Goal: Information Seeking & Learning: Learn about a topic

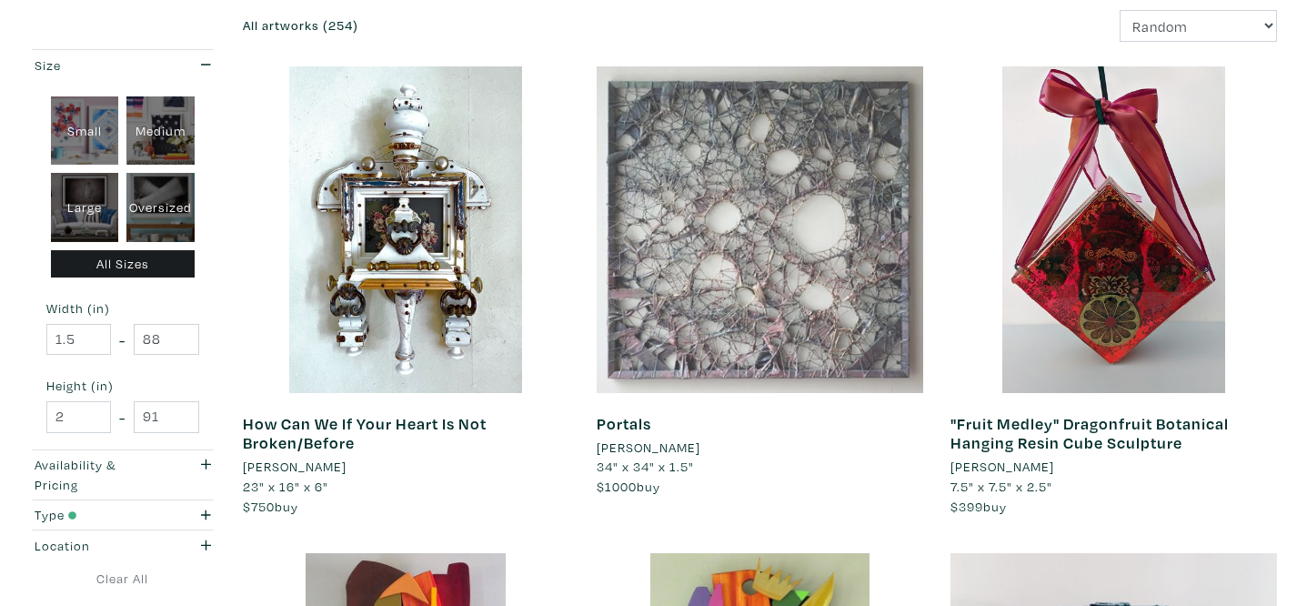
scroll to position [307, 0]
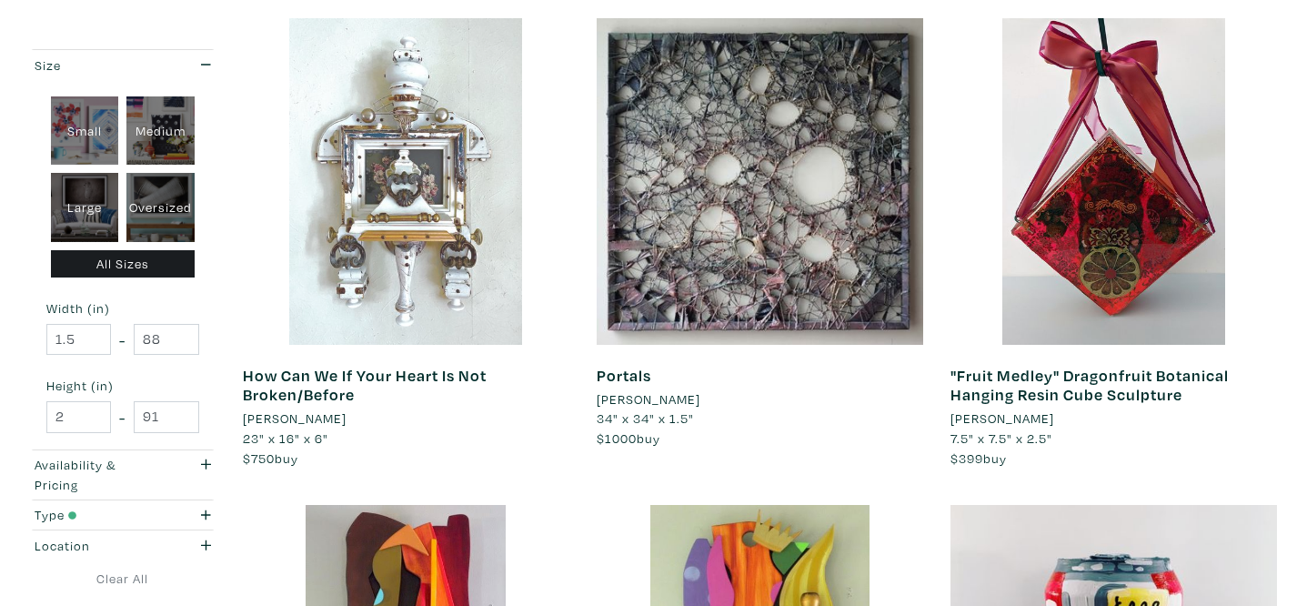
click at [461, 307] on div at bounding box center [406, 181] width 327 height 327
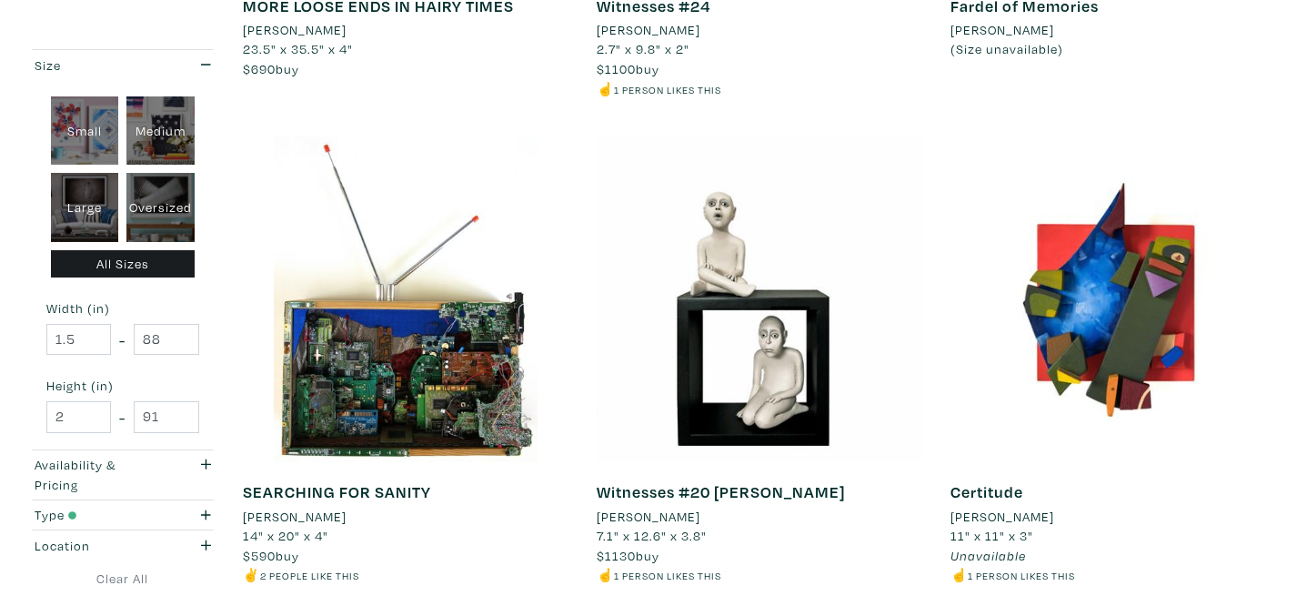
scroll to position [2583, 0]
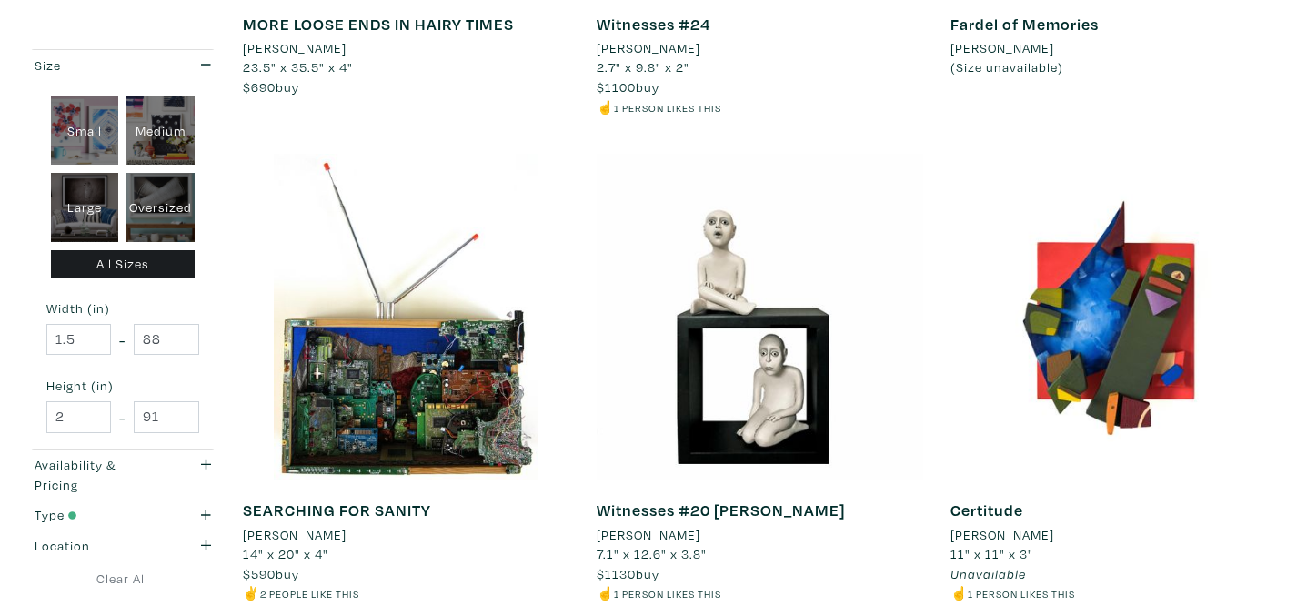
click at [1022, 51] on li "Shabnam Afrand" at bounding box center [1003, 48] width 104 height 20
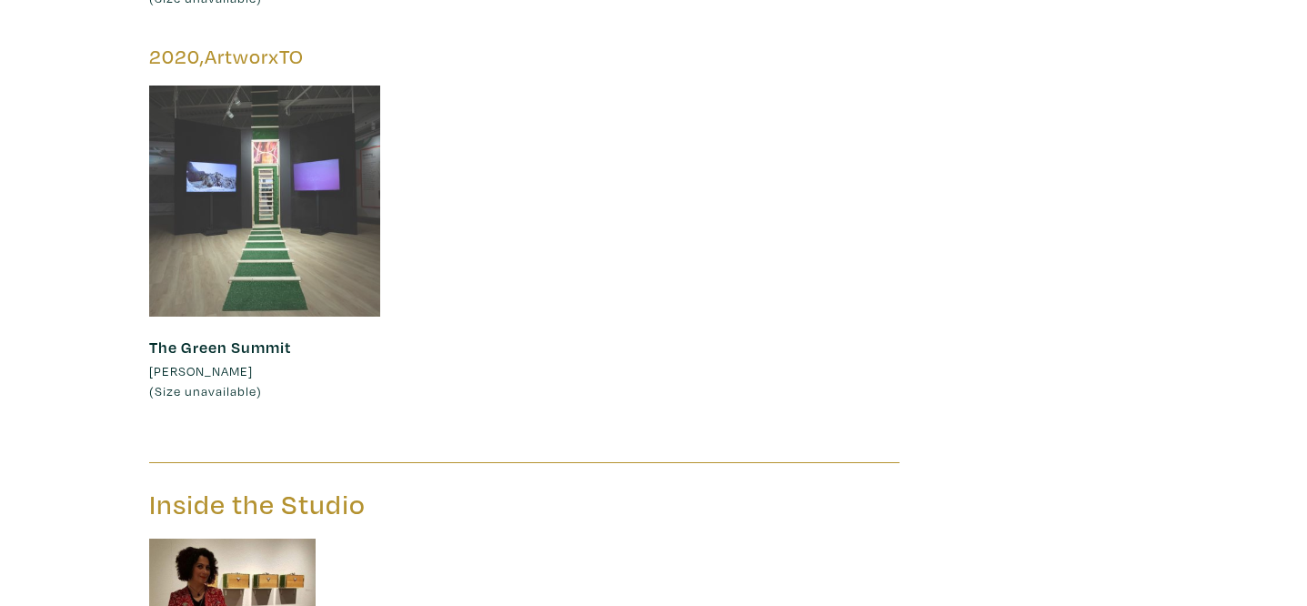
scroll to position [2401, 0]
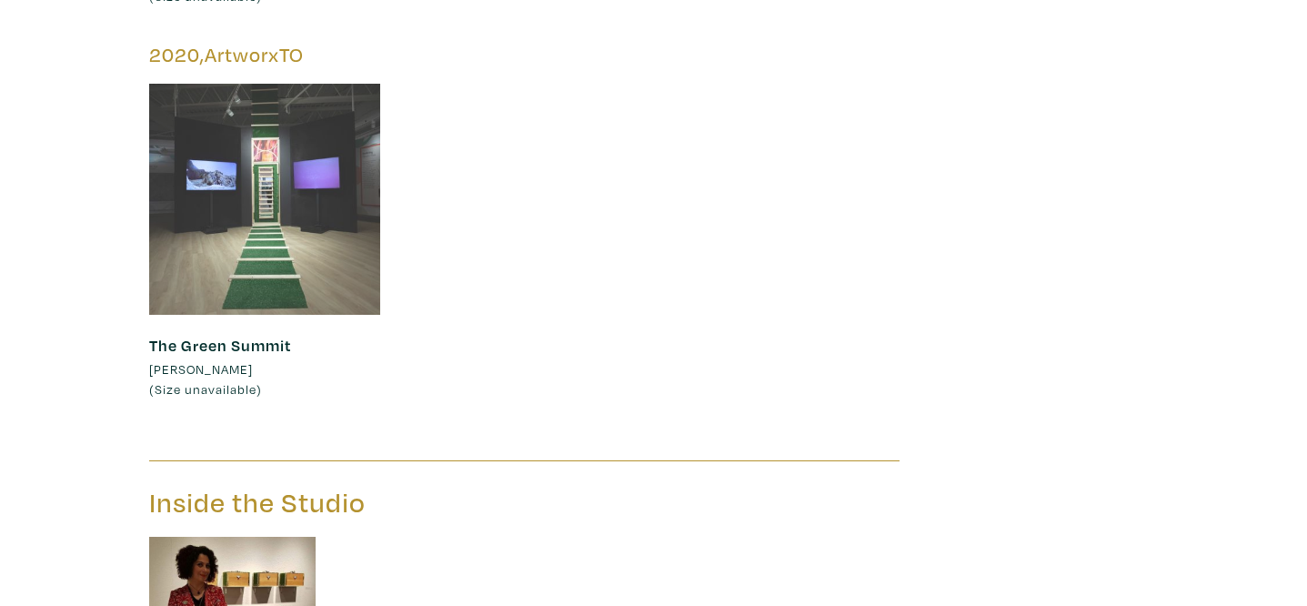
click at [290, 254] on div at bounding box center [265, 200] width 232 height 232
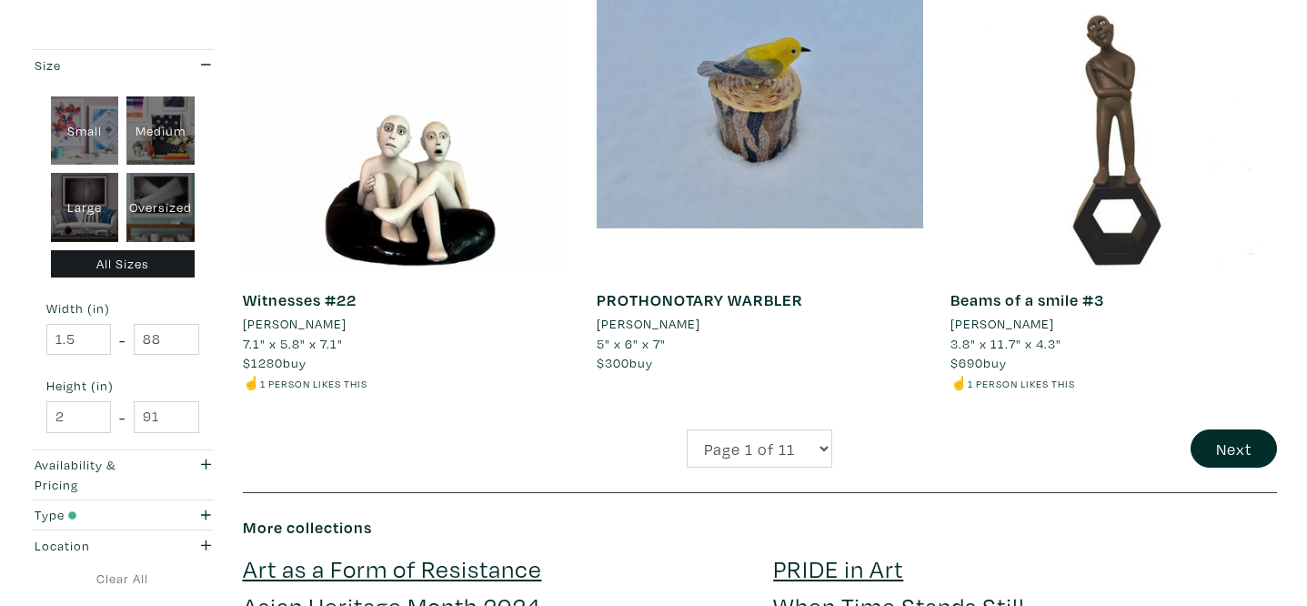
scroll to position [3795, 0]
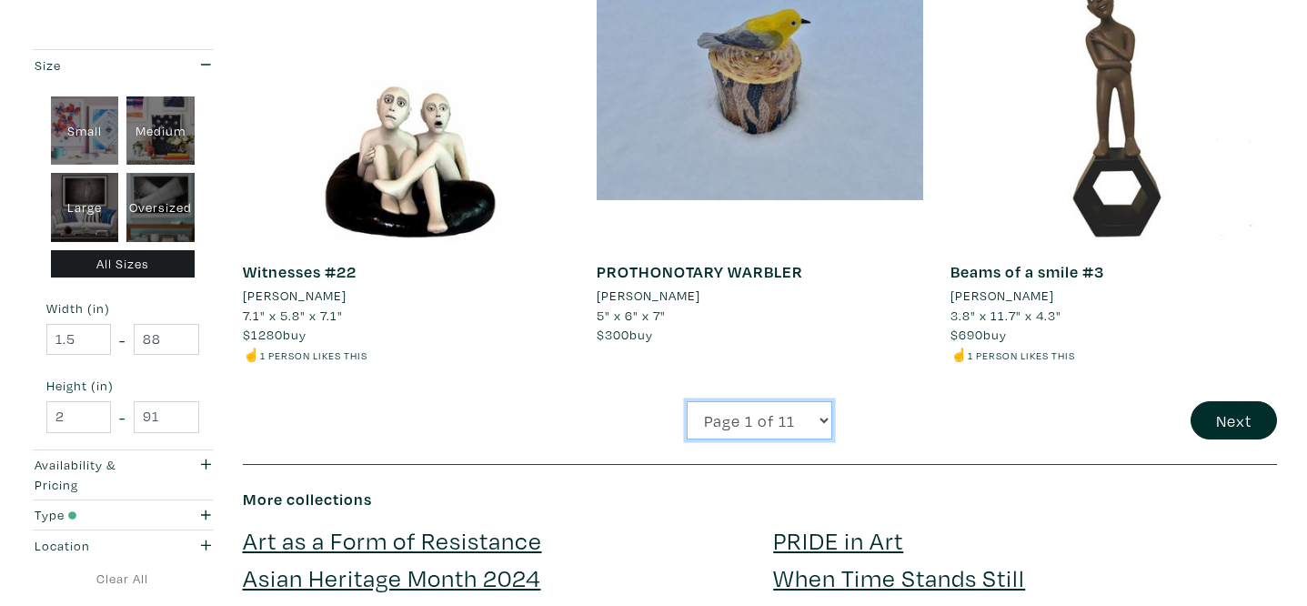
click at [749, 418] on select "Page 1 of 11 Page 2 of 11 Page 3 of 11 Page 4 of 11 Page 5 of 11 Page 6 of 11 P…" at bounding box center [760, 420] width 146 height 39
select select "2"
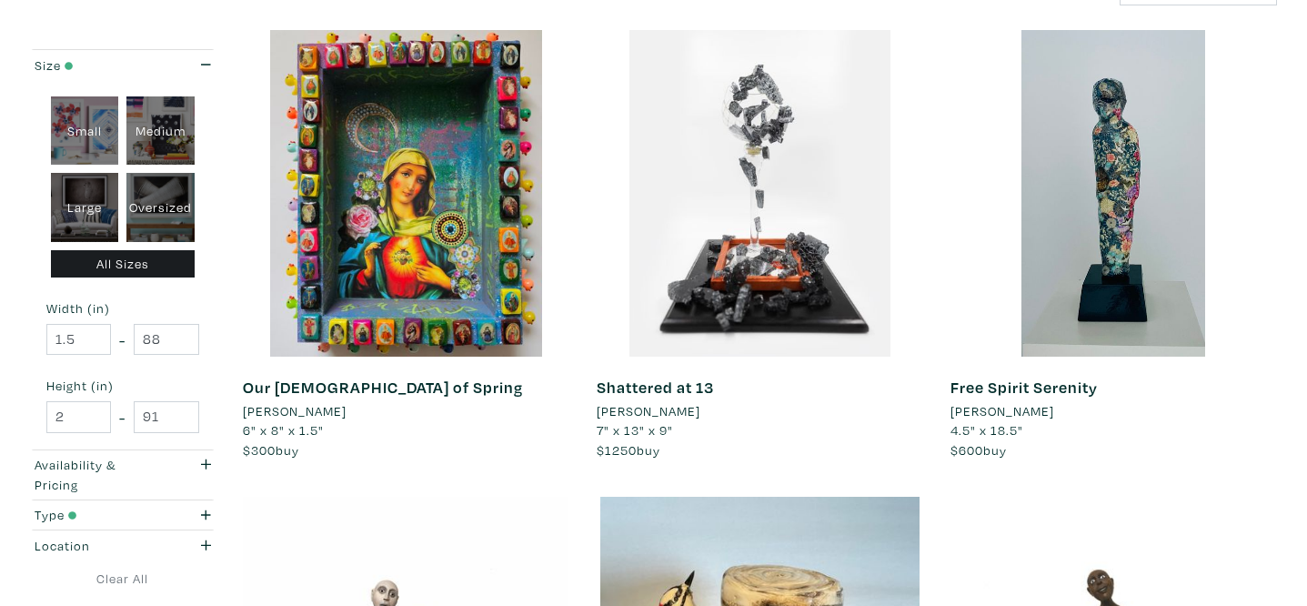
scroll to position [360, 0]
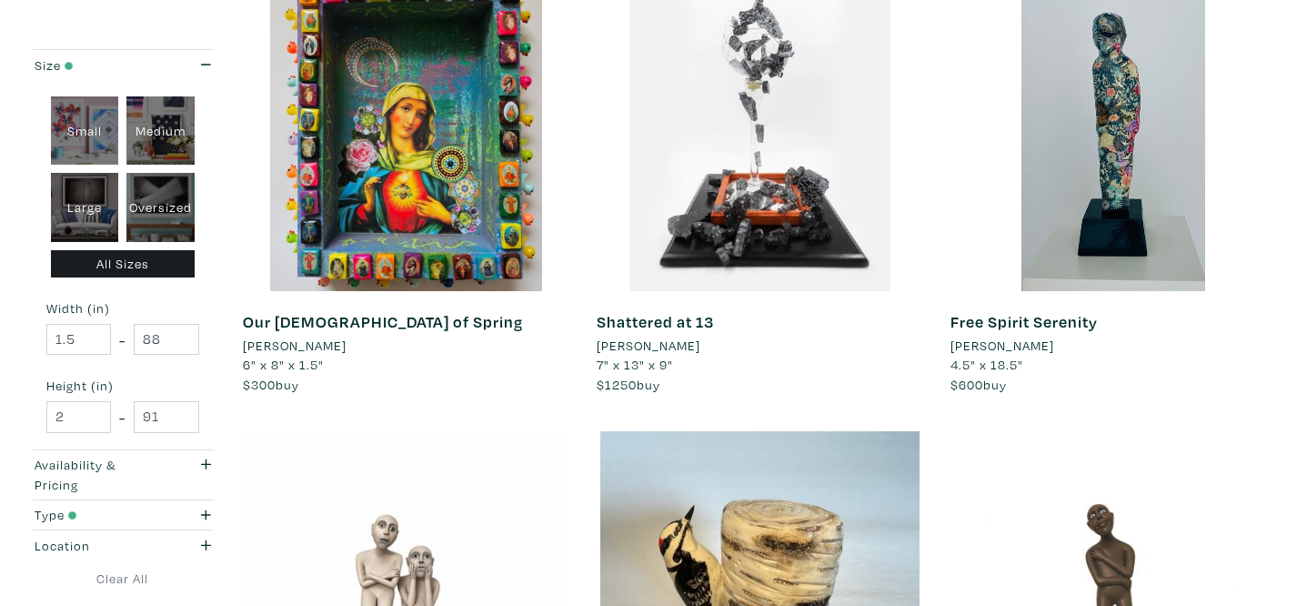
click at [675, 345] on li "[PERSON_NAME]" at bounding box center [649, 346] width 104 height 20
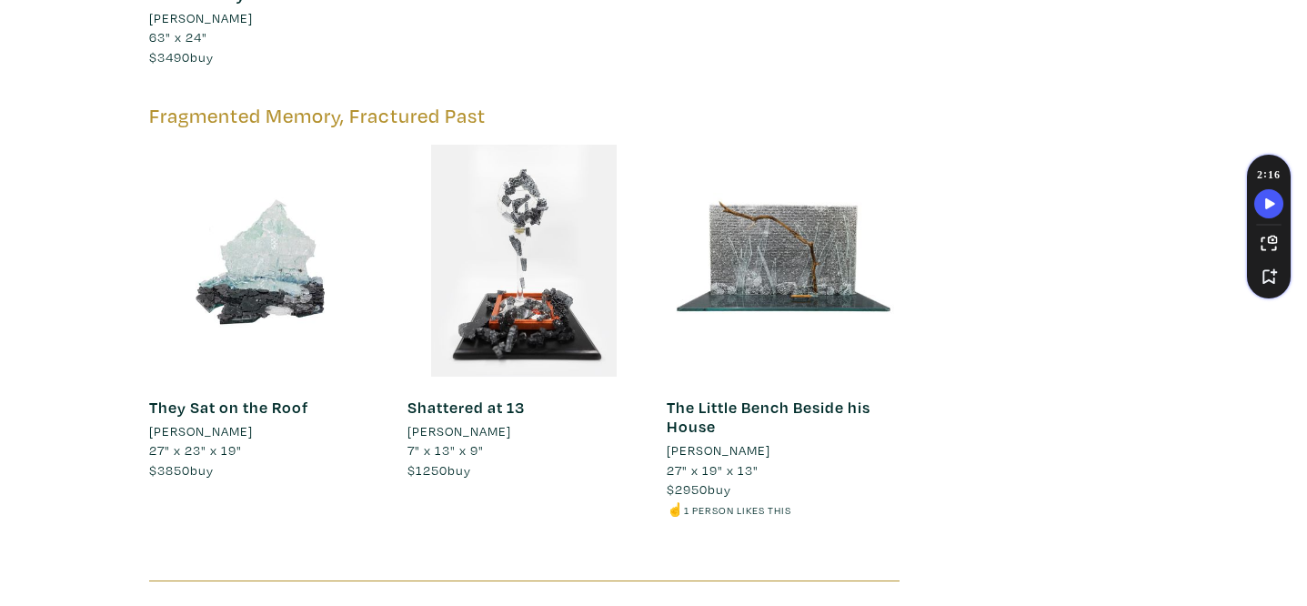
scroll to position [2089, 0]
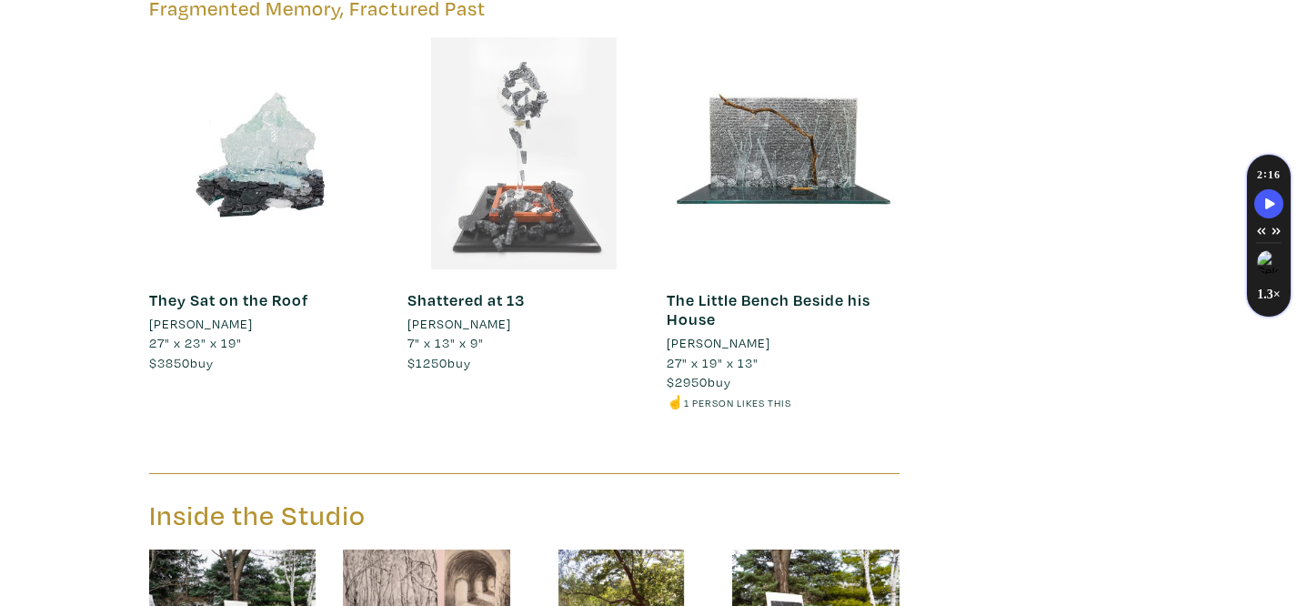
click at [561, 206] on div at bounding box center [524, 153] width 232 height 232
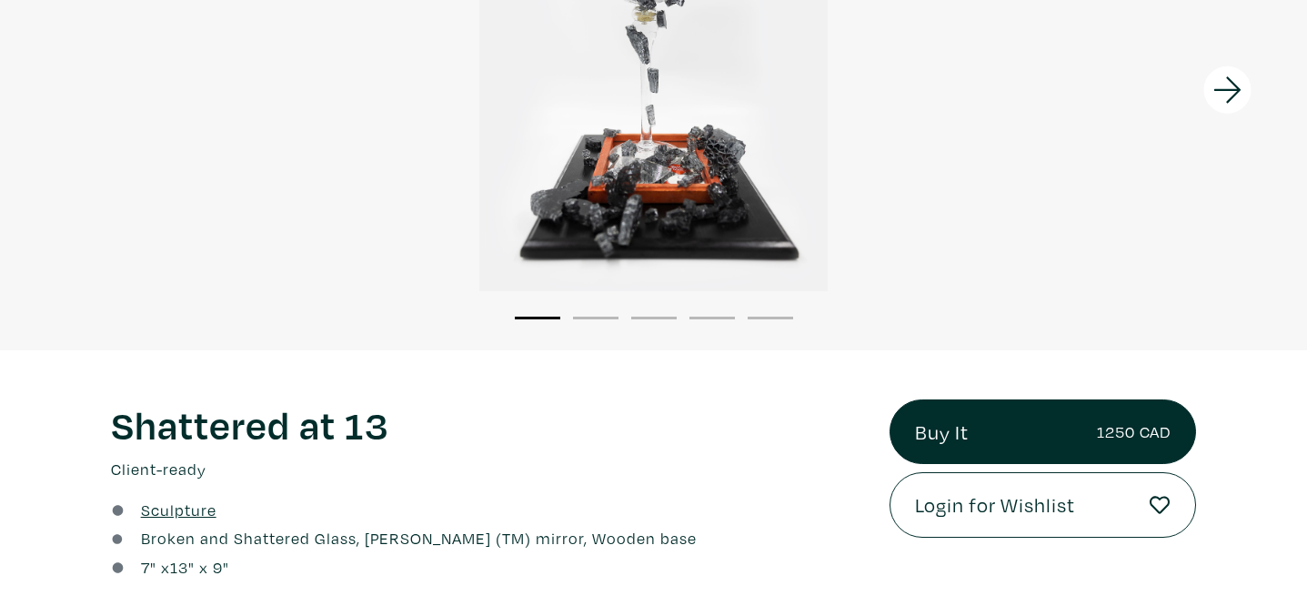
scroll to position [300, 0]
click at [1198, 95] on icon at bounding box center [1228, 90] width 62 height 49
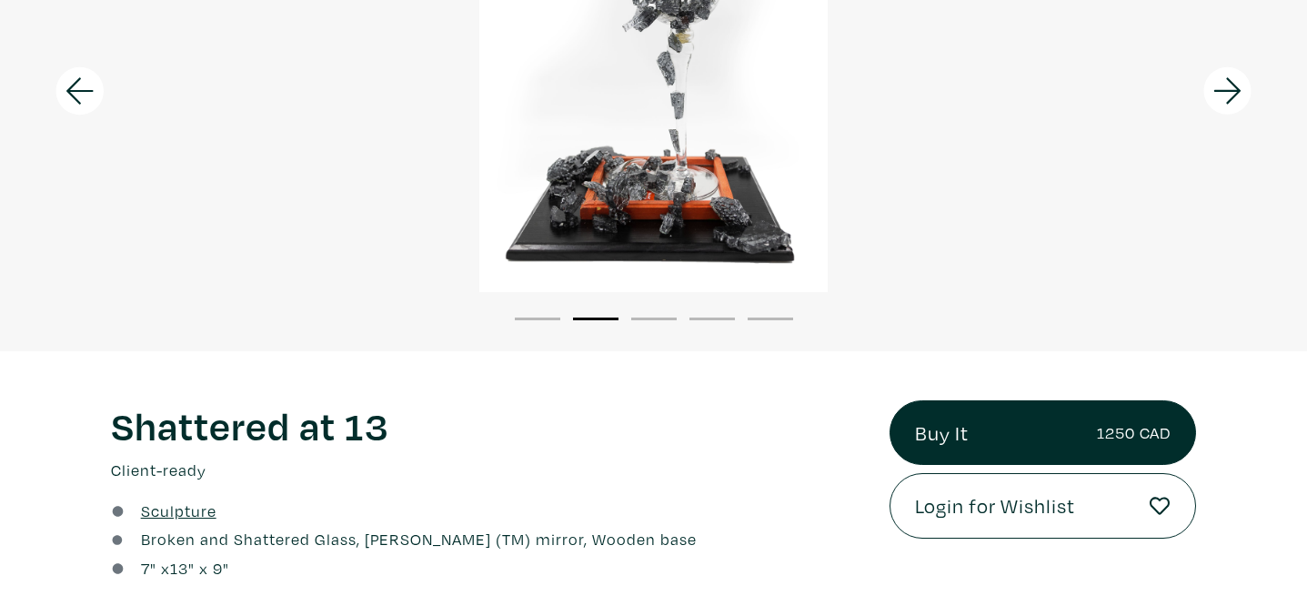
click at [1200, 96] on icon at bounding box center [1228, 90] width 62 height 49
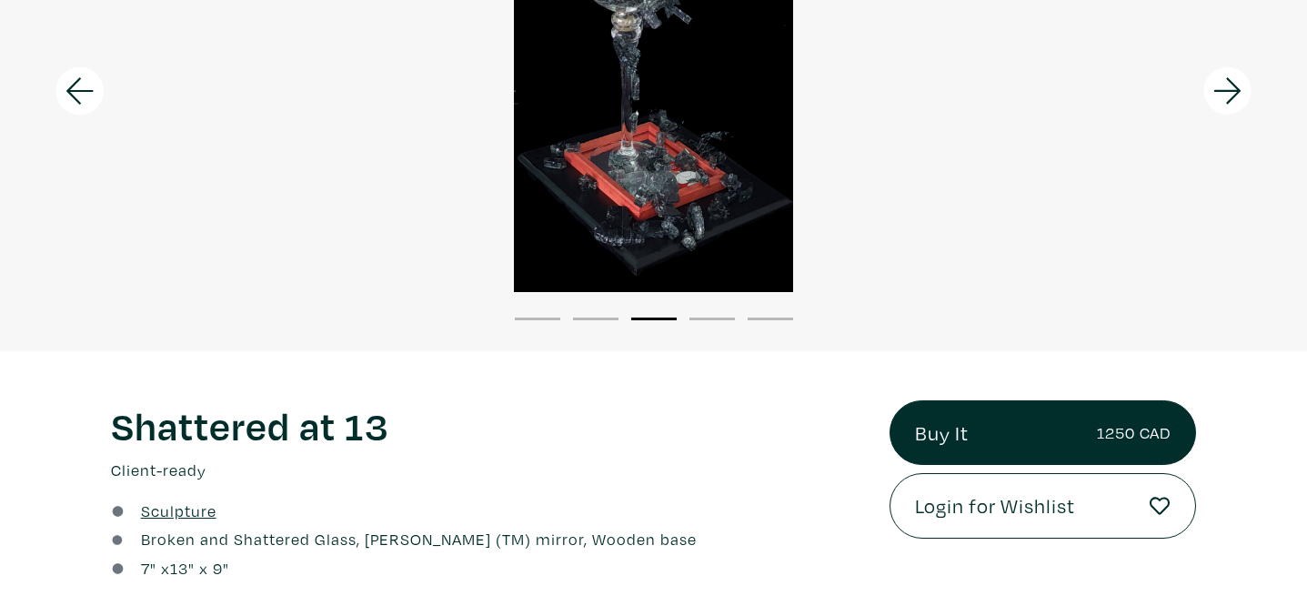
scroll to position [176, 0]
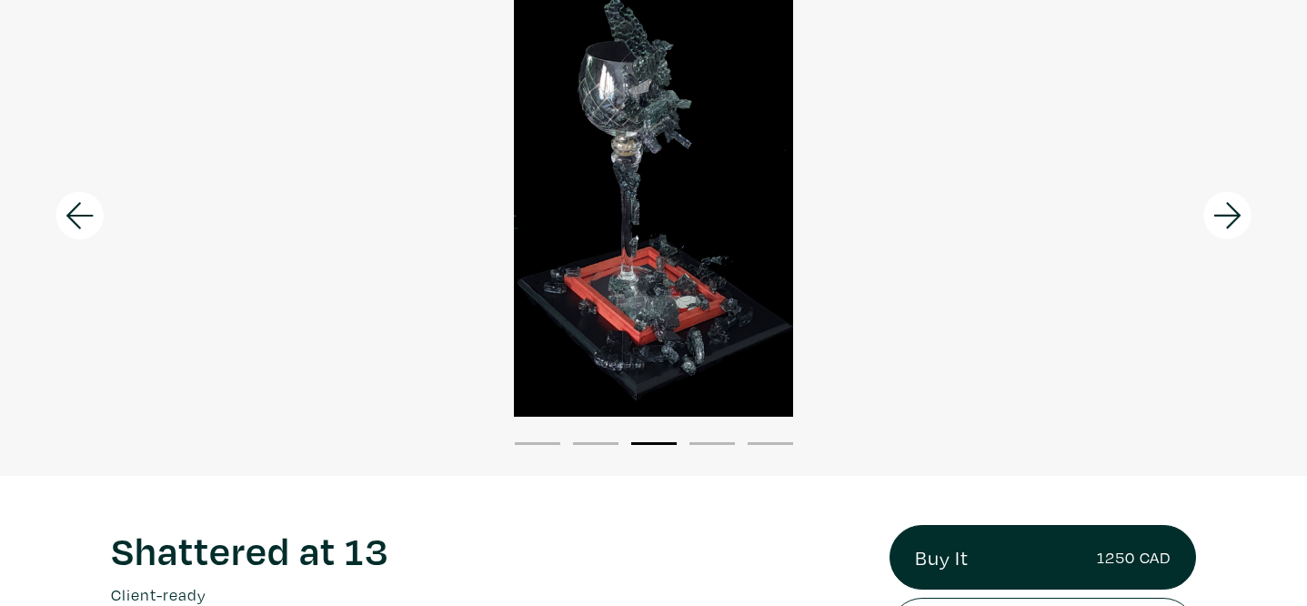
click at [1211, 208] on icon at bounding box center [1228, 215] width 62 height 49
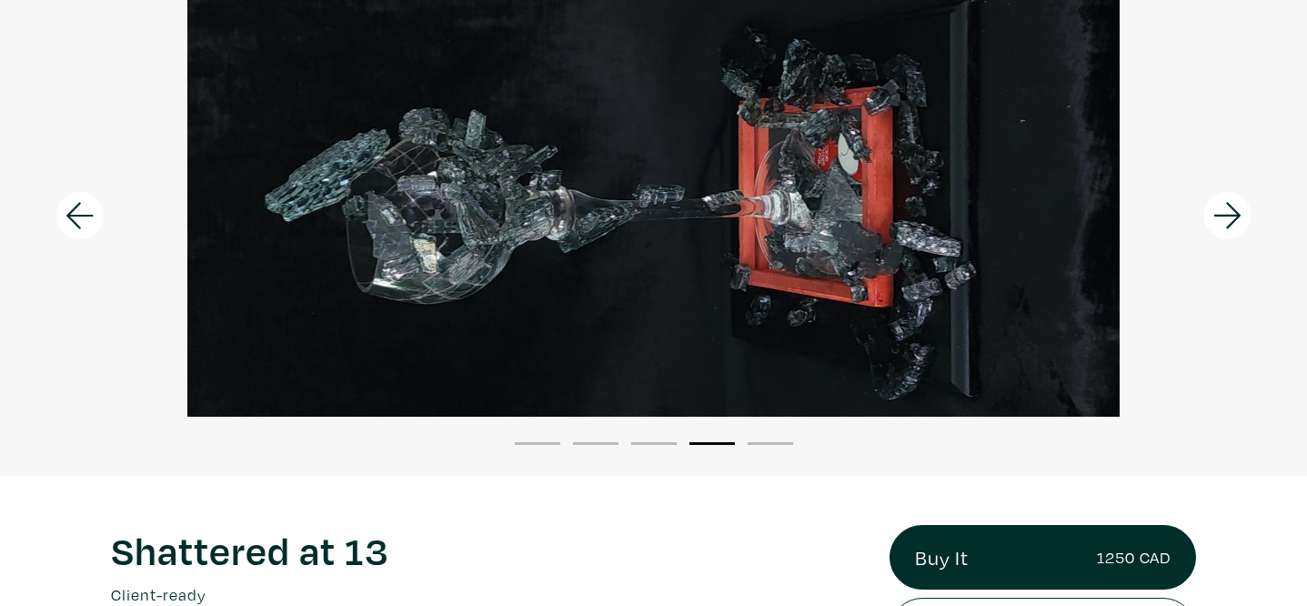
click at [1243, 187] on div at bounding box center [1144, 215] width 327 height 519
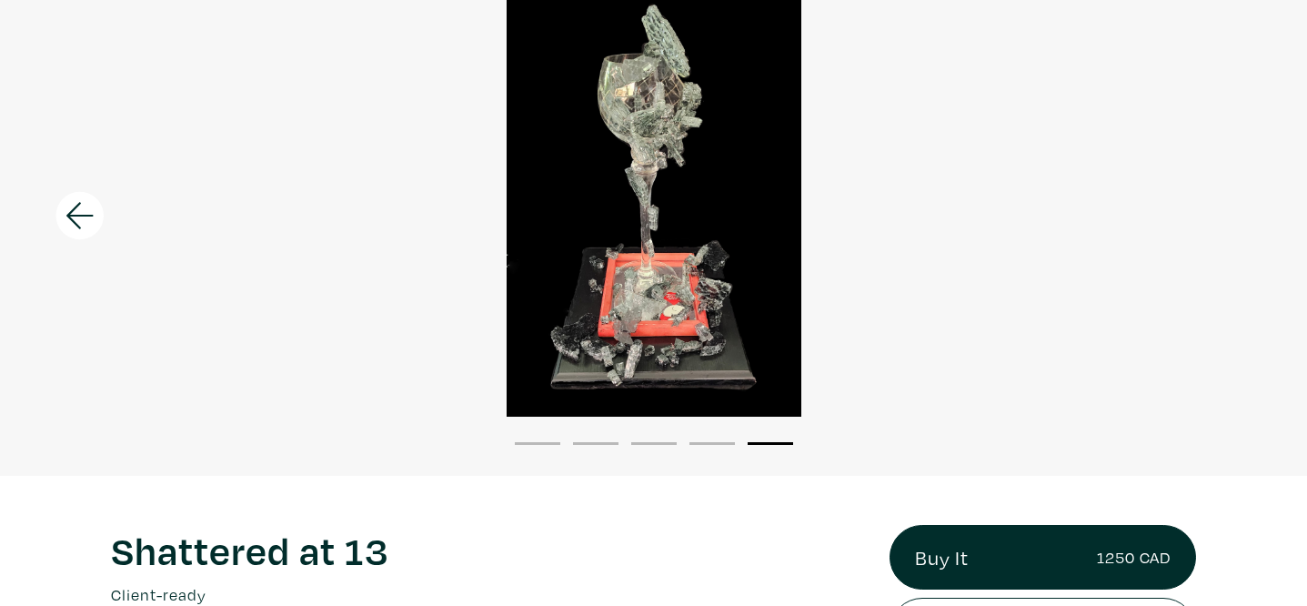
click at [96, 181] on div at bounding box center [163, 215] width 327 height 519
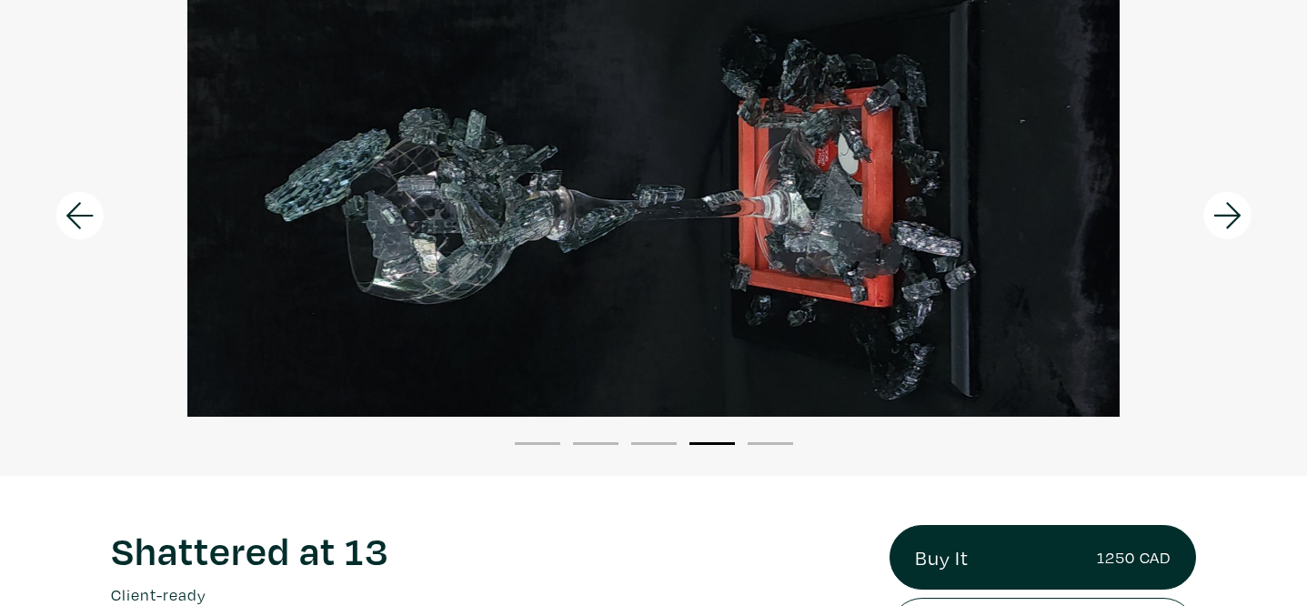
click at [96, 181] on div at bounding box center [163, 215] width 327 height 519
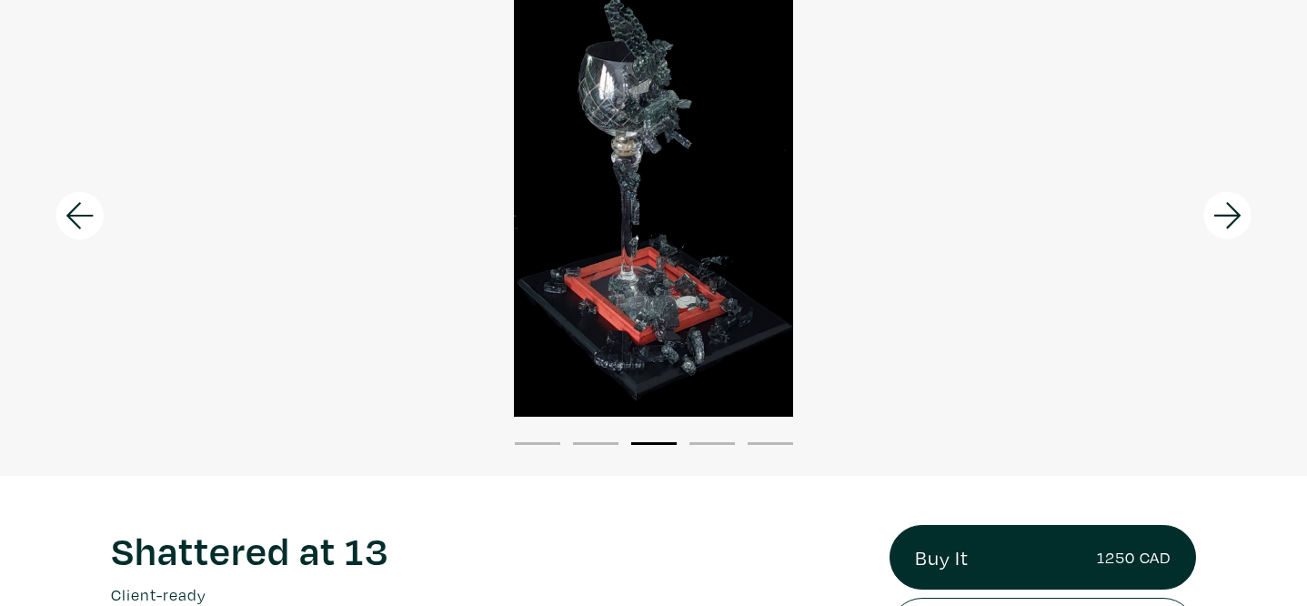
click at [96, 181] on div at bounding box center [163, 215] width 327 height 519
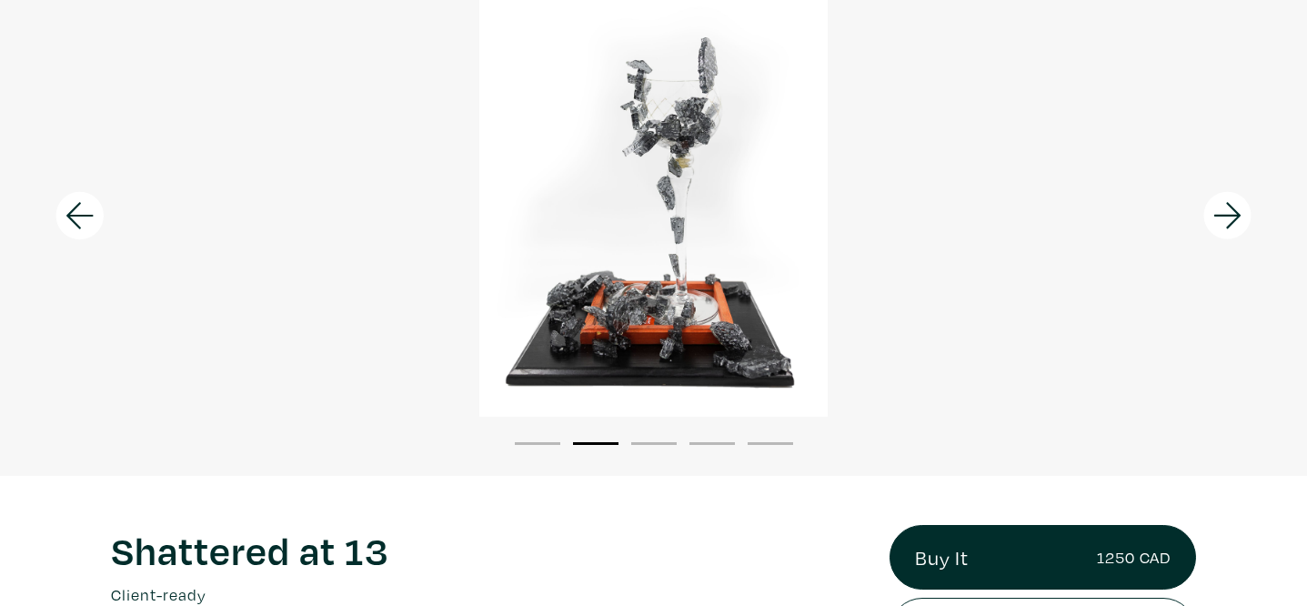
scroll to position [0, 0]
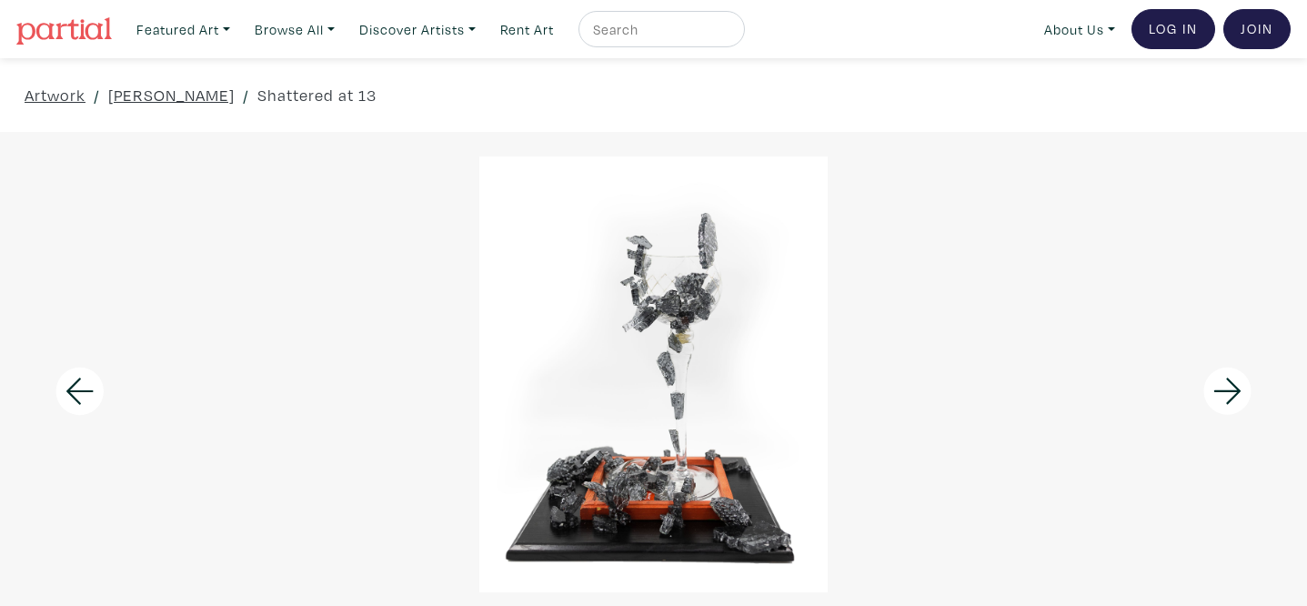
click at [104, 379] on icon at bounding box center [80, 391] width 62 height 49
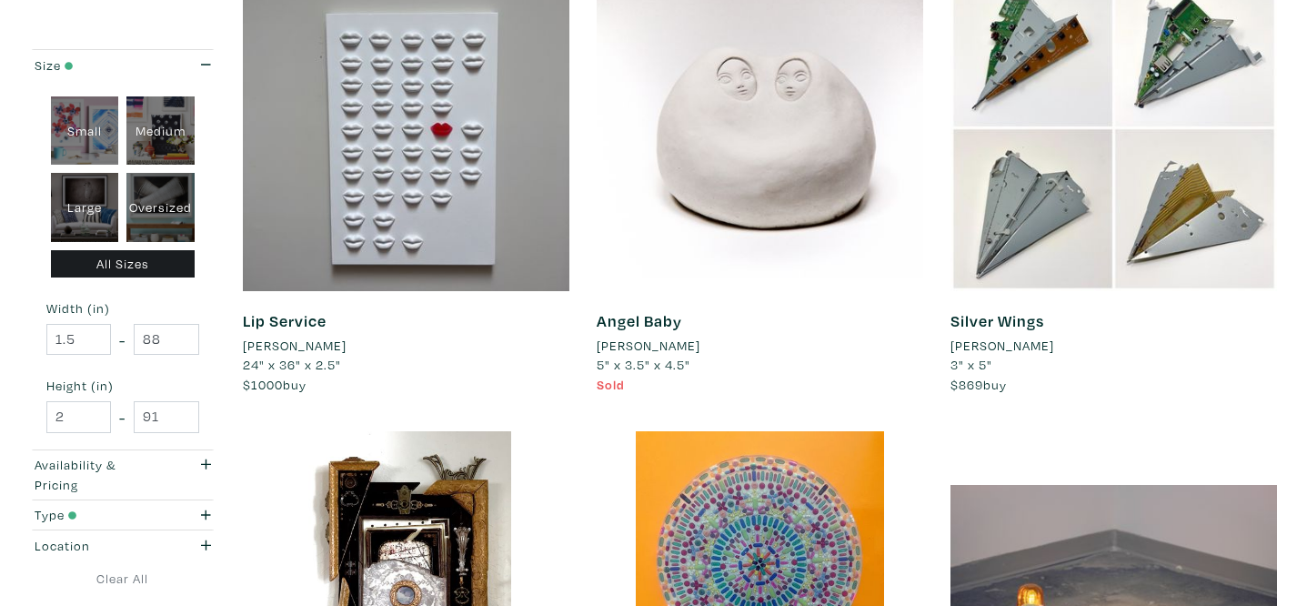
scroll to position [1346, 0]
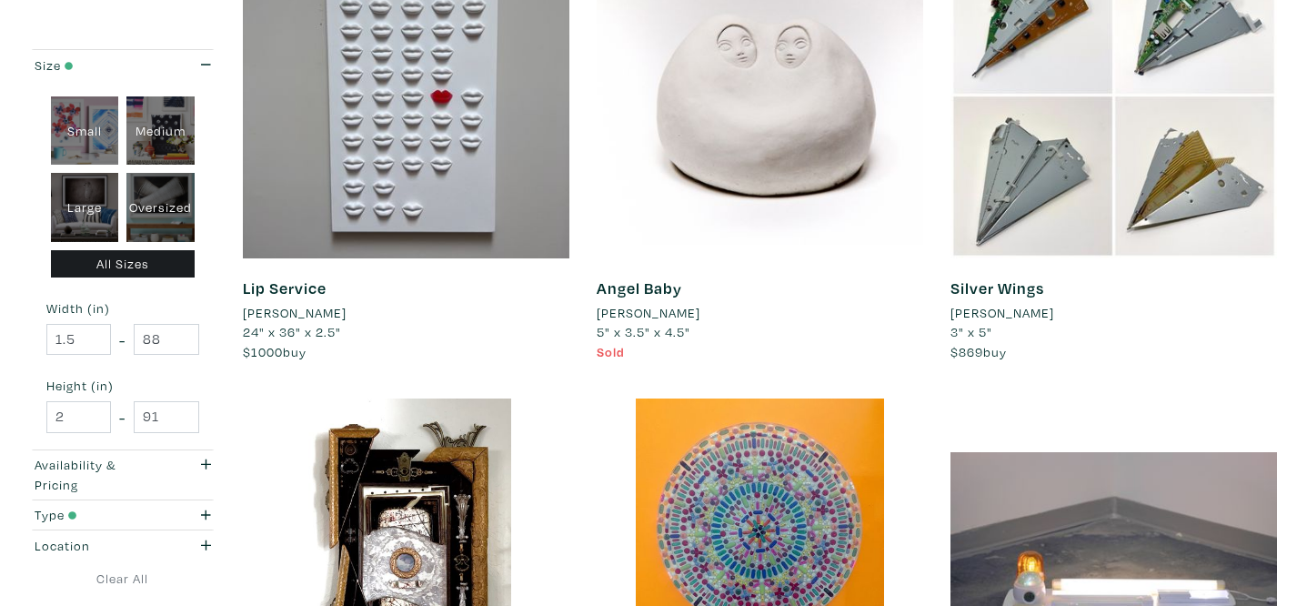
click at [343, 312] on li "[PERSON_NAME]" at bounding box center [295, 313] width 104 height 20
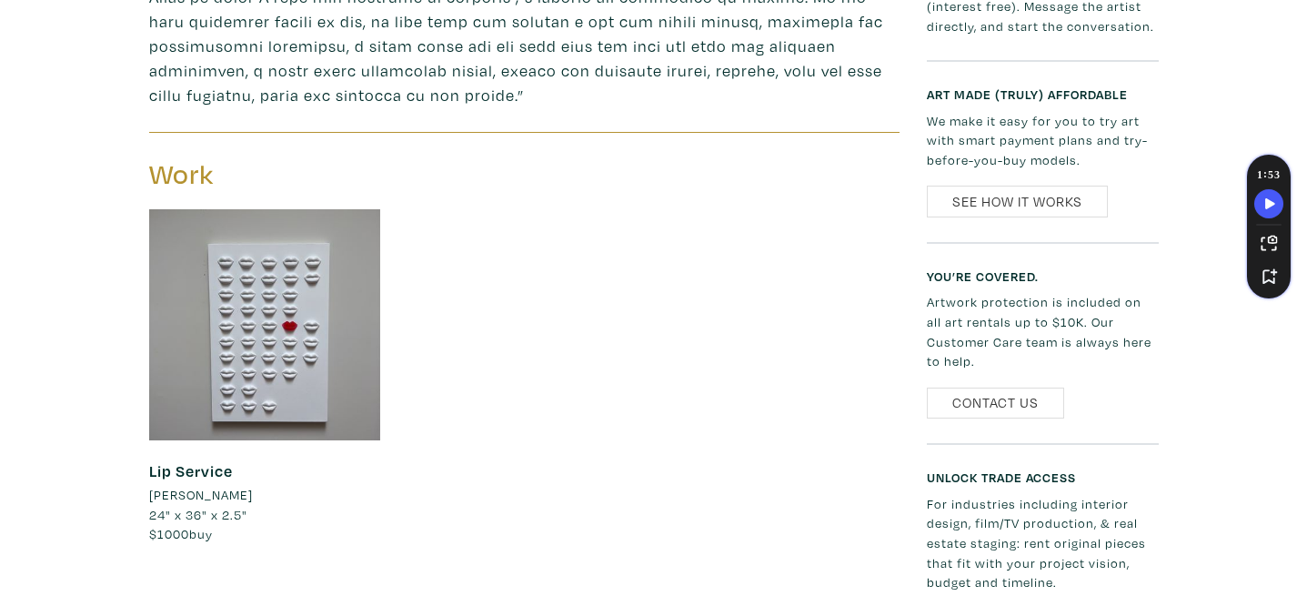
scroll to position [992, 0]
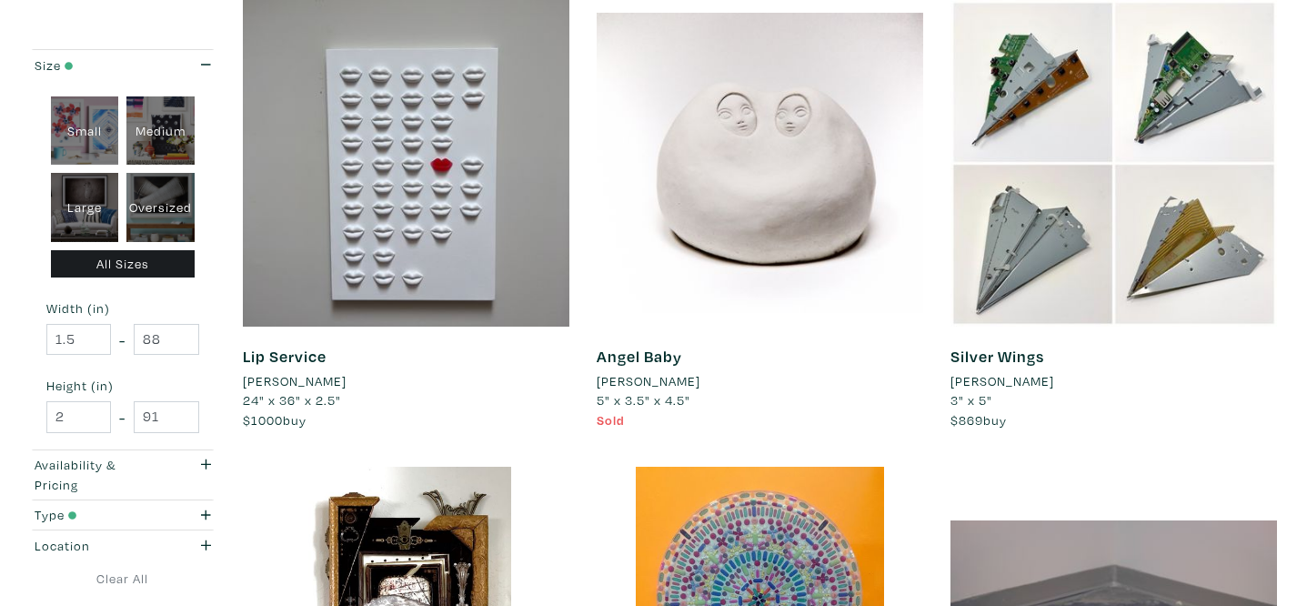
scroll to position [1296, 0]
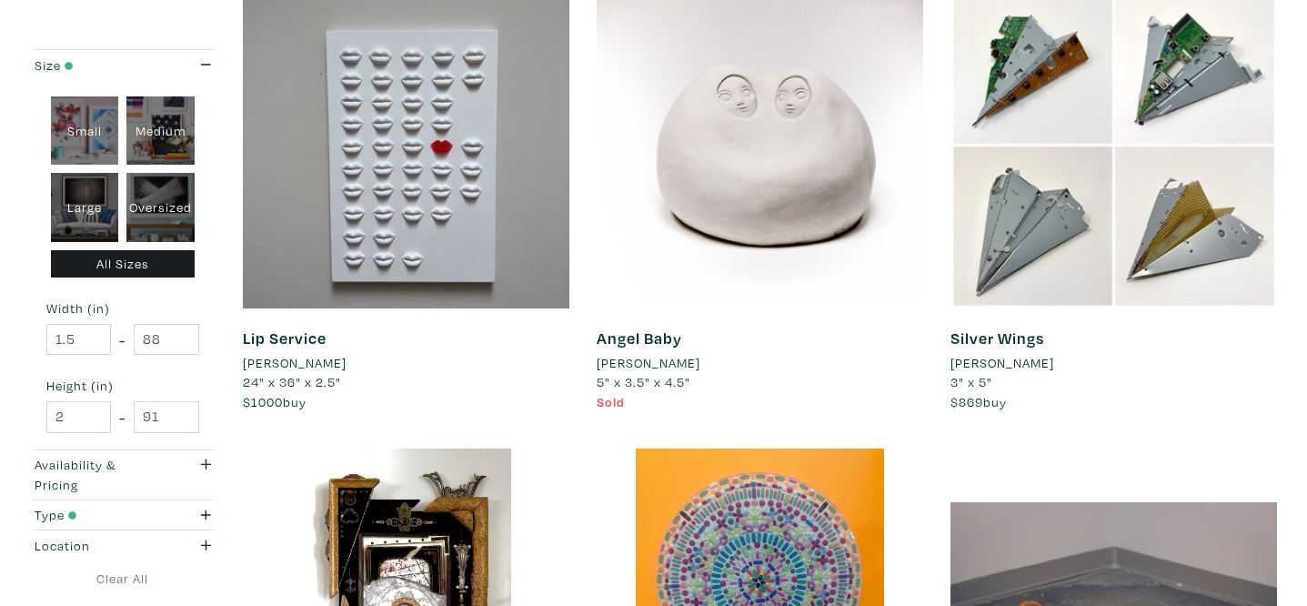
click at [978, 364] on li "[PERSON_NAME]" at bounding box center [1003, 363] width 104 height 20
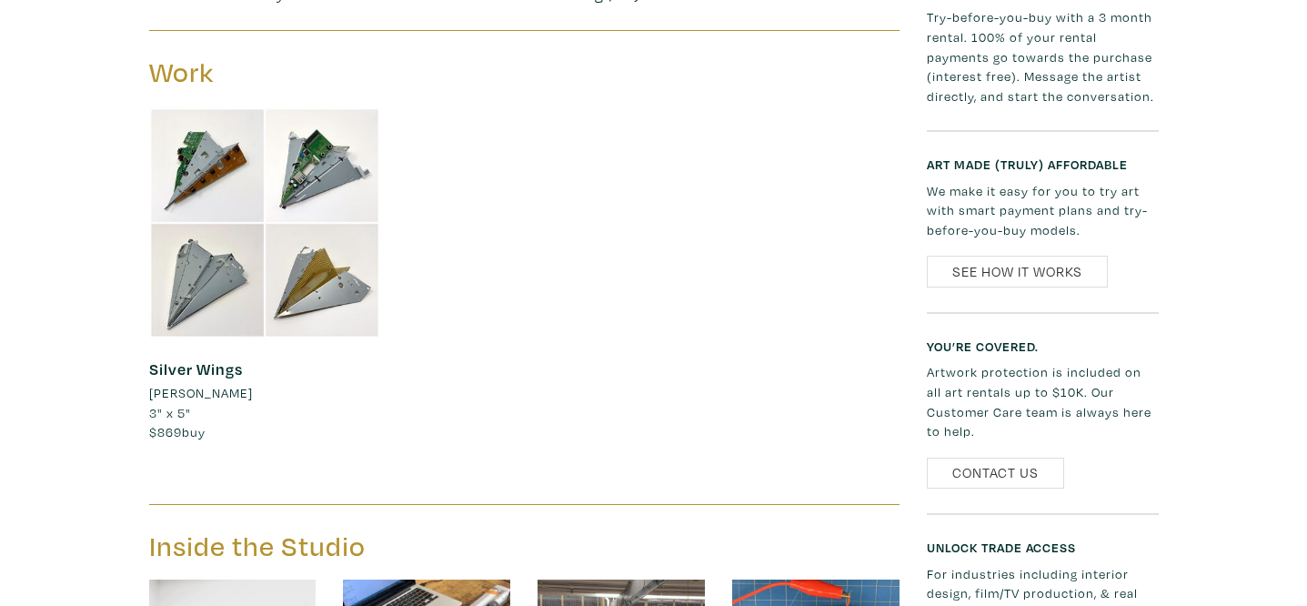
scroll to position [937, 0]
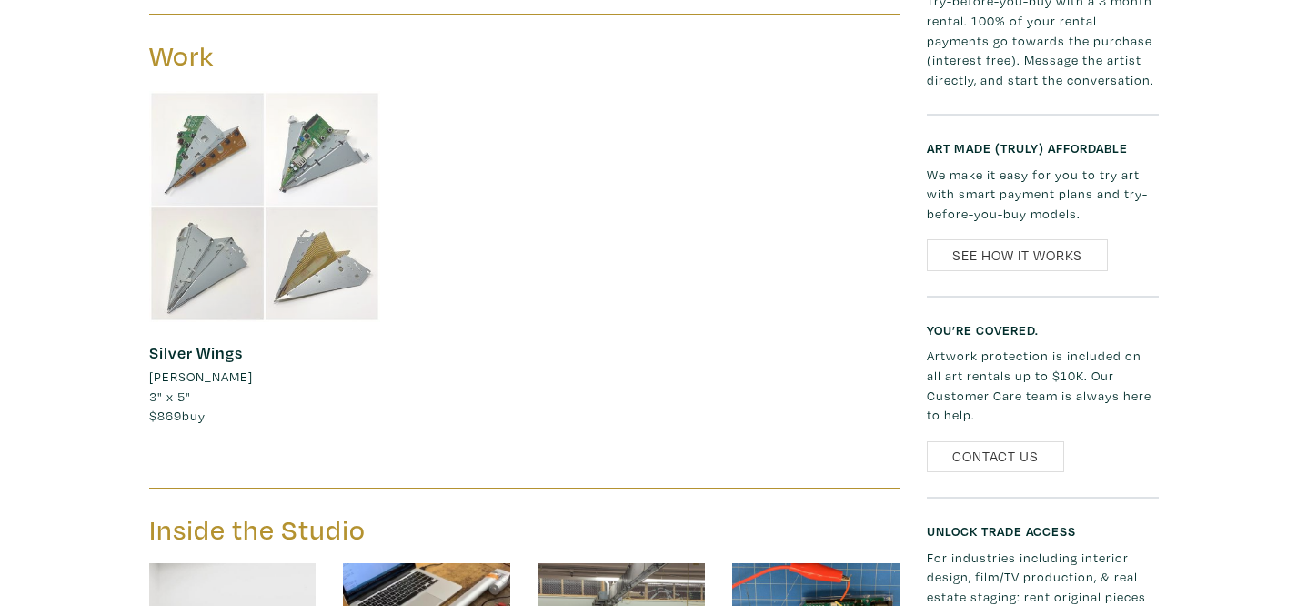
click at [292, 259] on div at bounding box center [265, 207] width 232 height 232
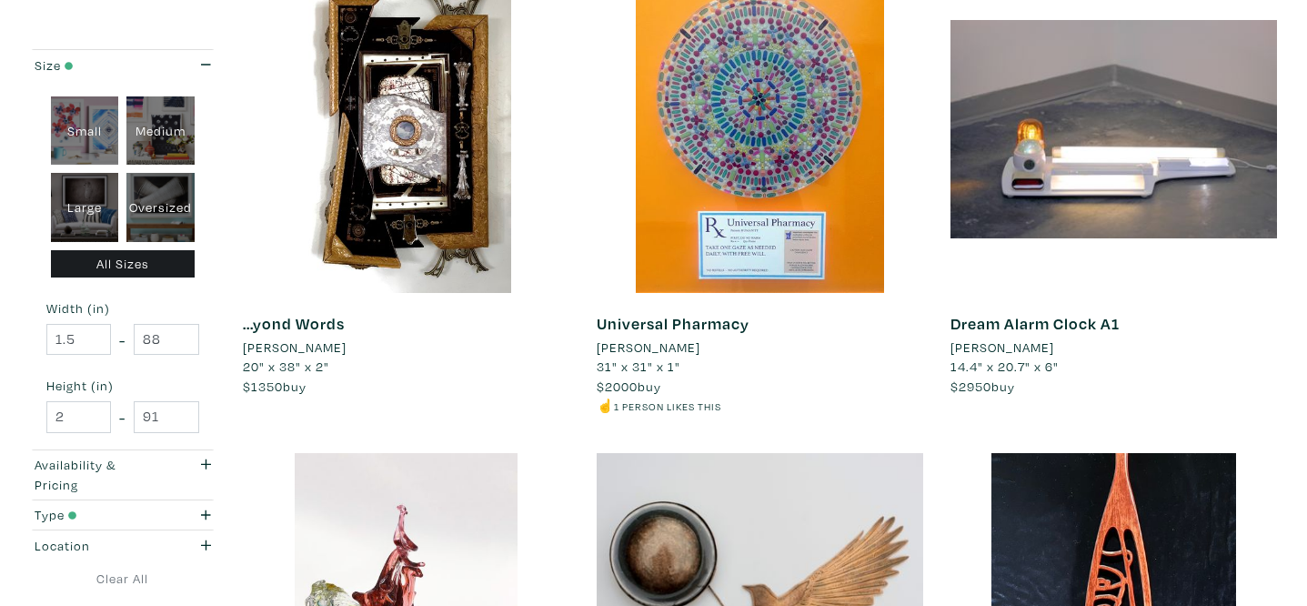
scroll to position [1784, 0]
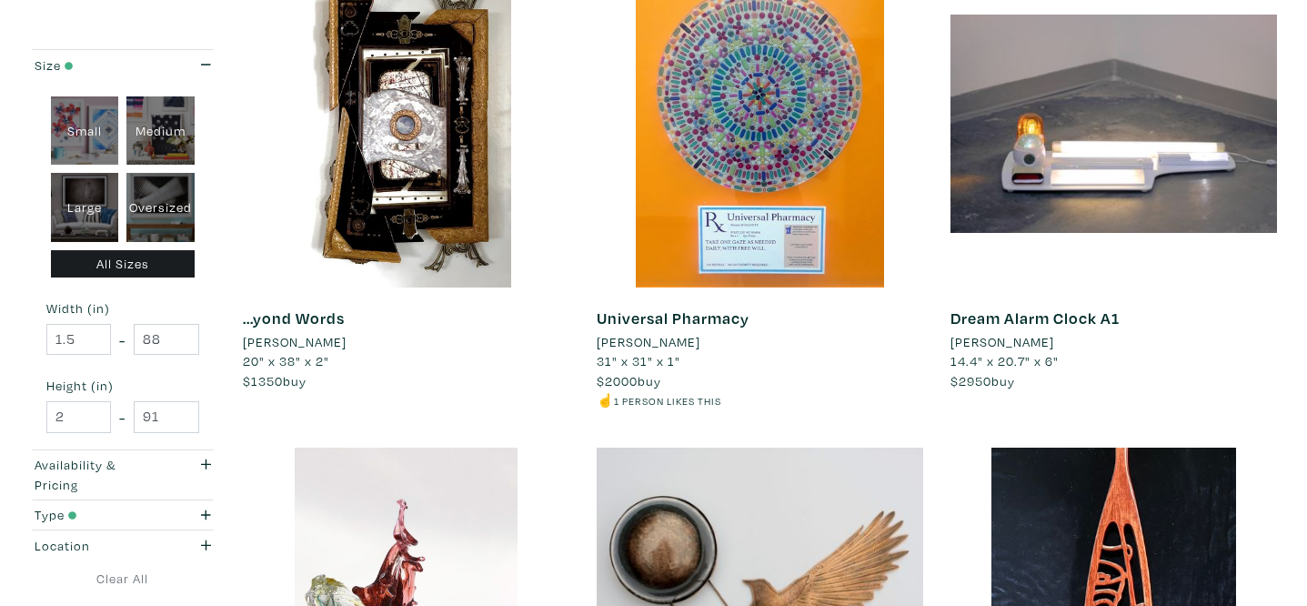
click at [666, 337] on li "Dana McCool" at bounding box center [649, 342] width 104 height 20
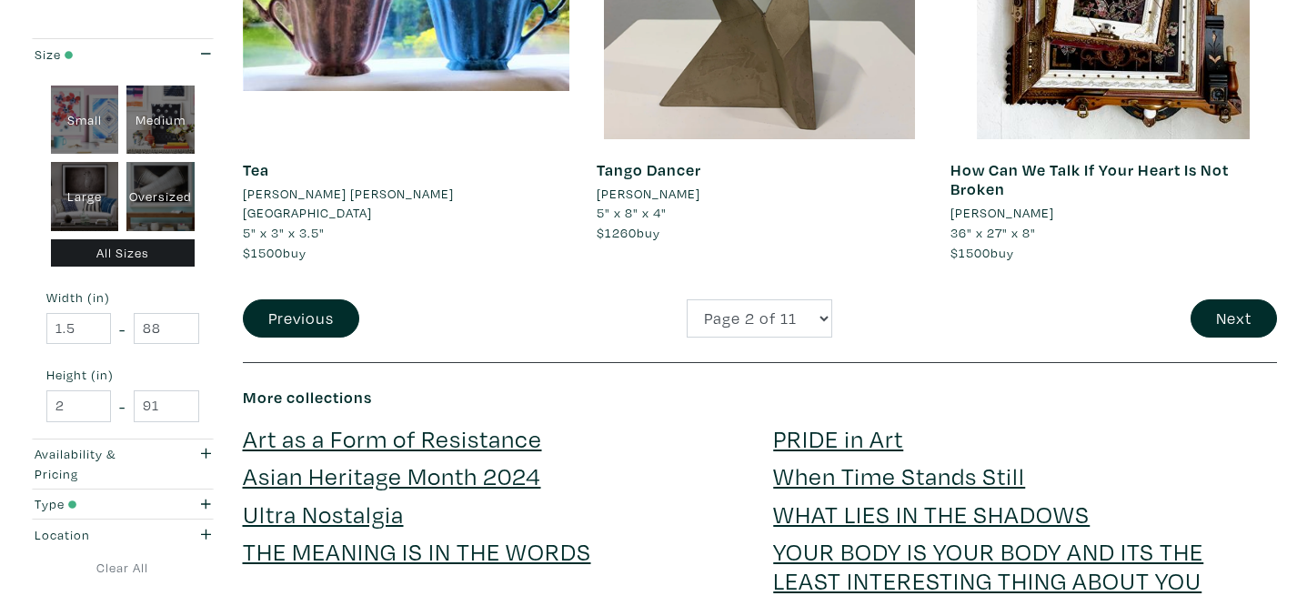
scroll to position [3856, 0]
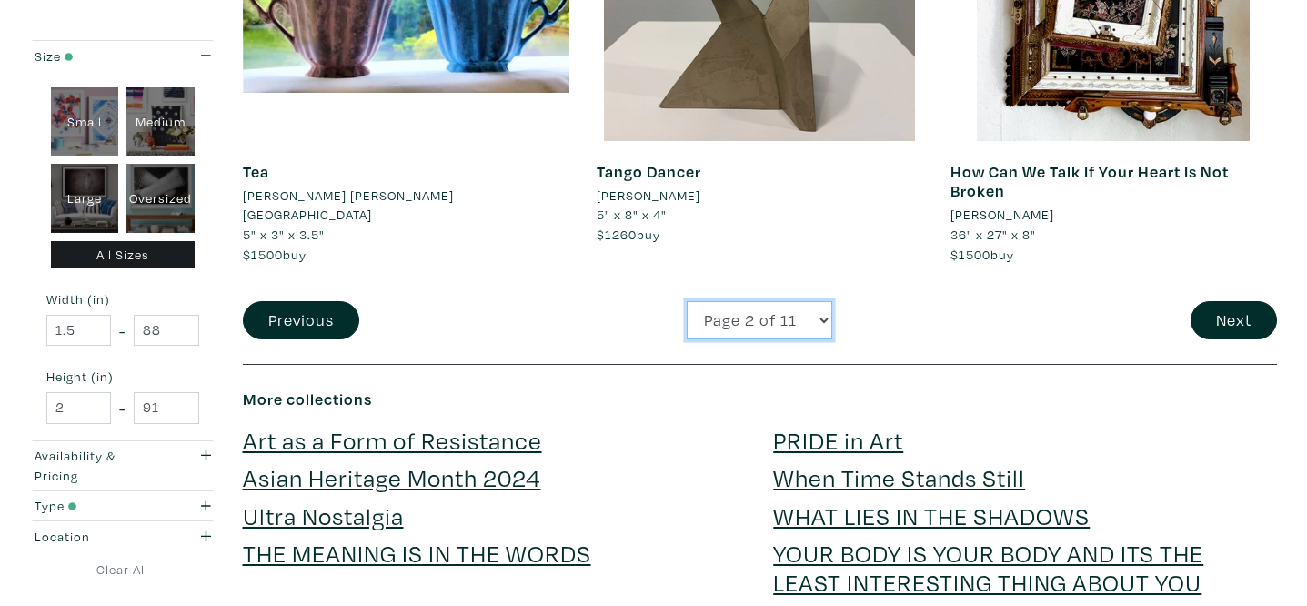
click at [793, 326] on select "Page 1 of 11 Page 2 of 11 Page 3 of 11 Page 4 of 11 Page 5 of 11 Page 6 of 11 P…" at bounding box center [760, 320] width 146 height 39
select select "3"
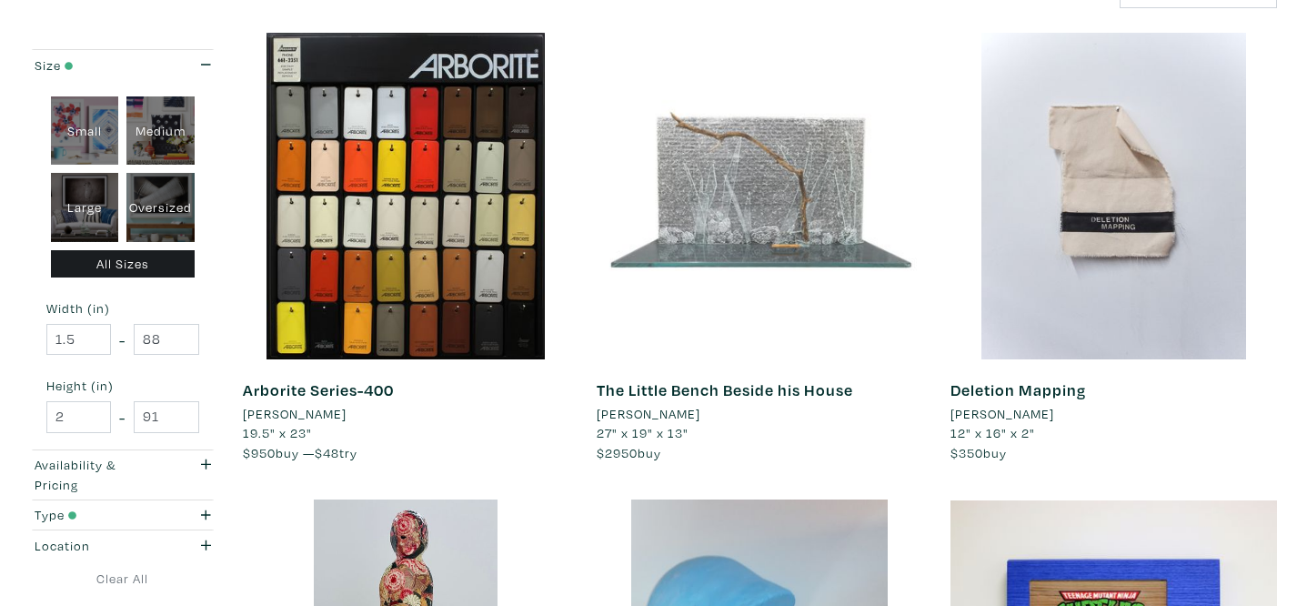
scroll to position [329, 0]
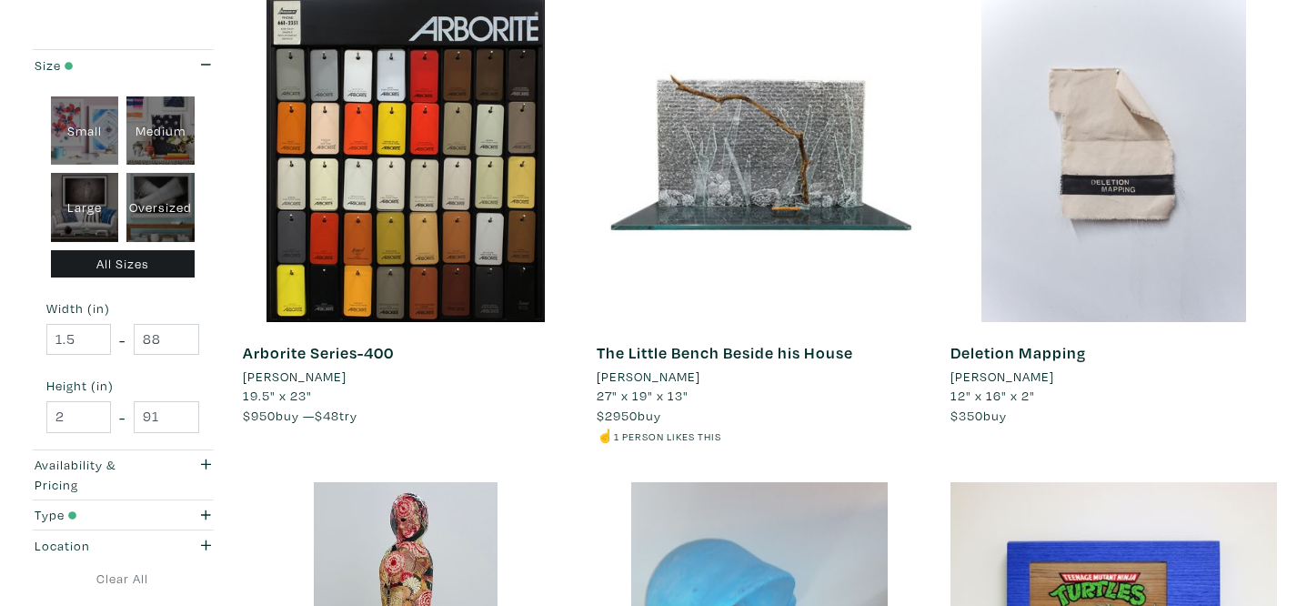
click at [1002, 376] on li "[PERSON_NAME]" at bounding box center [1003, 377] width 104 height 20
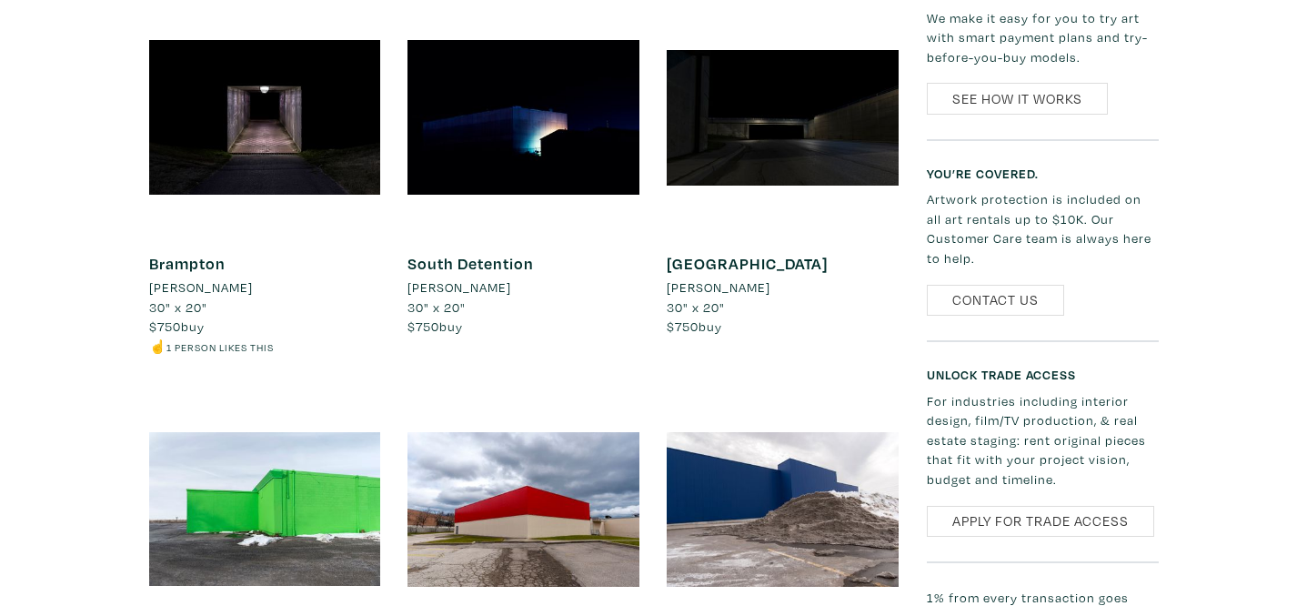
scroll to position [2011, 0]
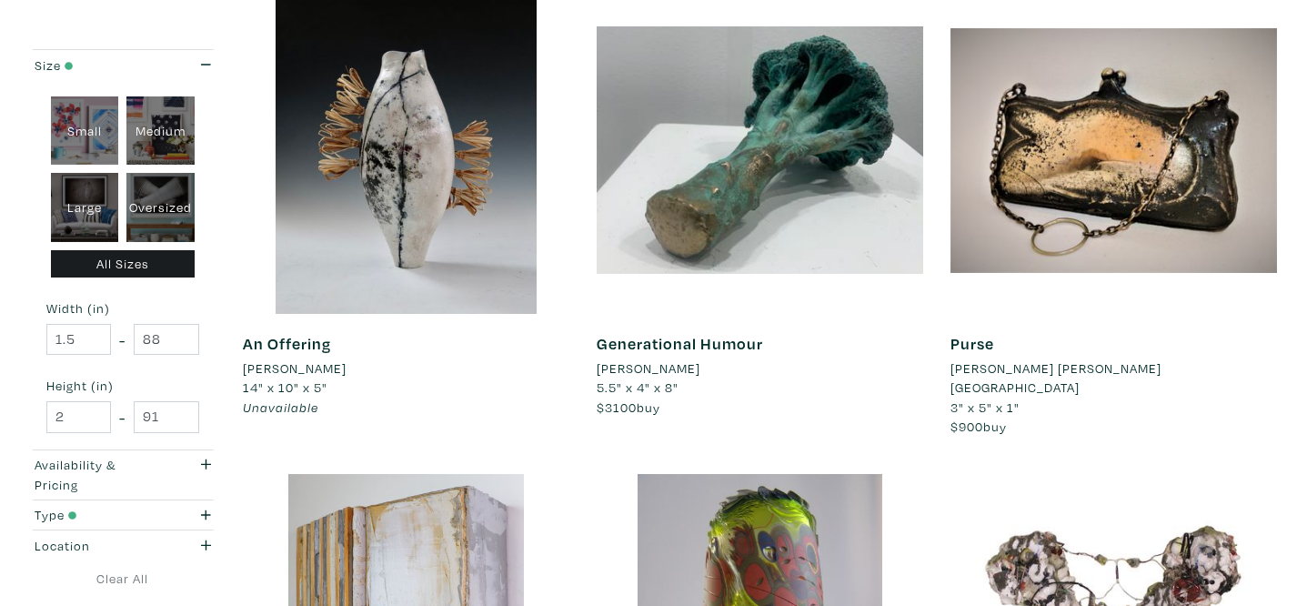
scroll to position [2751, 0]
click at [295, 369] on li "[PERSON_NAME]" at bounding box center [295, 367] width 104 height 20
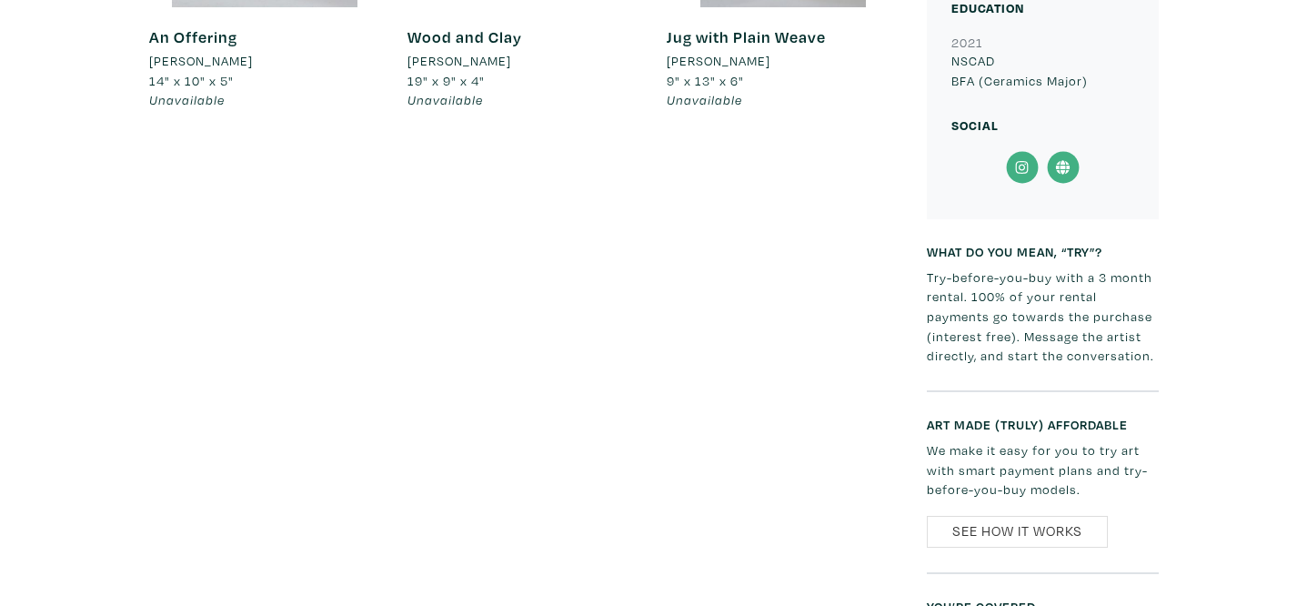
scroll to position [1185, 0]
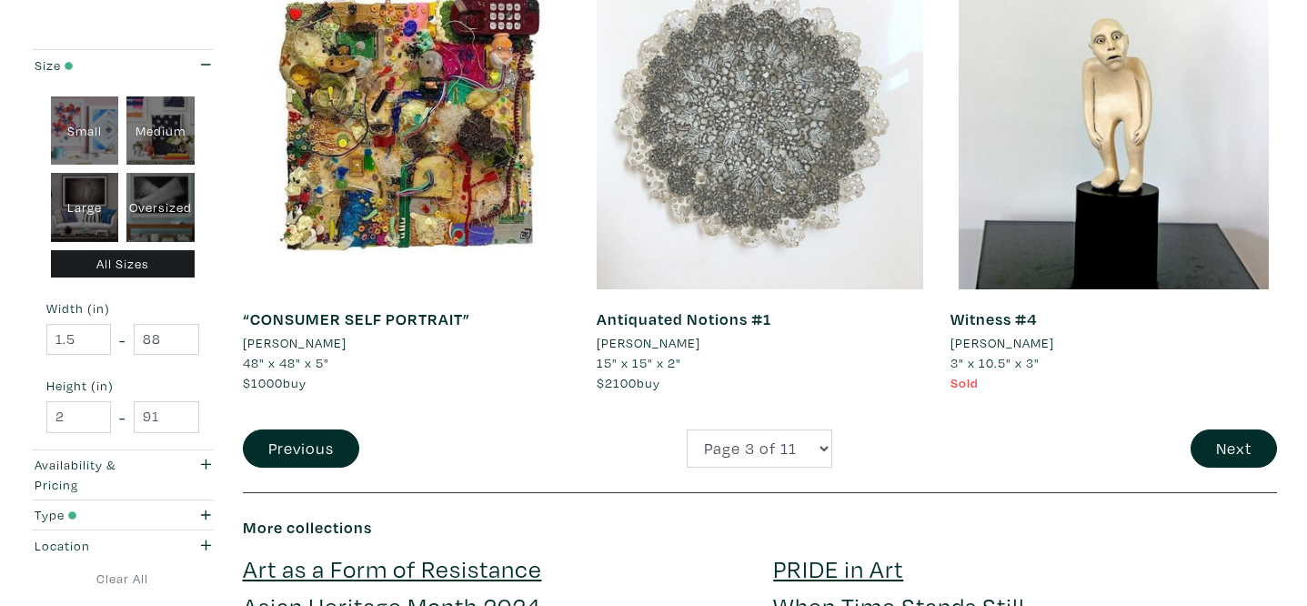
scroll to position [3774, 0]
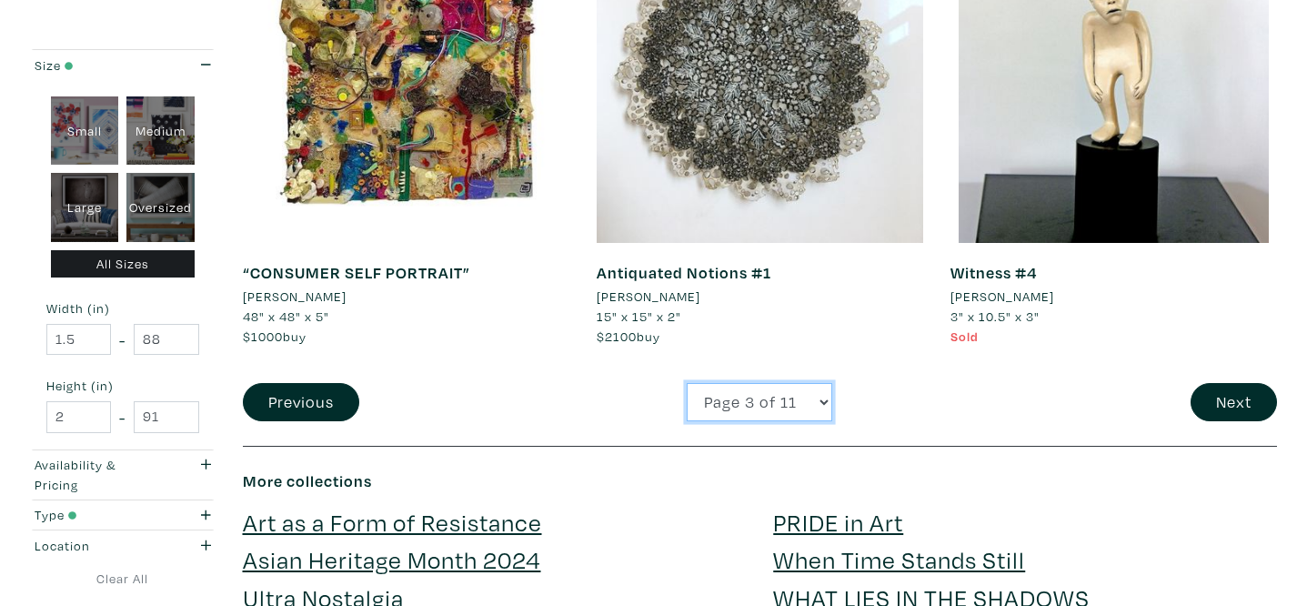
click at [787, 395] on select "Page 1 of 11 Page 2 of 11 Page 3 of 11 Page 4 of 11 Page 5 of 11 Page 6 of 11 P…" at bounding box center [760, 402] width 146 height 39
select select "4"
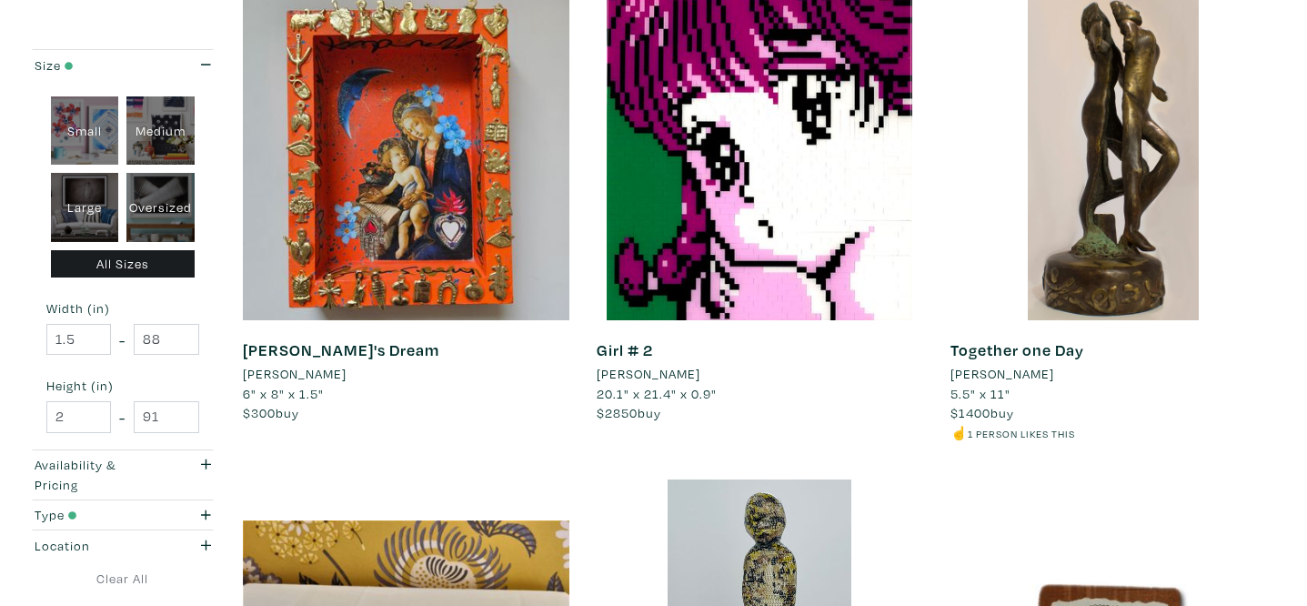
scroll to position [1767, 0]
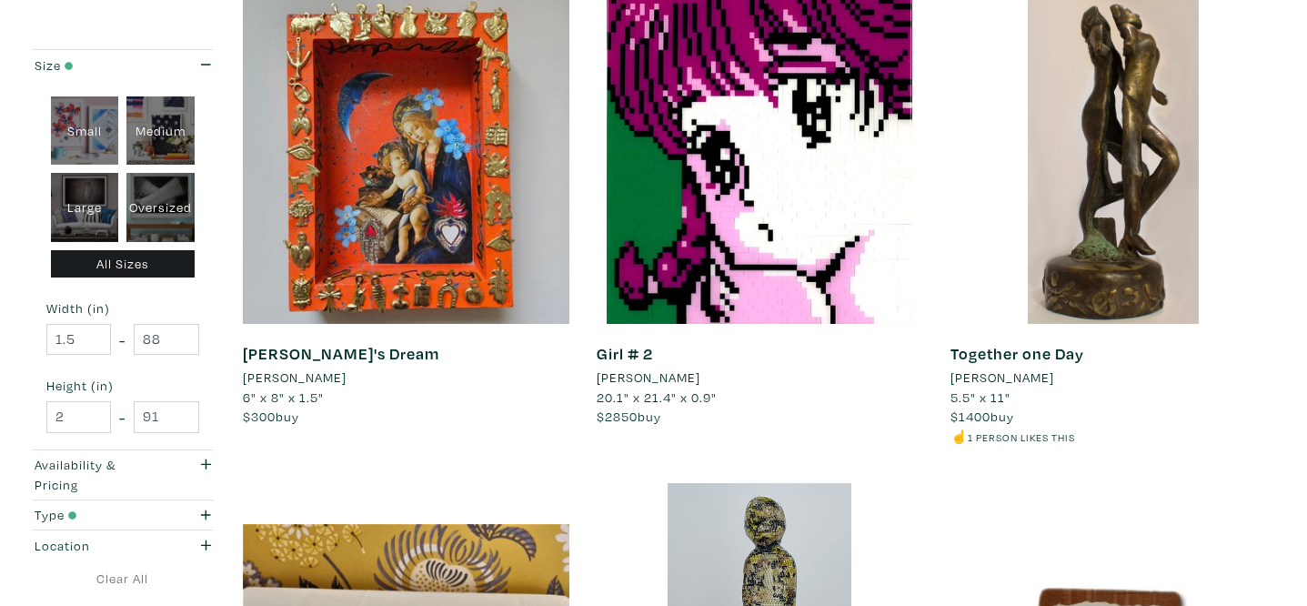
click at [1016, 377] on li "[PERSON_NAME]" at bounding box center [1003, 377] width 104 height 20
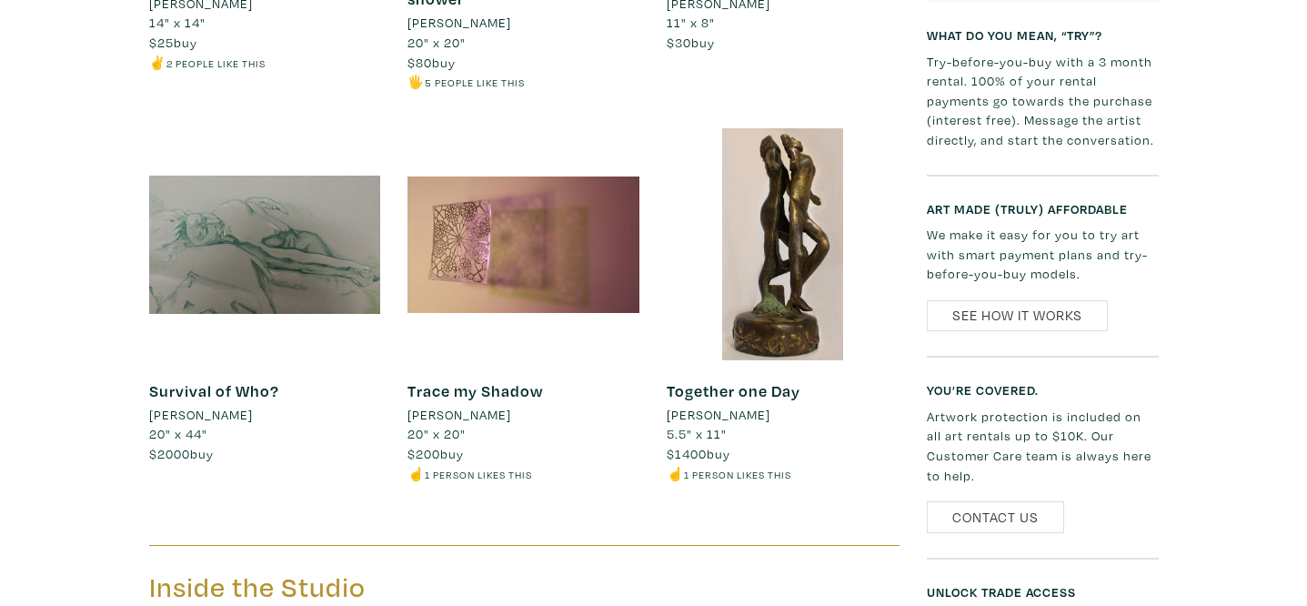
scroll to position [1606, 0]
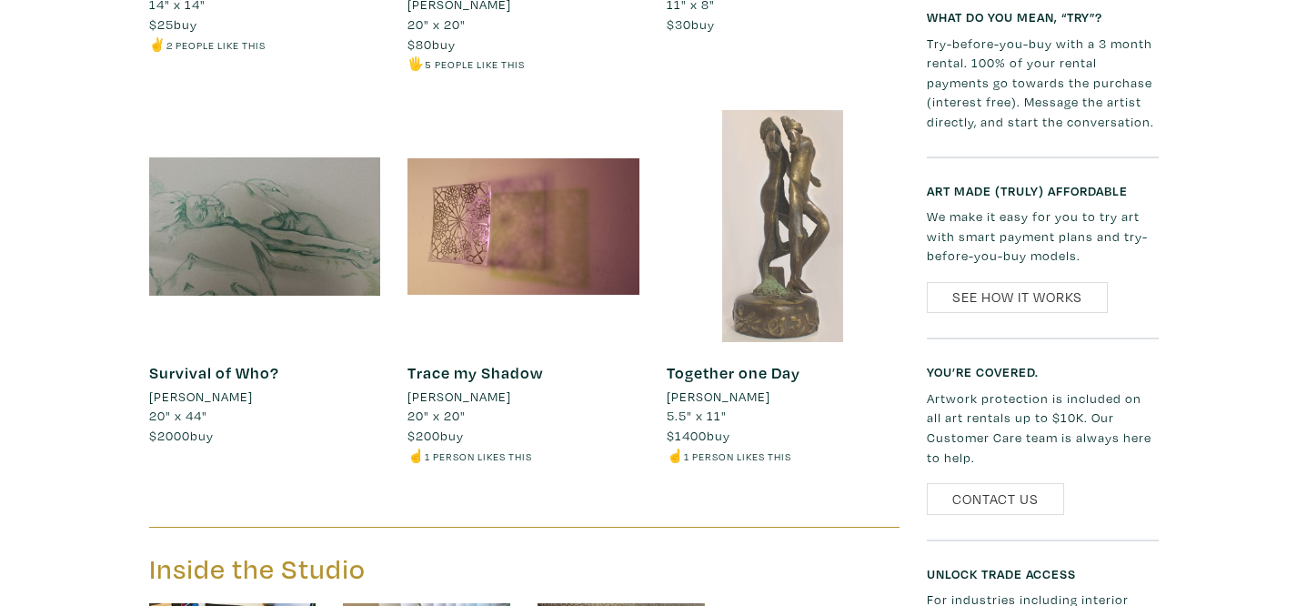
click at [798, 240] on div at bounding box center [783, 226] width 232 height 232
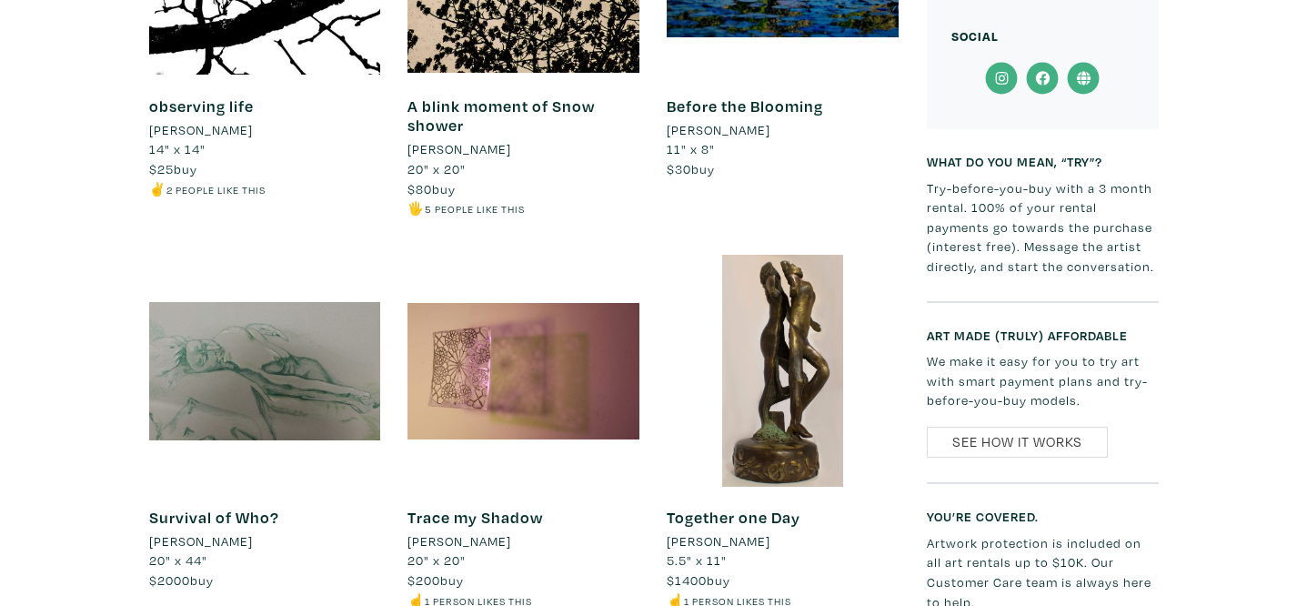
scroll to position [1488, 0]
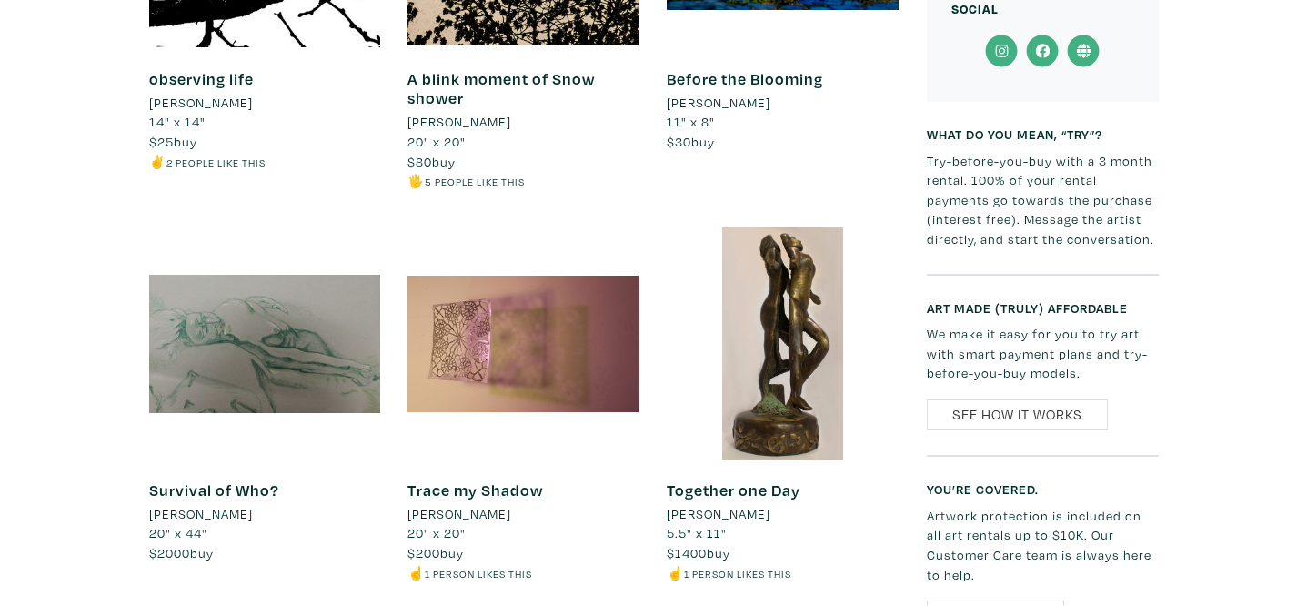
click at [804, 353] on div at bounding box center [783, 343] width 232 height 232
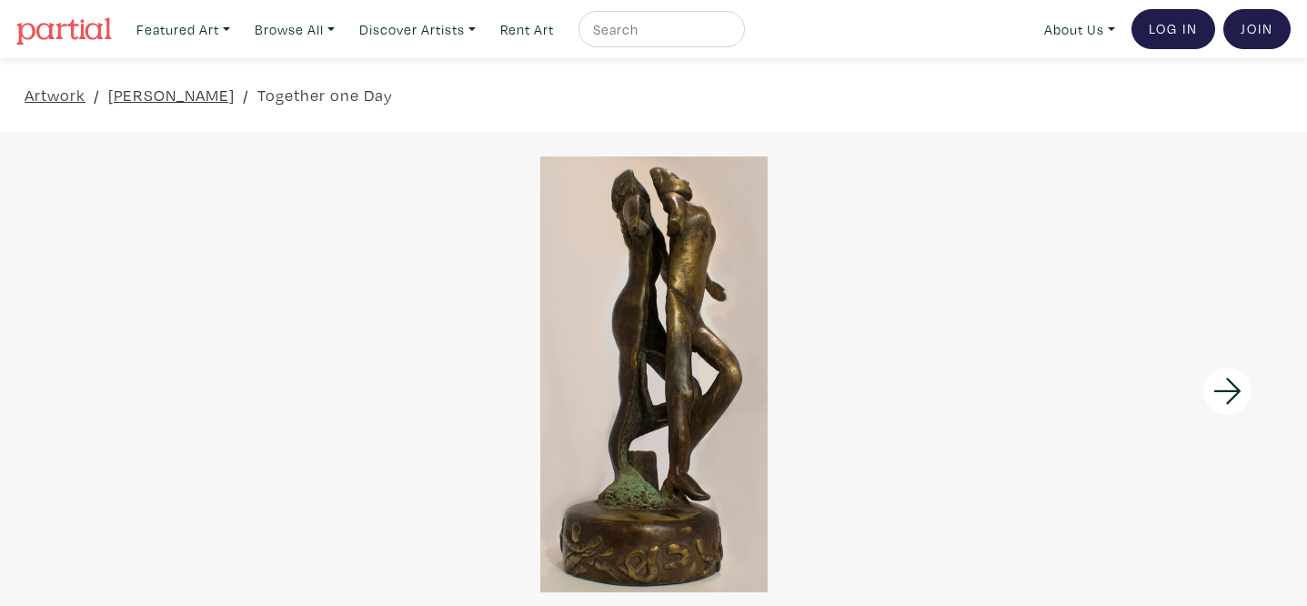
click at [1210, 355] on div at bounding box center [1144, 391] width 327 height 519
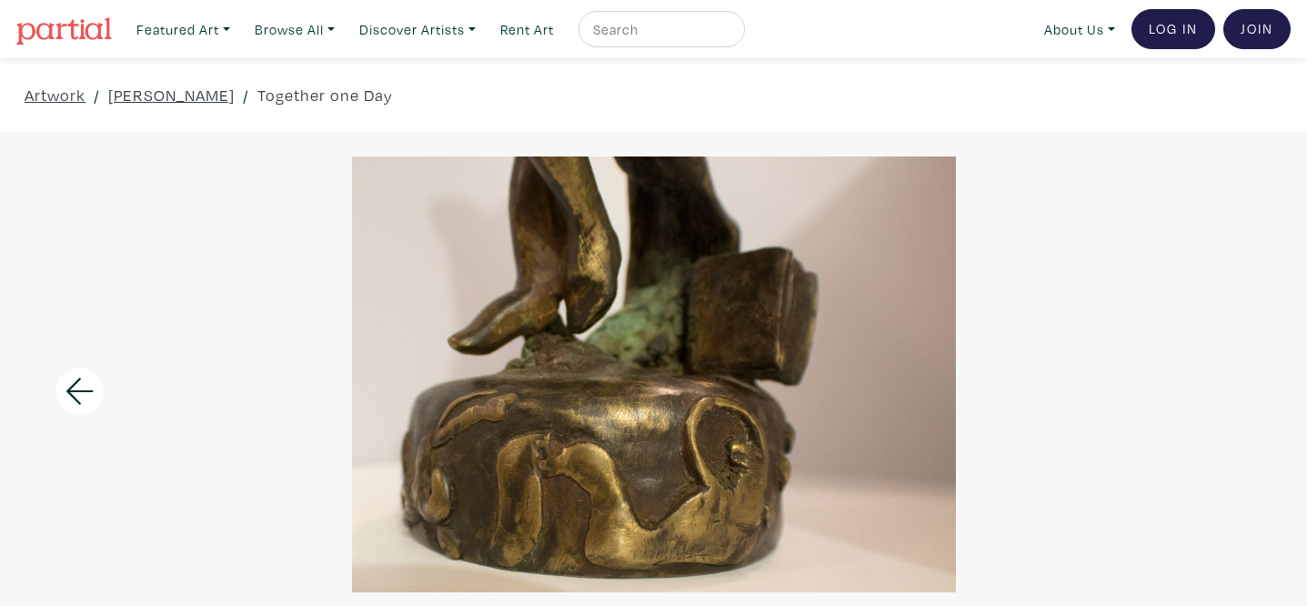
click at [1210, 355] on div at bounding box center [653, 374] width 1307 height 436
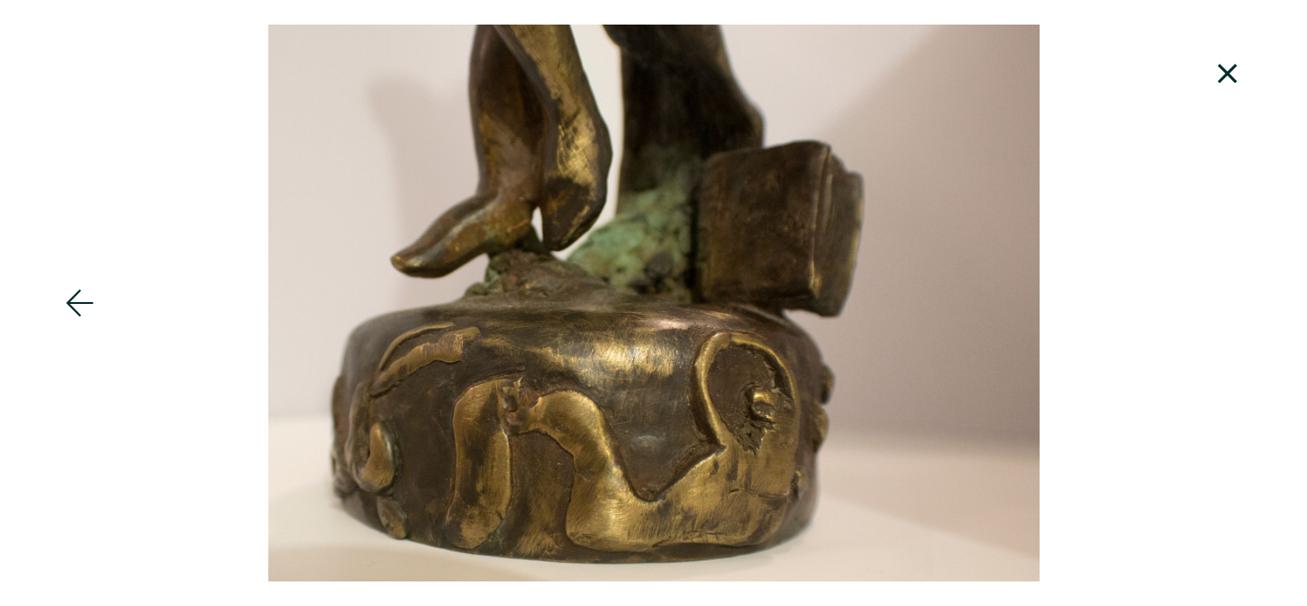
click at [1238, 74] on icon at bounding box center [1228, 73] width 62 height 49
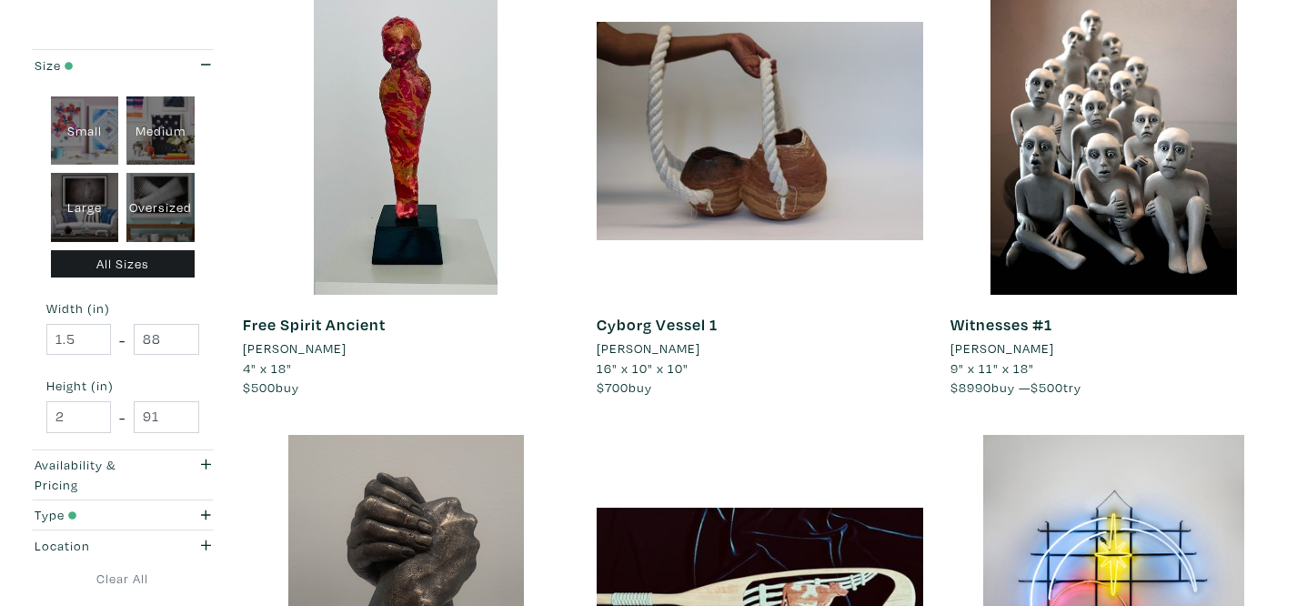
scroll to position [3232, 0]
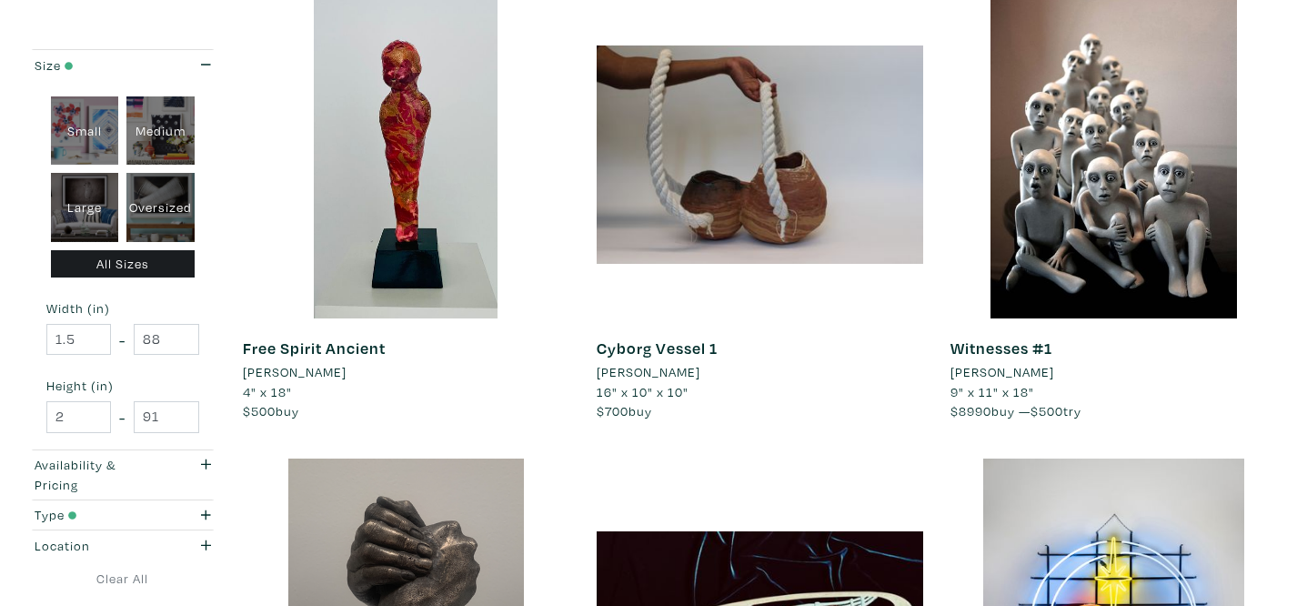
click at [665, 367] on li "[PERSON_NAME]" at bounding box center [649, 372] width 104 height 20
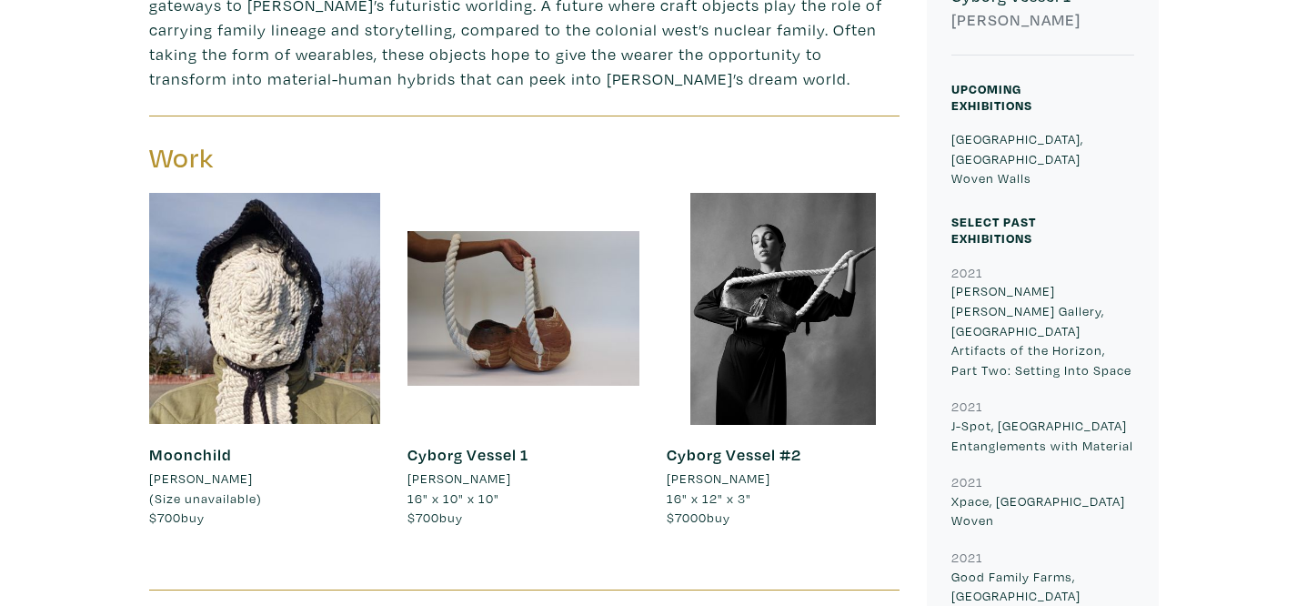
scroll to position [698, 0]
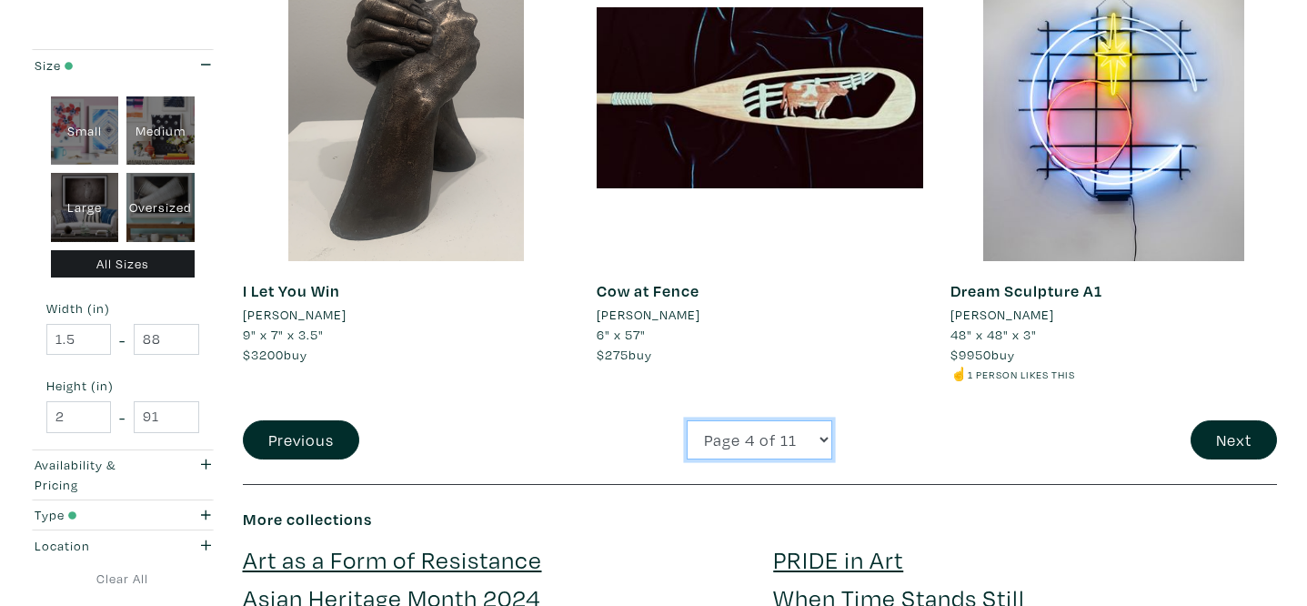
click at [727, 427] on select "Page 1 of 11 Page 2 of 11 Page 3 of 11 Page 4 of 11 Page 5 of 11 Page 6 of 11 P…" at bounding box center [760, 439] width 146 height 39
select select "5"
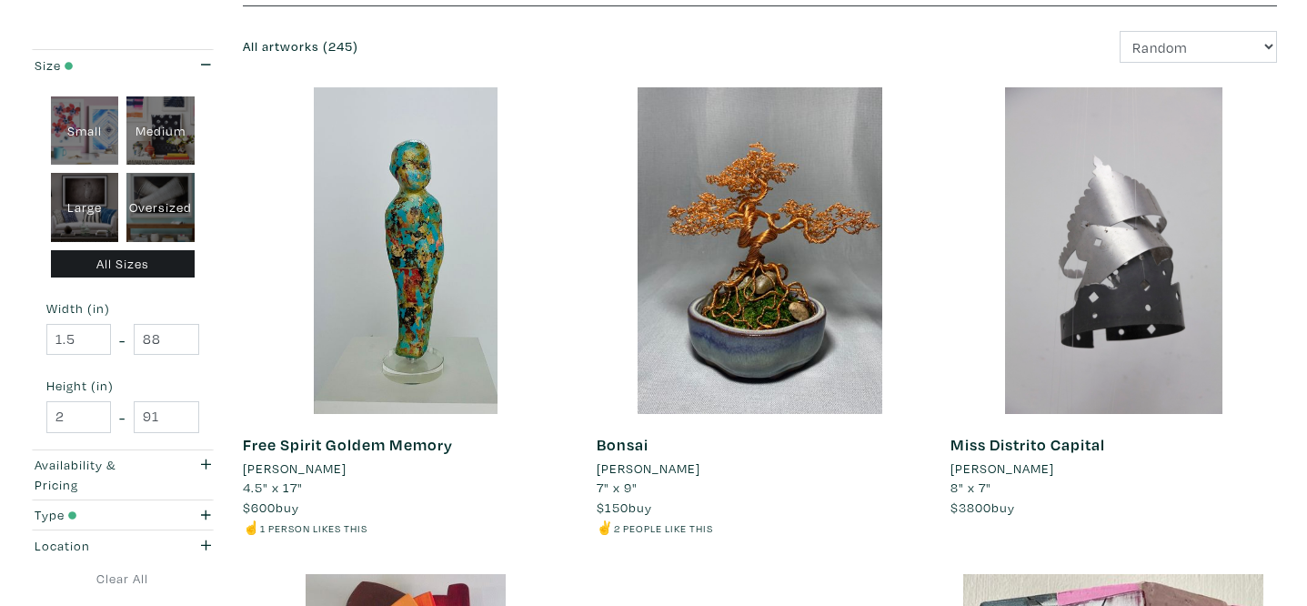
scroll to position [410, 0]
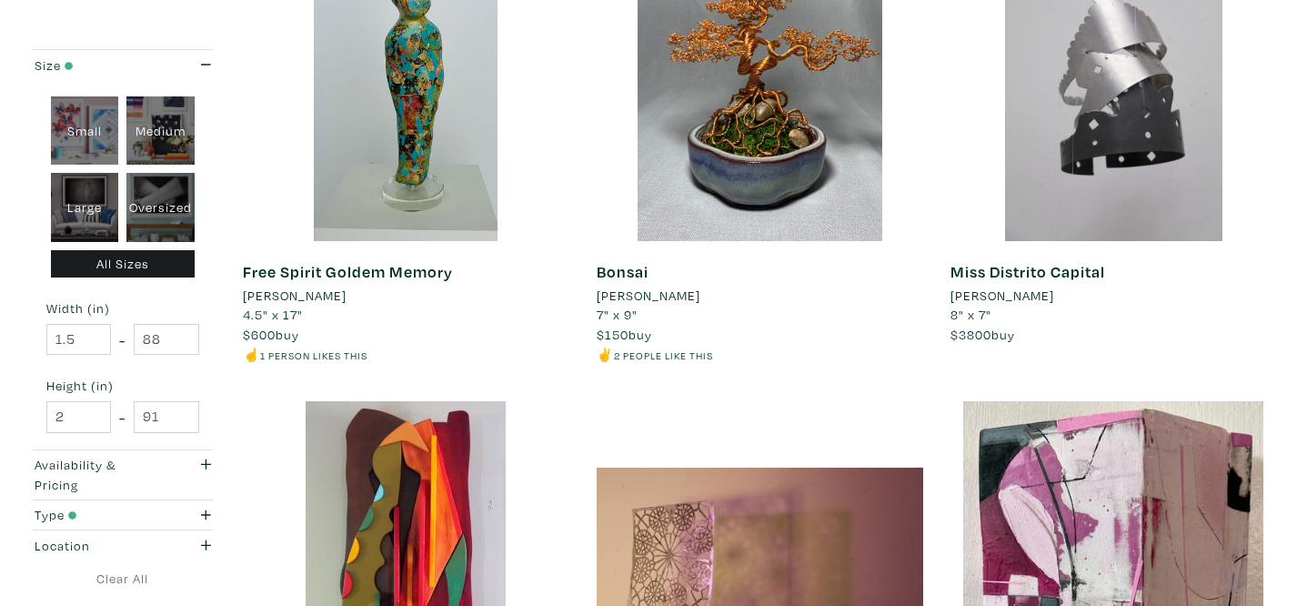
click at [675, 295] on li "[PERSON_NAME]" at bounding box center [649, 296] width 104 height 20
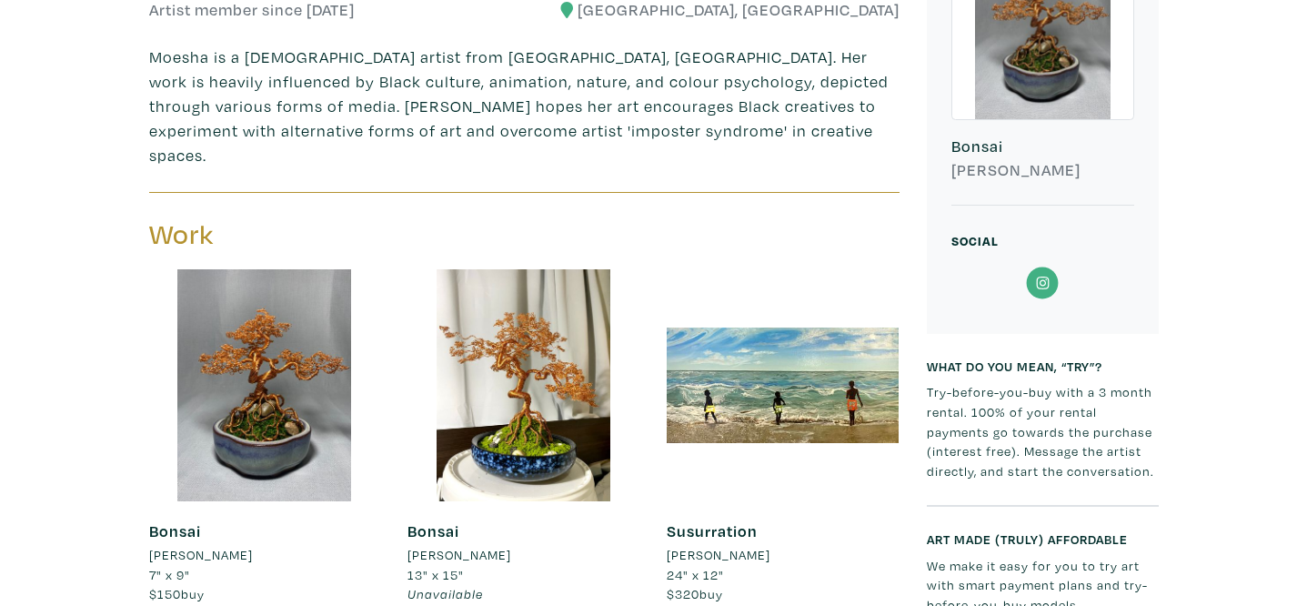
scroll to position [545, 0]
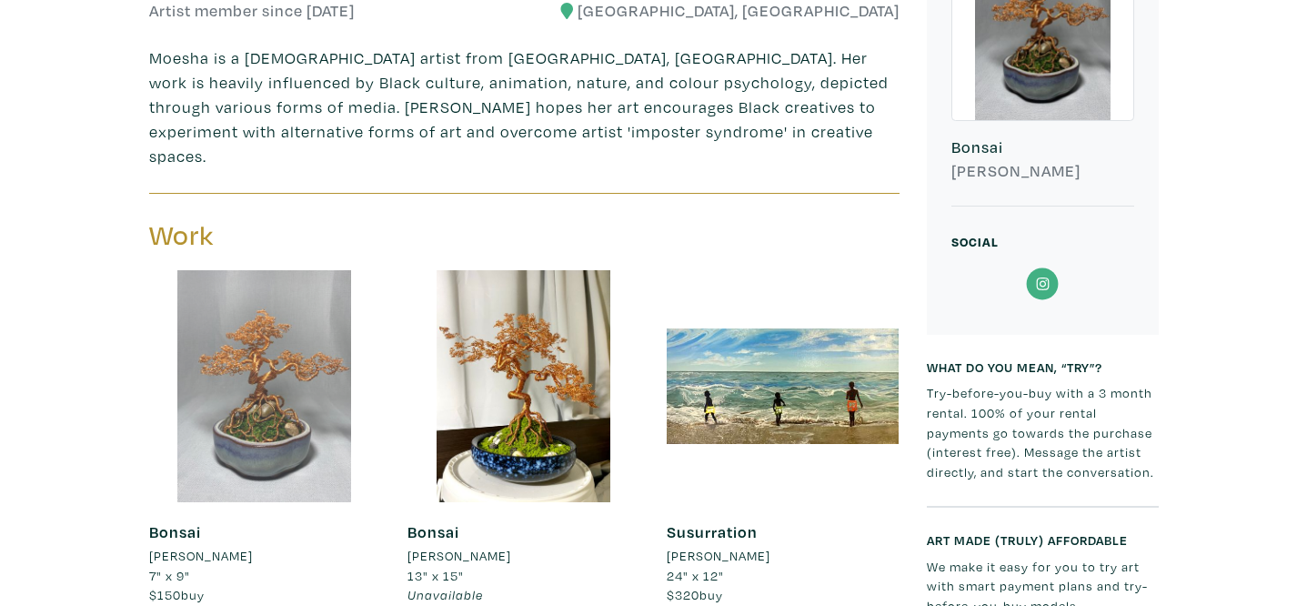
click at [287, 361] on div at bounding box center [265, 386] width 232 height 232
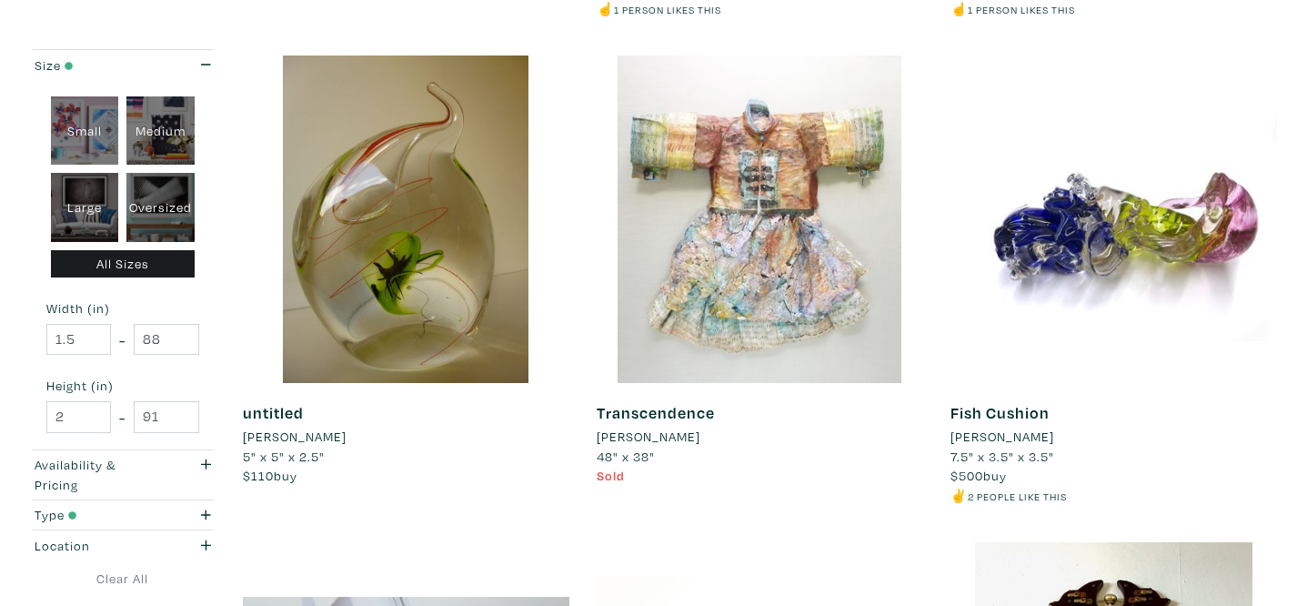
scroll to position [1244, 0]
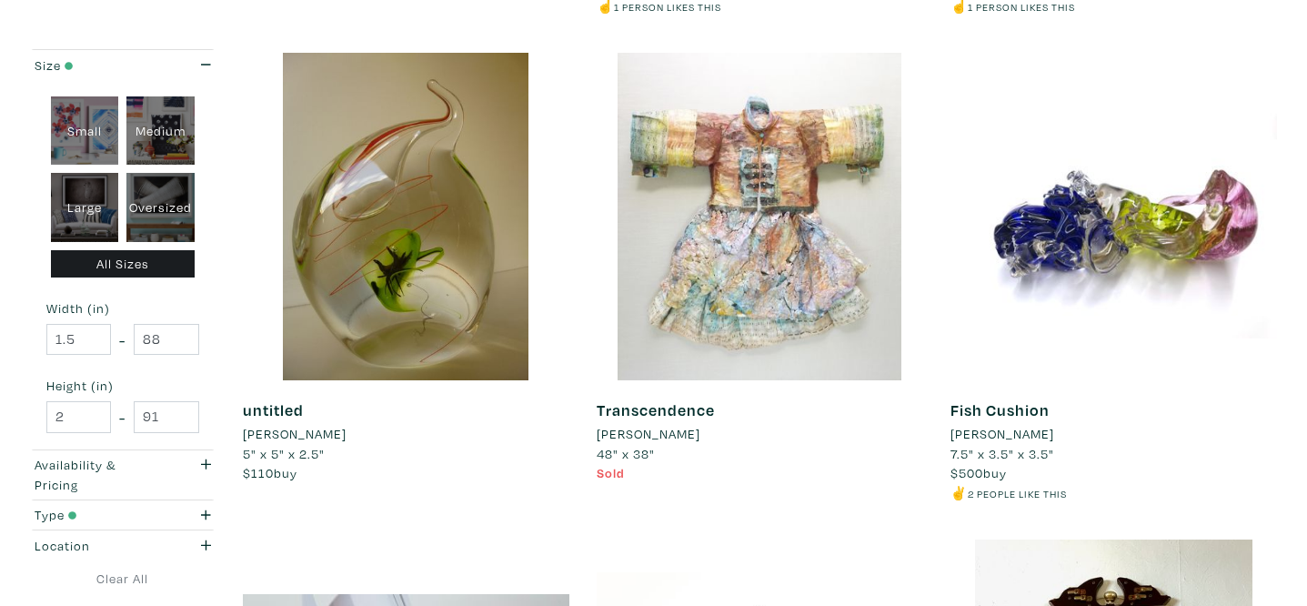
click at [643, 427] on li "[PERSON_NAME]" at bounding box center [649, 434] width 104 height 20
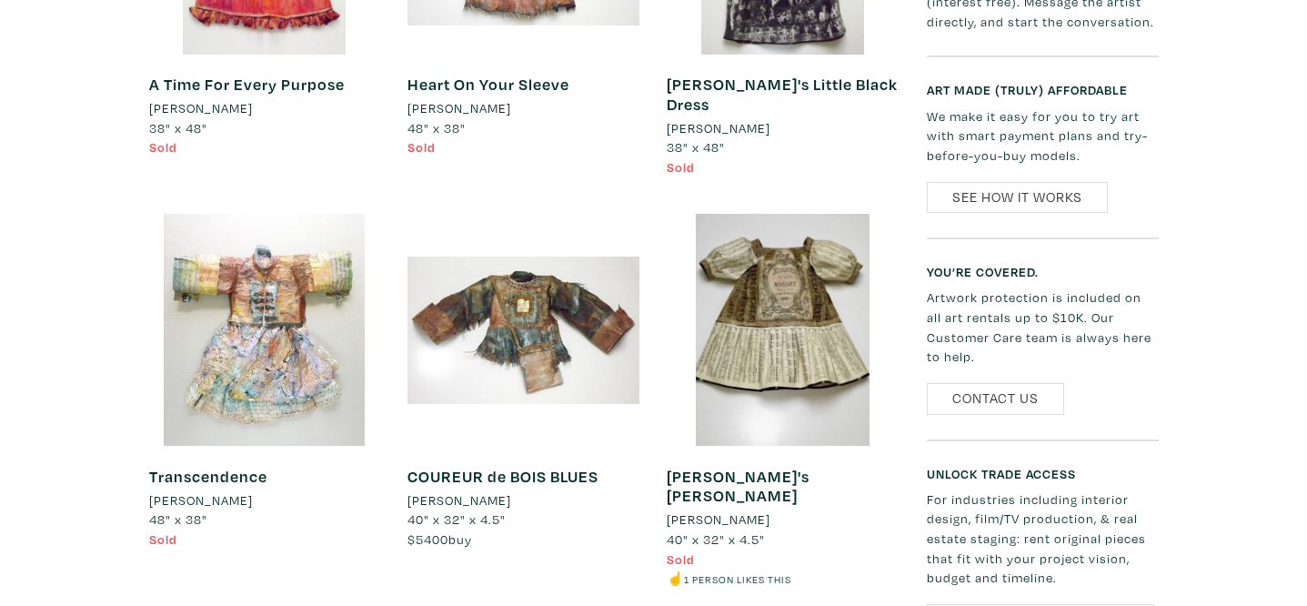
scroll to position [1075, 0]
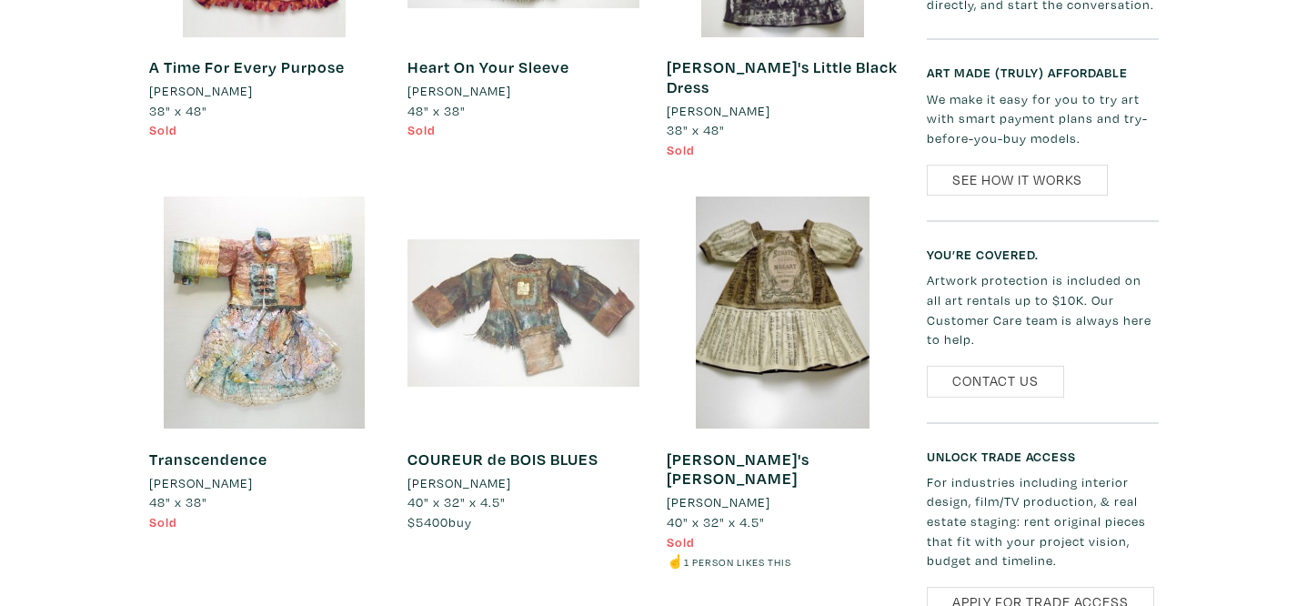
click at [499, 355] on div at bounding box center [524, 312] width 232 height 232
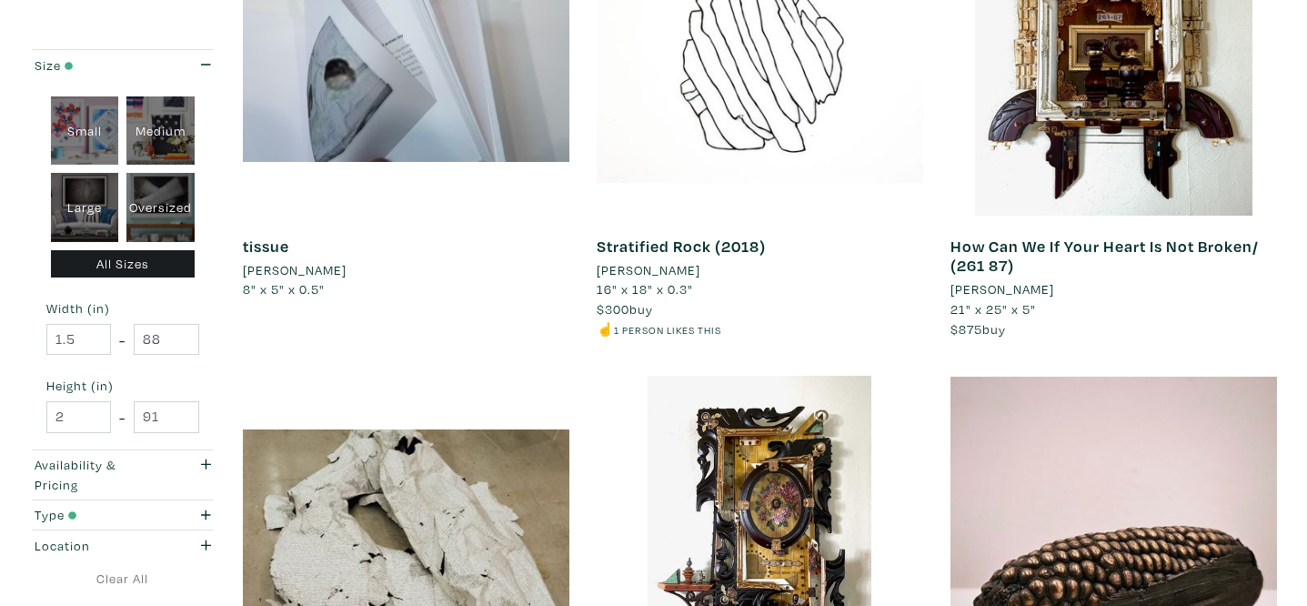
scroll to position [1784, 0]
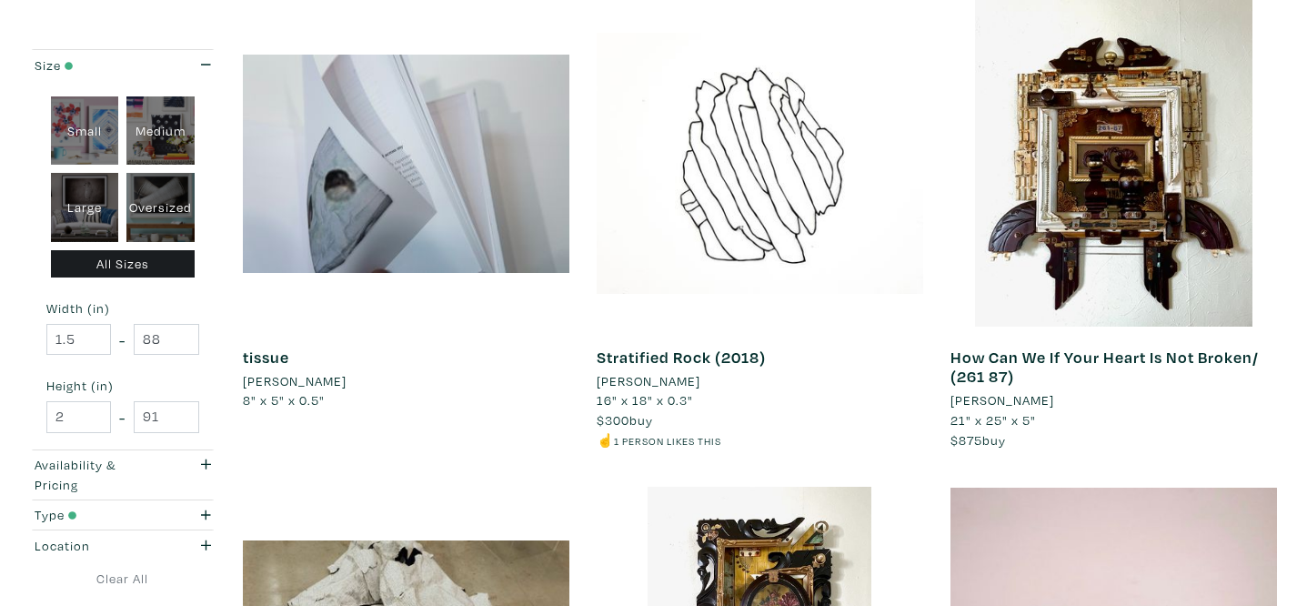
click at [308, 380] on li "[PERSON_NAME]" at bounding box center [295, 381] width 104 height 20
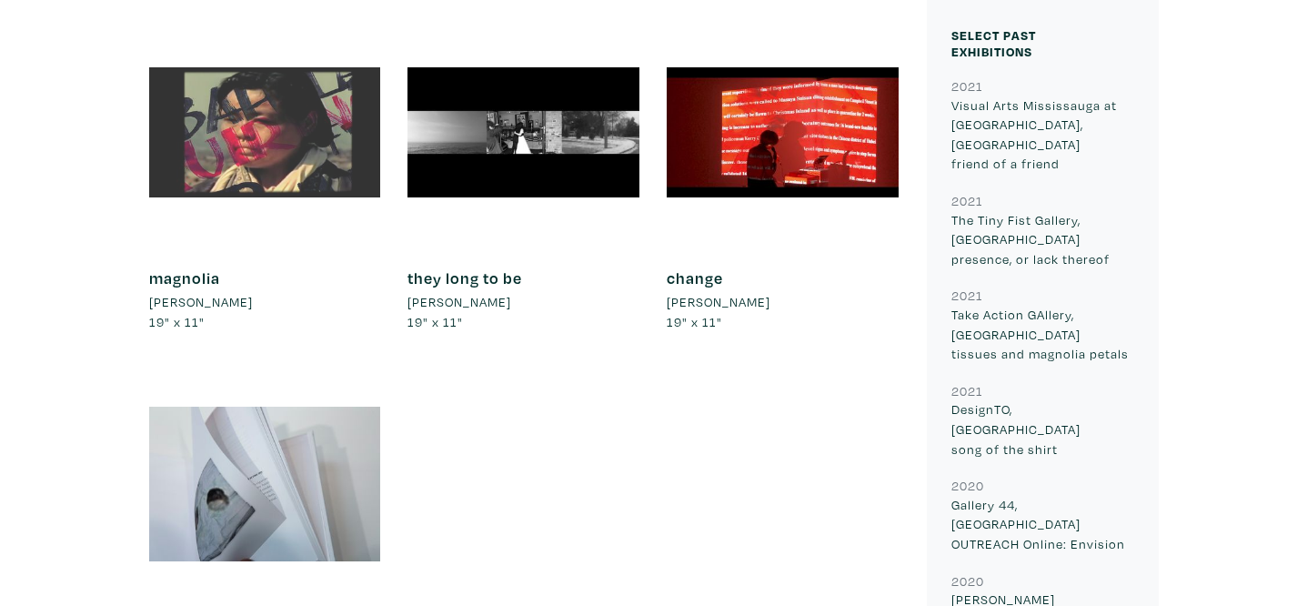
scroll to position [924, 0]
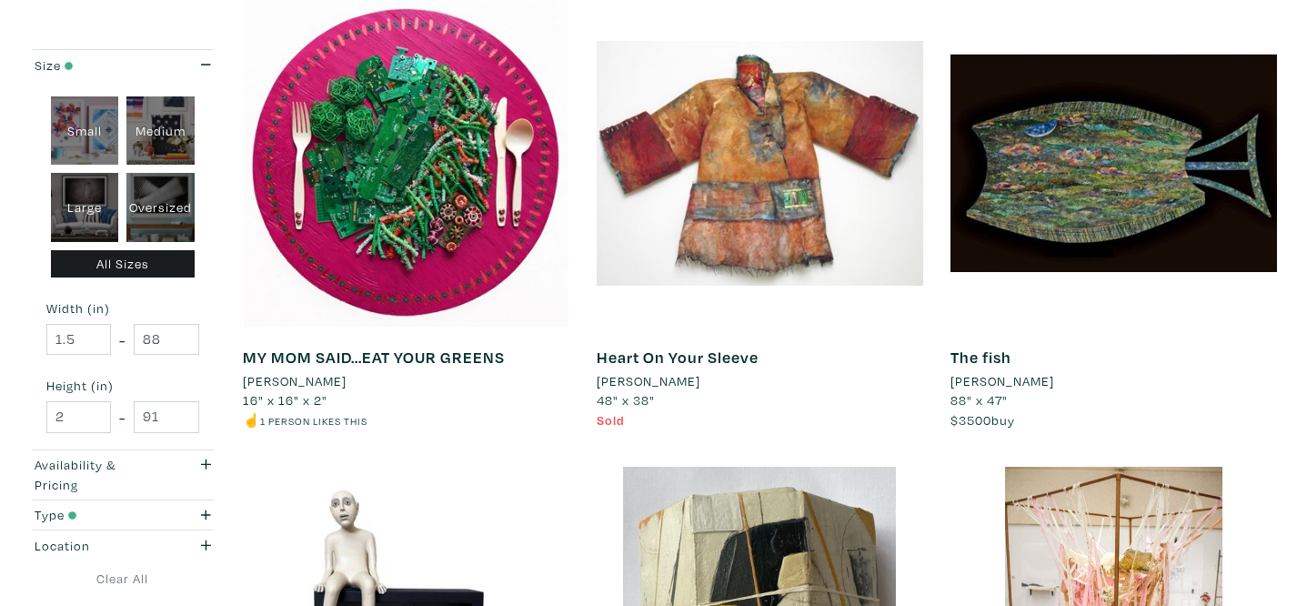
scroll to position [2740, 0]
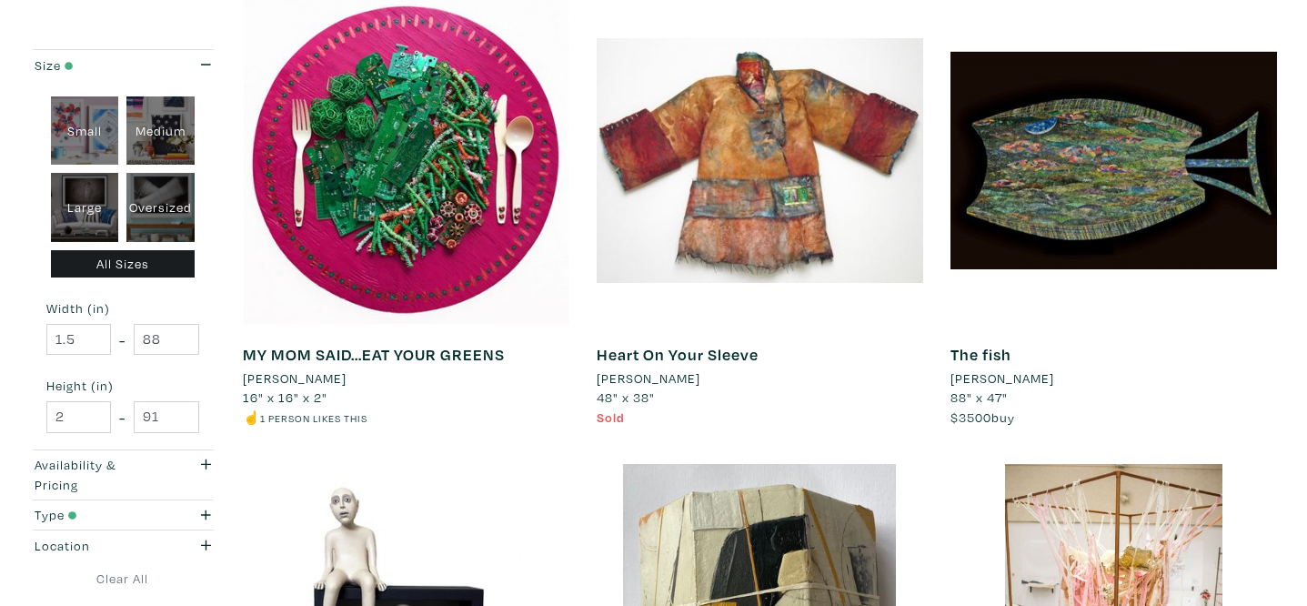
click at [1031, 378] on li "Marc Thivierge" at bounding box center [1003, 378] width 104 height 20
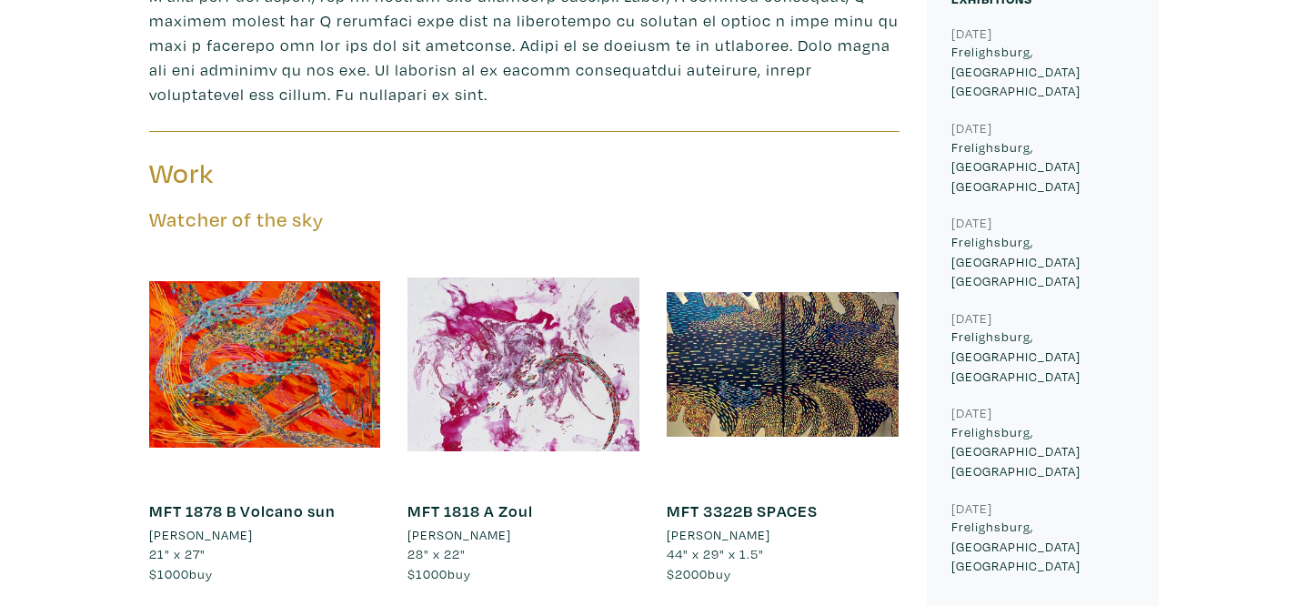
scroll to position [827, 0]
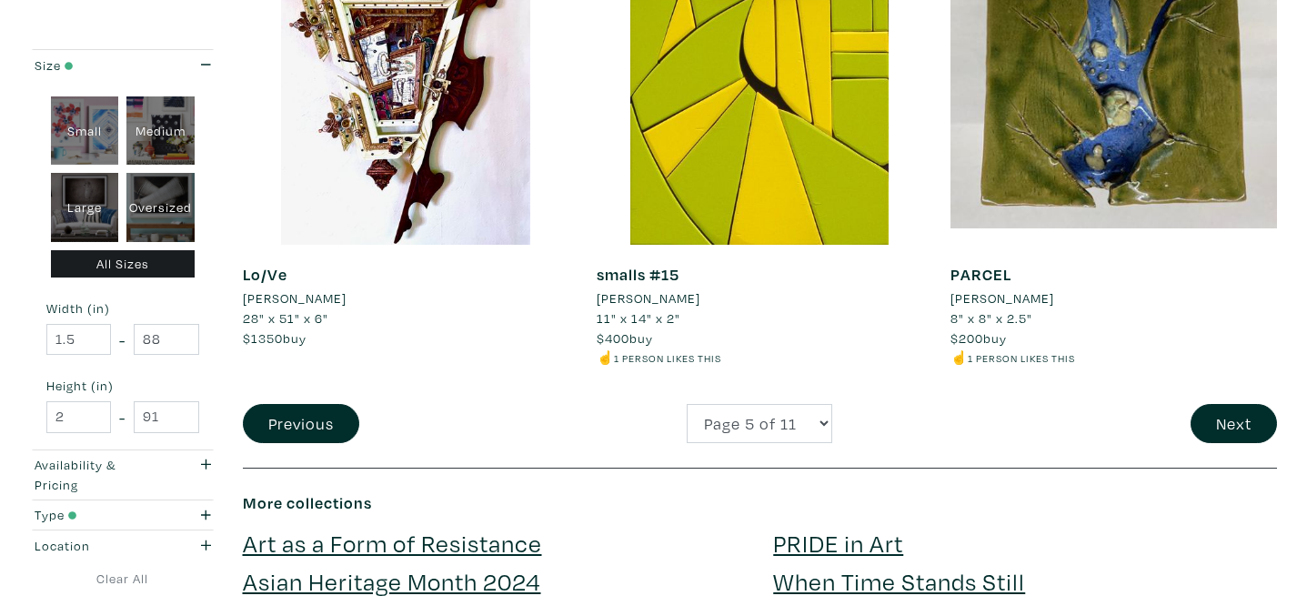
scroll to position [3775, 0]
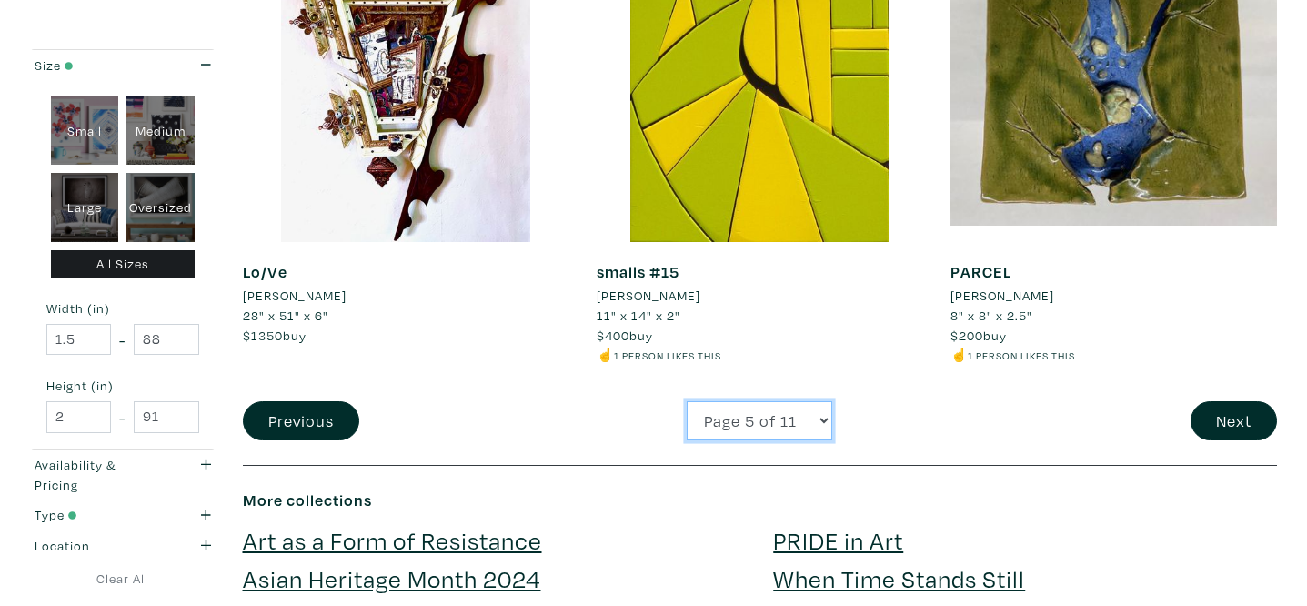
click at [790, 429] on select "Page 1 of 11 Page 2 of 11 Page 3 of 11 Page 4 of 11 Page 5 of 11 Page 6 of 11 P…" at bounding box center [760, 420] width 146 height 39
select select "6"
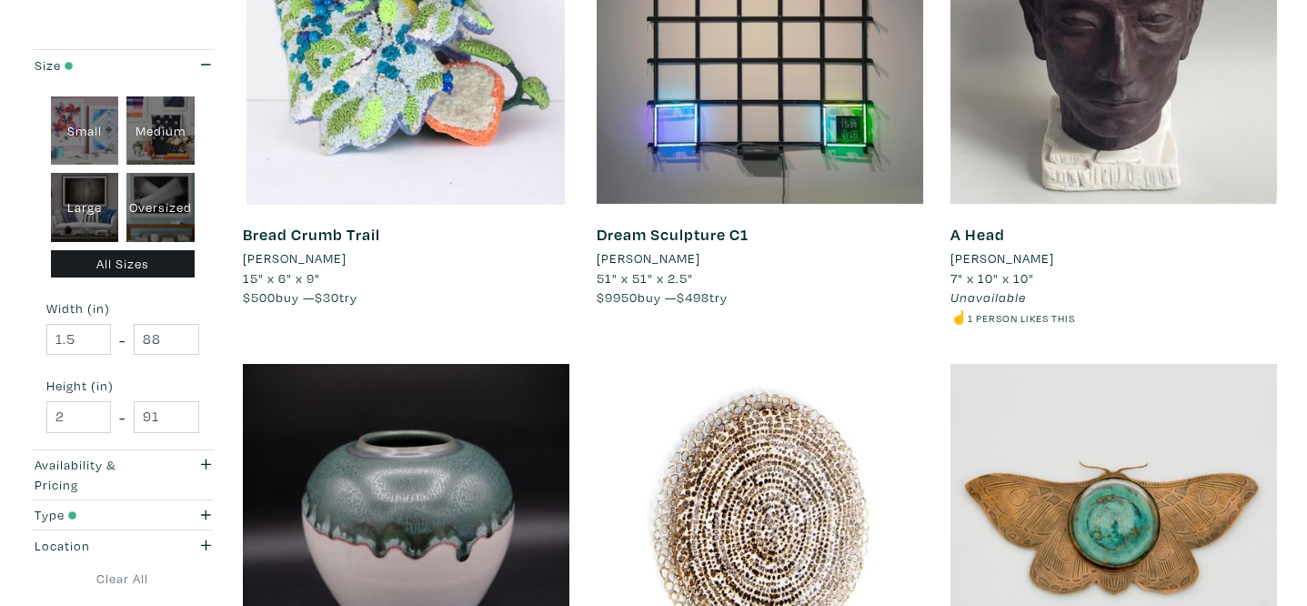
scroll to position [2898, 0]
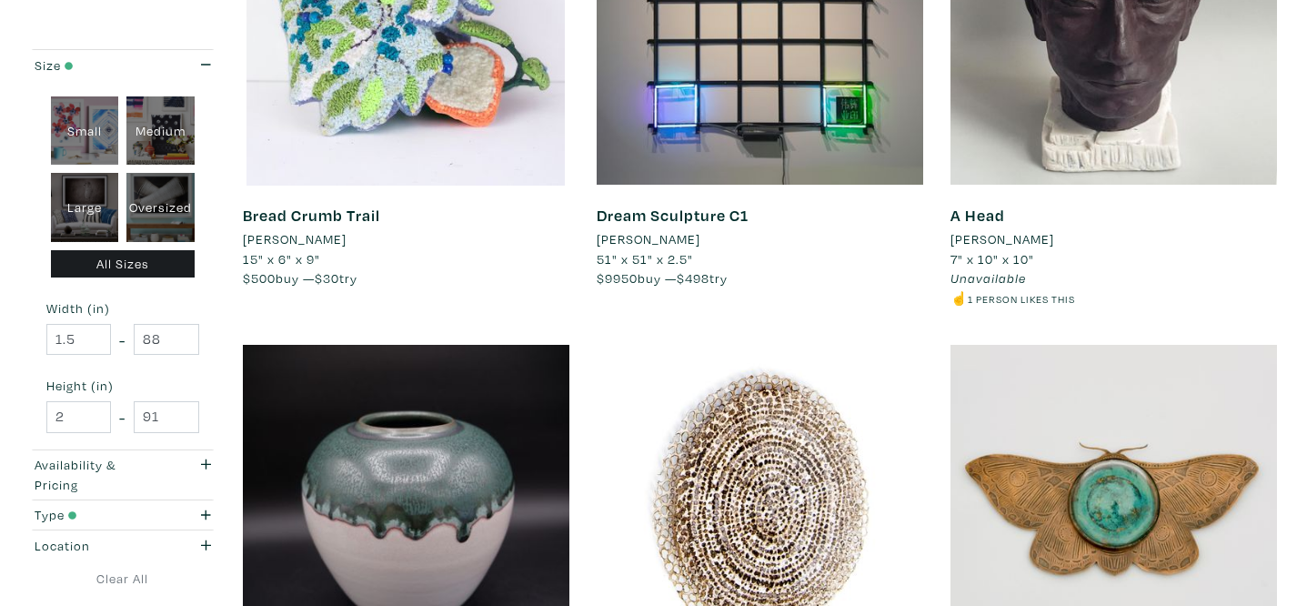
click at [990, 239] on li "[PERSON_NAME]" at bounding box center [1003, 239] width 104 height 20
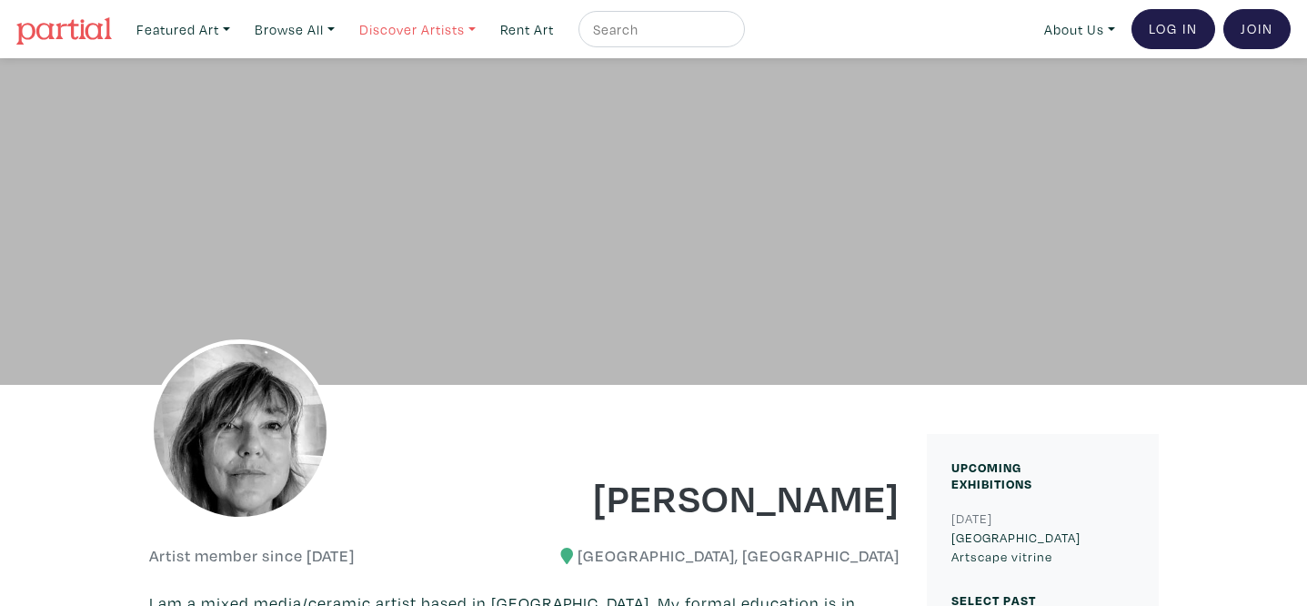
click at [238, 30] on link "Discover Artists" at bounding box center [183, 29] width 110 height 37
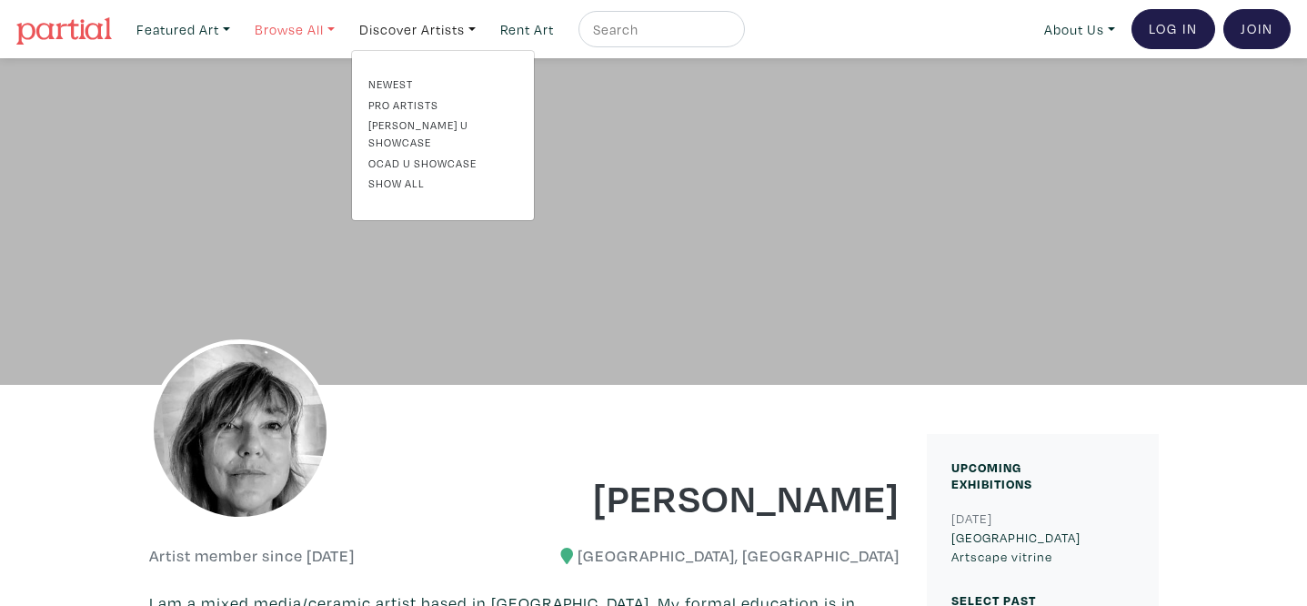
click at [238, 27] on link "Browse All" at bounding box center [183, 29] width 110 height 37
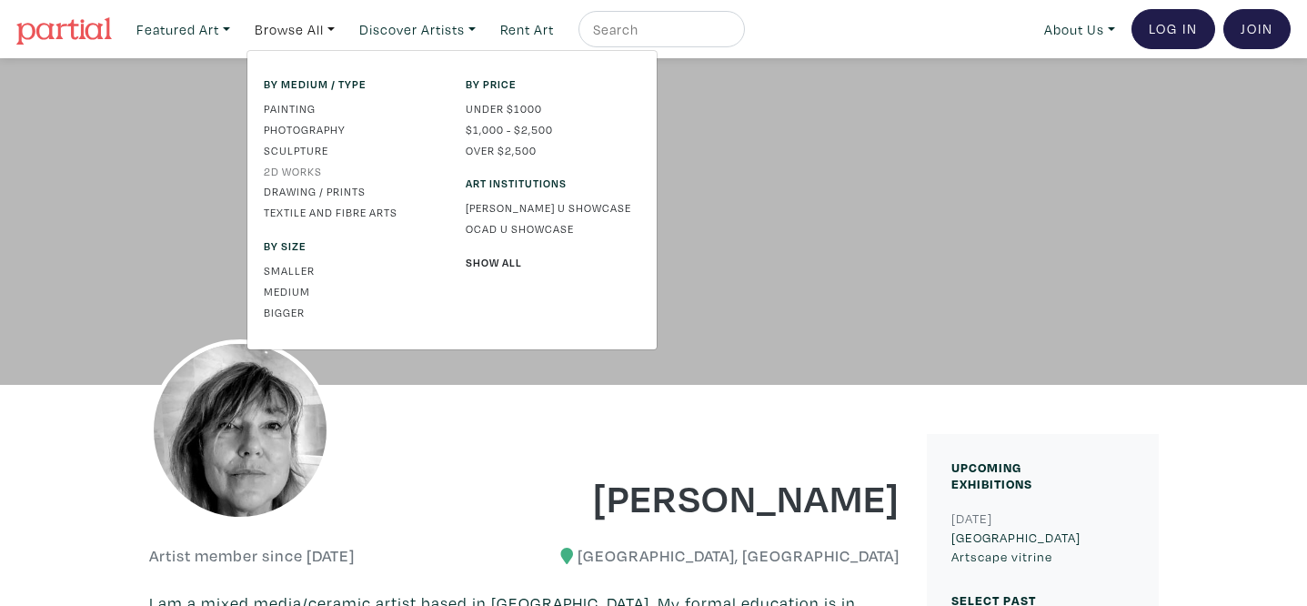
click at [297, 174] on link "2D works" at bounding box center [351, 171] width 175 height 16
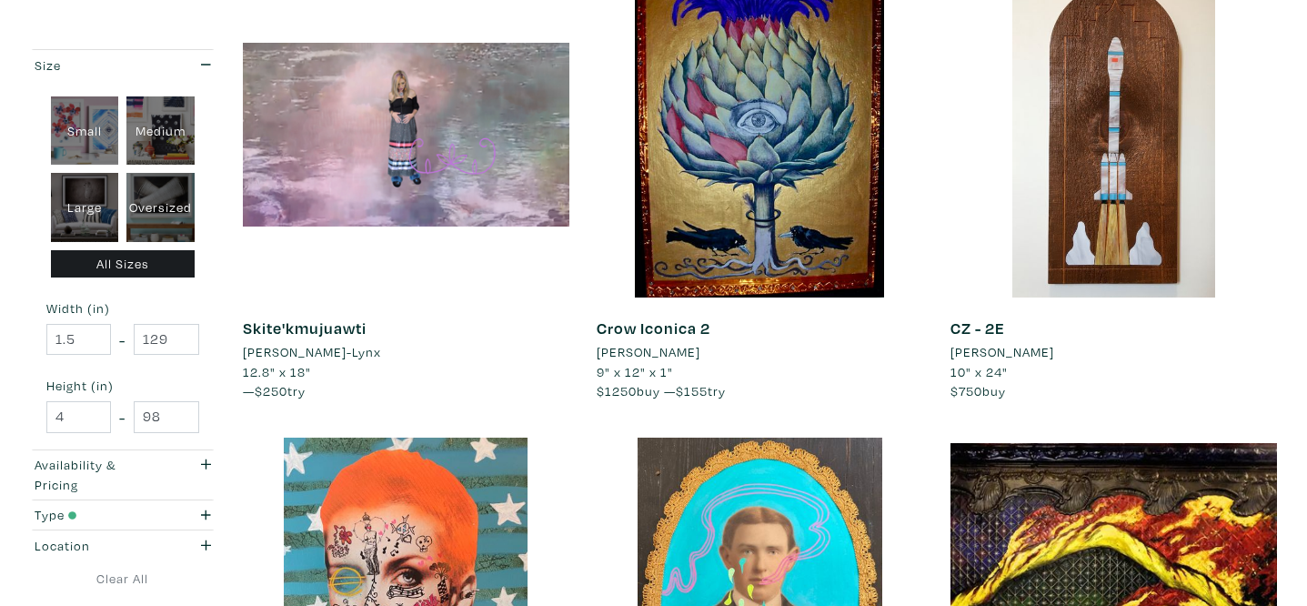
scroll to position [2782, 0]
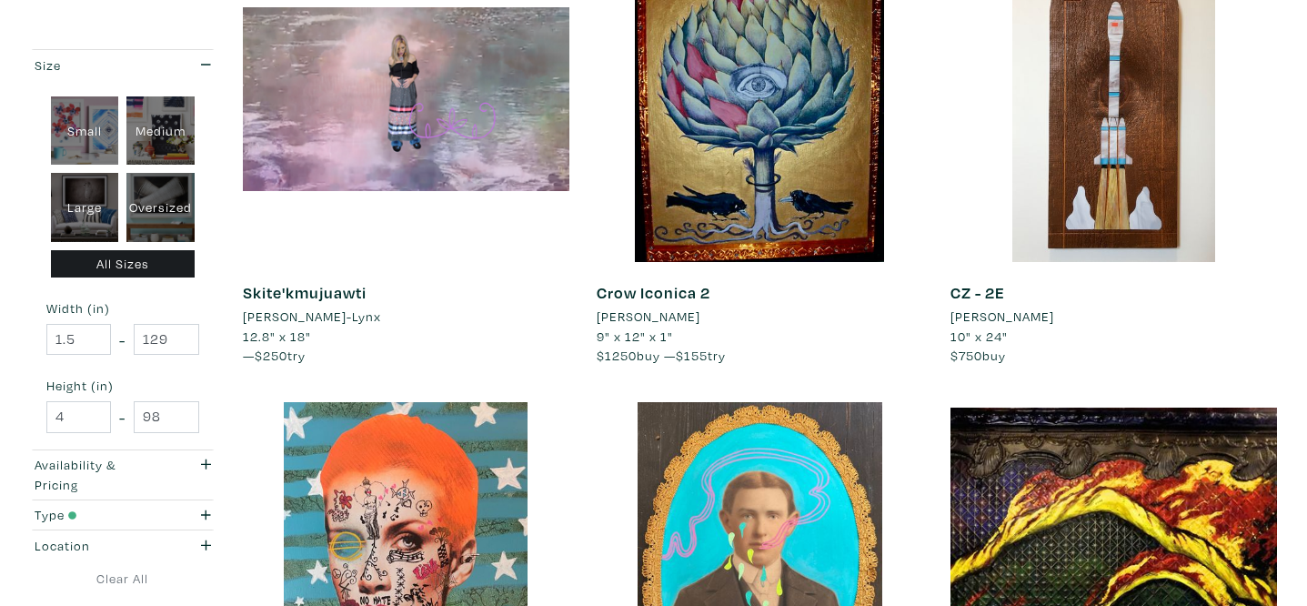
click at [1017, 317] on li "[PERSON_NAME]" at bounding box center [1003, 317] width 104 height 20
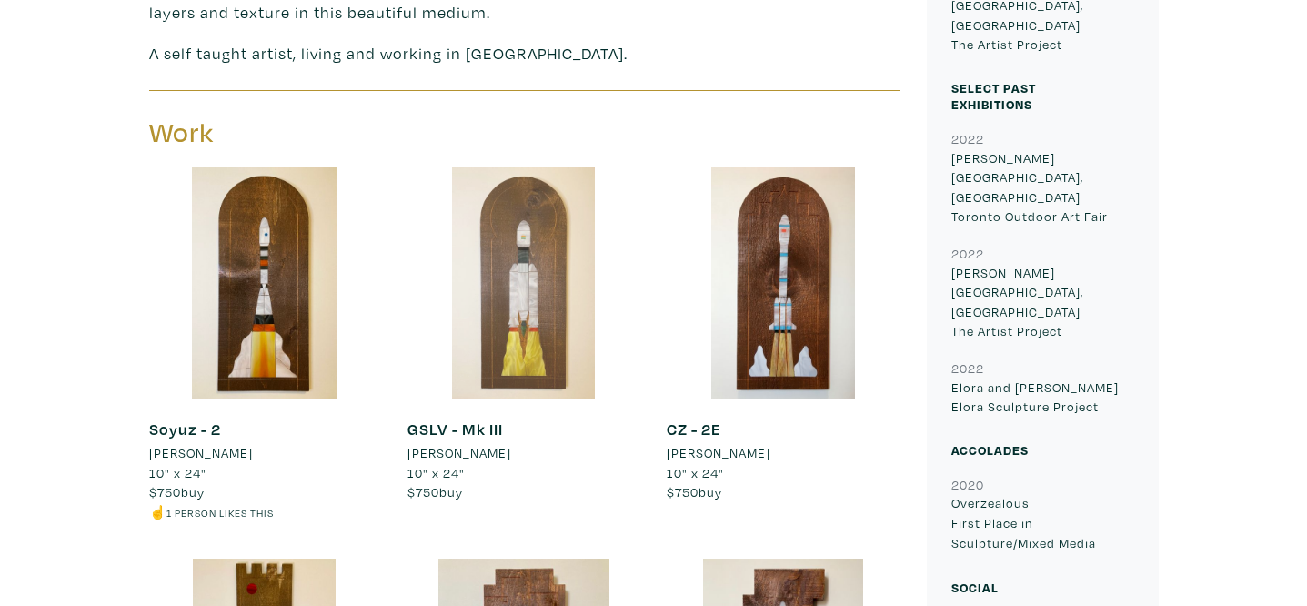
scroll to position [872, 0]
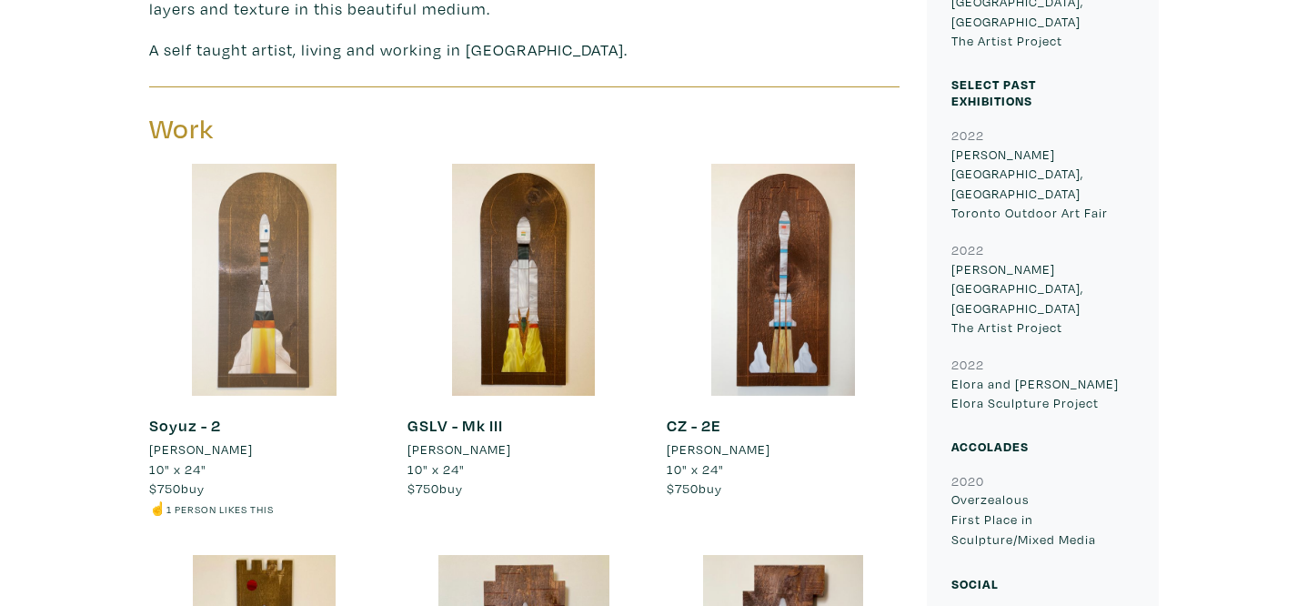
click at [294, 297] on div at bounding box center [265, 280] width 232 height 232
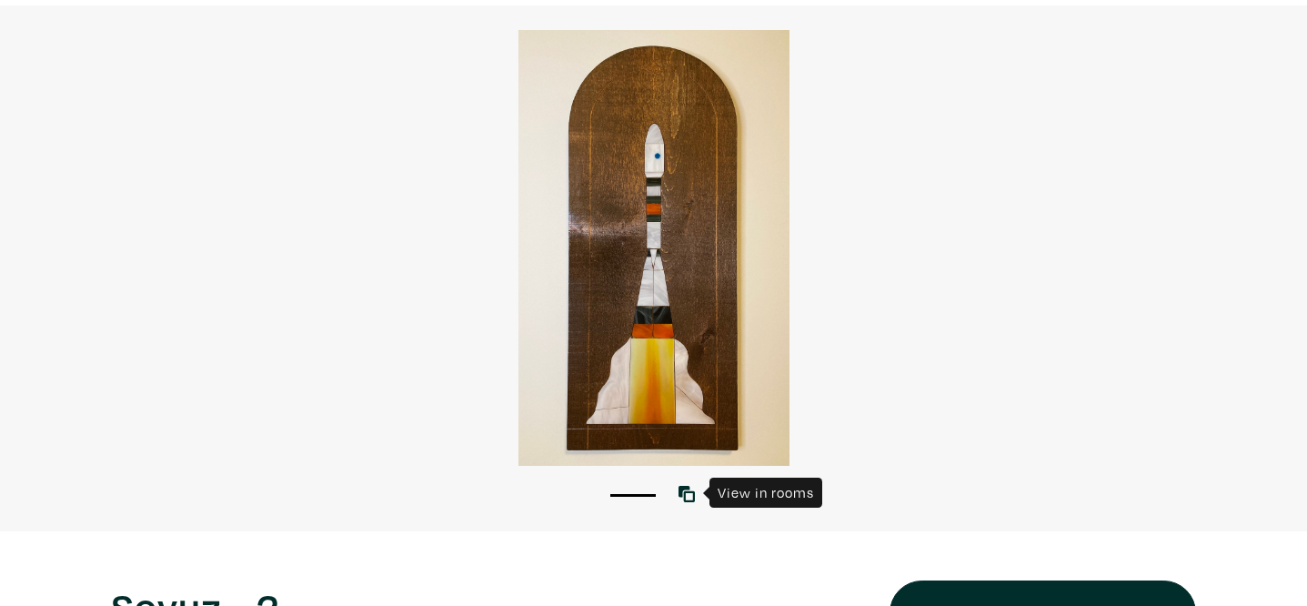
scroll to position [120, 0]
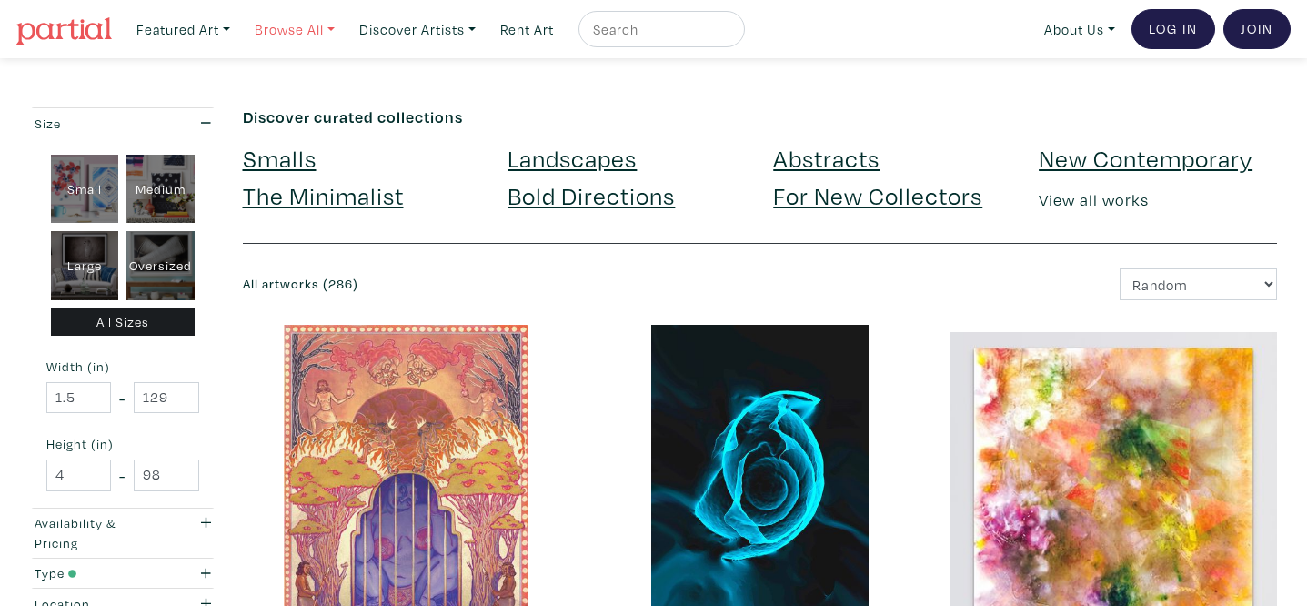
click at [238, 27] on link "Browse All" at bounding box center [183, 29] width 110 height 37
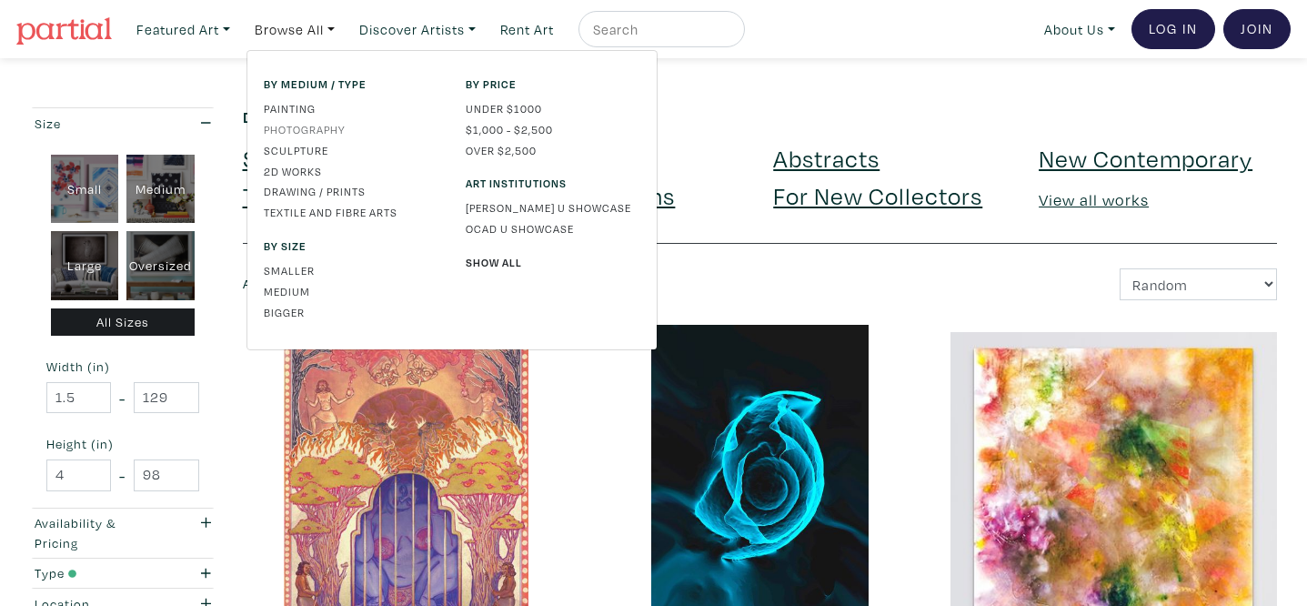
click at [323, 133] on link "Photography" at bounding box center [351, 129] width 175 height 16
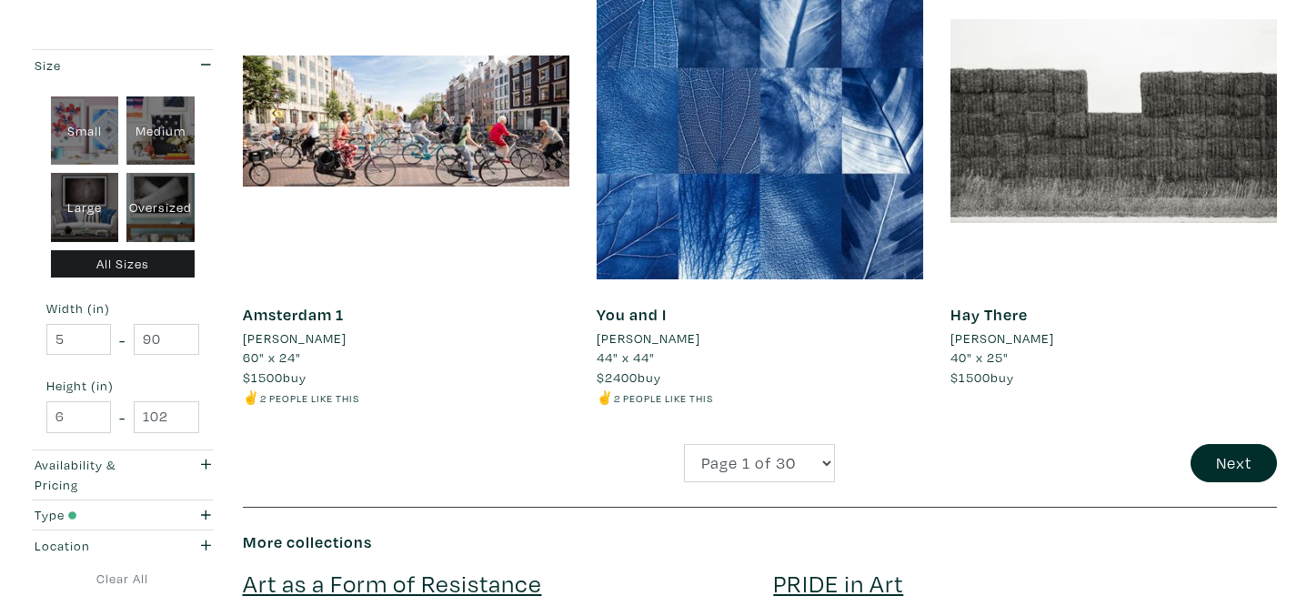
scroll to position [3617, 0]
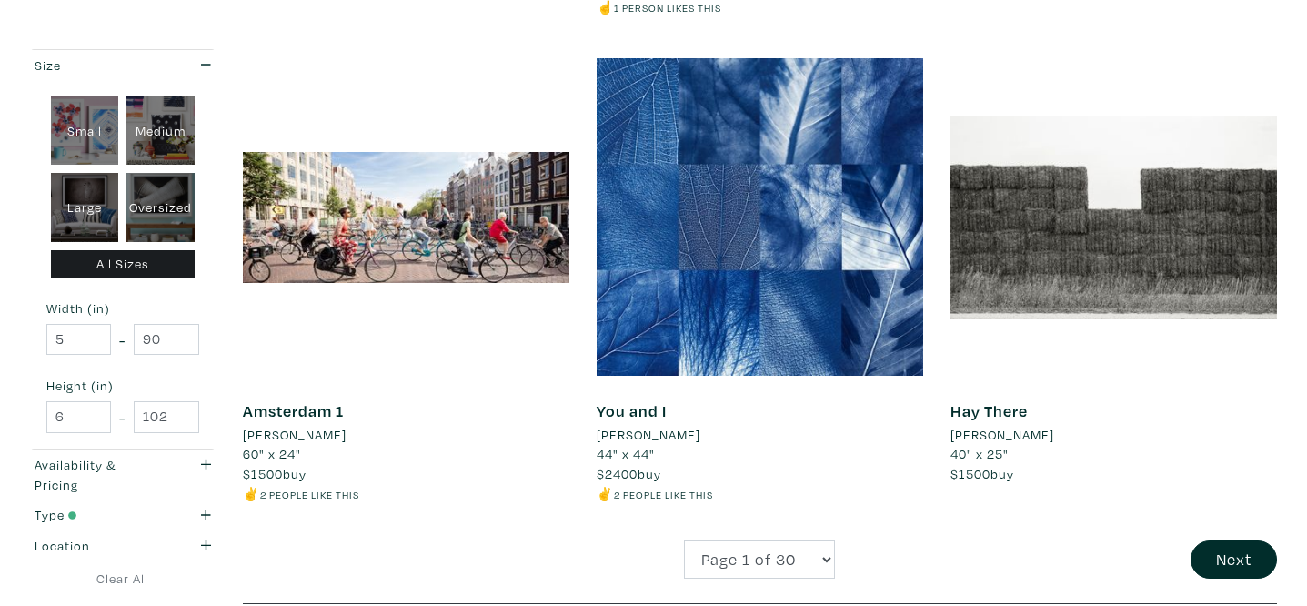
click at [650, 437] on li "[PERSON_NAME]" at bounding box center [649, 435] width 104 height 20
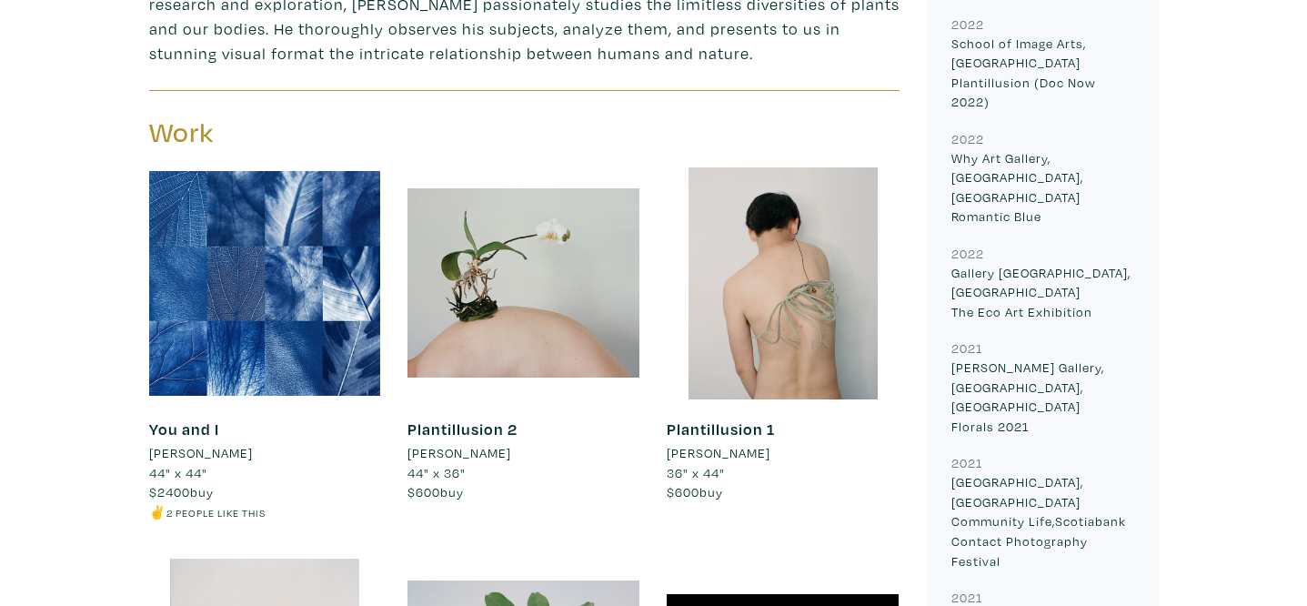
scroll to position [764, 0]
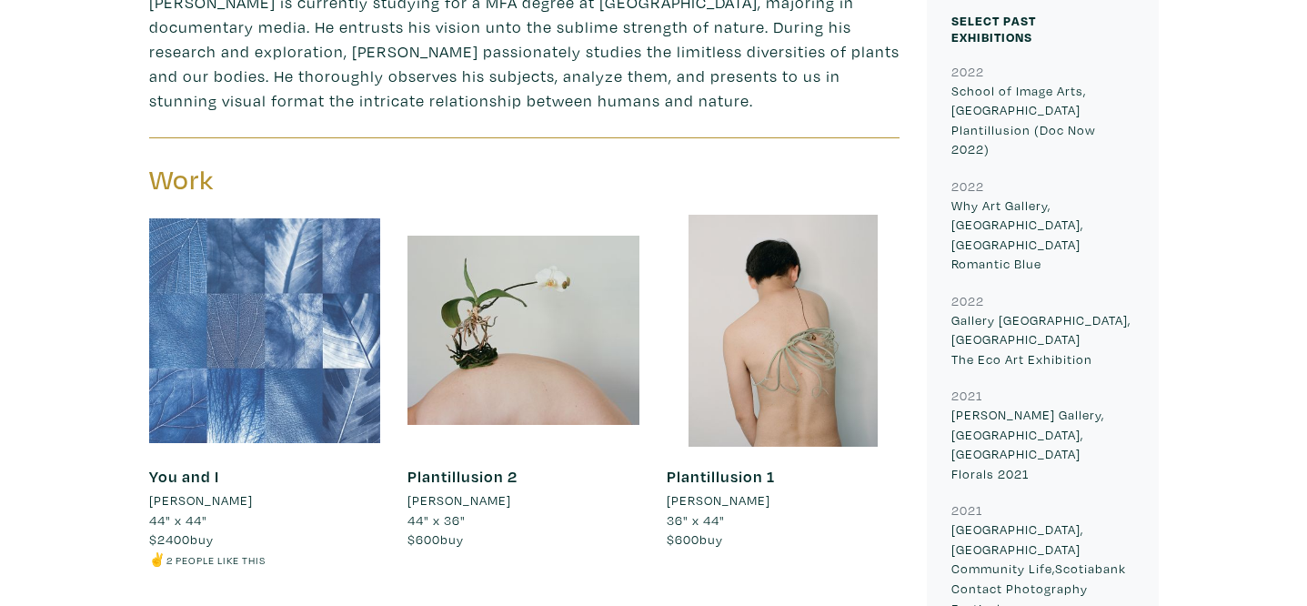
click at [322, 347] on div at bounding box center [265, 331] width 232 height 232
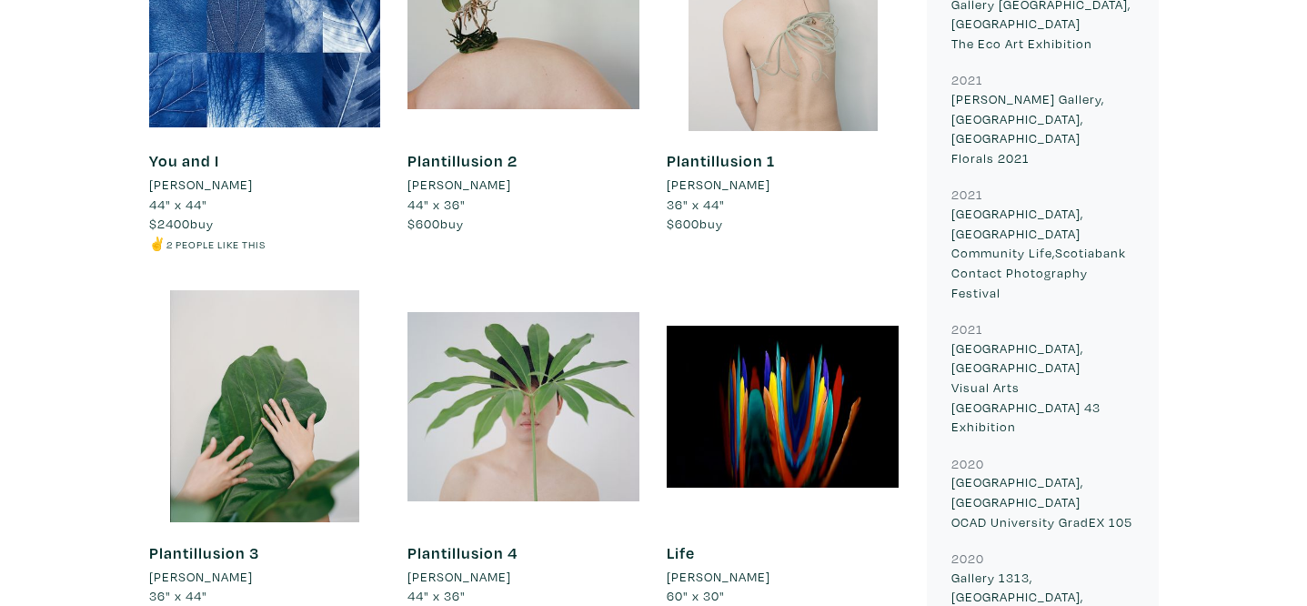
scroll to position [1083, 0]
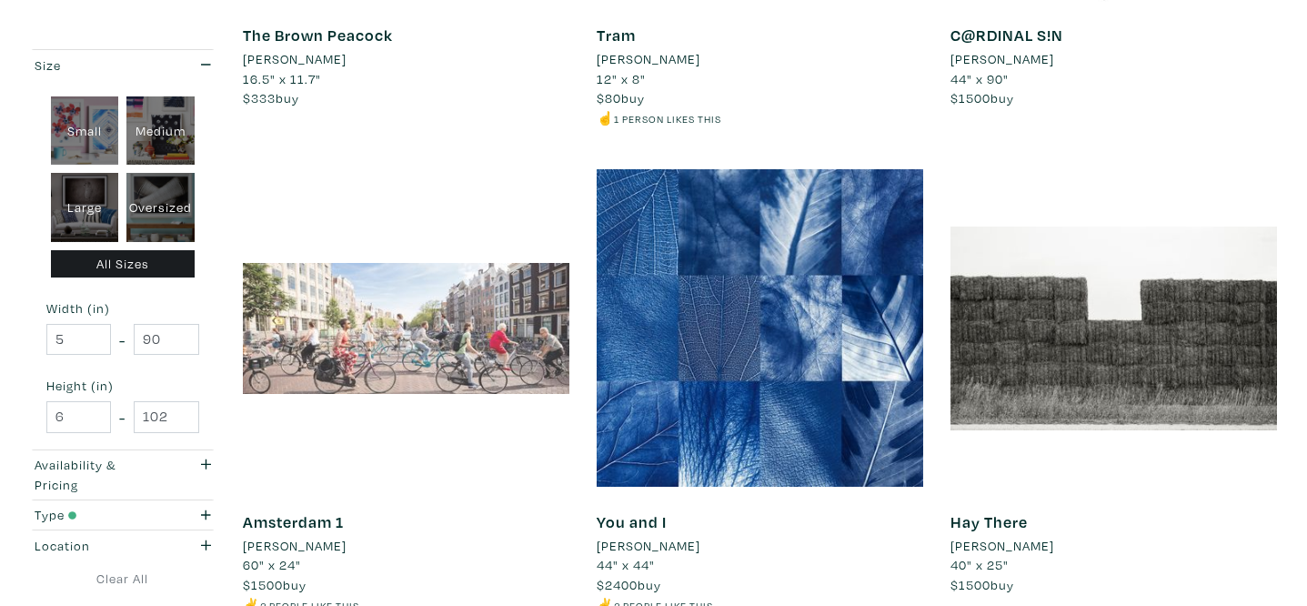
scroll to position [3507, 0]
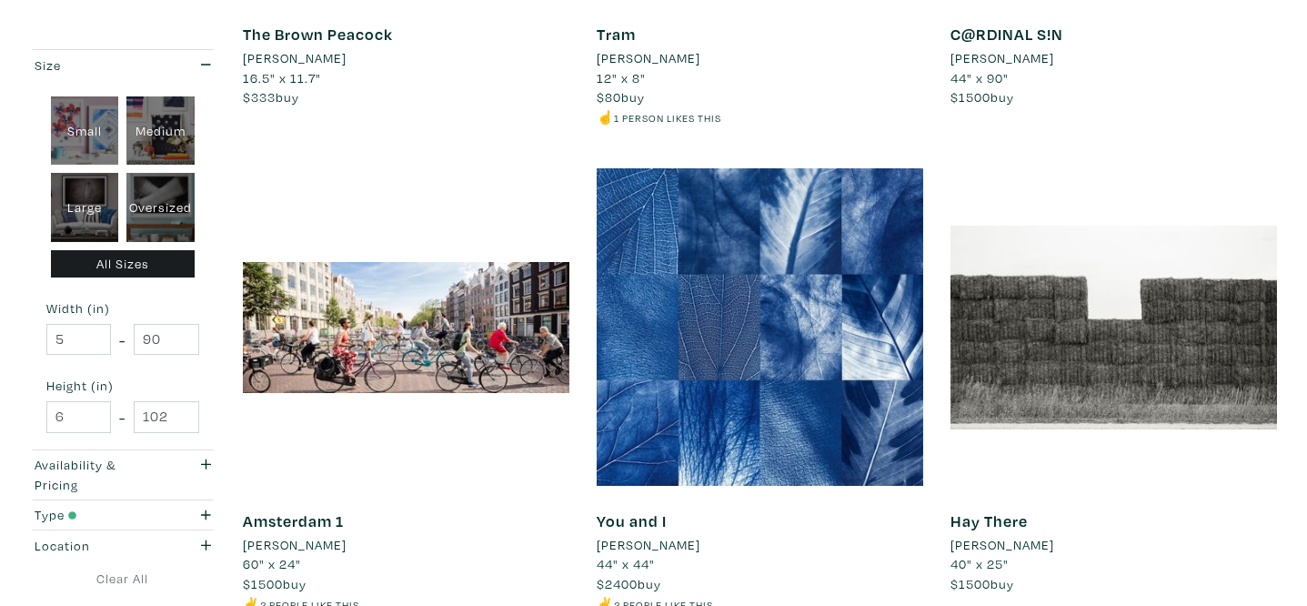
click at [1021, 549] on li "[PERSON_NAME]" at bounding box center [1003, 545] width 104 height 20
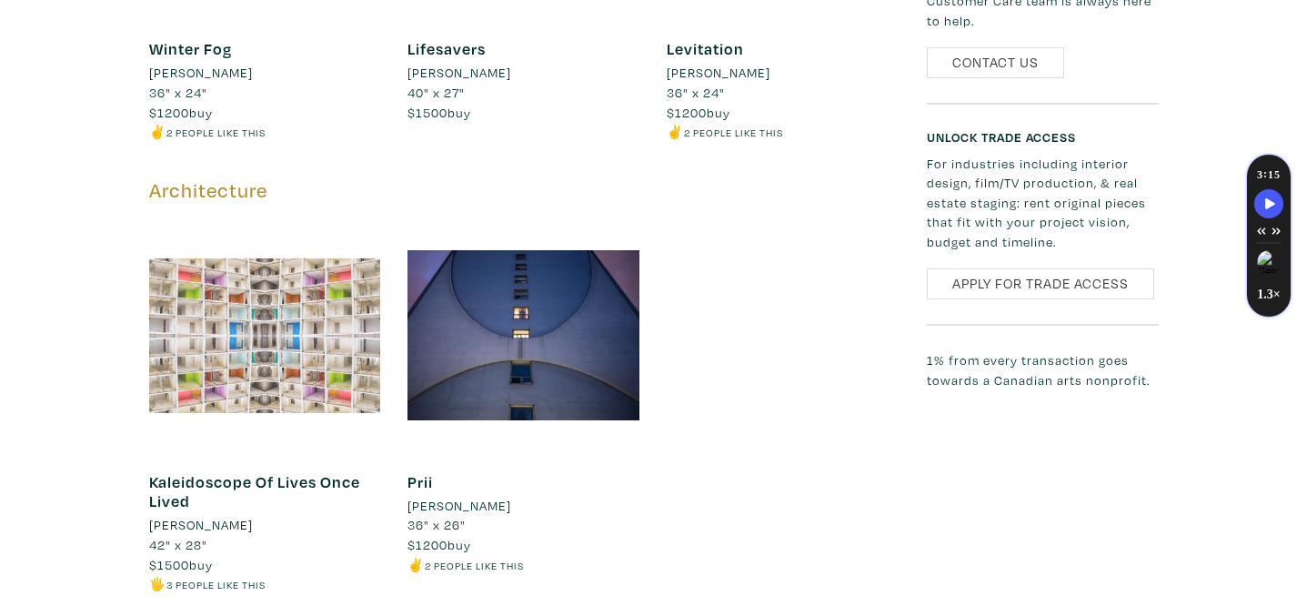
scroll to position [4037, 0]
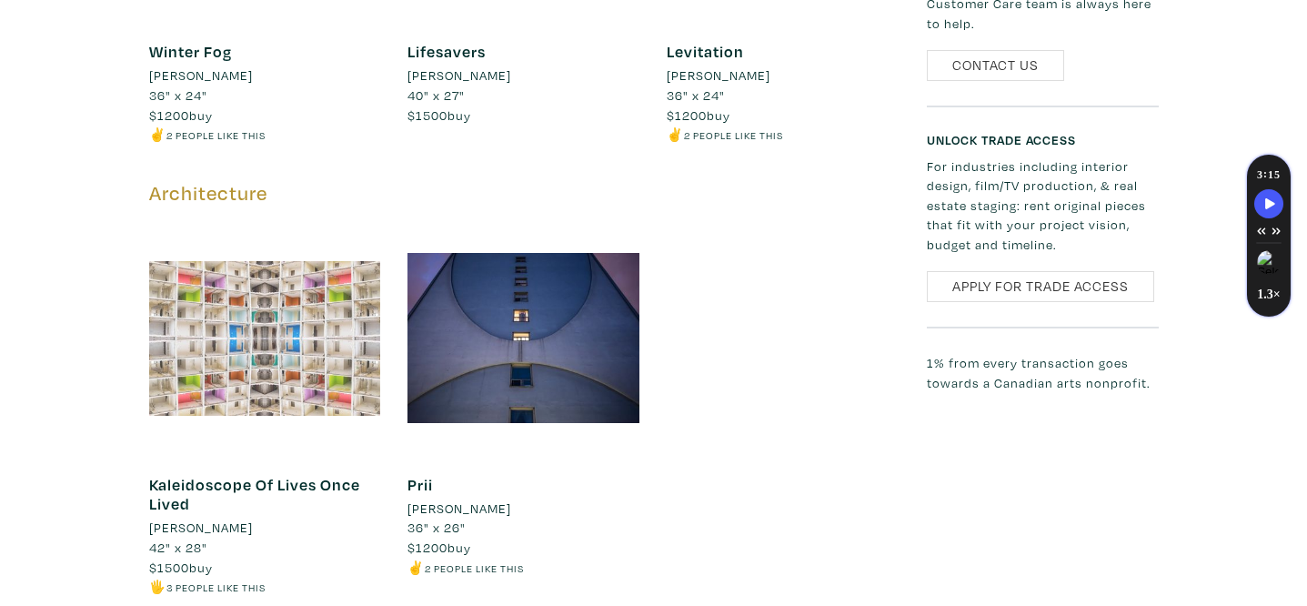
click at [259, 284] on div at bounding box center [265, 338] width 232 height 232
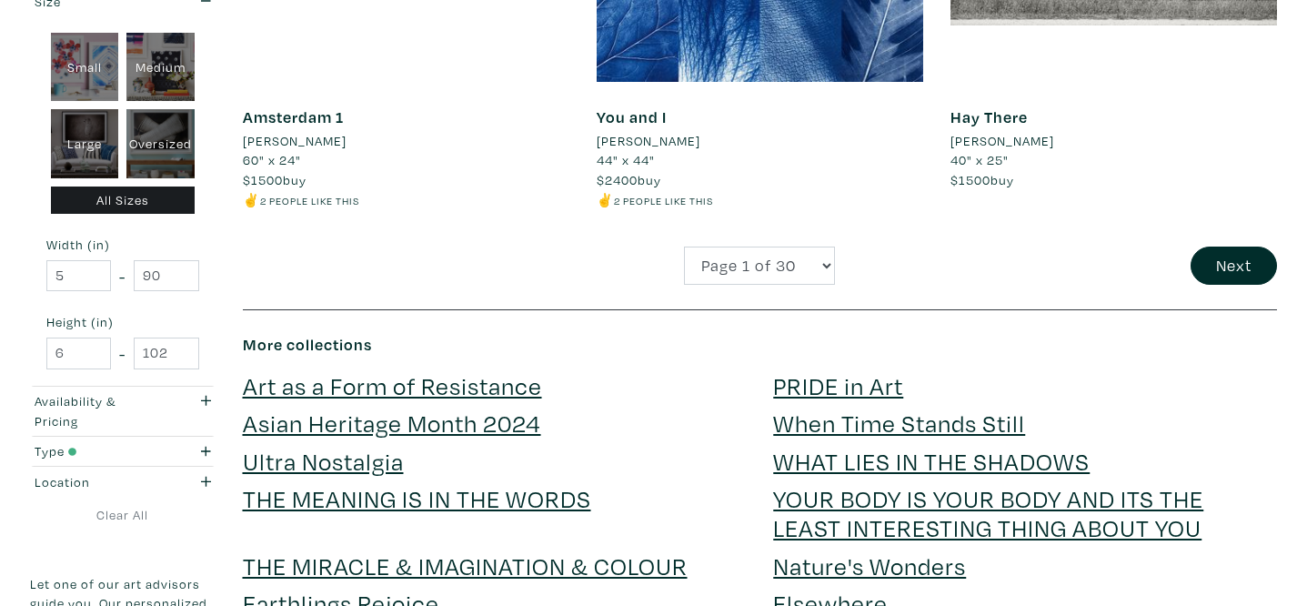
scroll to position [3982, 0]
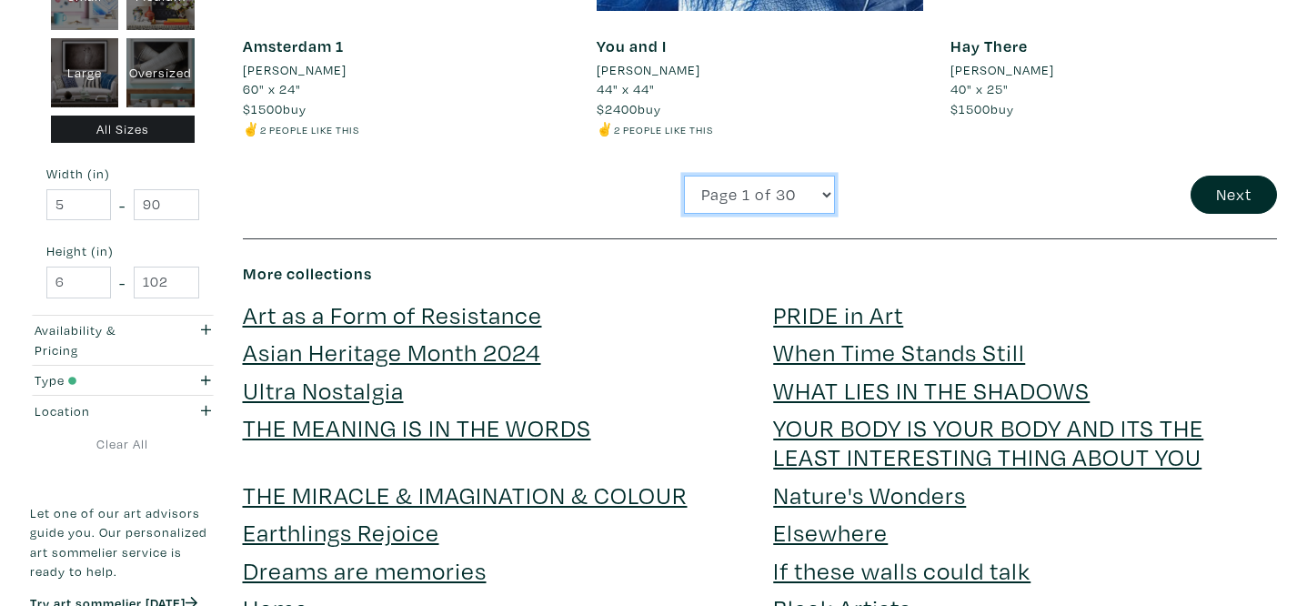
click at [777, 204] on select "Page 1 of 30 Page 2 of 30 Page 3 of 30 Page 4 of 30 Page 5 of 30 Page 6 of 30 P…" at bounding box center [759, 195] width 151 height 39
select select "11"
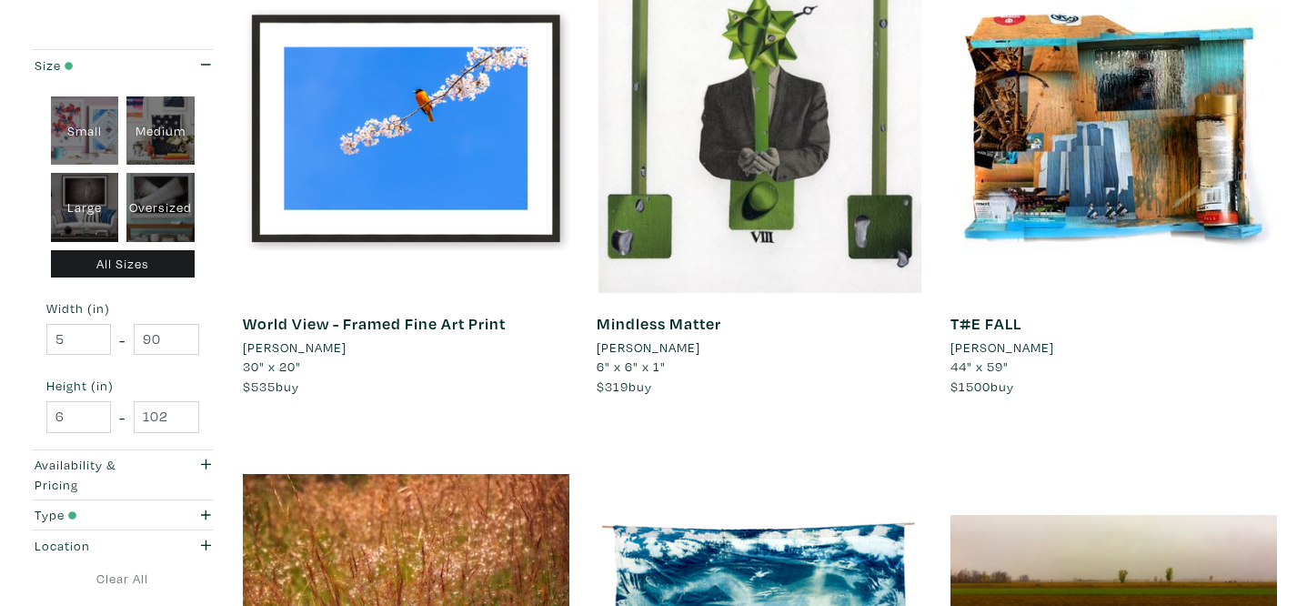
click at [1023, 344] on li "[PERSON_NAME]" at bounding box center [1003, 347] width 104 height 20
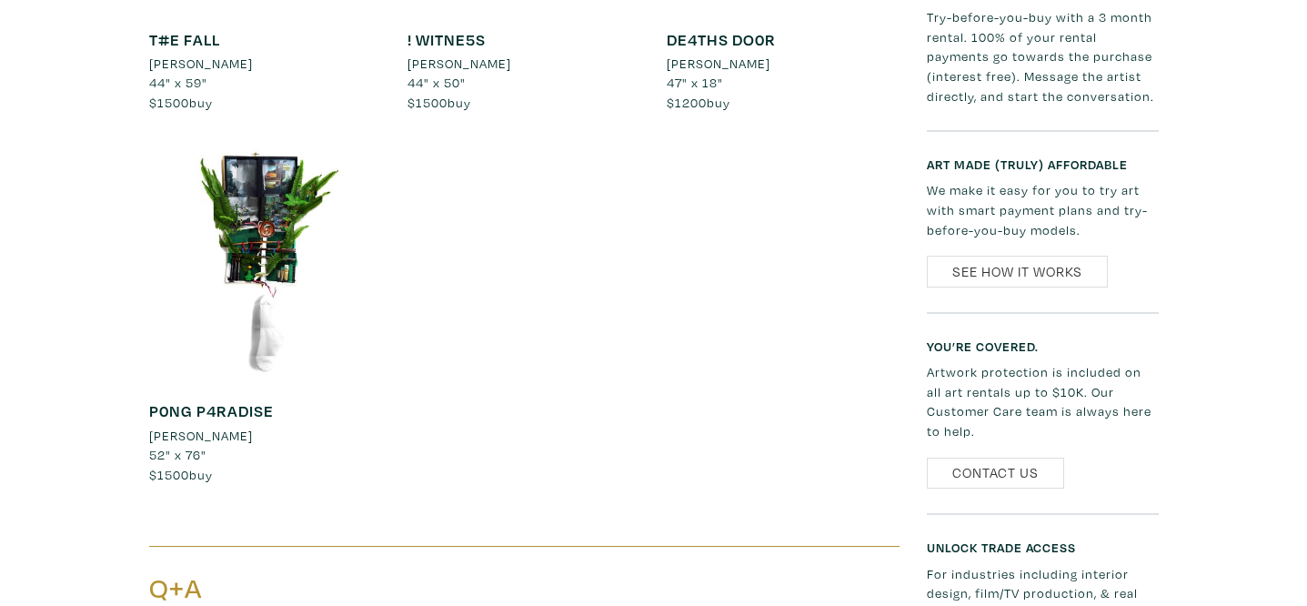
scroll to position [1914, 0]
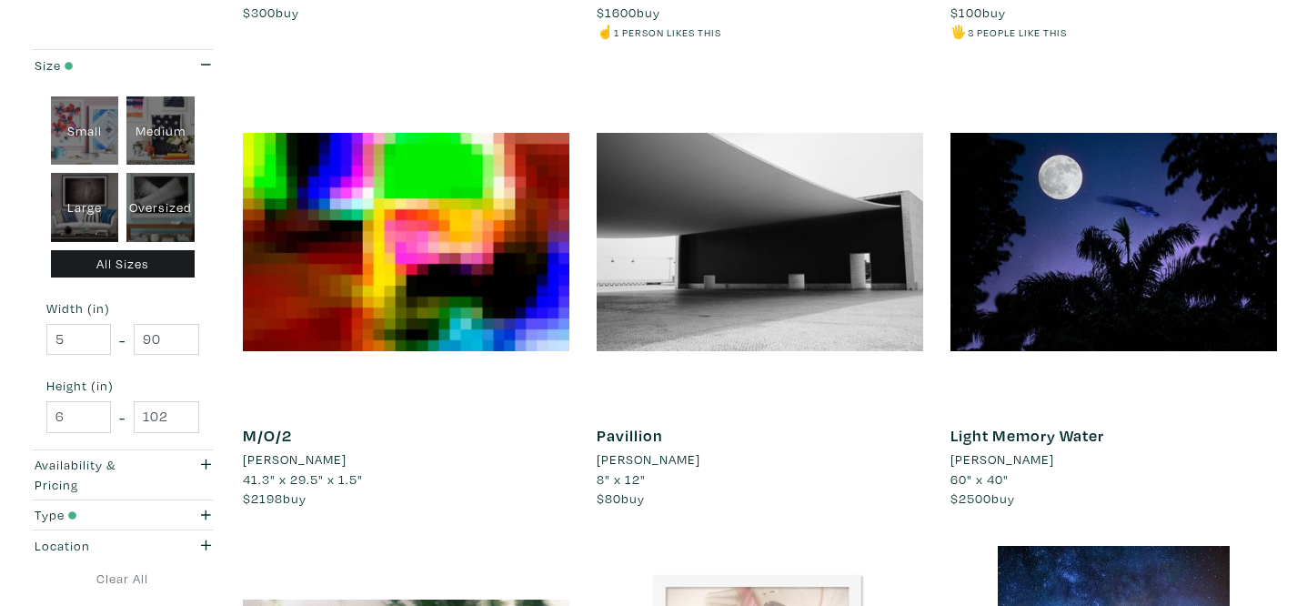
scroll to position [1769, 0]
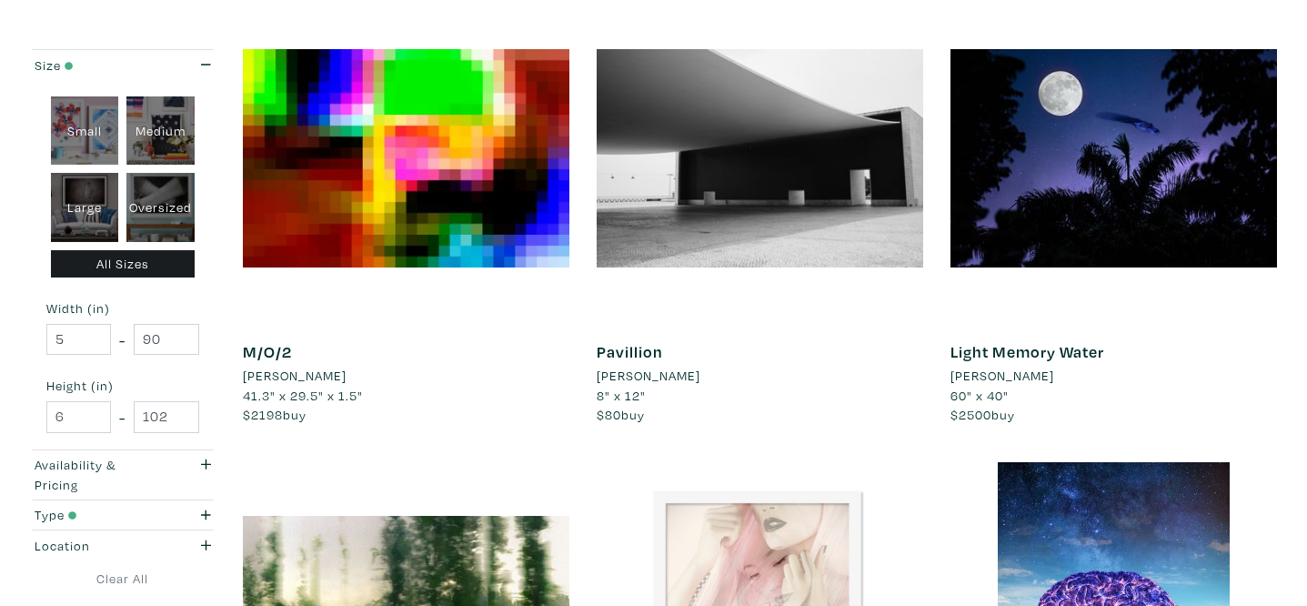
click at [313, 377] on li "[PERSON_NAME]" at bounding box center [295, 376] width 104 height 20
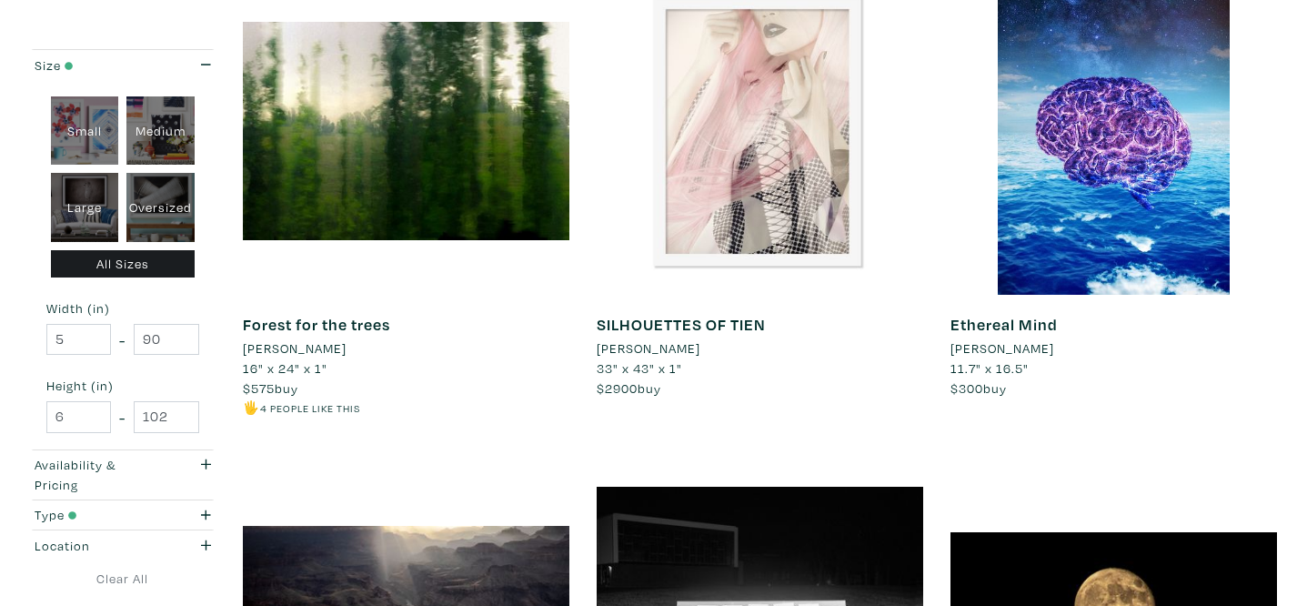
scroll to position [2260, 0]
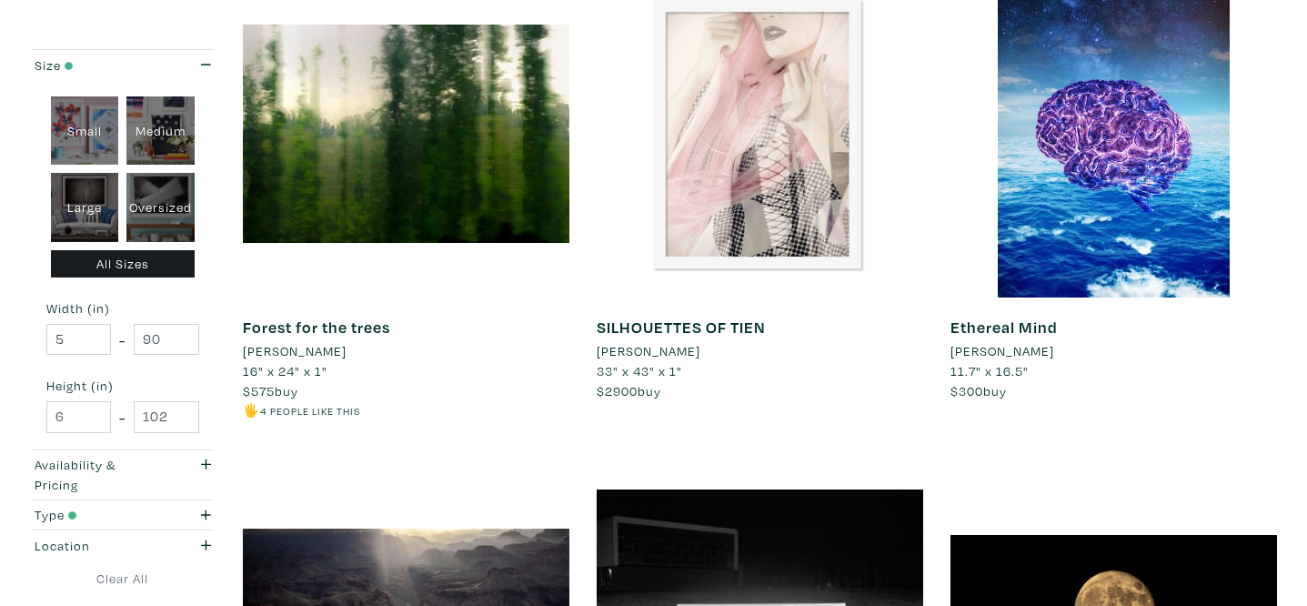
click at [668, 349] on li "Florian Innerkofler" at bounding box center [649, 351] width 104 height 20
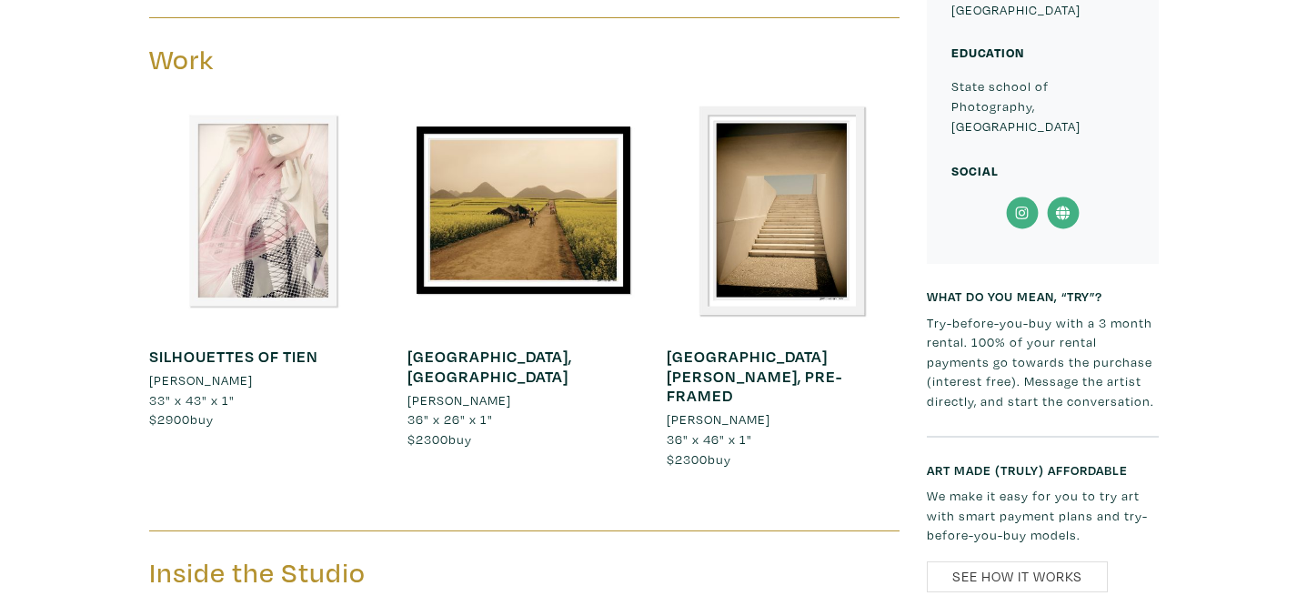
scroll to position [1242, 0]
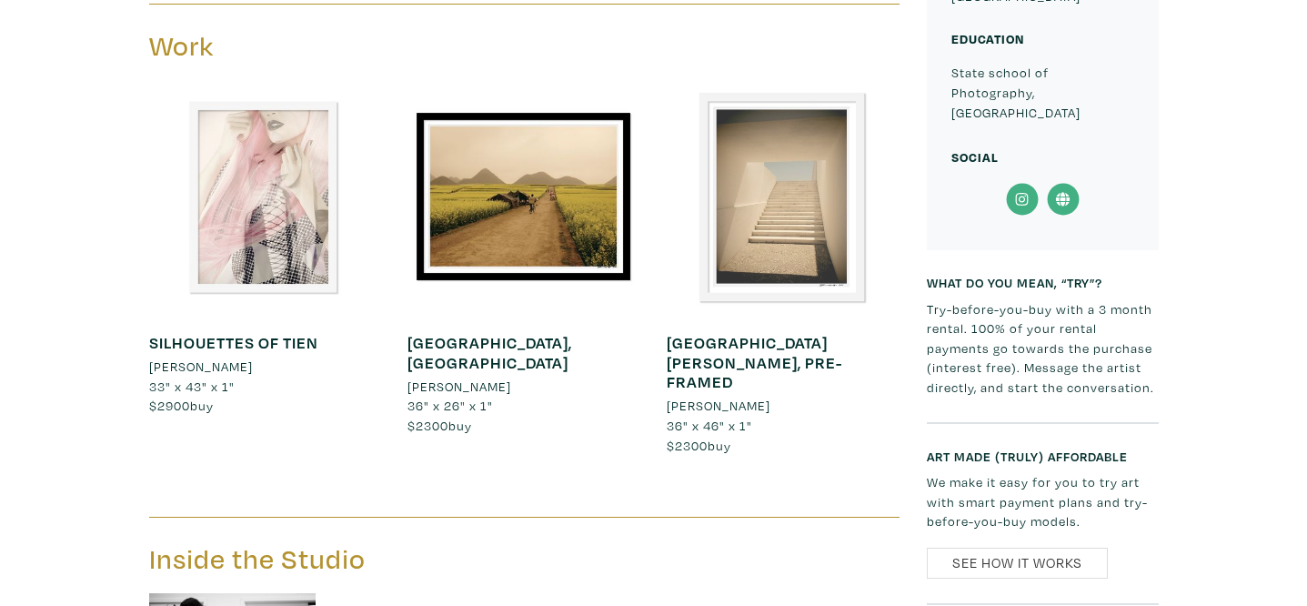
click at [798, 149] on div at bounding box center [783, 197] width 232 height 232
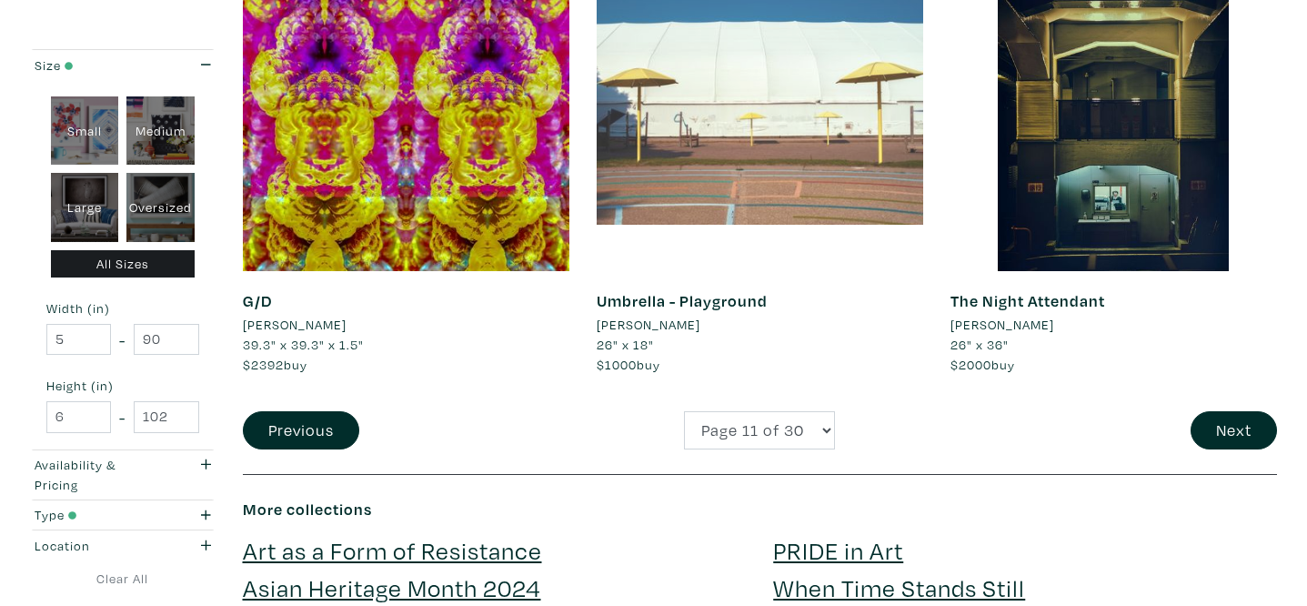
scroll to position [3749, 0]
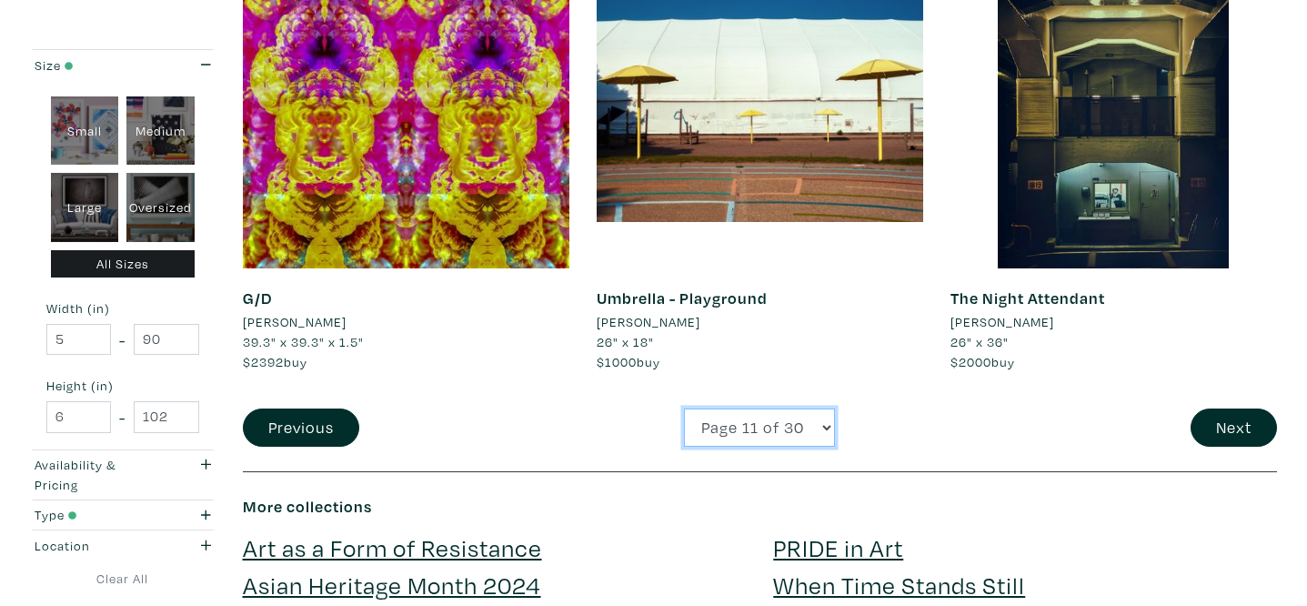
click at [764, 431] on select "Page 1 of 30 Page 2 of 30 Page 3 of 30 Page 4 of 30 Page 5 of 30 Page 6 of 30 P…" at bounding box center [759, 427] width 151 height 39
select select "12"
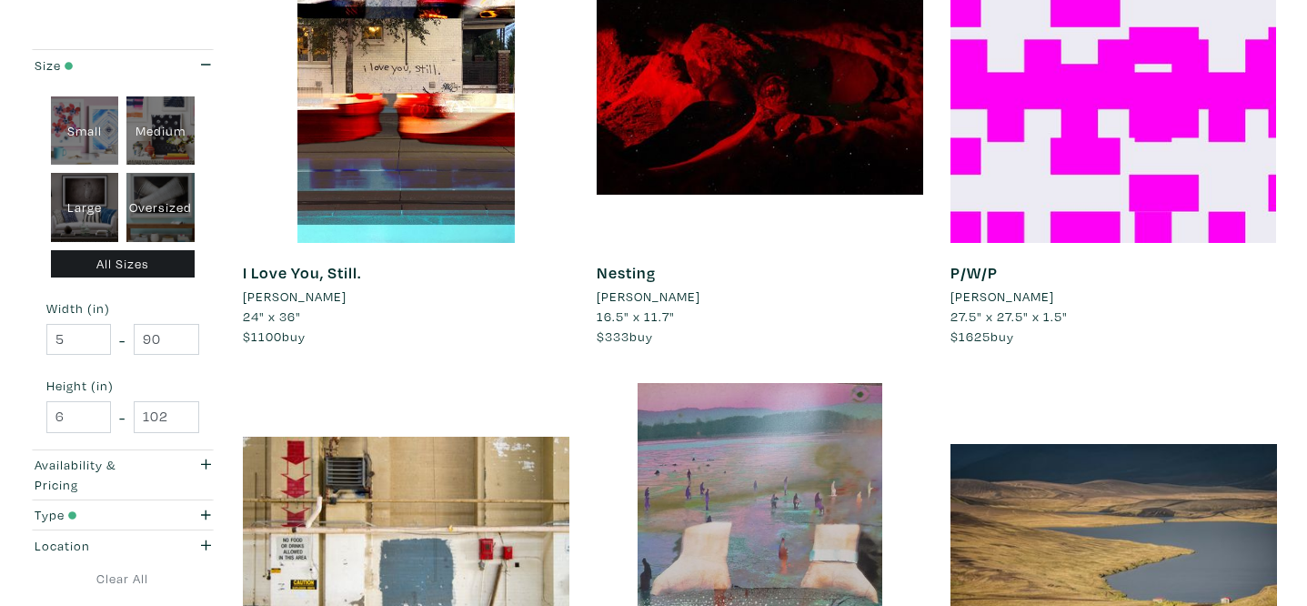
scroll to position [846, 0]
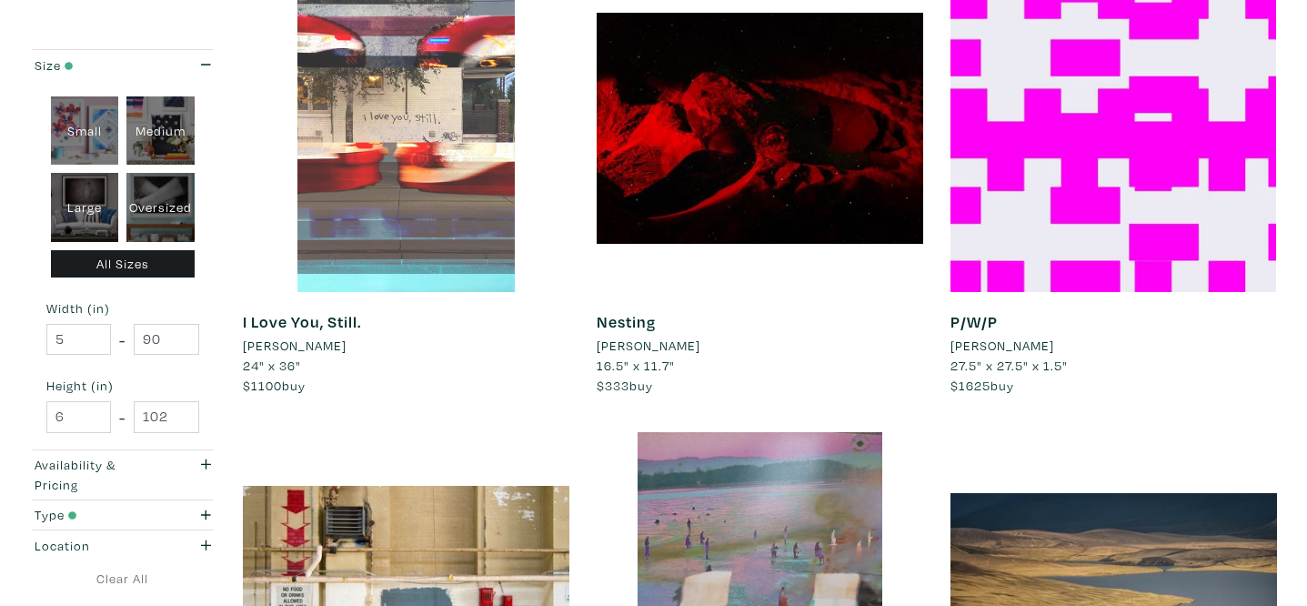
click at [464, 230] on div at bounding box center [406, 128] width 327 height 327
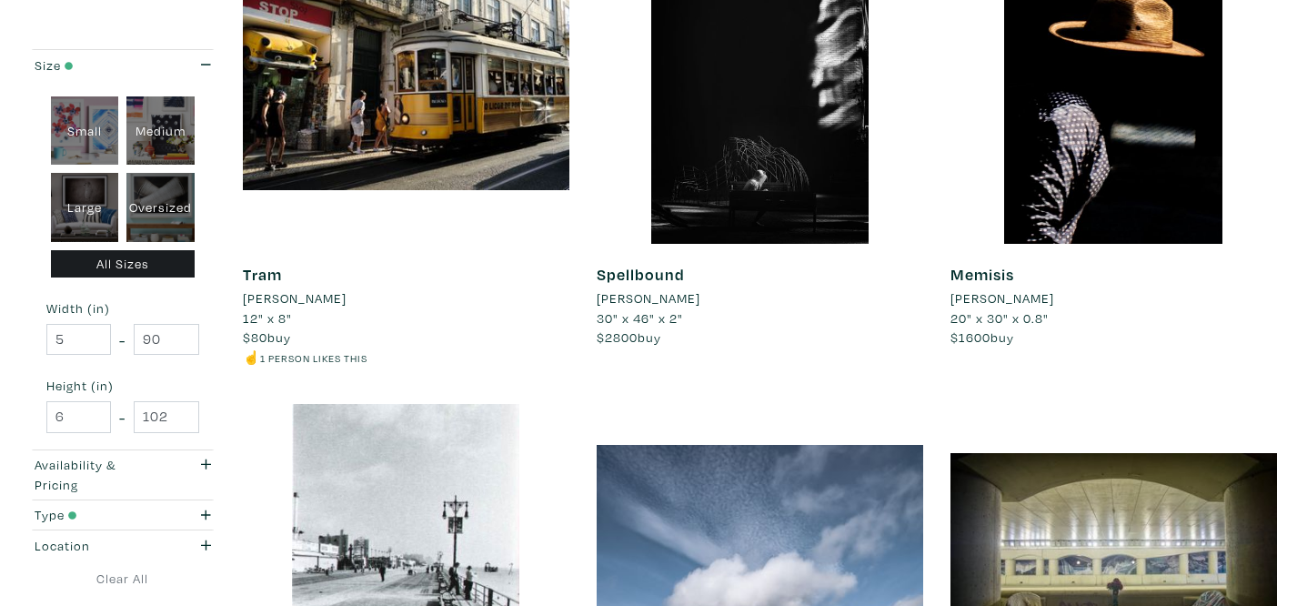
scroll to position [2806, 0]
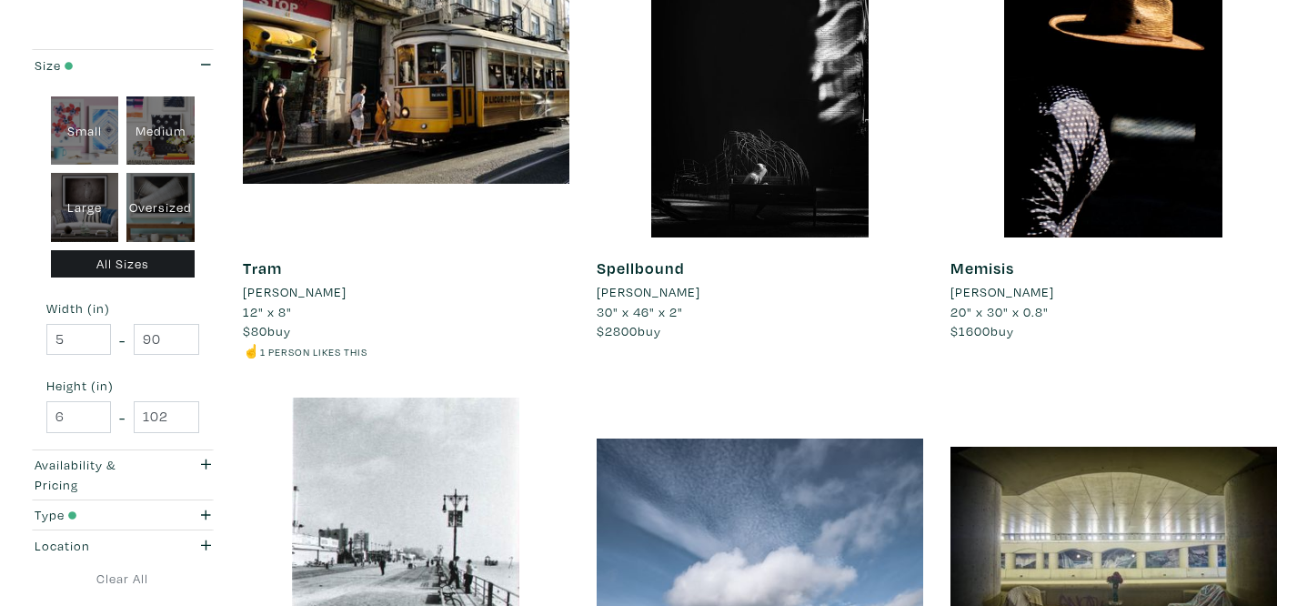
click at [1031, 291] on li "[PERSON_NAME]" at bounding box center [1003, 292] width 104 height 20
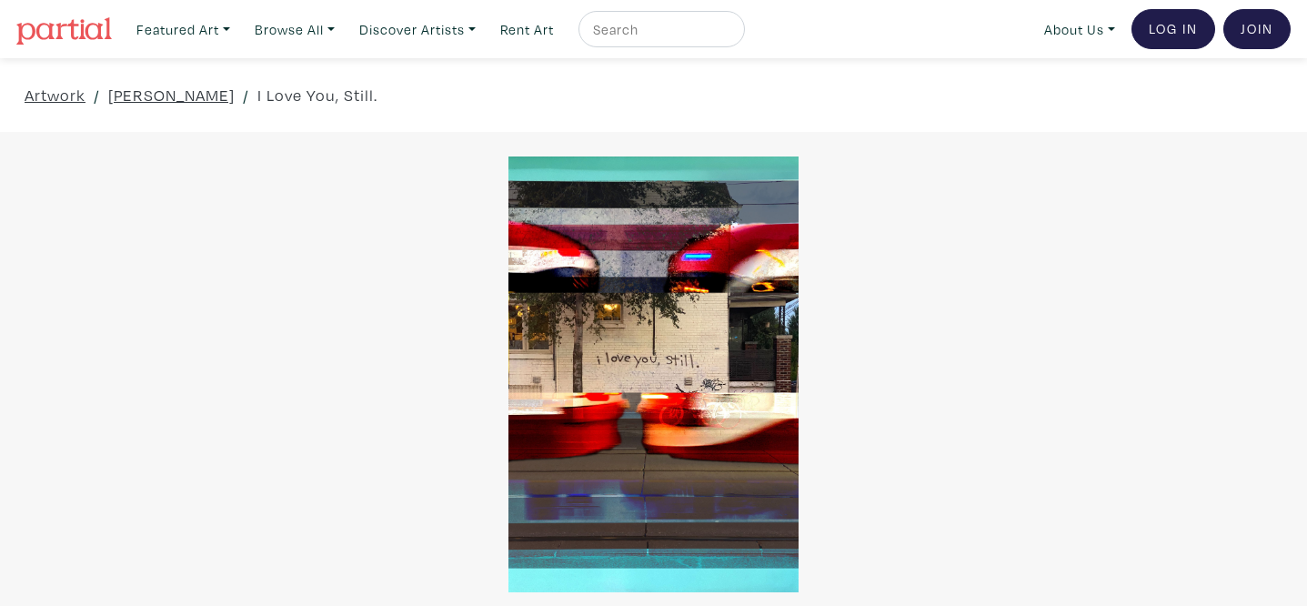
scroll to position [54, 0]
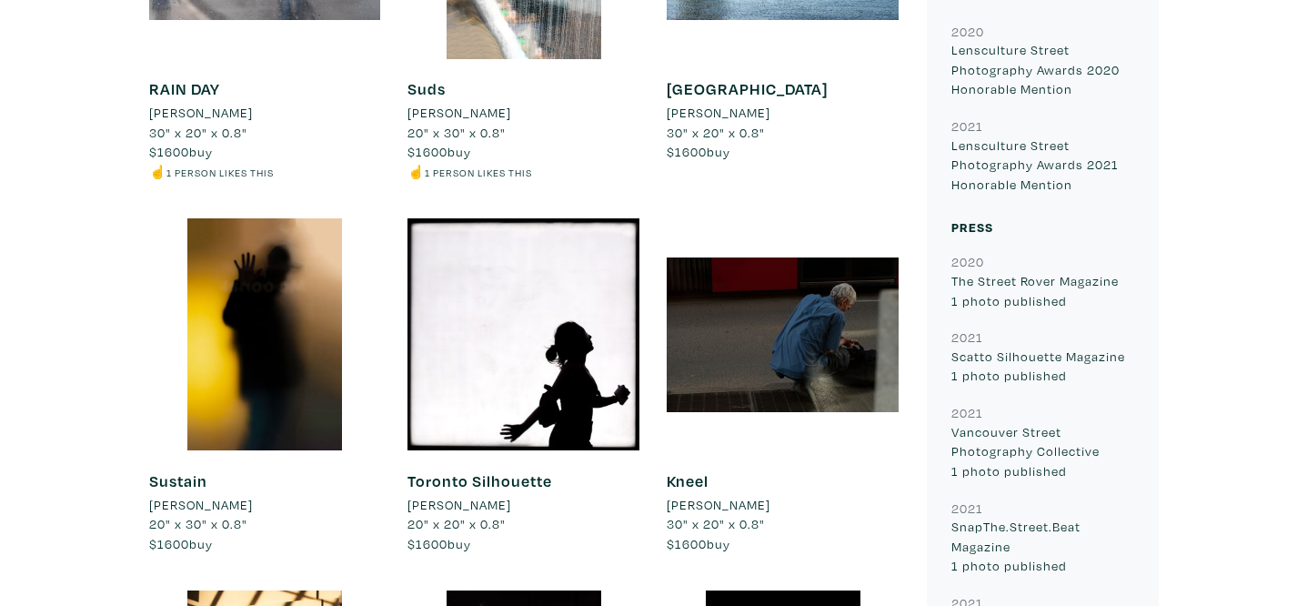
scroll to position [1048, 0]
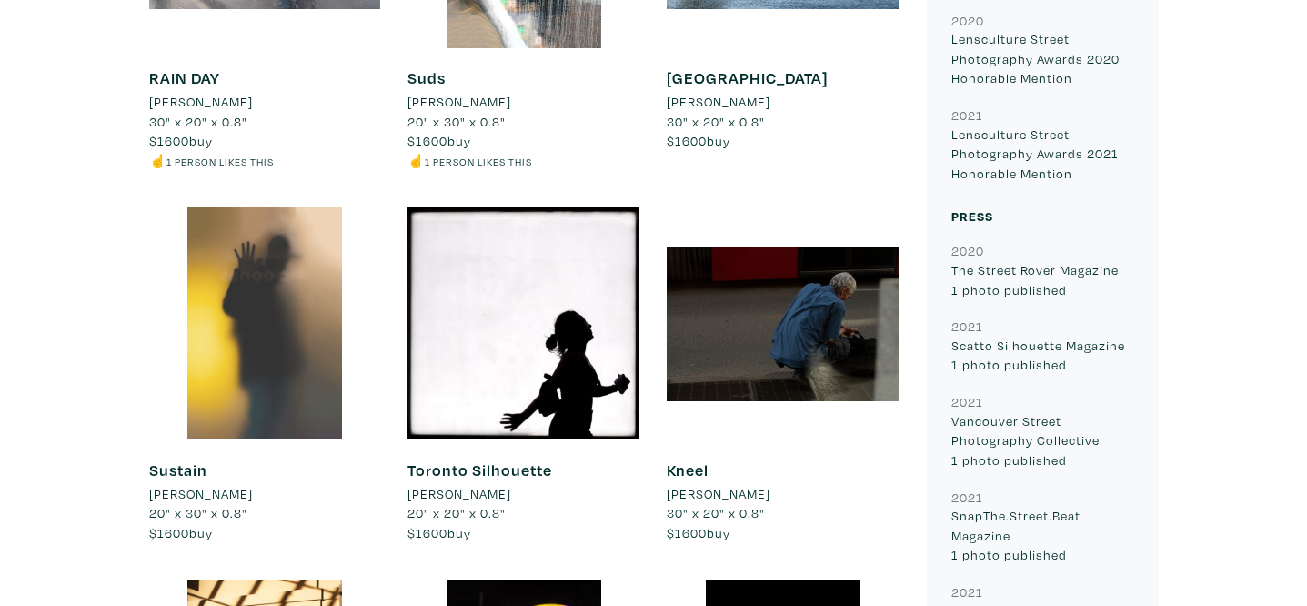
click at [299, 388] on div at bounding box center [265, 323] width 232 height 232
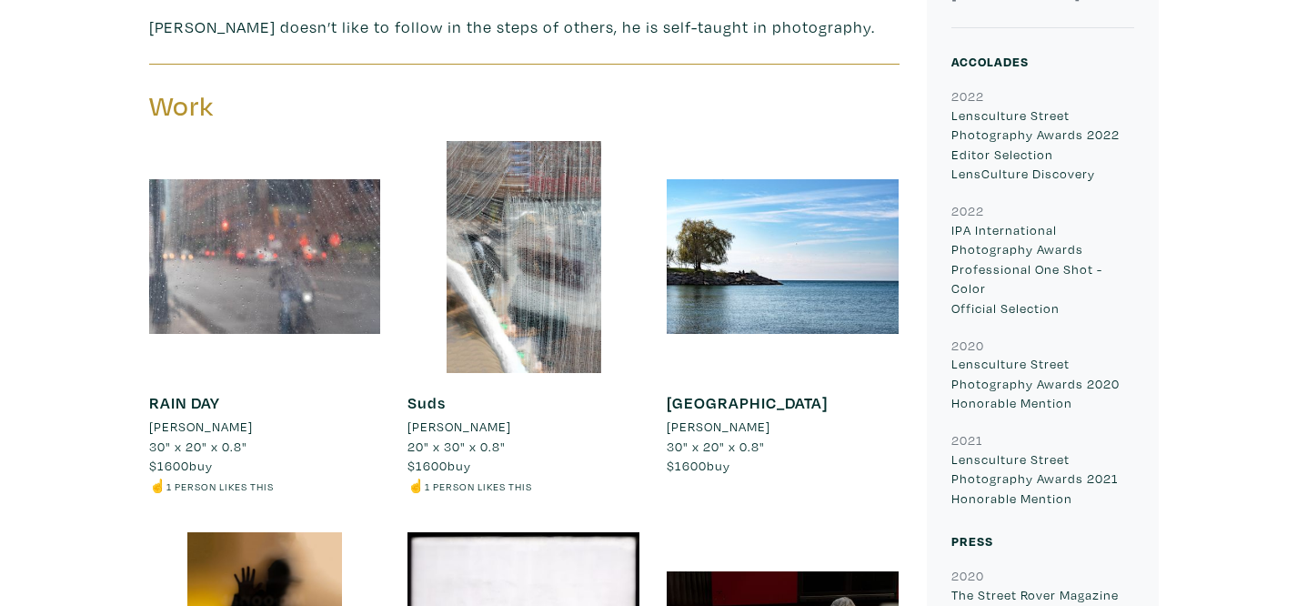
scroll to position [726, 0]
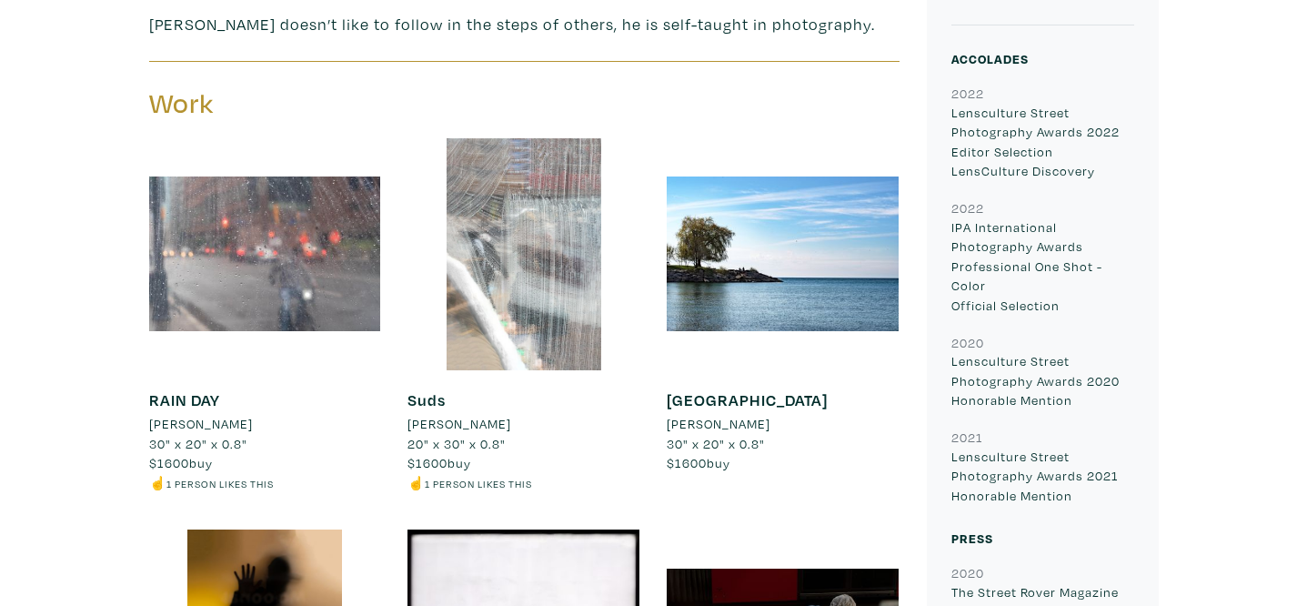
click at [544, 247] on div at bounding box center [524, 254] width 232 height 232
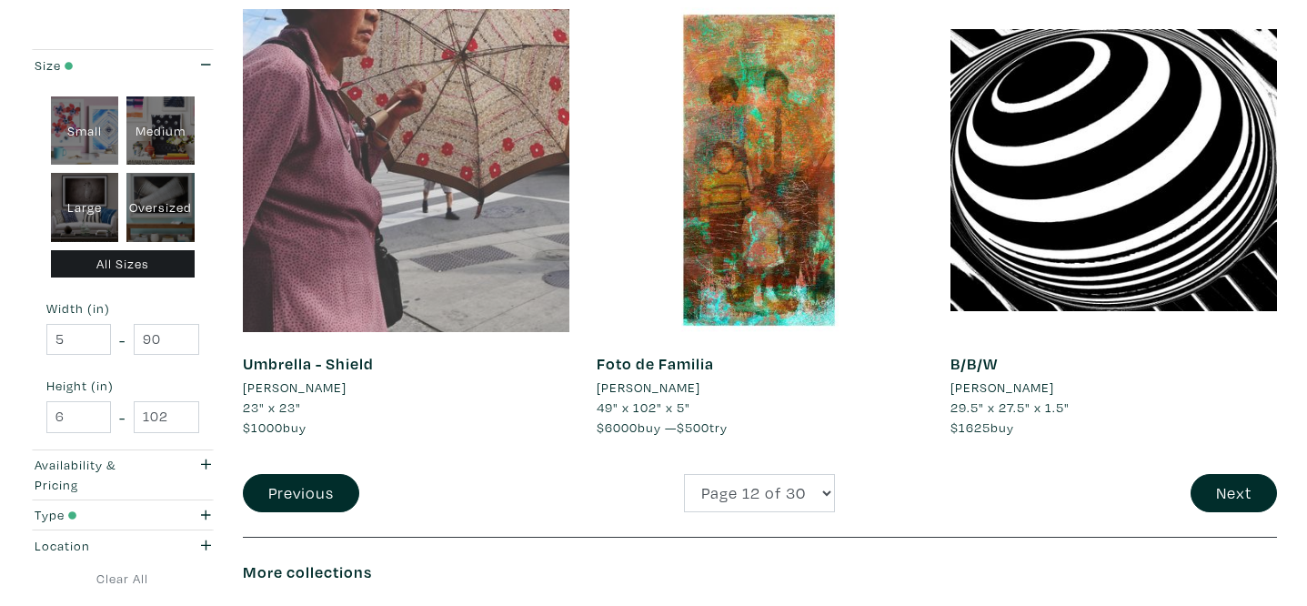
scroll to position [3689, 0]
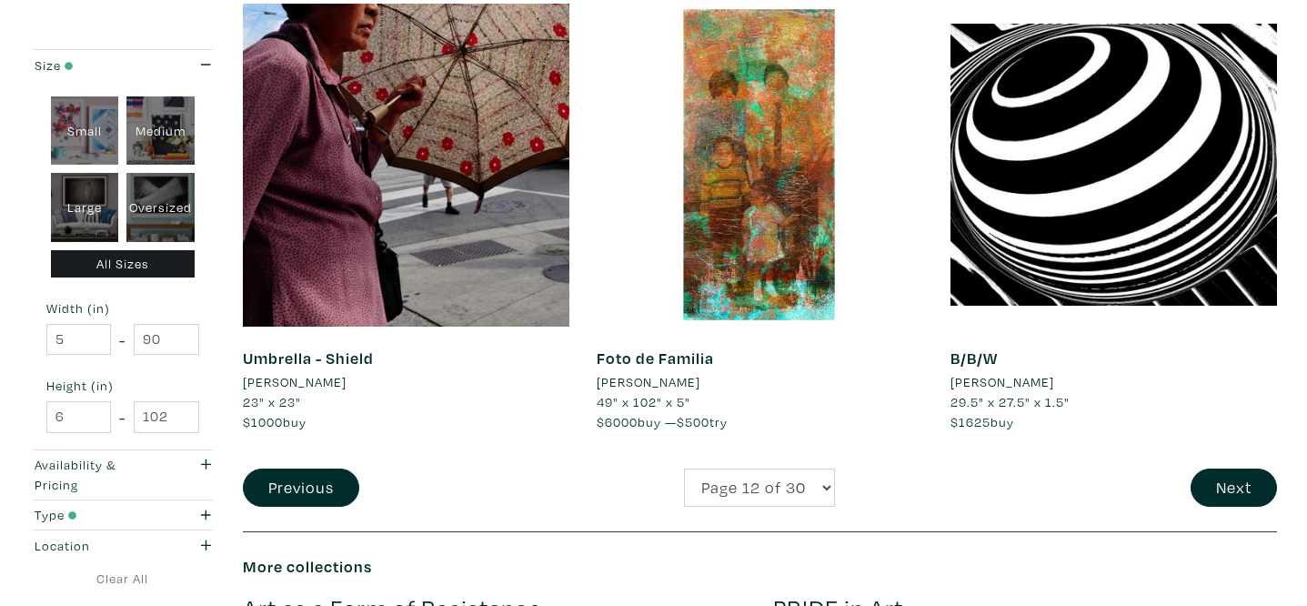
click at [670, 381] on li "[PERSON_NAME]" at bounding box center [649, 382] width 104 height 20
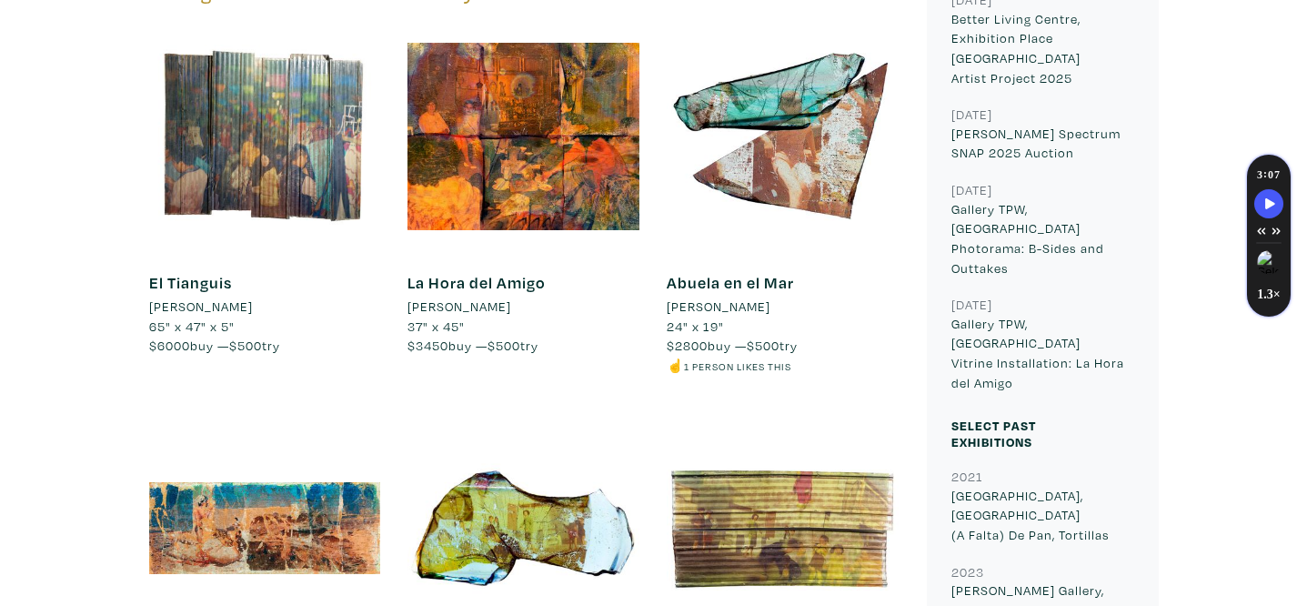
scroll to position [1234, 0]
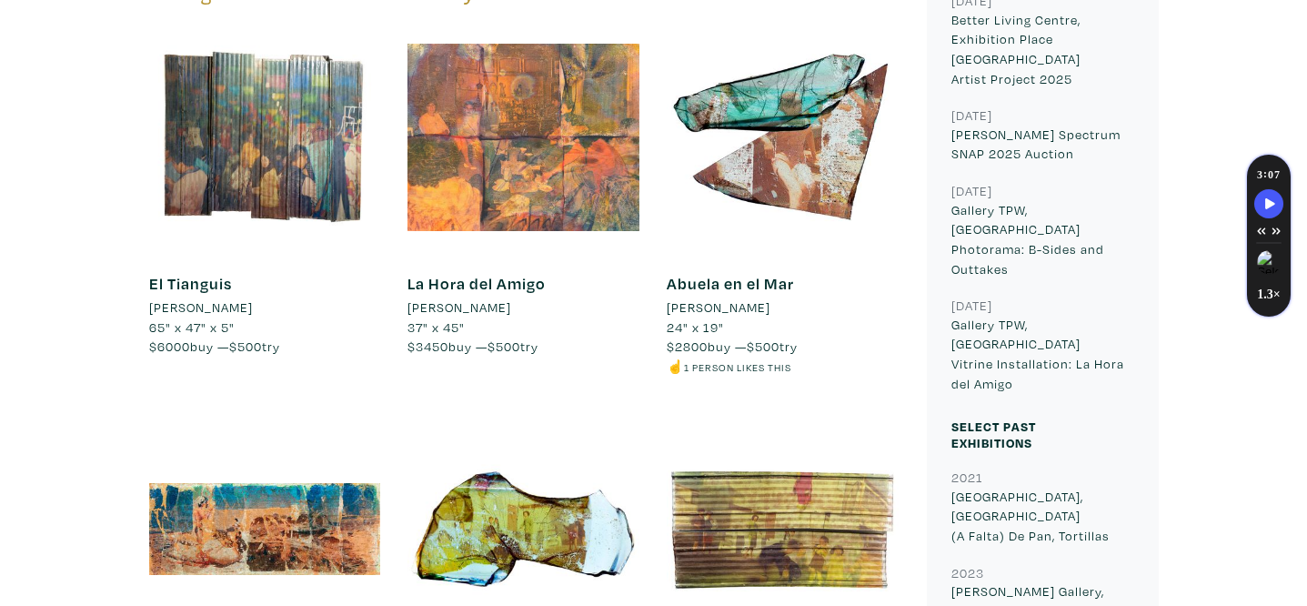
click at [568, 178] on div at bounding box center [524, 138] width 232 height 232
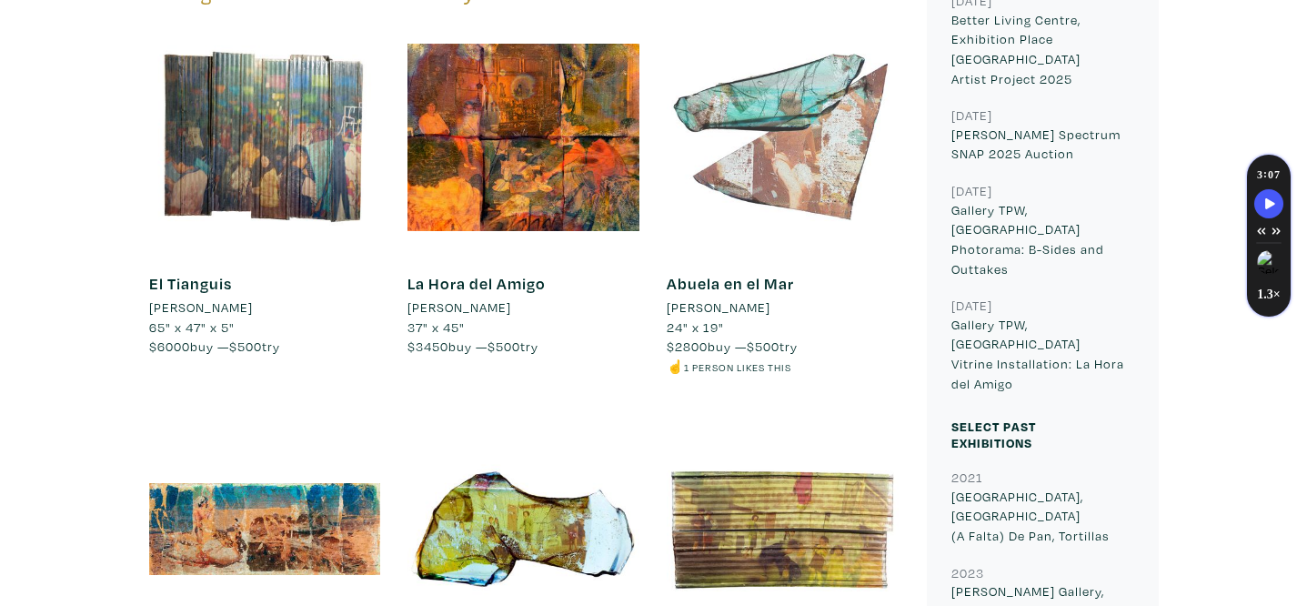
click at [842, 155] on div at bounding box center [783, 138] width 232 height 232
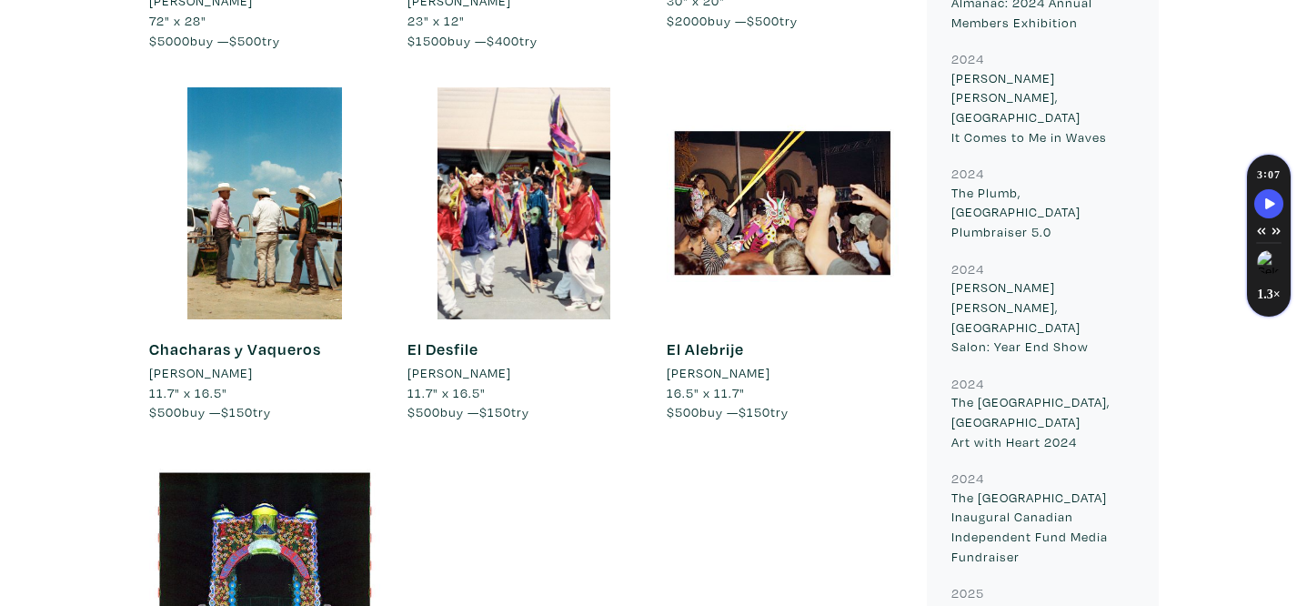
scroll to position [2814, 0]
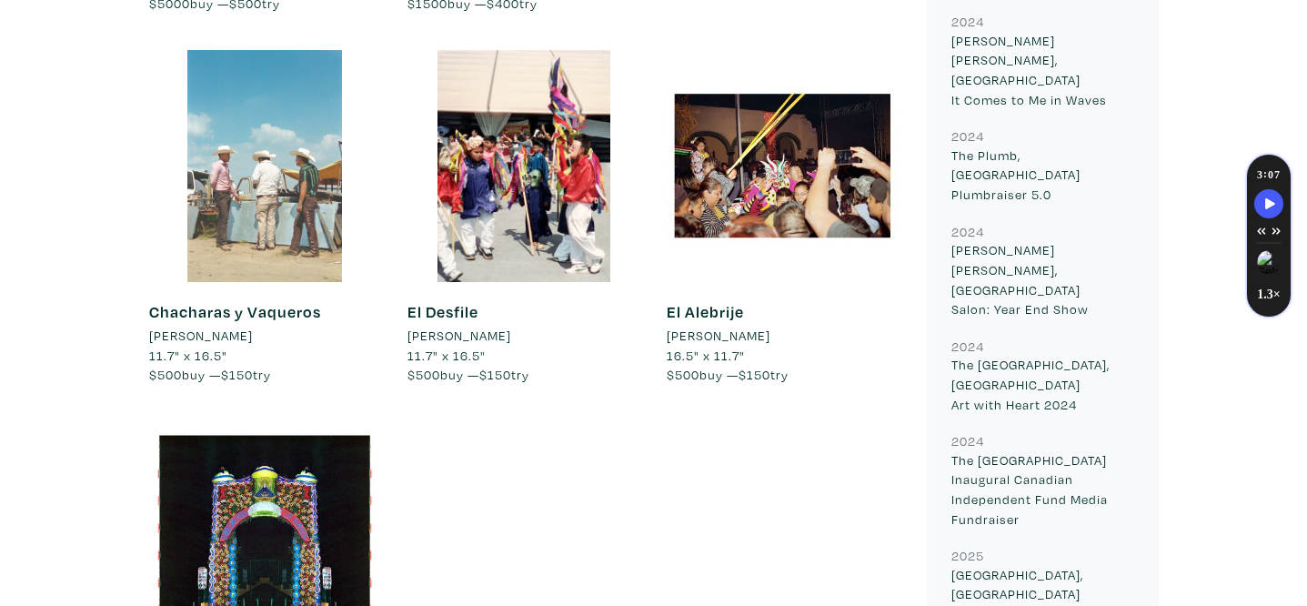
click at [313, 136] on div at bounding box center [265, 166] width 232 height 232
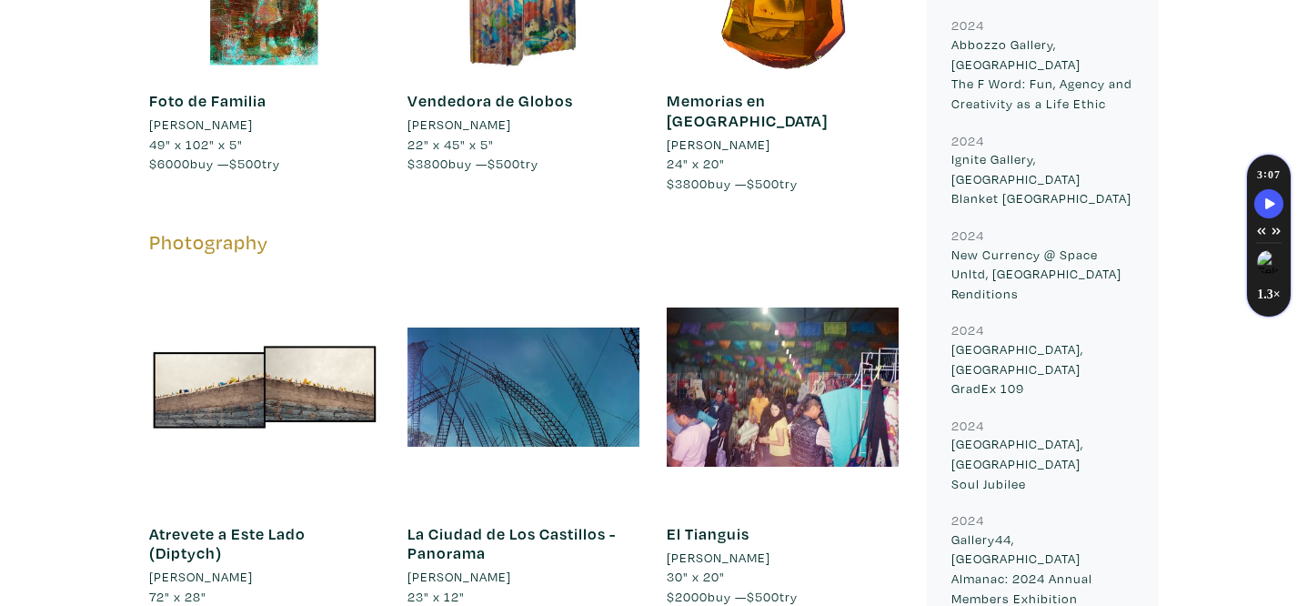
scroll to position [1204, 0]
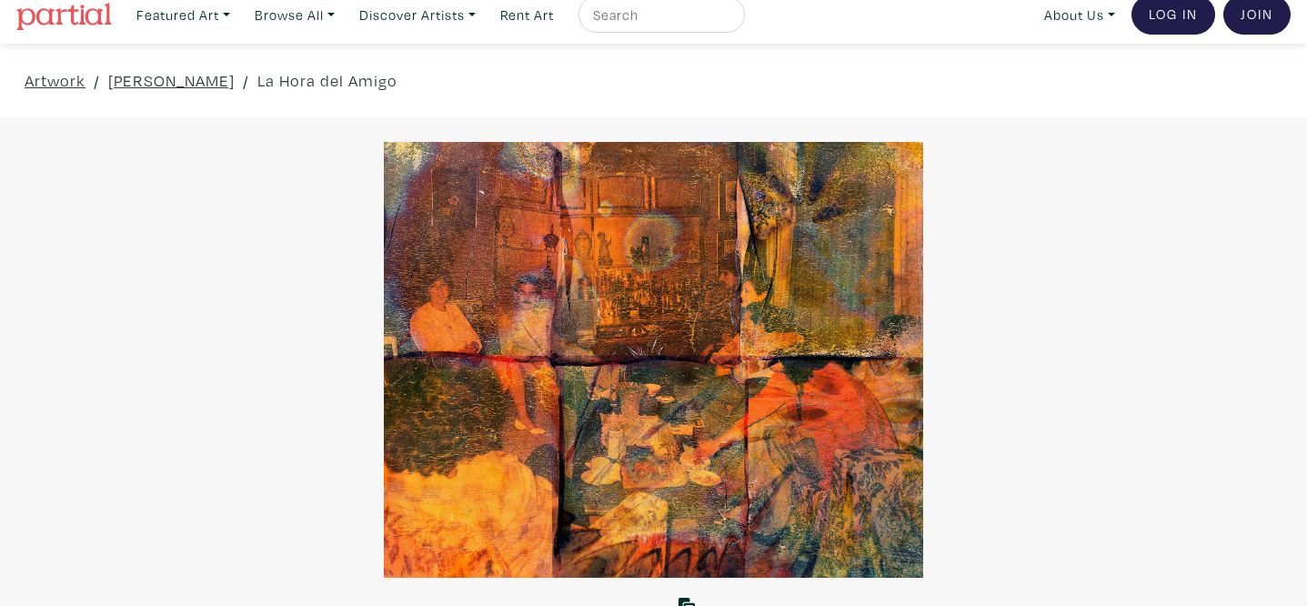
scroll to position [11, 0]
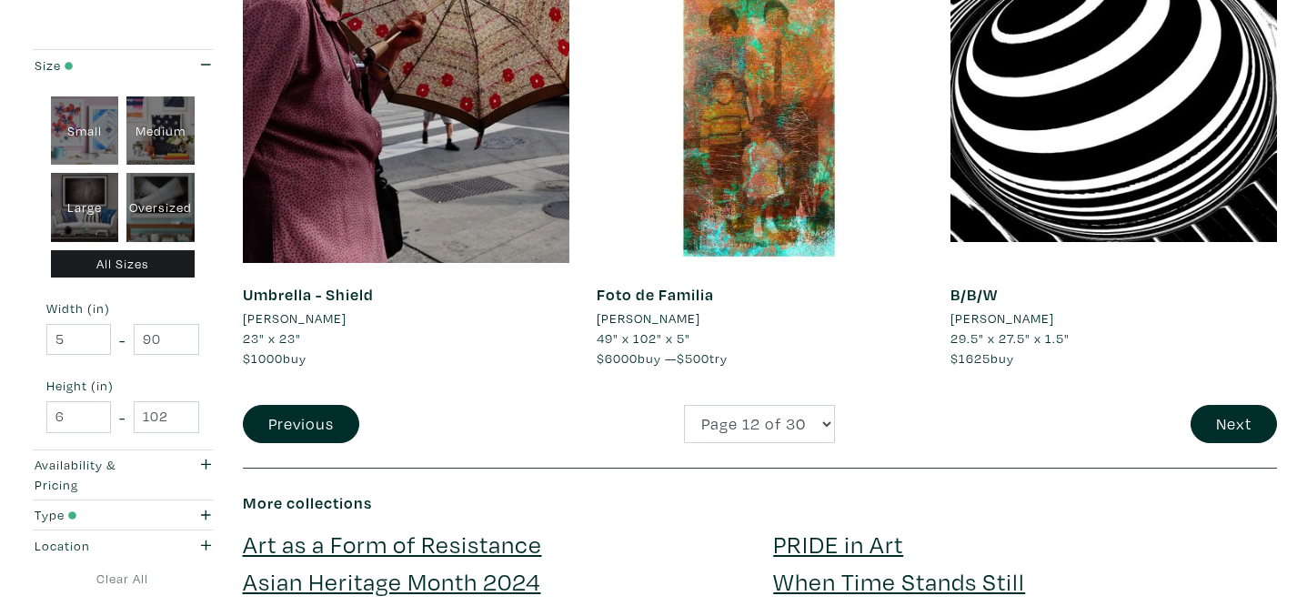
scroll to position [3789, 0]
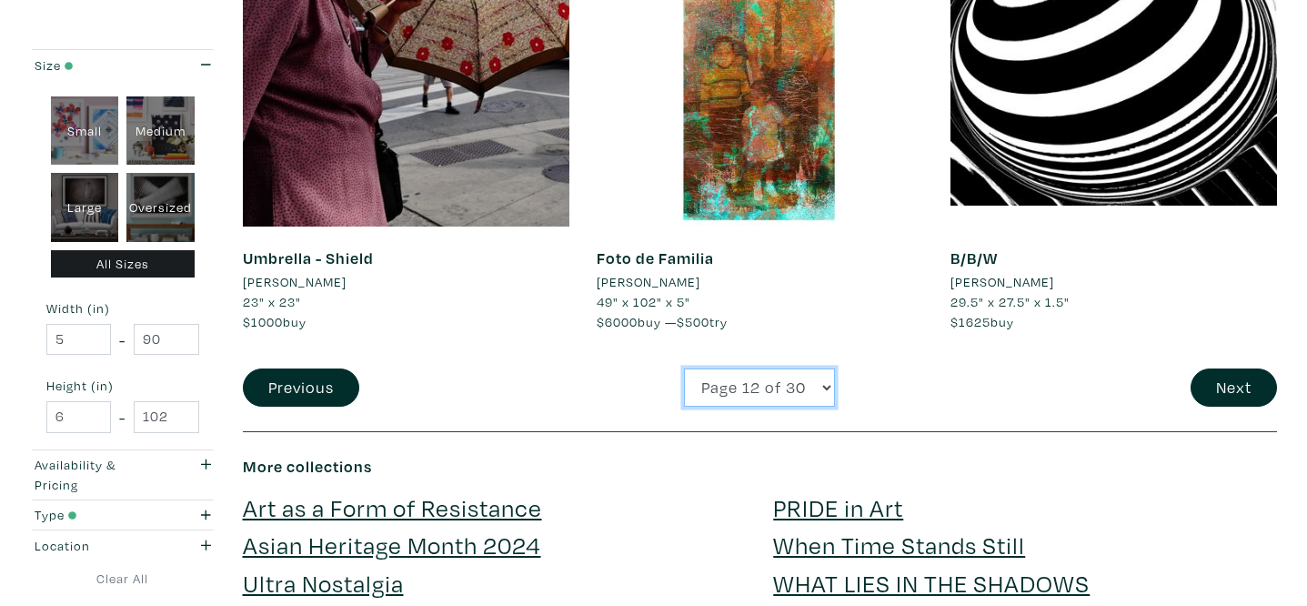
click at [742, 387] on select "Page 1 of 30 Page 2 of 30 Page 3 of 30 Page 4 of 30 Page 5 of 30 Page 6 of 30 P…" at bounding box center [759, 387] width 151 height 39
select select "16"
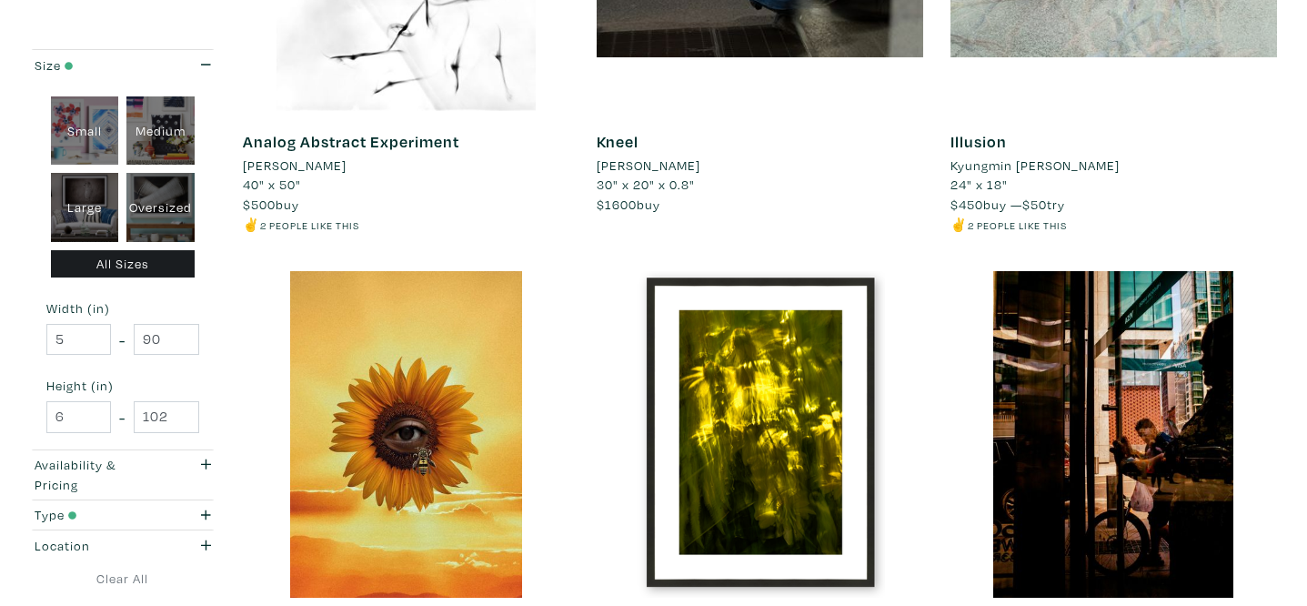
scroll to position [837, 0]
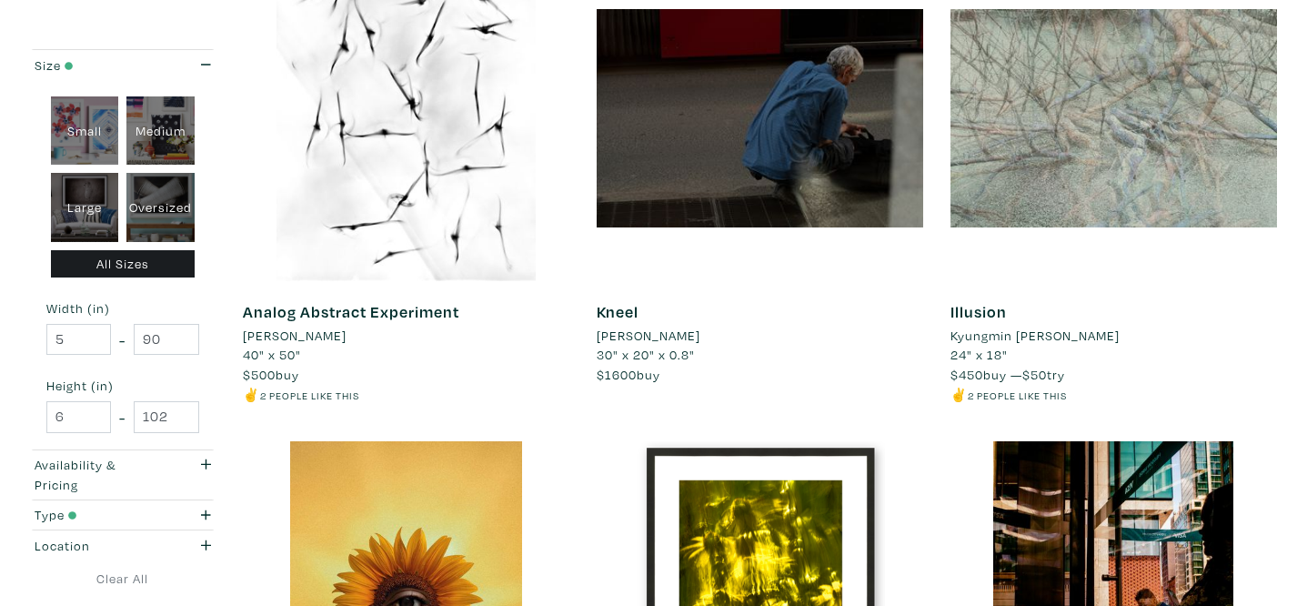
click at [1050, 337] on li "Kyungmin [PERSON_NAME]" at bounding box center [1035, 336] width 169 height 20
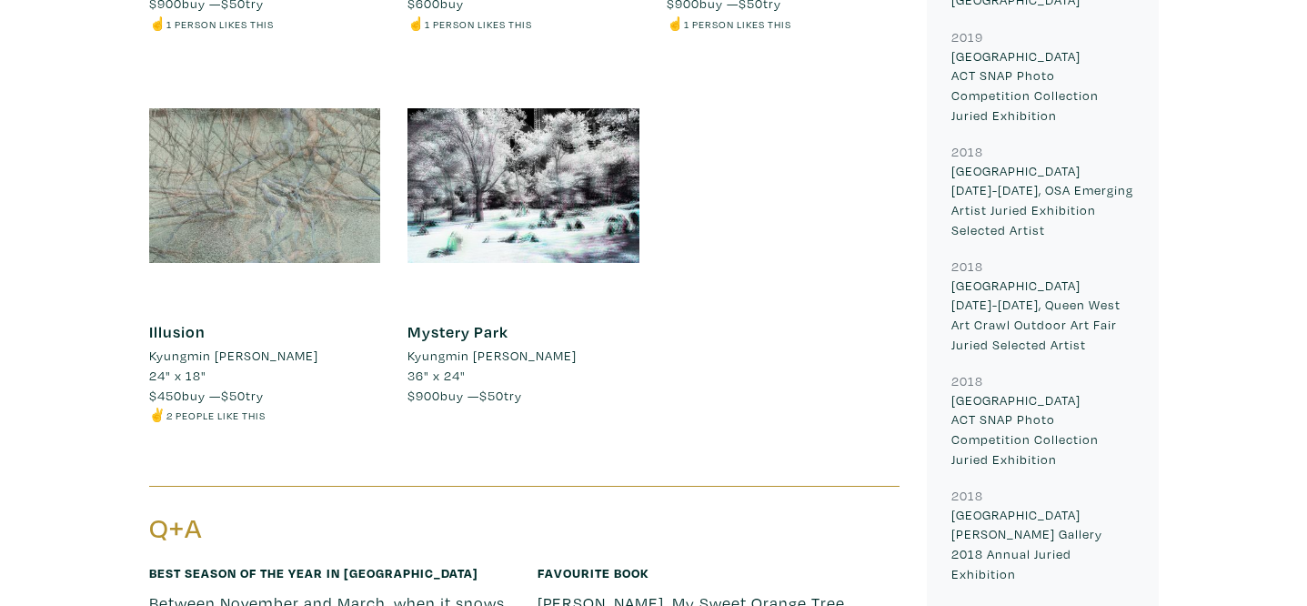
scroll to position [2034, 0]
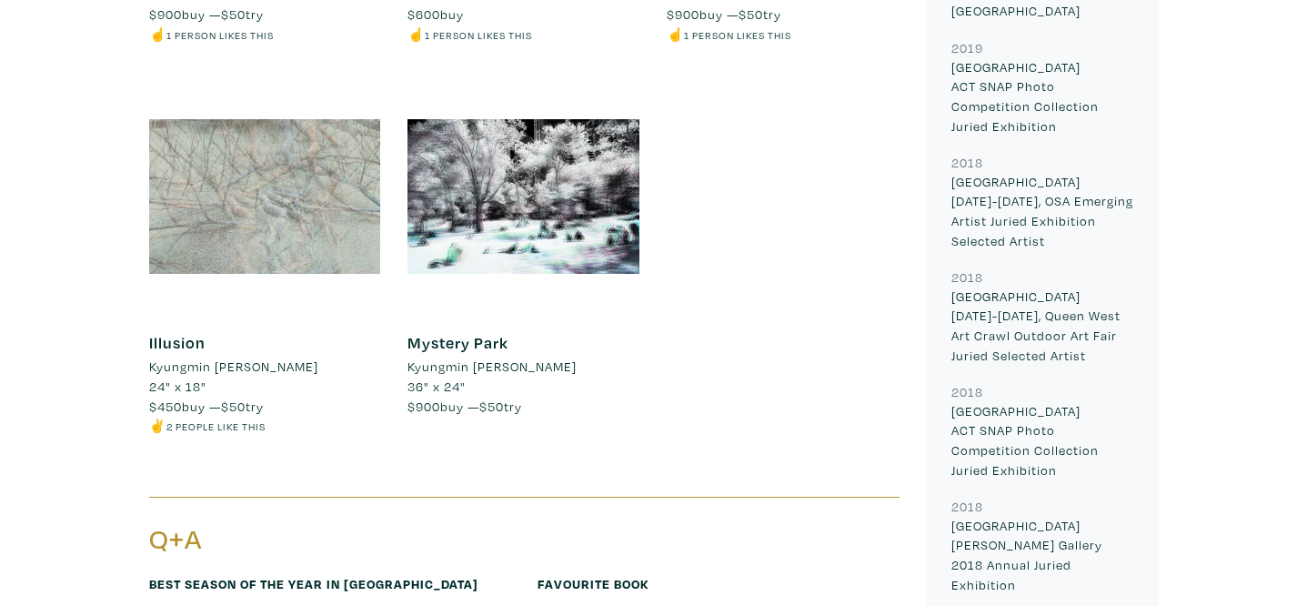
click at [301, 177] on div at bounding box center [265, 197] width 232 height 232
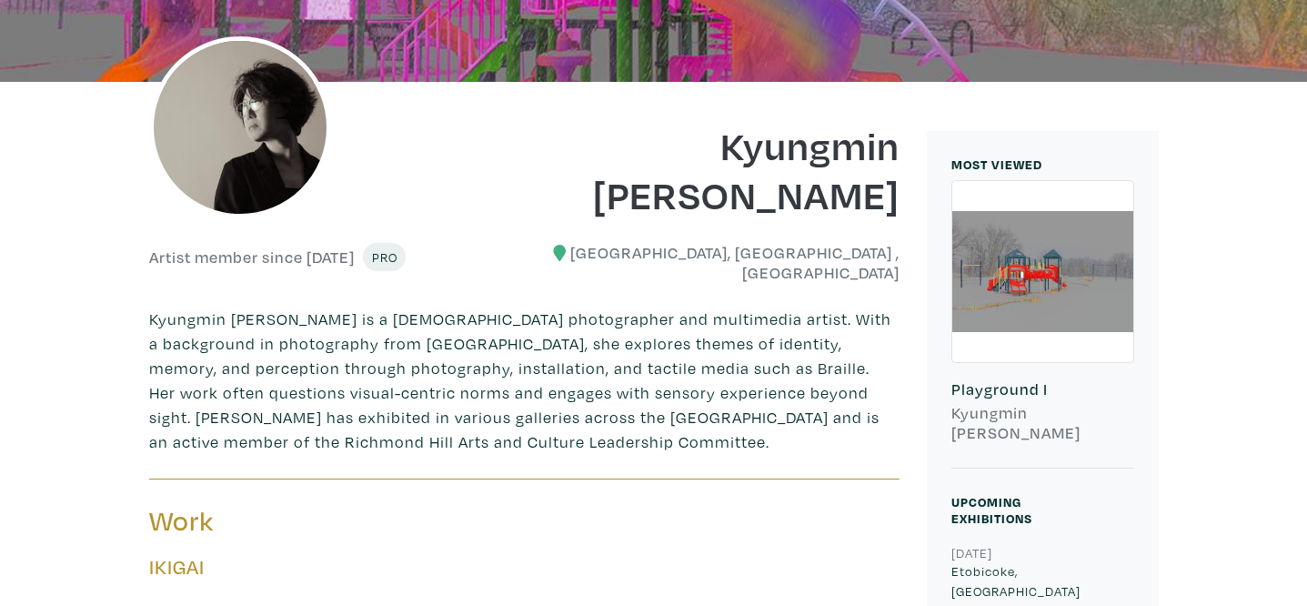
scroll to position [0, 0]
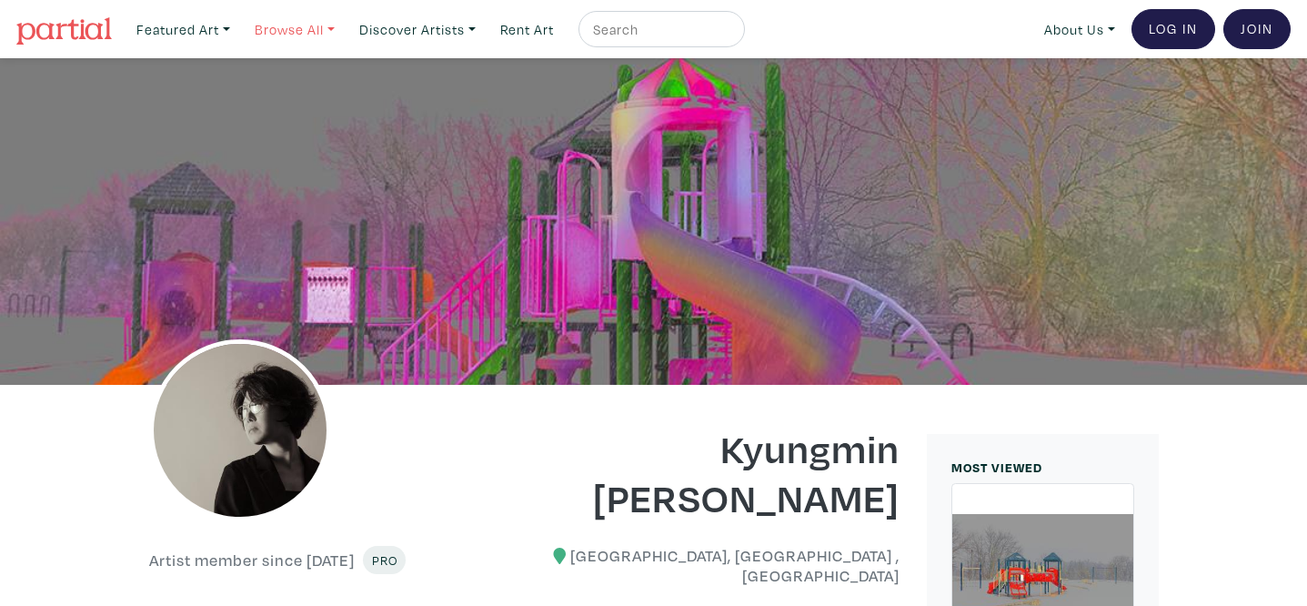
click at [238, 31] on link "Browse All" at bounding box center [183, 29] width 110 height 37
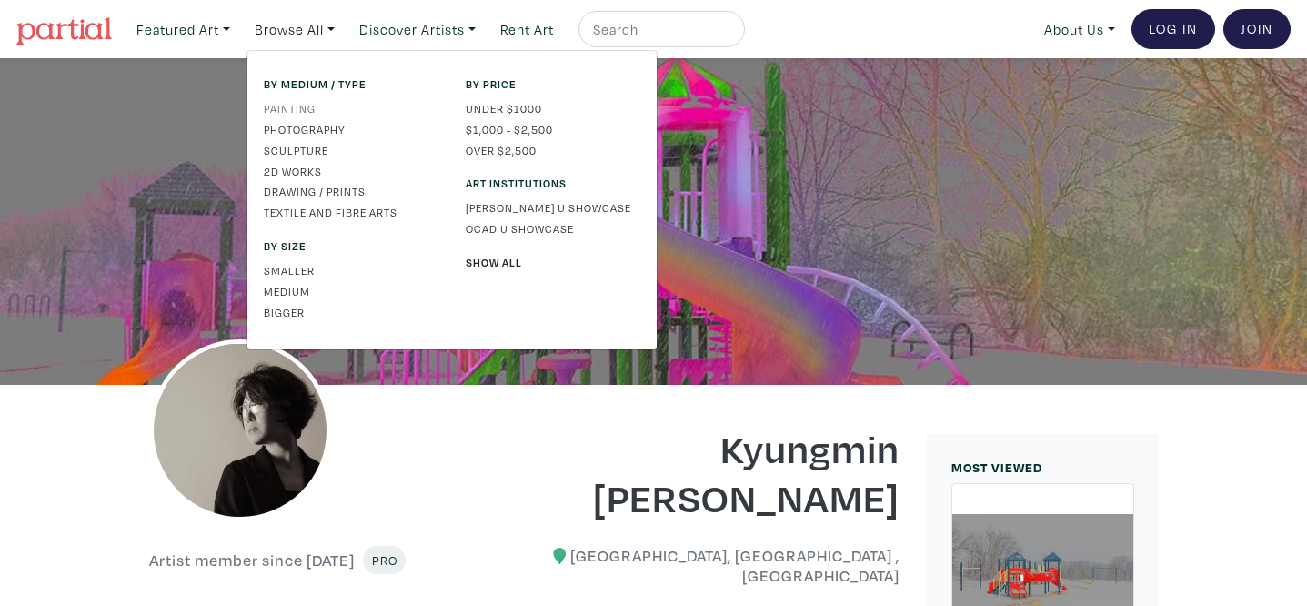
click at [305, 107] on link "Painting" at bounding box center [351, 108] width 175 height 16
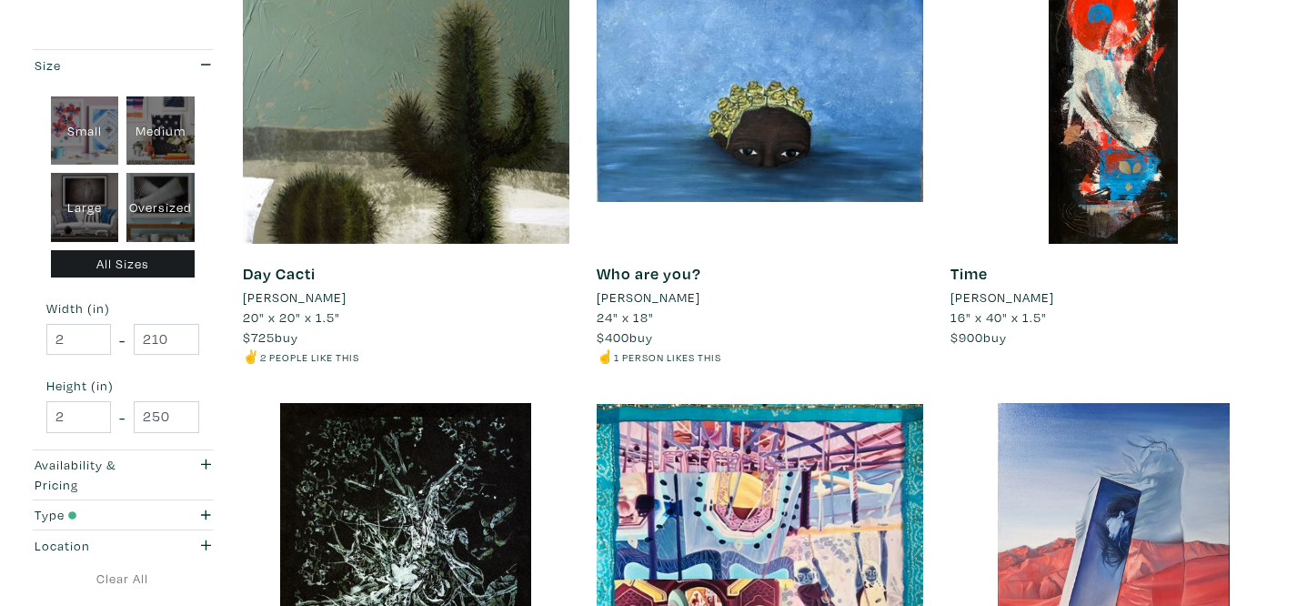
scroll to position [898, 0]
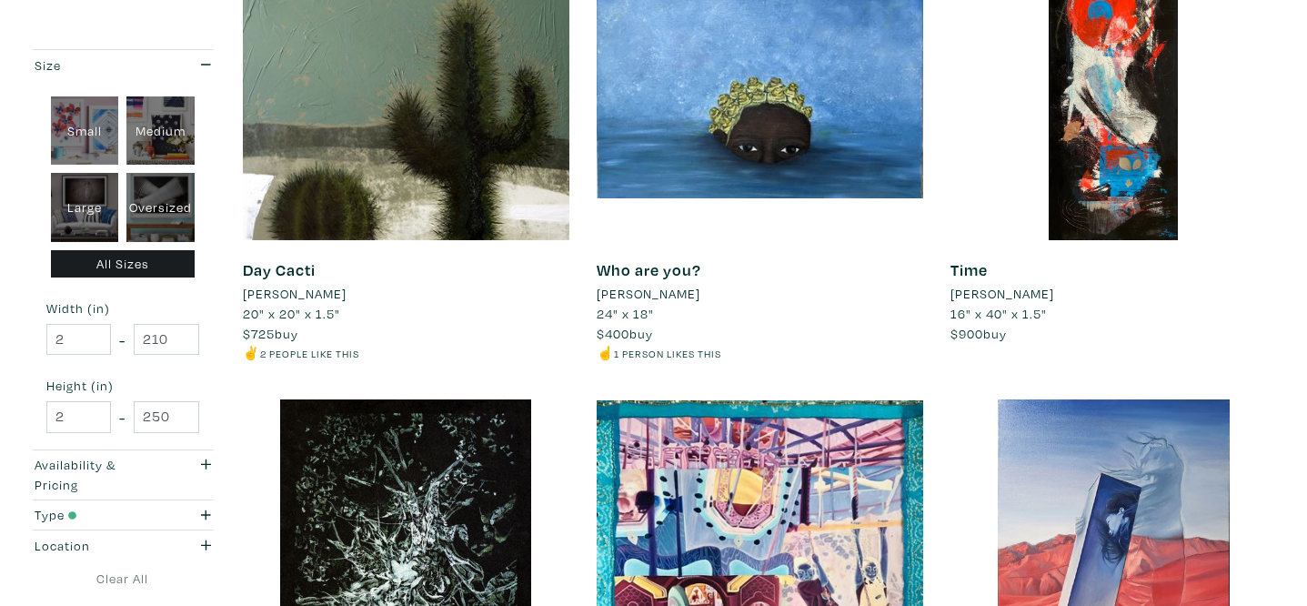
click at [640, 297] on li "[PERSON_NAME]" at bounding box center [649, 294] width 104 height 20
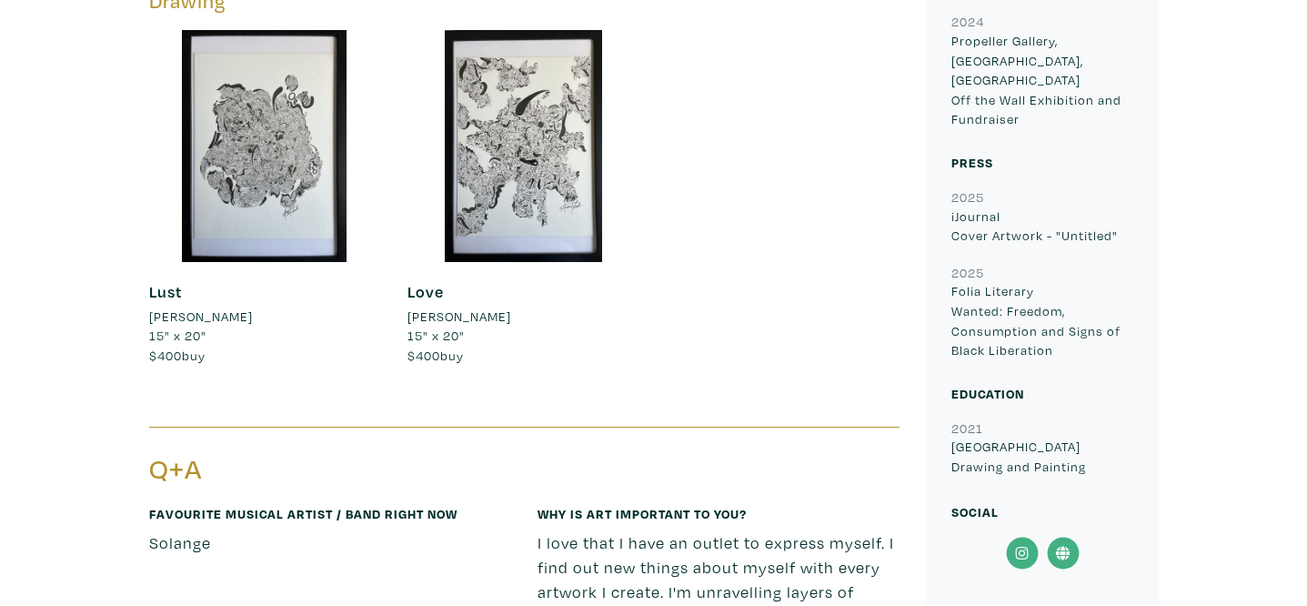
scroll to position [2060, 0]
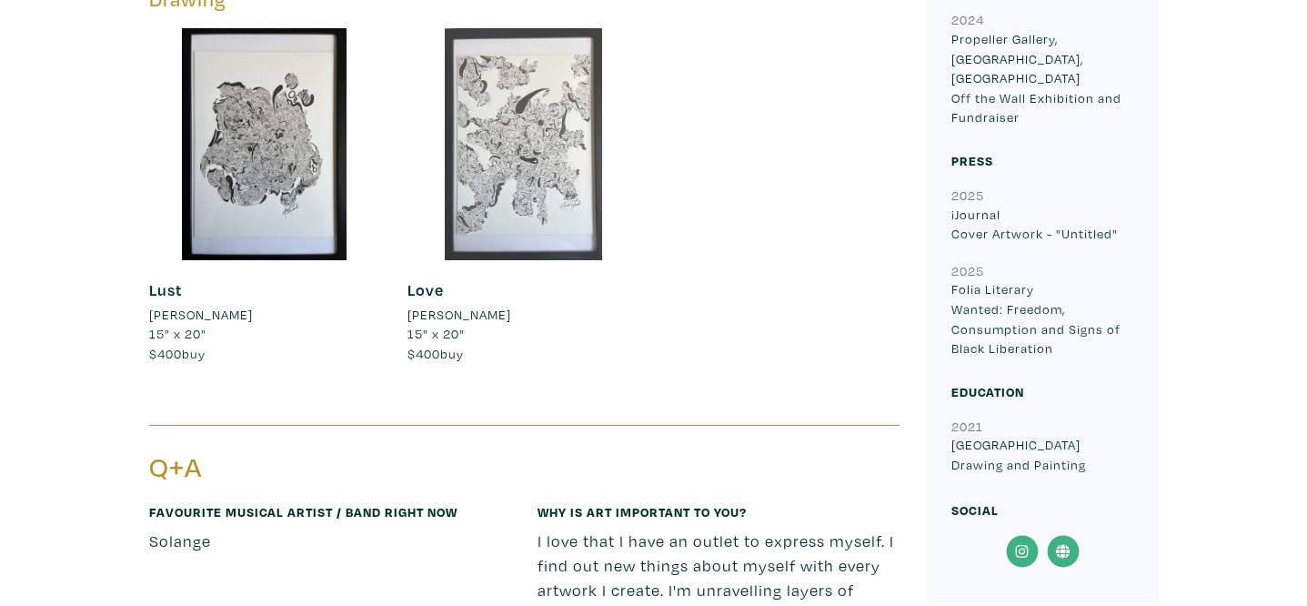
click at [516, 183] on div at bounding box center [524, 144] width 232 height 232
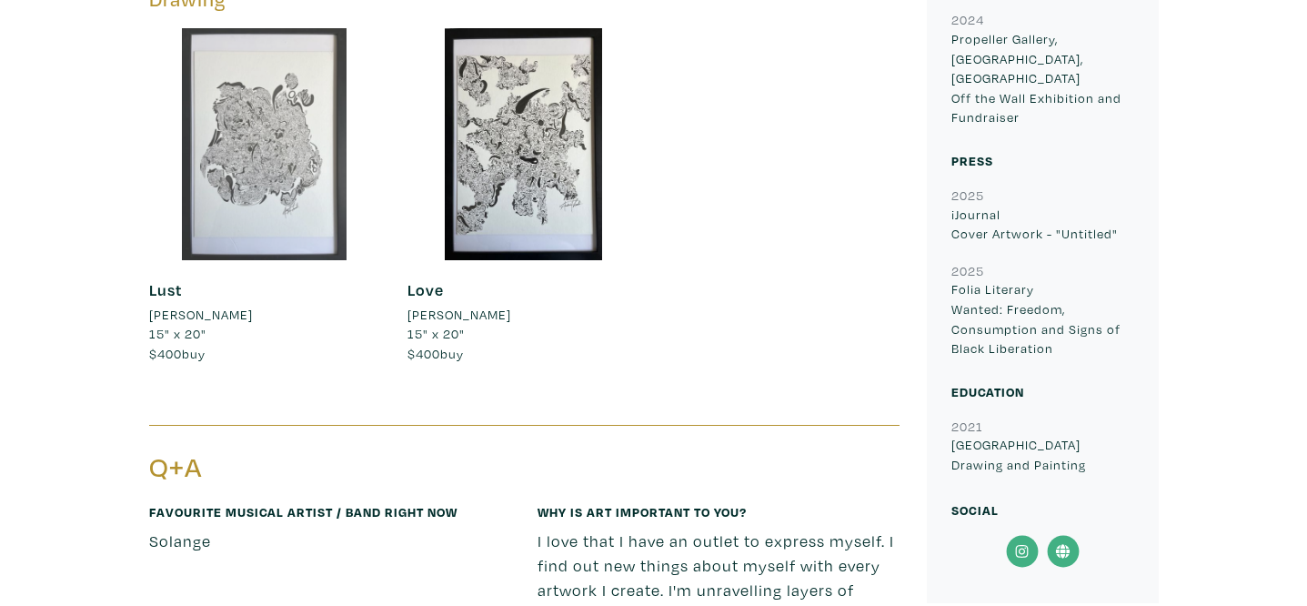
click at [341, 176] on div at bounding box center [265, 144] width 232 height 232
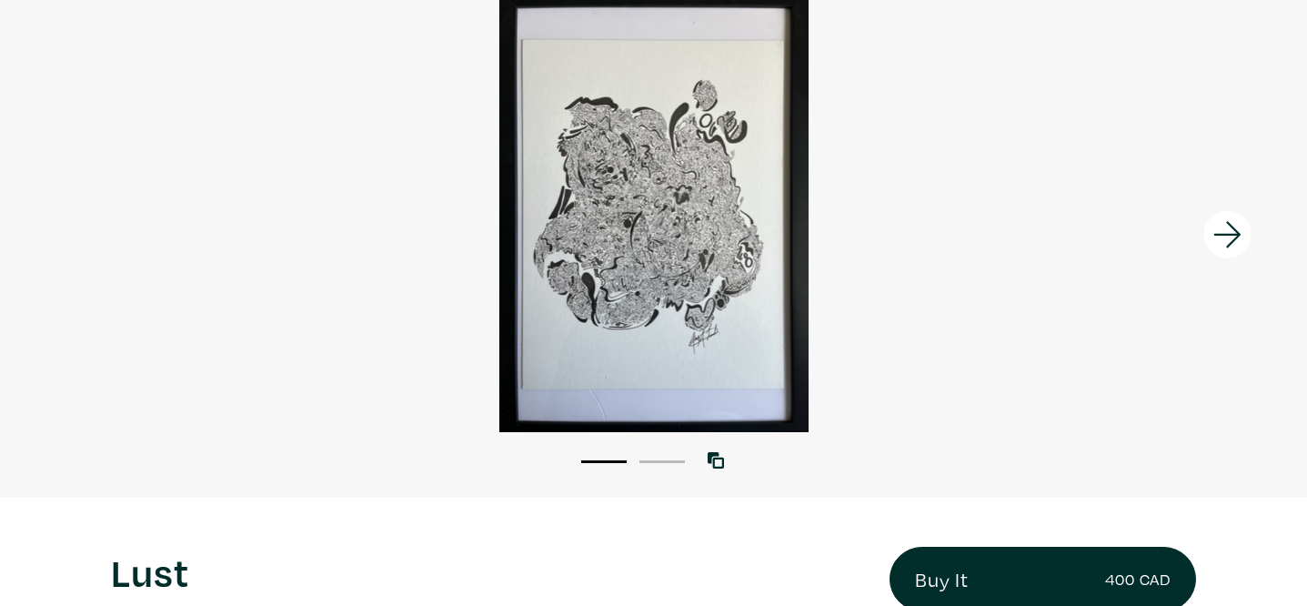
scroll to position [166, 0]
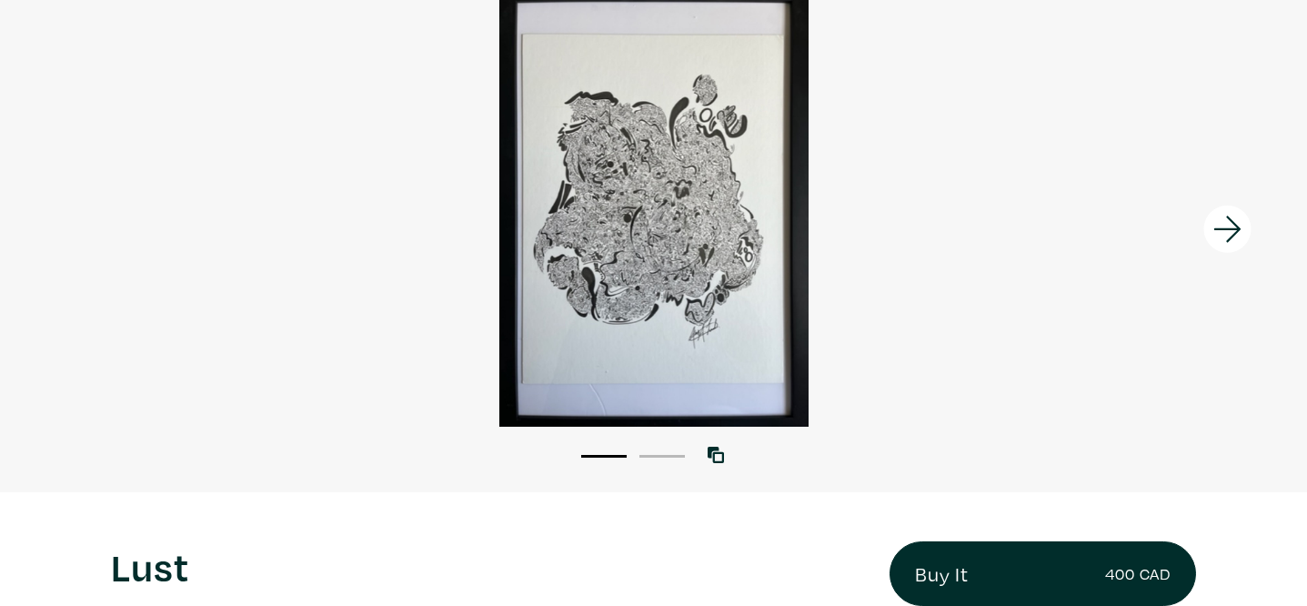
click at [1203, 241] on icon at bounding box center [1228, 229] width 62 height 49
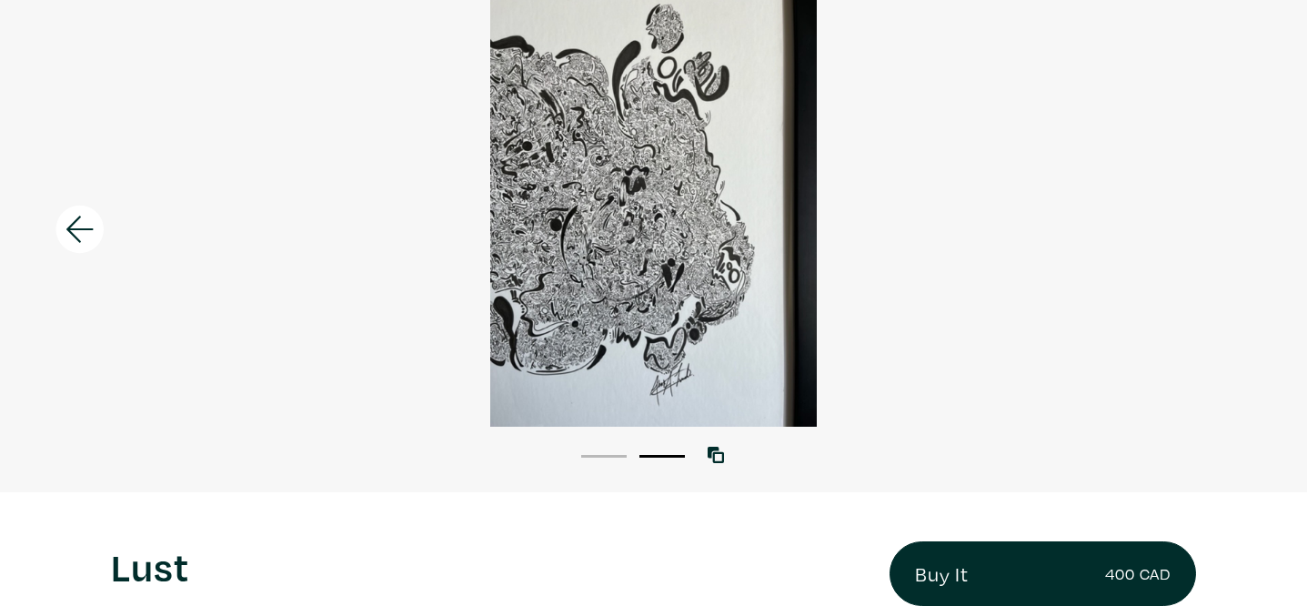
click at [94, 249] on icon at bounding box center [80, 229] width 62 height 49
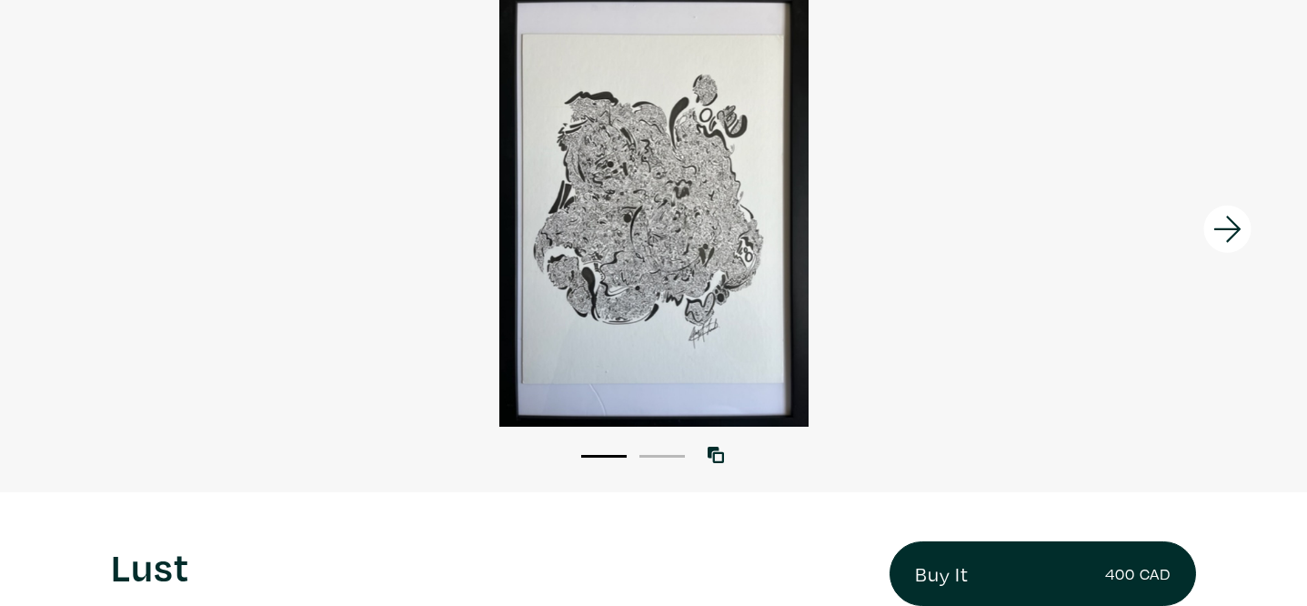
scroll to position [0, 0]
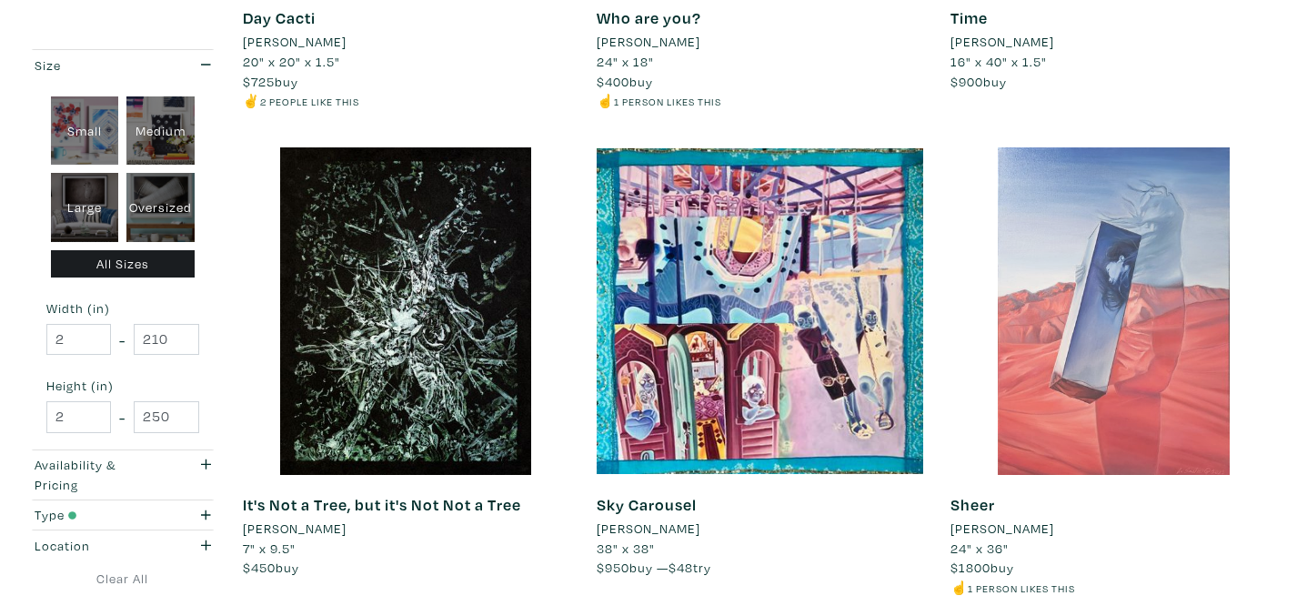
scroll to position [1245, 0]
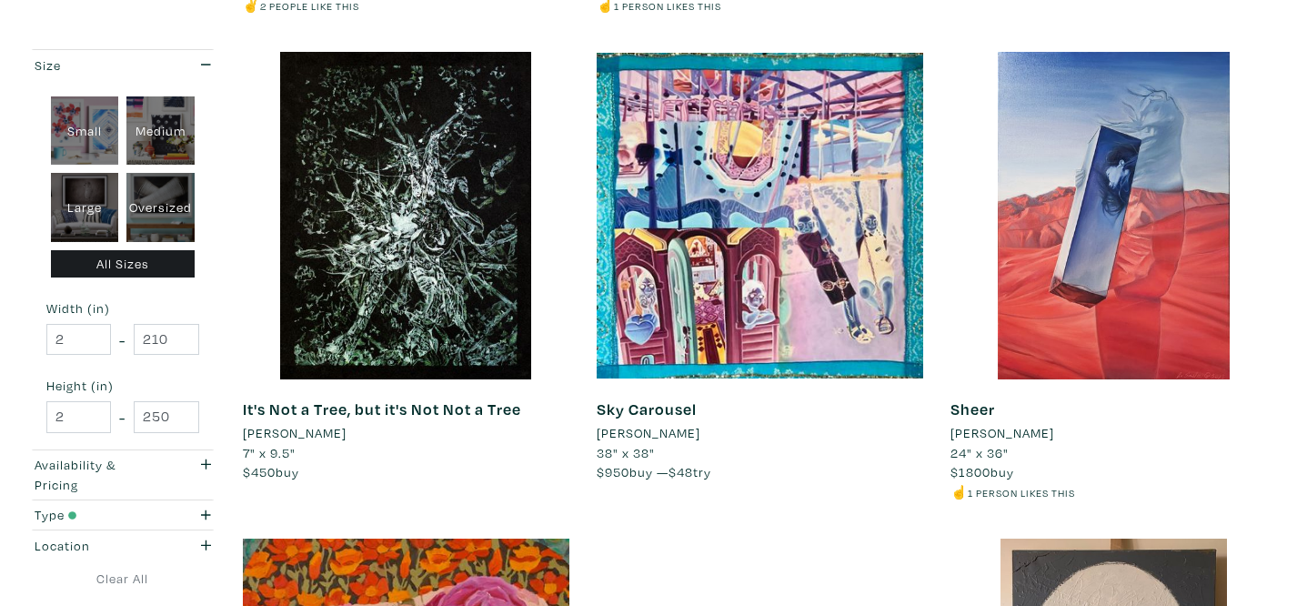
click at [995, 428] on li "[PERSON_NAME]" at bounding box center [1003, 433] width 104 height 20
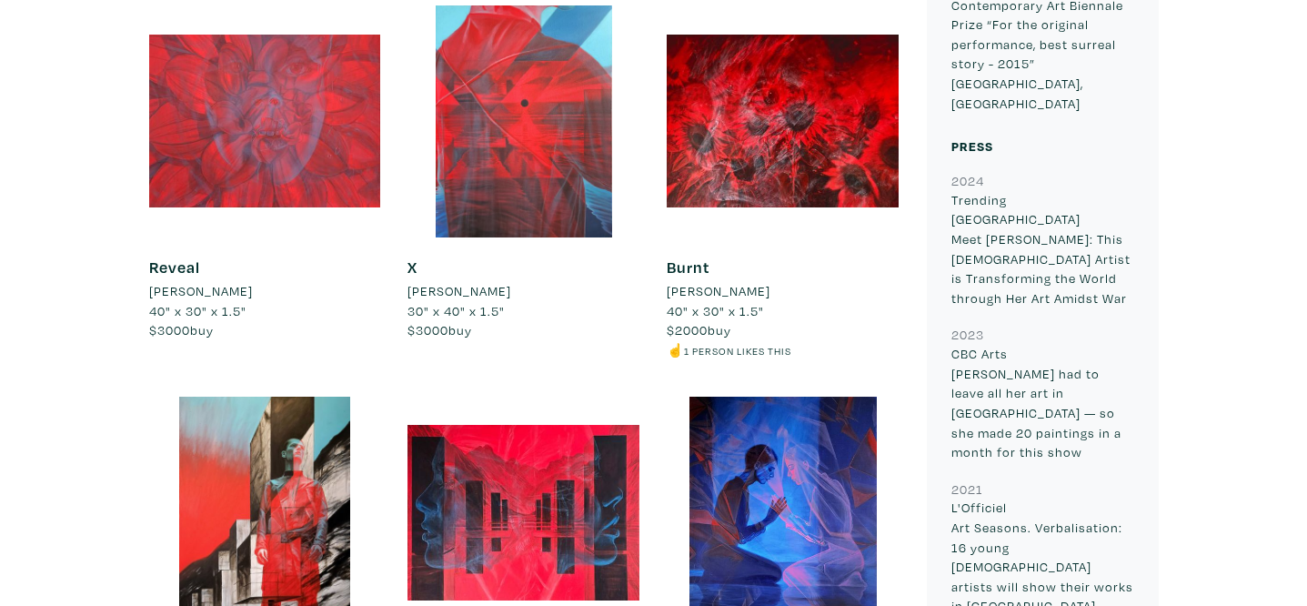
scroll to position [1004, 0]
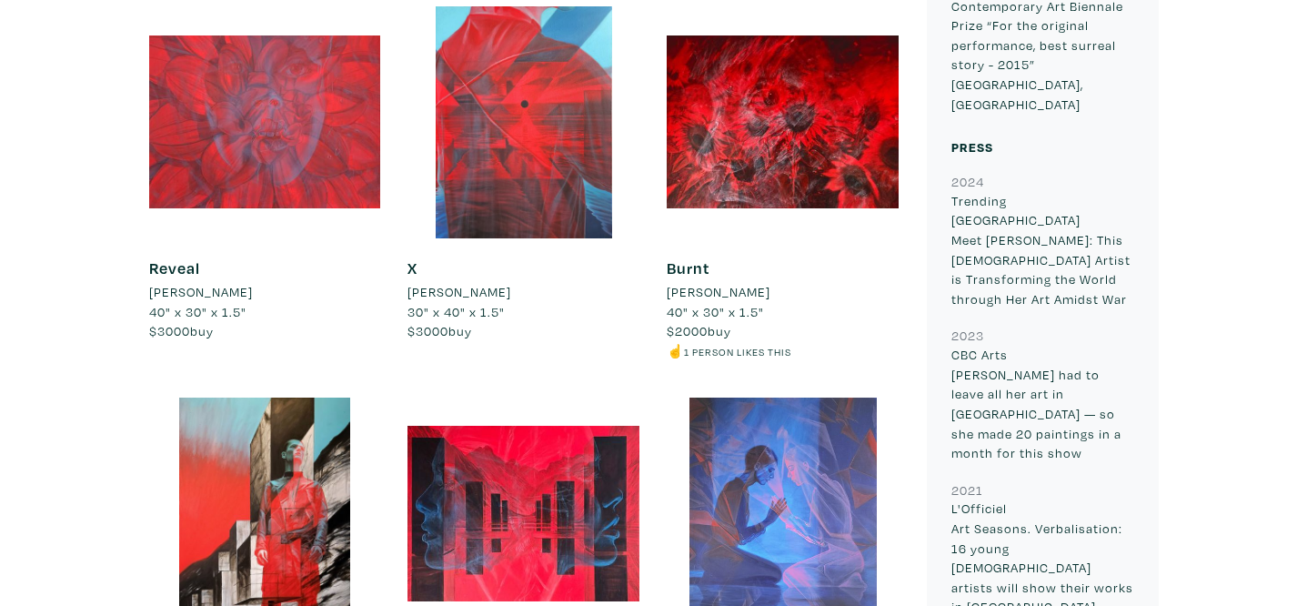
click at [750, 458] on div at bounding box center [783, 514] width 232 height 232
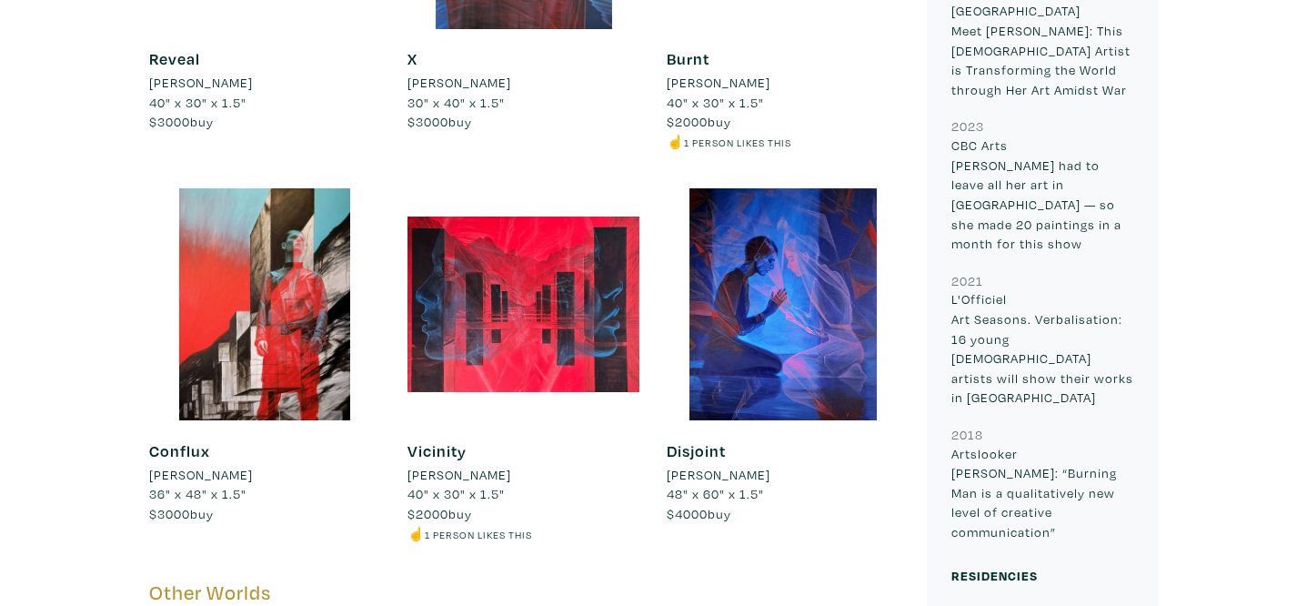
scroll to position [1213, 0]
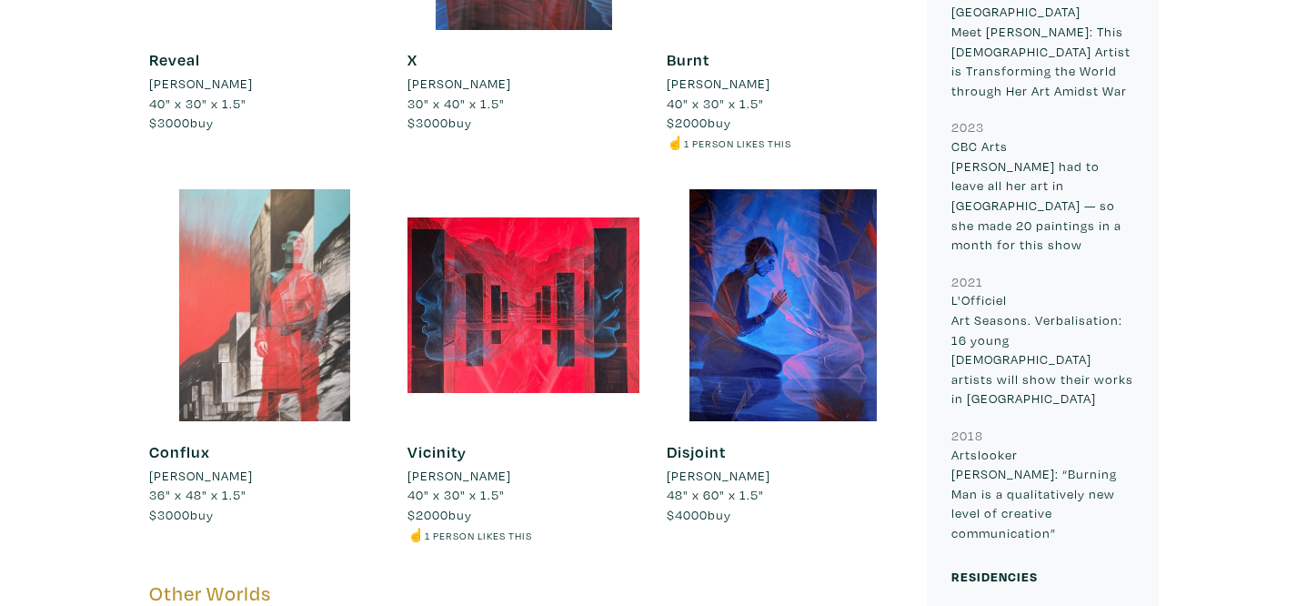
click at [312, 363] on div at bounding box center [265, 305] width 232 height 232
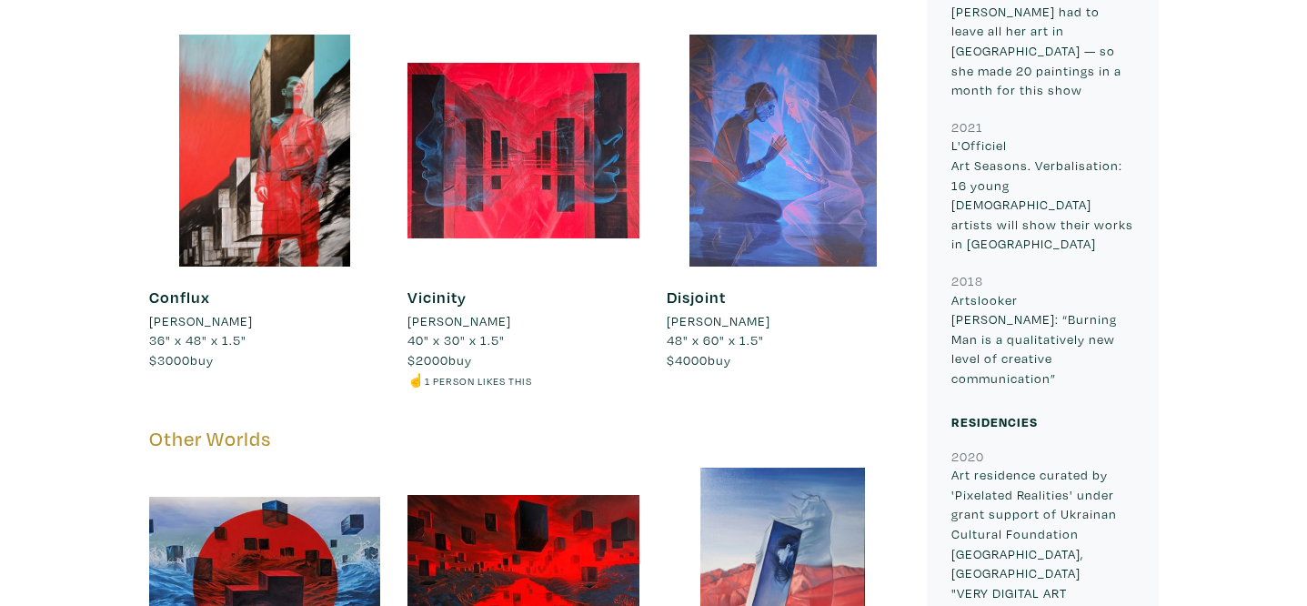
scroll to position [1366, 0]
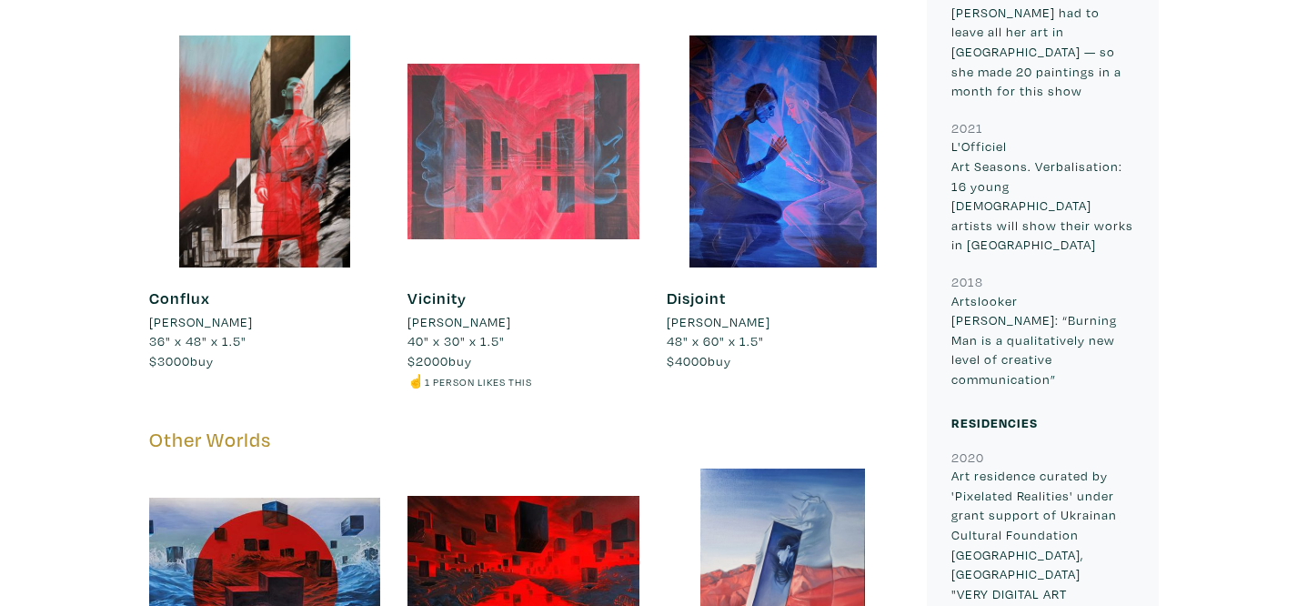
click at [556, 196] on div at bounding box center [524, 151] width 232 height 232
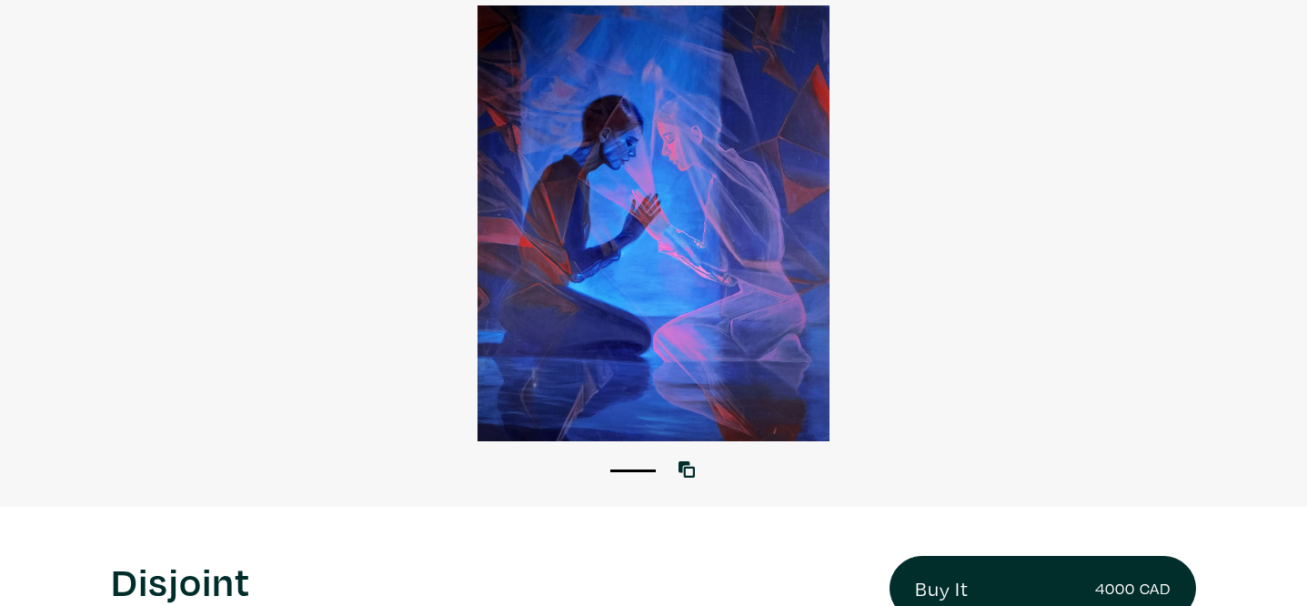
scroll to position [162, 0]
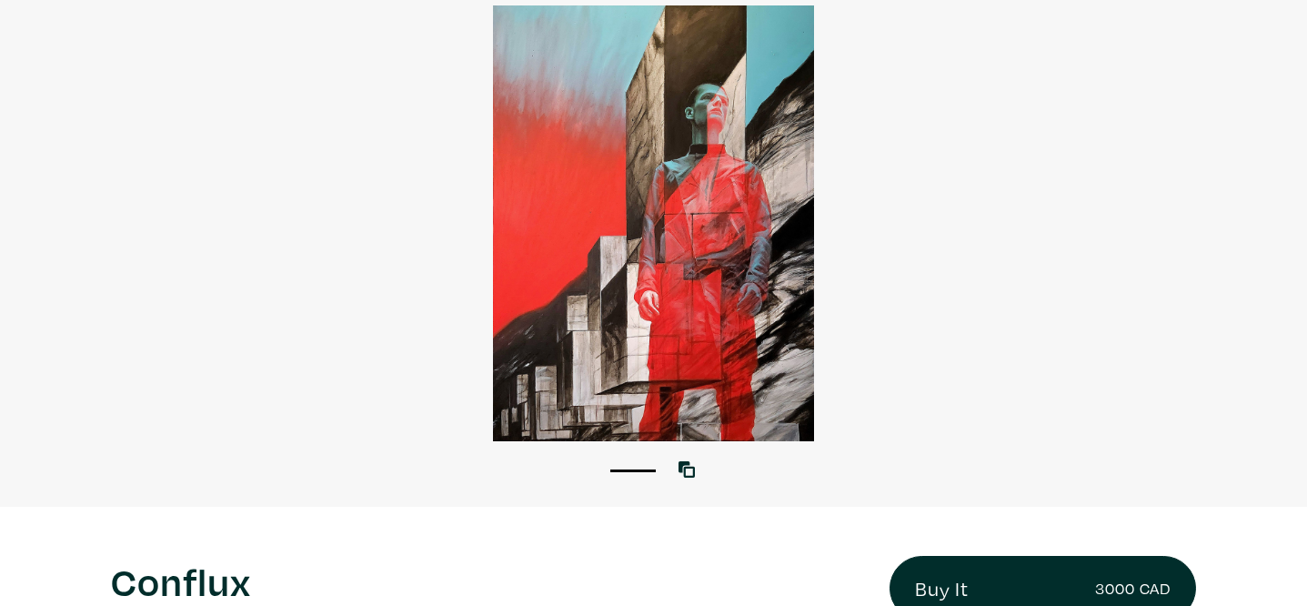
scroll to position [150, 0]
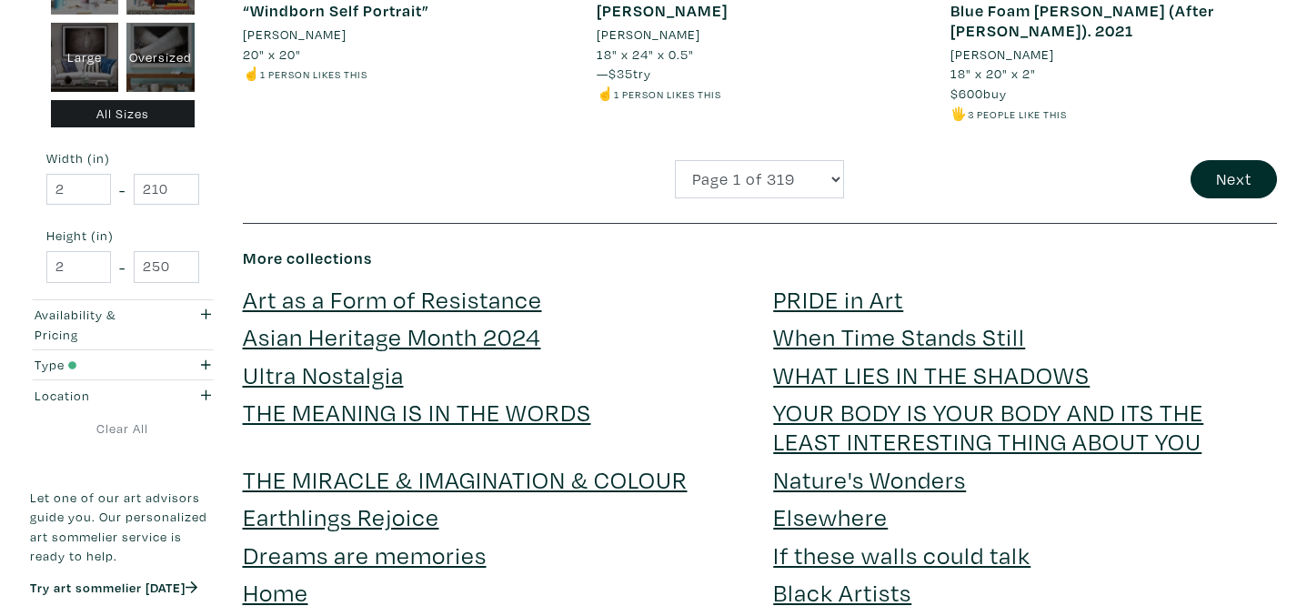
scroll to position [3956, 0]
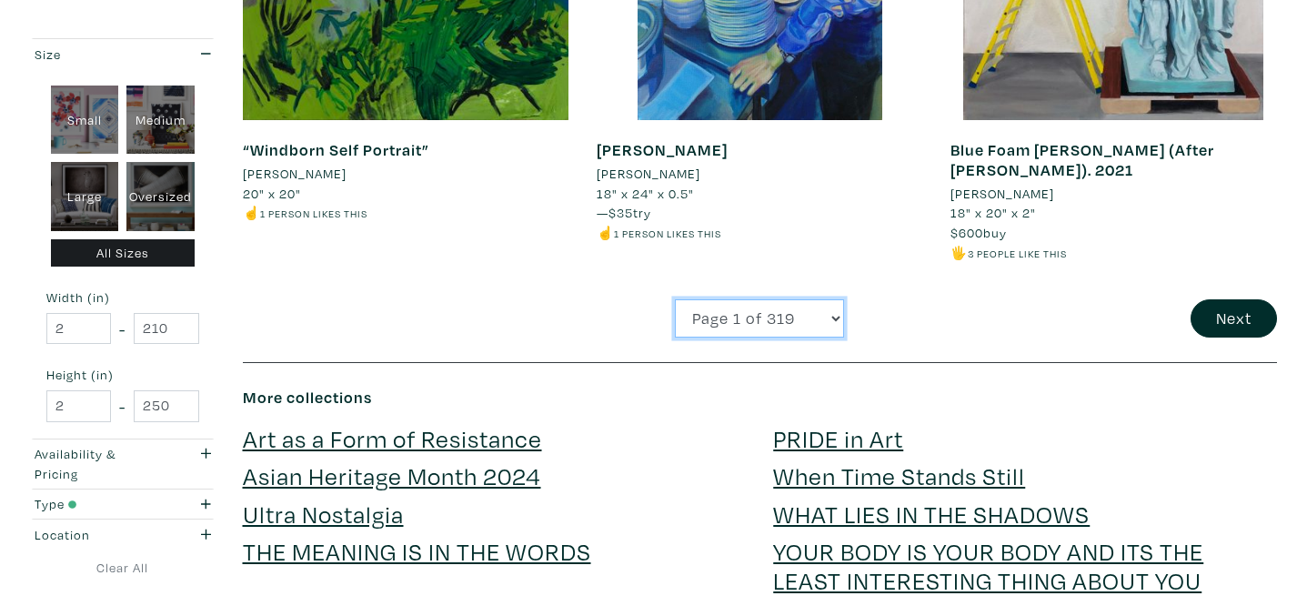
click at [717, 299] on select "Page 1 of 319 Page 2 of 319 Page 3 of 319 Page 4 of 319 Page 5 of 319 Page 6 of…" at bounding box center [759, 318] width 169 height 39
select select "305"
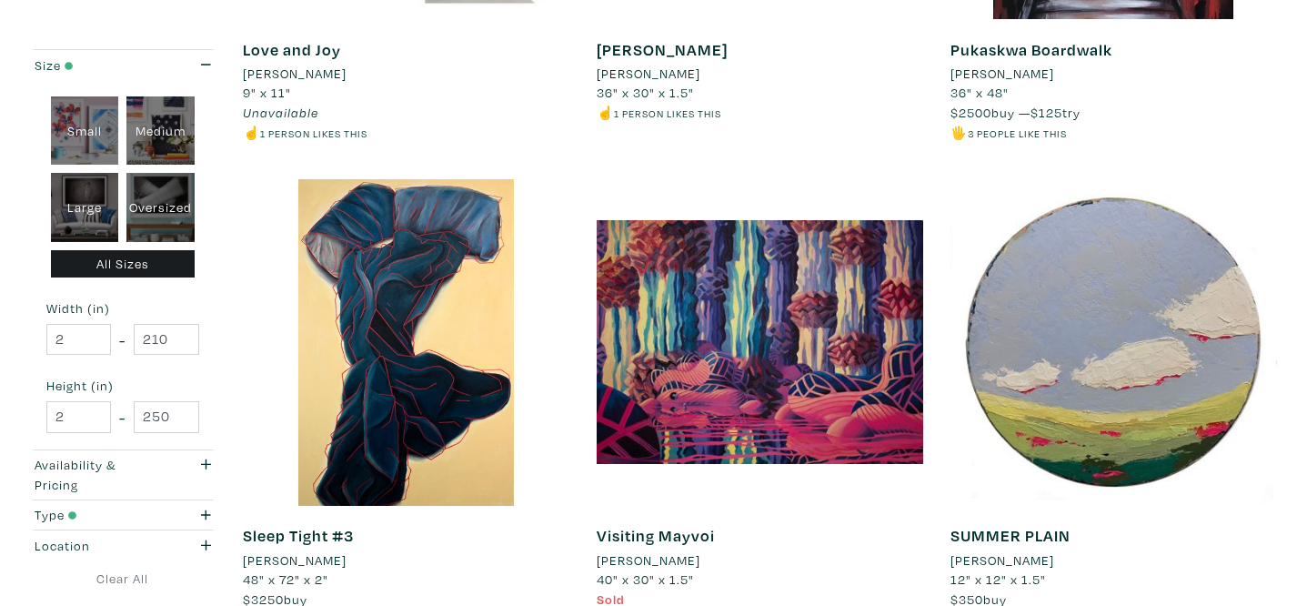
scroll to position [2233, 0]
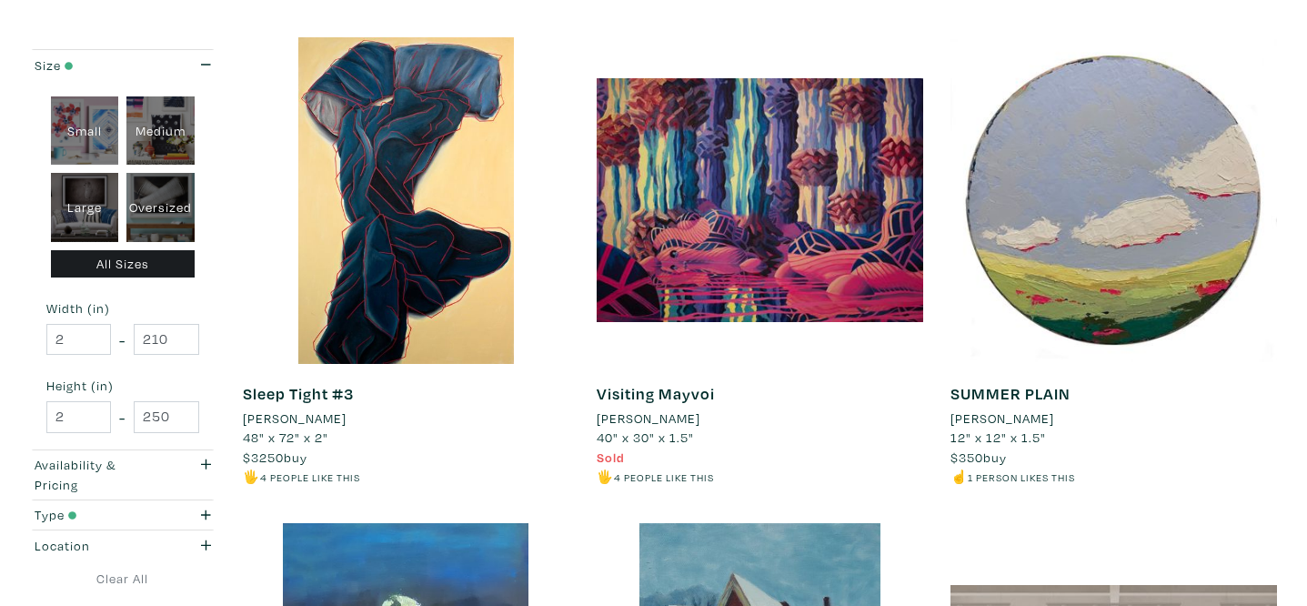
click at [319, 418] on li "[PERSON_NAME]" at bounding box center [295, 418] width 104 height 20
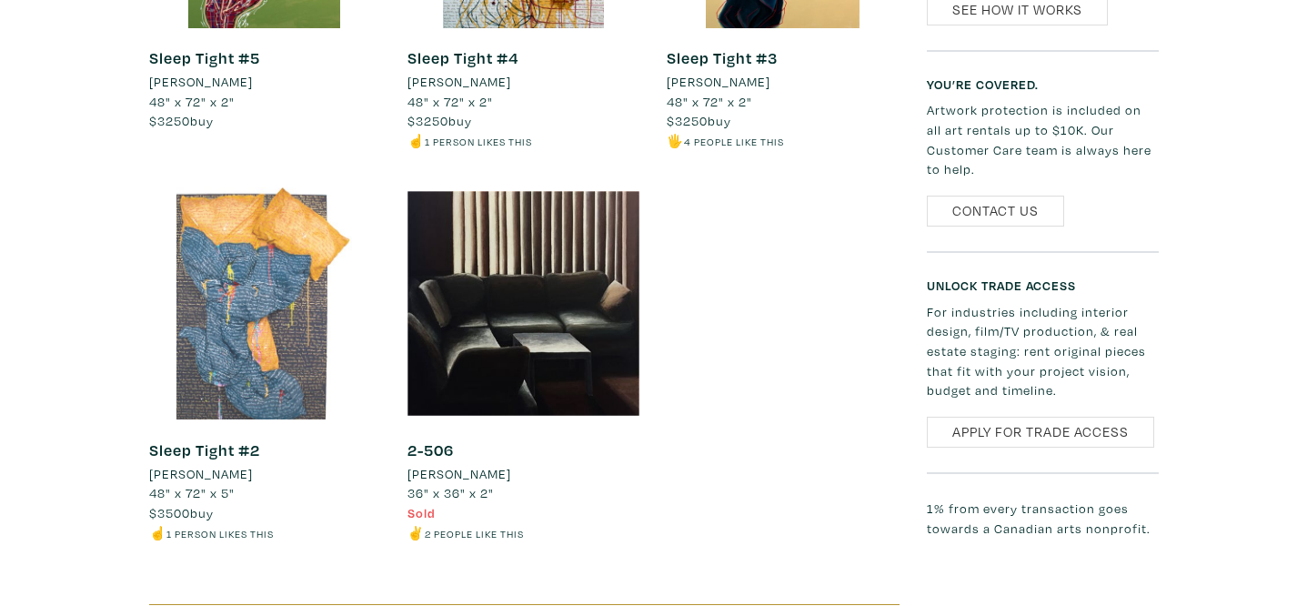
scroll to position [1199, 0]
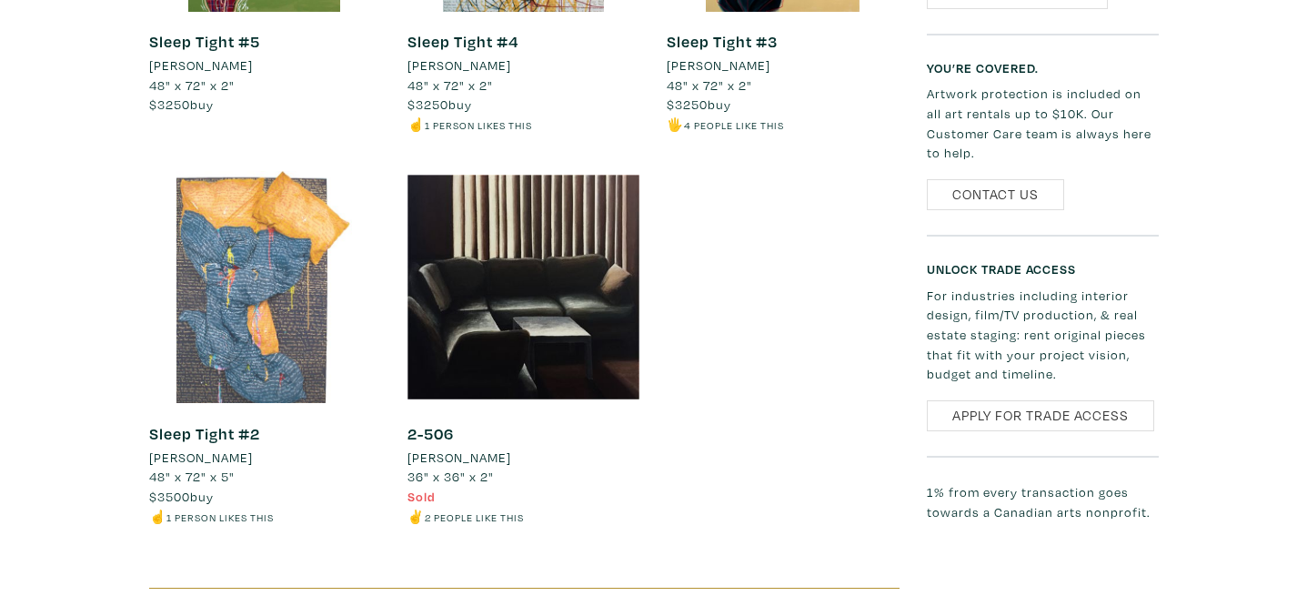
click at [252, 315] on div at bounding box center [265, 287] width 232 height 232
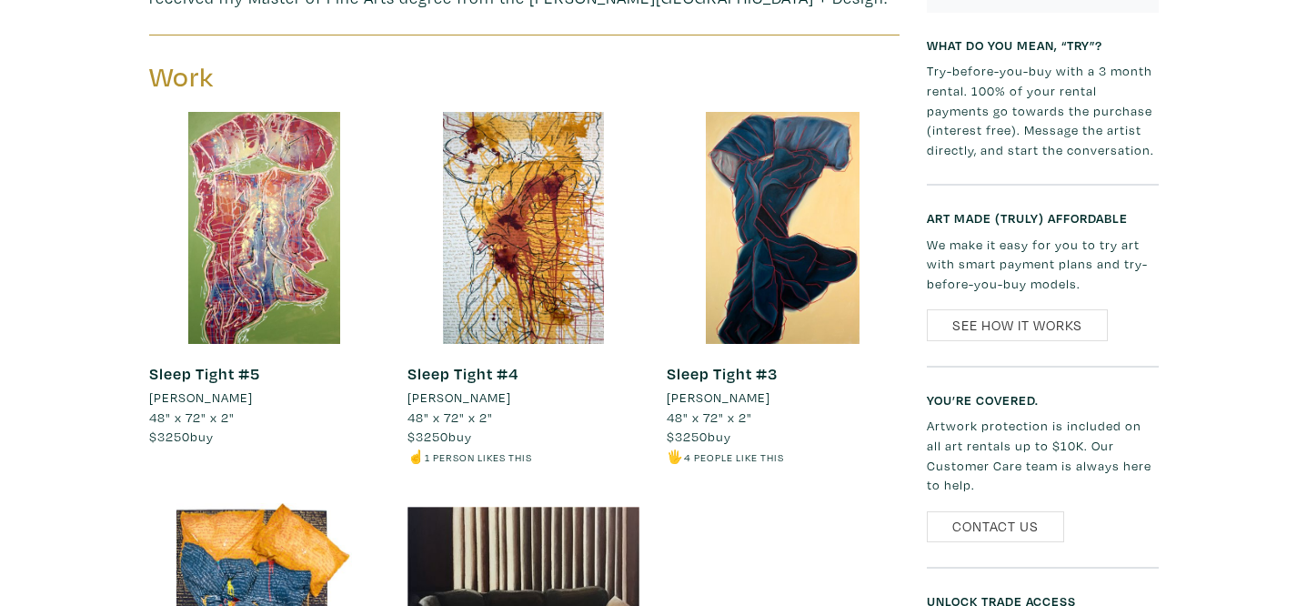
scroll to position [859, 0]
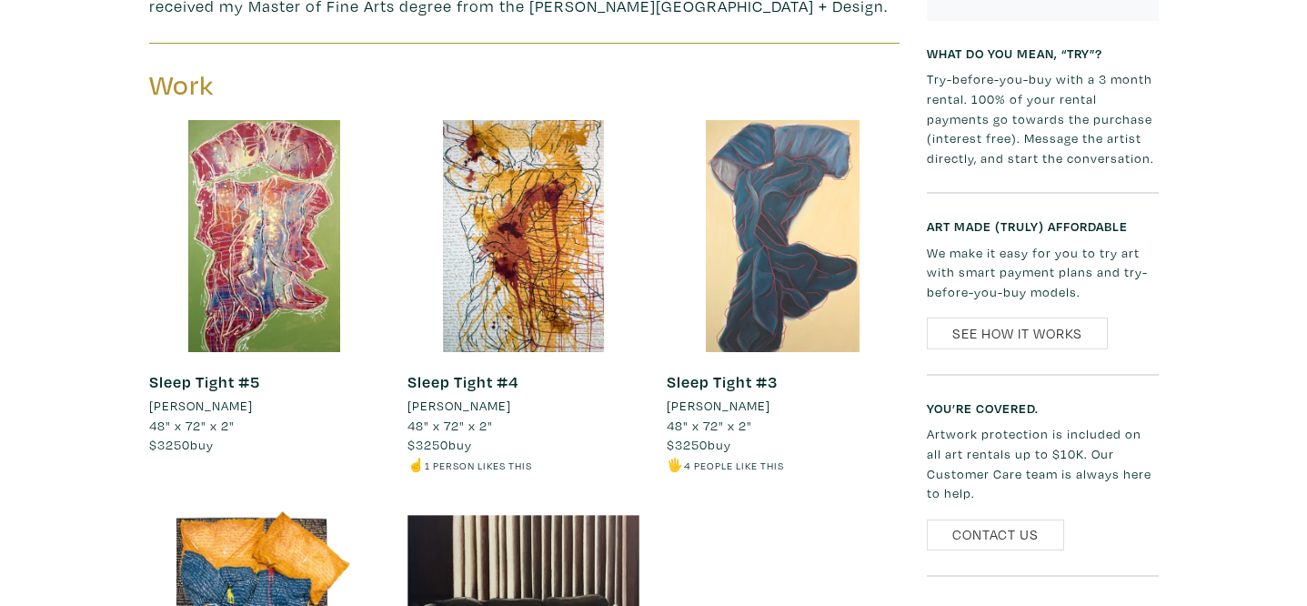
click at [810, 297] on div at bounding box center [783, 236] width 232 height 232
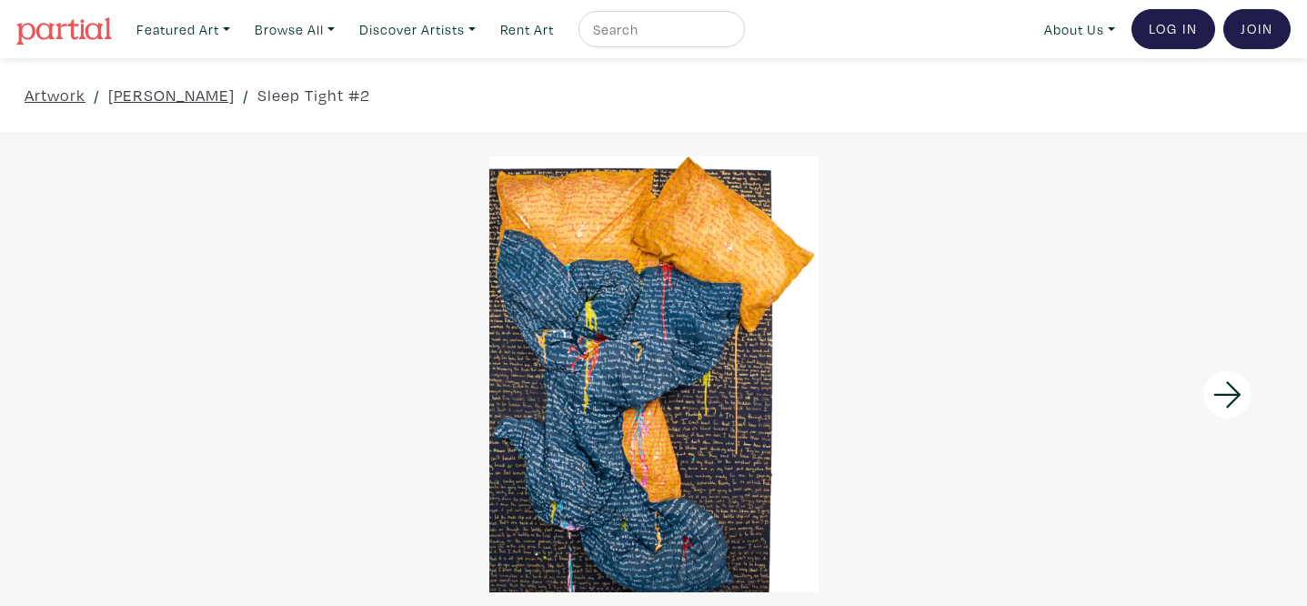
click at [688, 297] on div at bounding box center [653, 374] width 1307 height 436
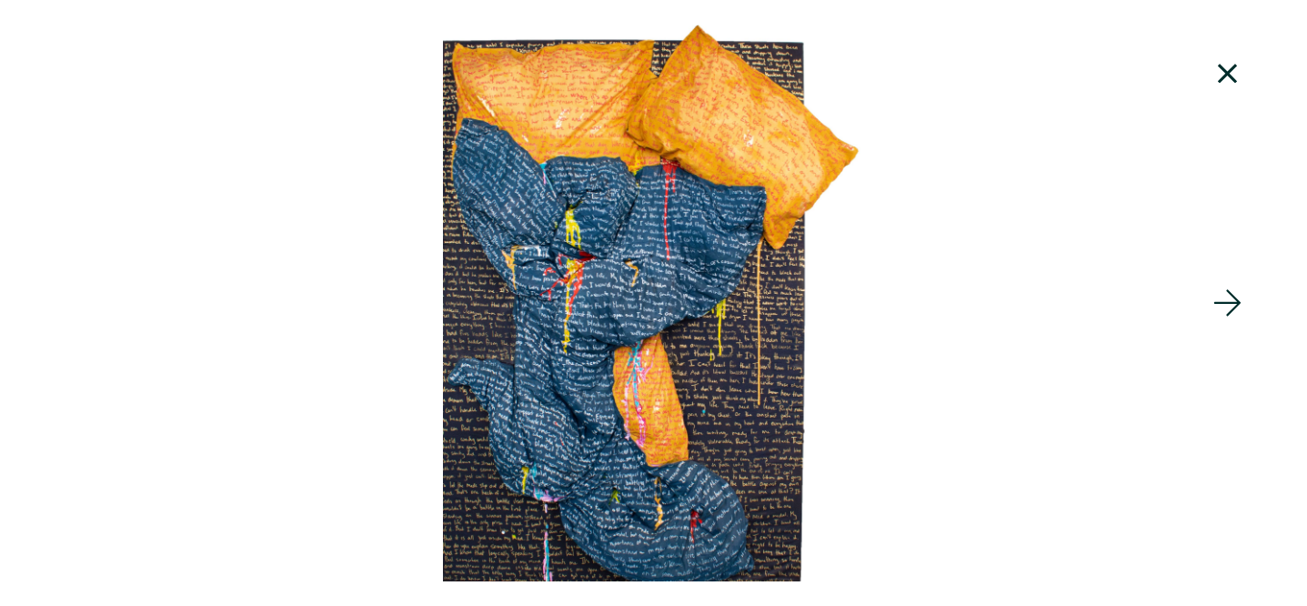
click at [1233, 82] on icon at bounding box center [1228, 73] width 62 height 49
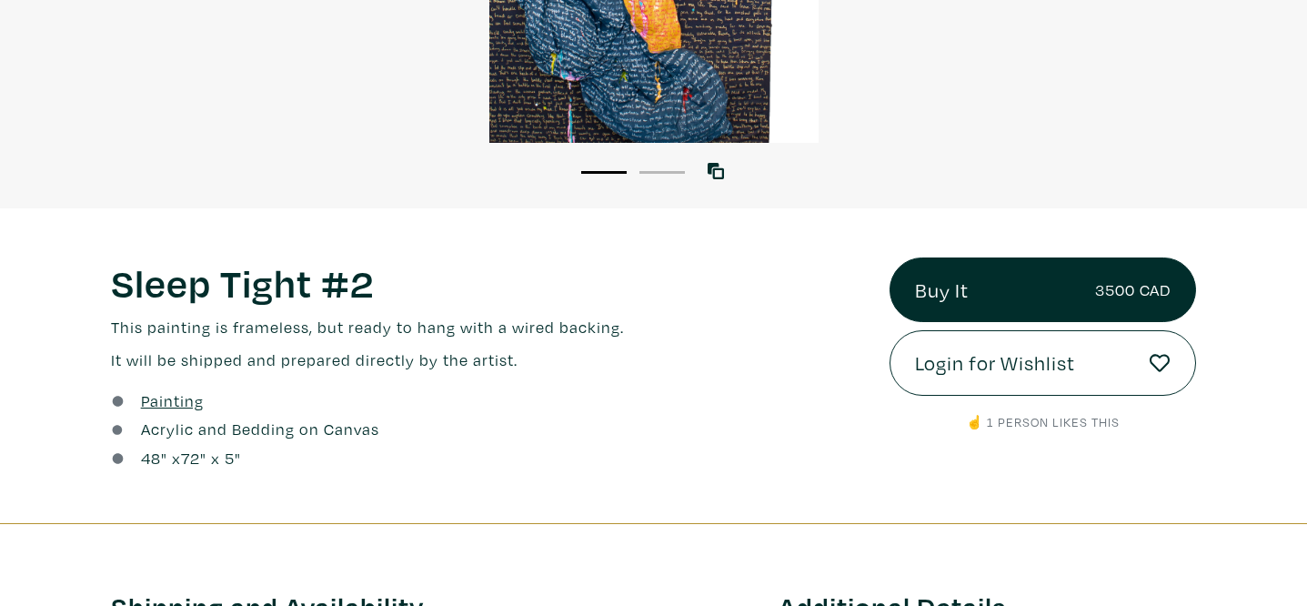
scroll to position [594, 0]
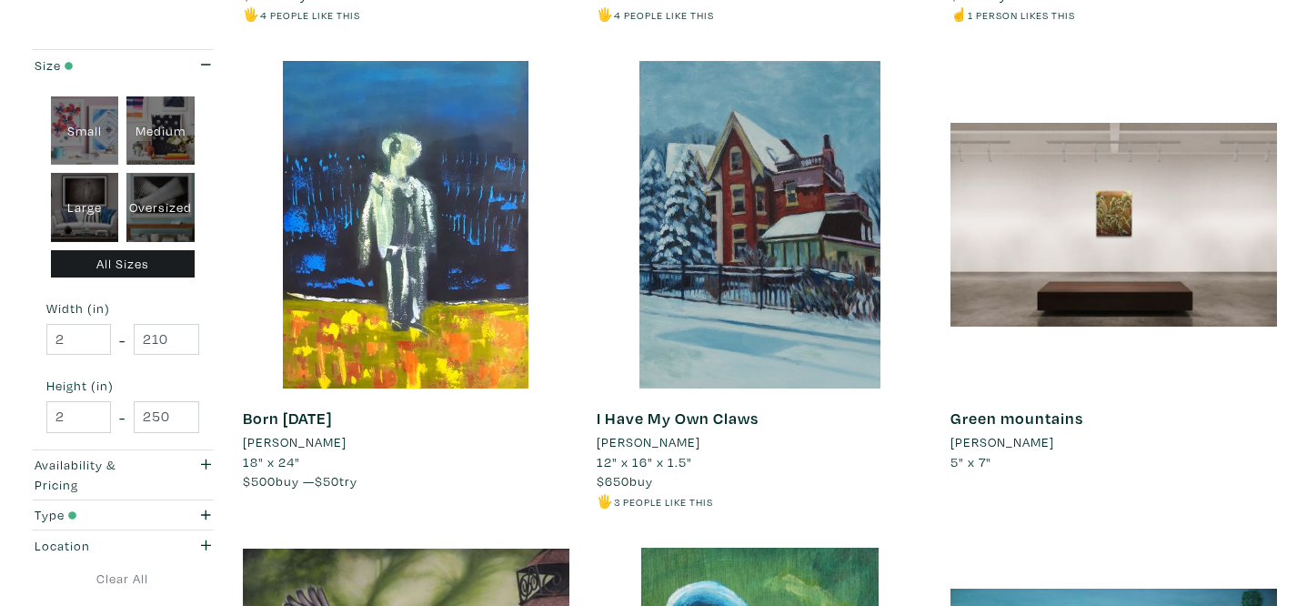
click at [314, 440] on li "[PERSON_NAME]" at bounding box center [295, 442] width 104 height 20
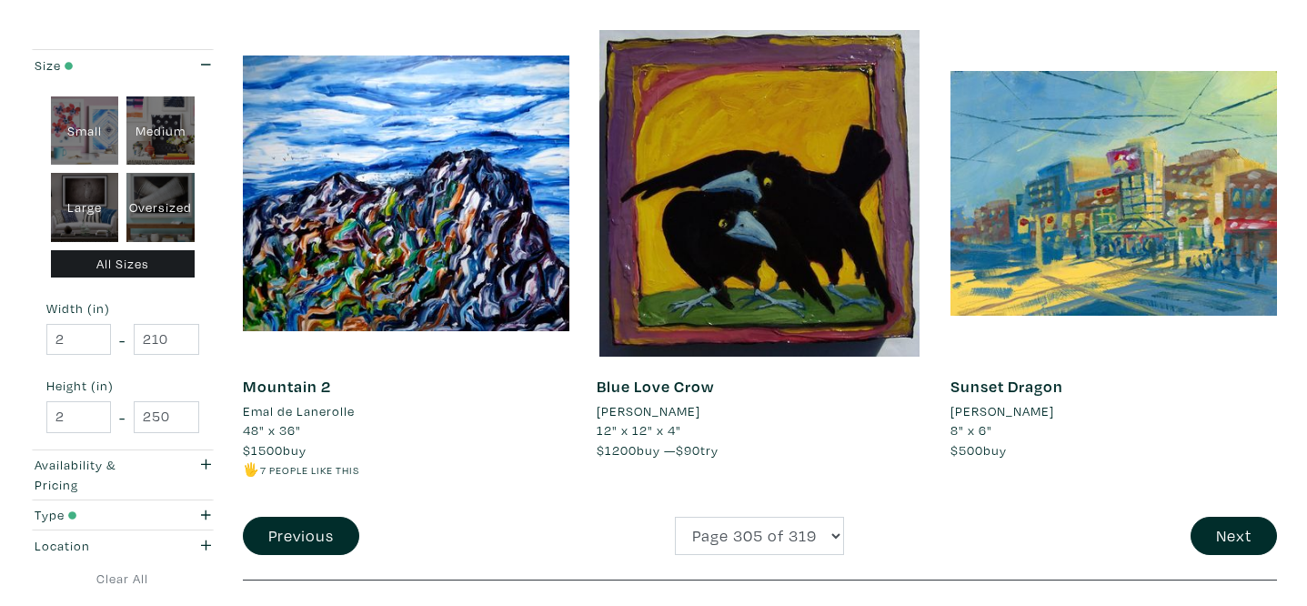
scroll to position [3769, 0]
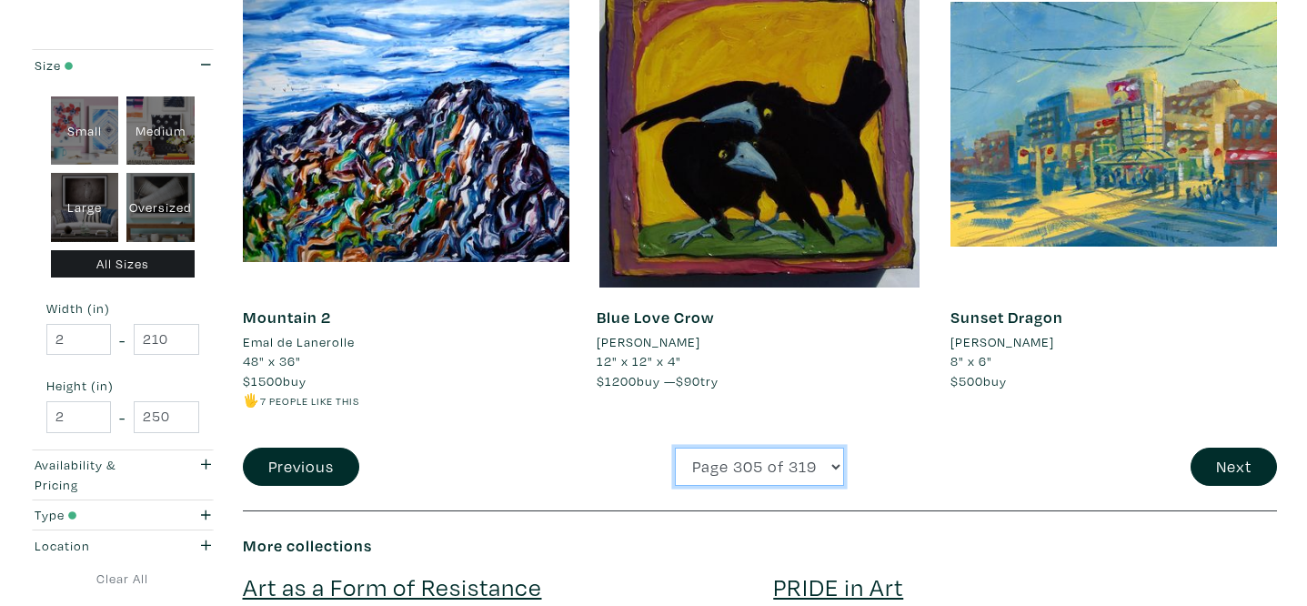
click at [749, 472] on select "Page 1 of 319 Page 2 of 319 Page 3 of 319 Page 4 of 319 Page 5 of 319 Page 6 of…" at bounding box center [759, 467] width 169 height 39
select select "306"
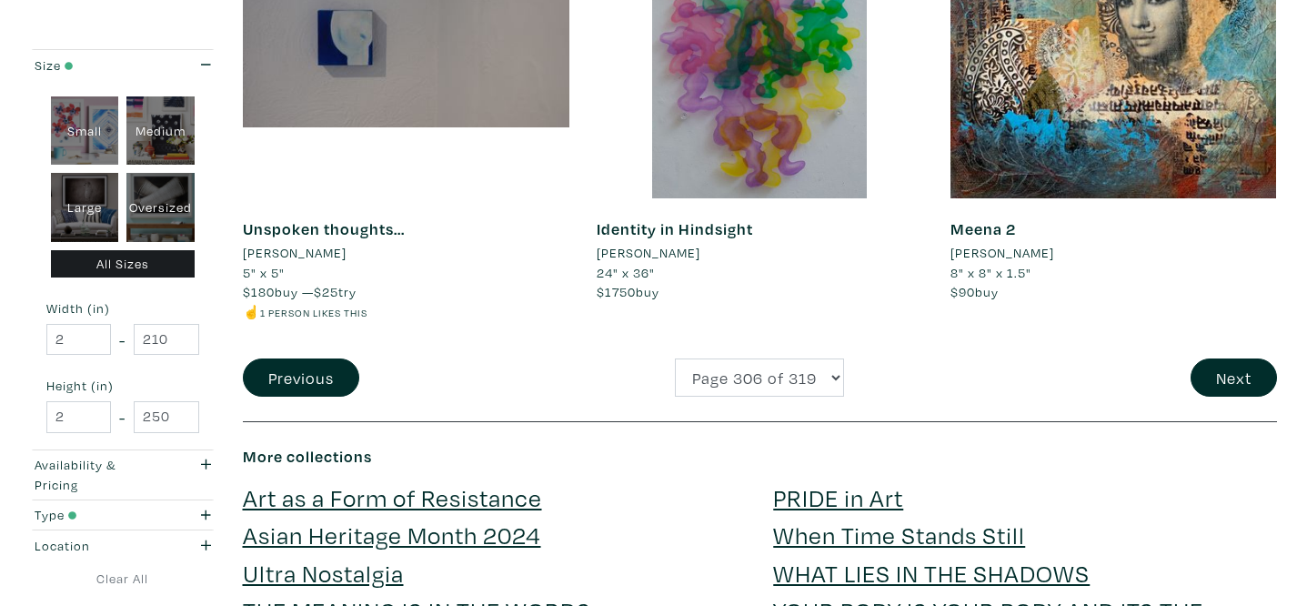
scroll to position [3852, 0]
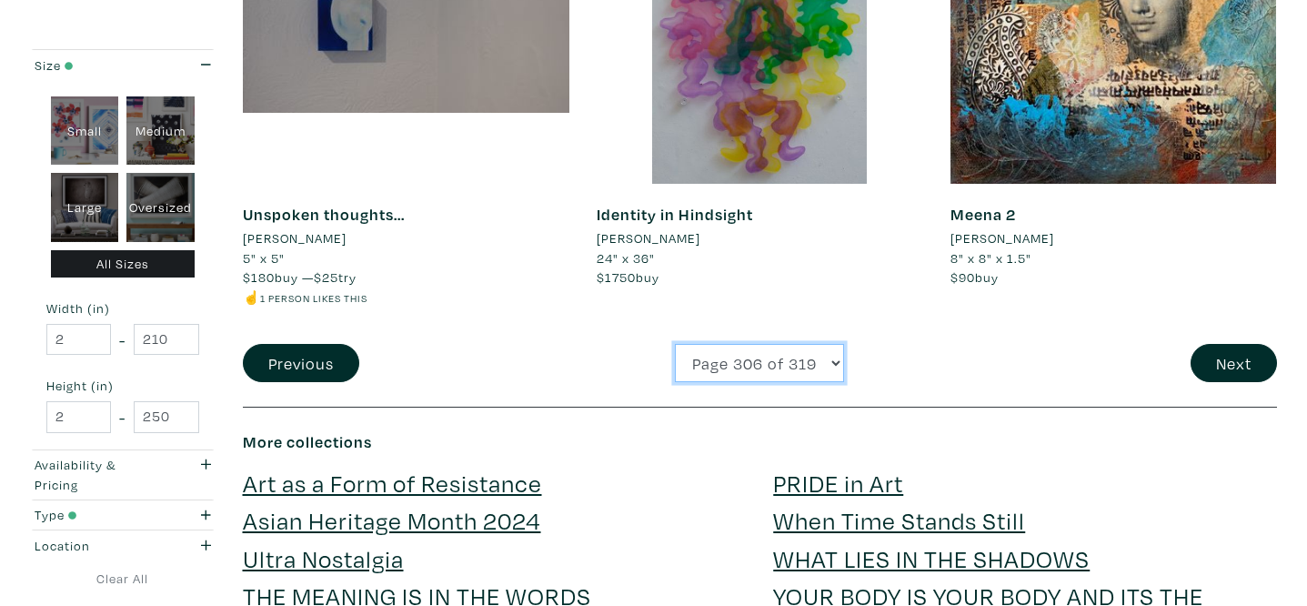
click at [770, 361] on select "Page 1 of 319 Page 2 of 319 Page 3 of 319 Page 4 of 319 Page 5 of 319 Page 6 of…" at bounding box center [759, 363] width 169 height 39
select select "307"
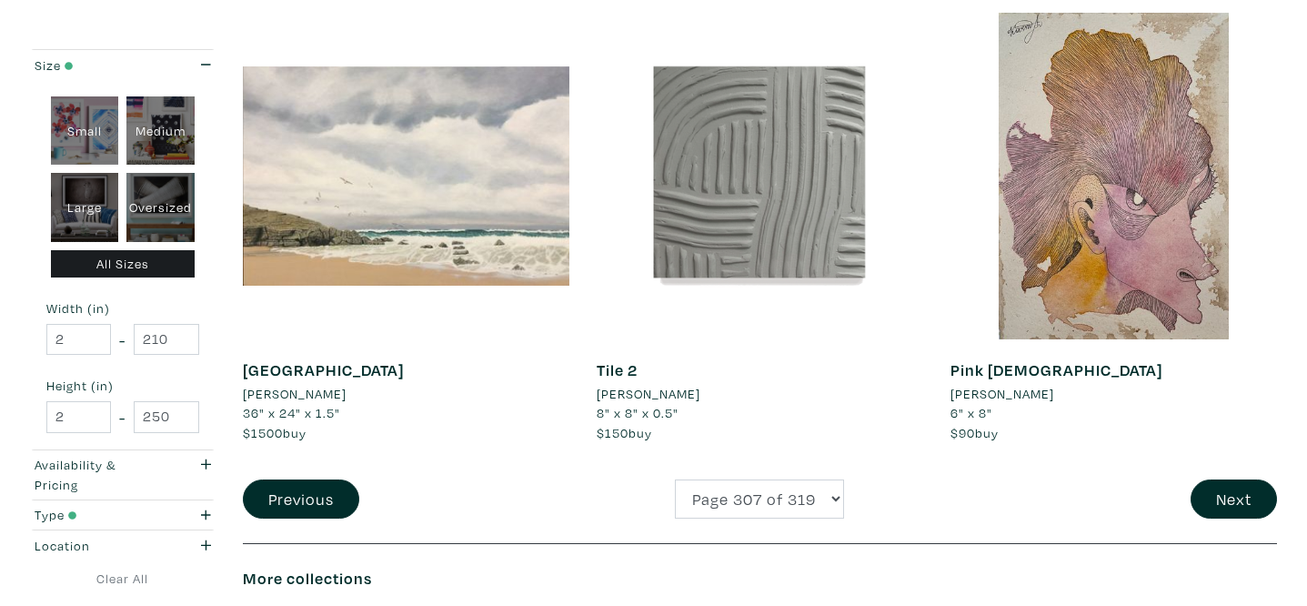
scroll to position [3663, 0]
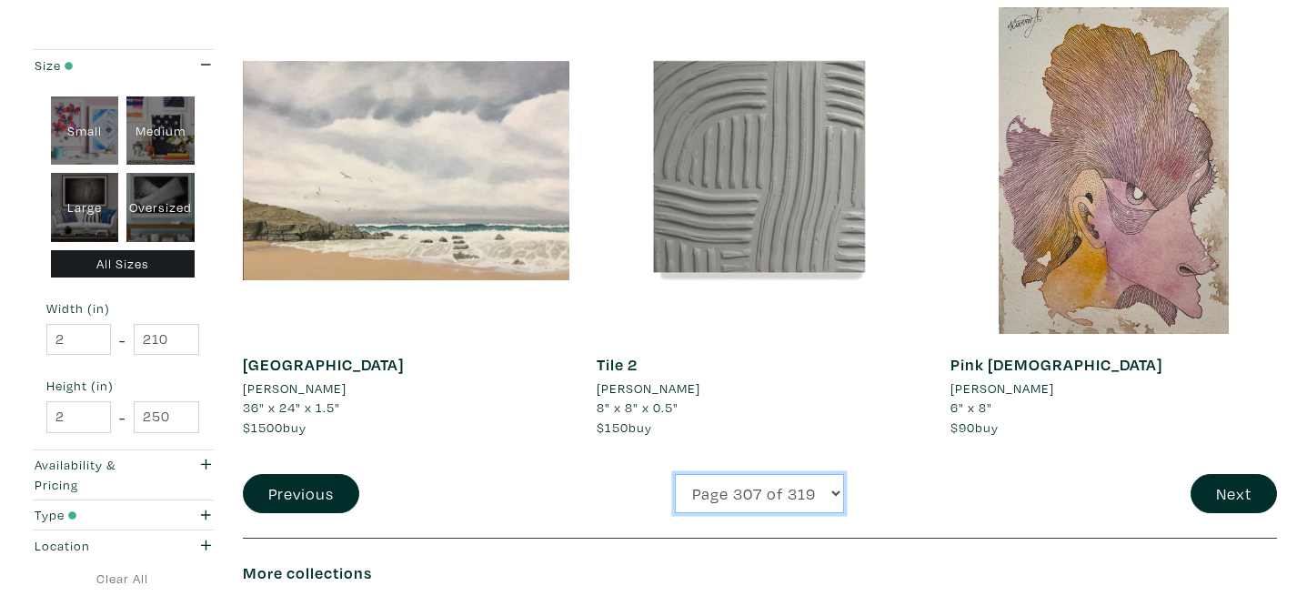
click at [803, 485] on select "Page 1 of 319 Page 2 of 319 Page 3 of 319 Page 4 of 319 Page 5 of 319 Page 6 of…" at bounding box center [759, 493] width 169 height 39
select select "312"
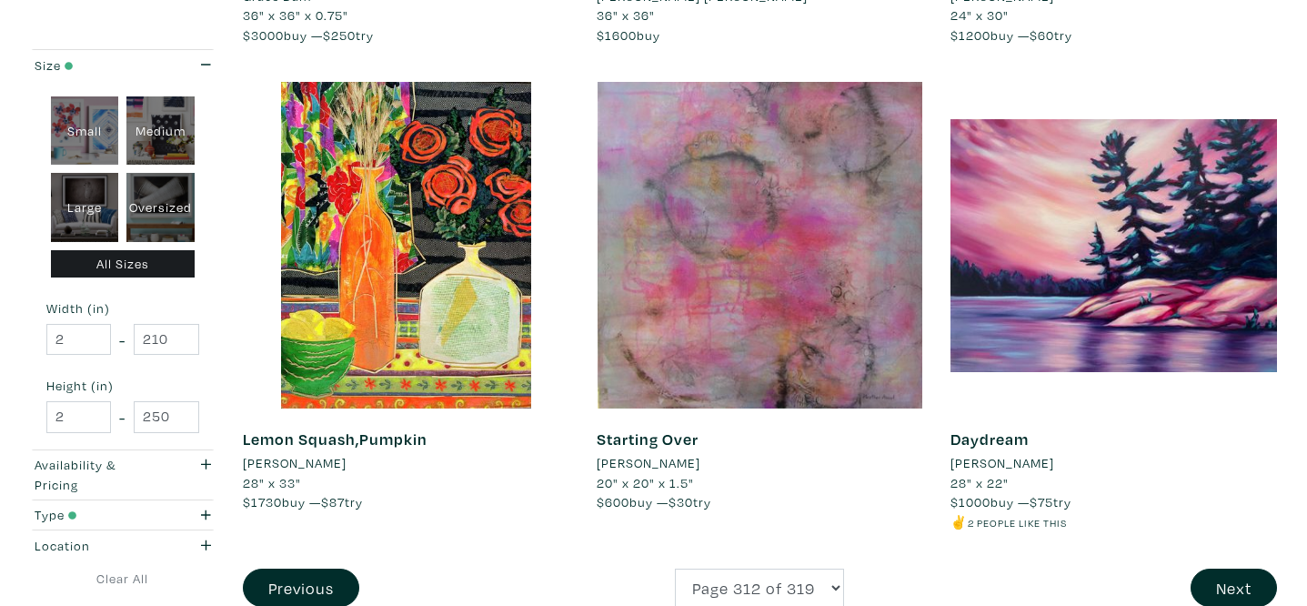
scroll to position [3891, 0]
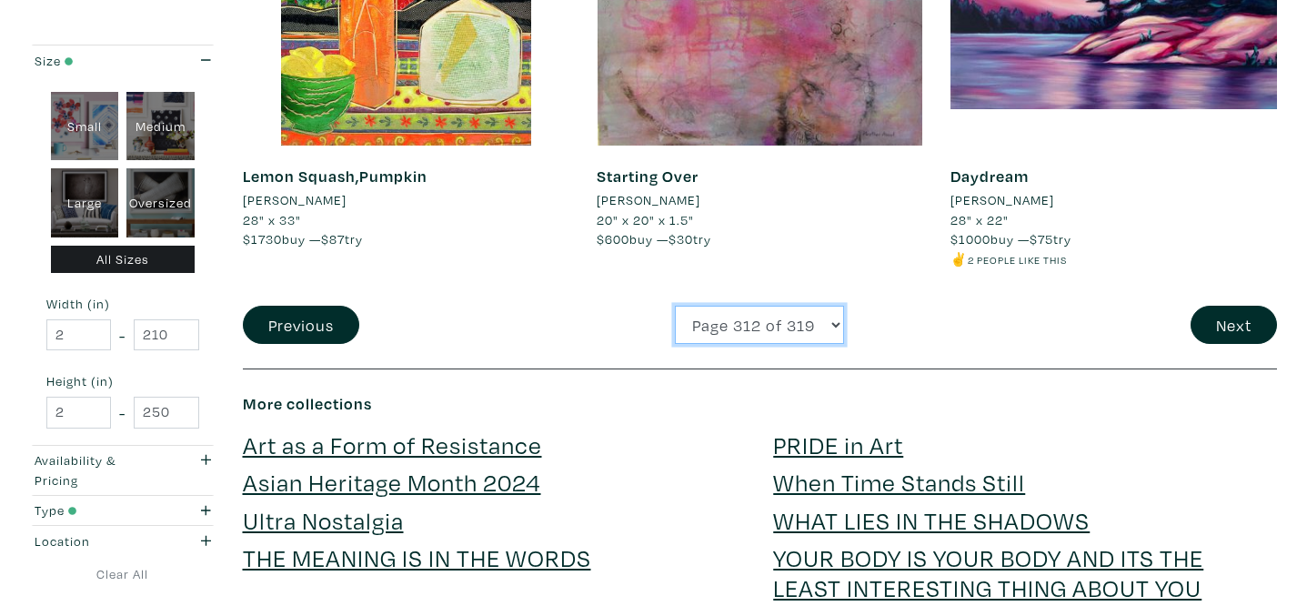
click at [718, 314] on select "Page 1 of 319 Page 2 of 319 Page 3 of 319 Page 4 of 319 Page 5 of 319 Page 6 of…" at bounding box center [759, 325] width 169 height 39
select select "314"
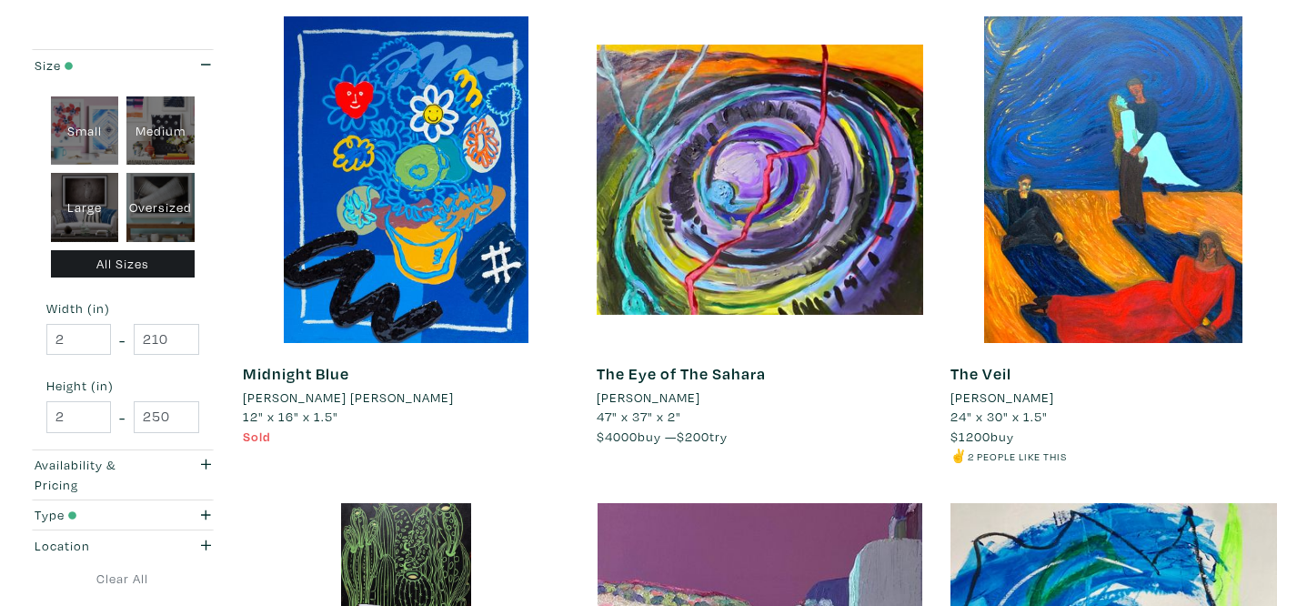
scroll to position [2697, 0]
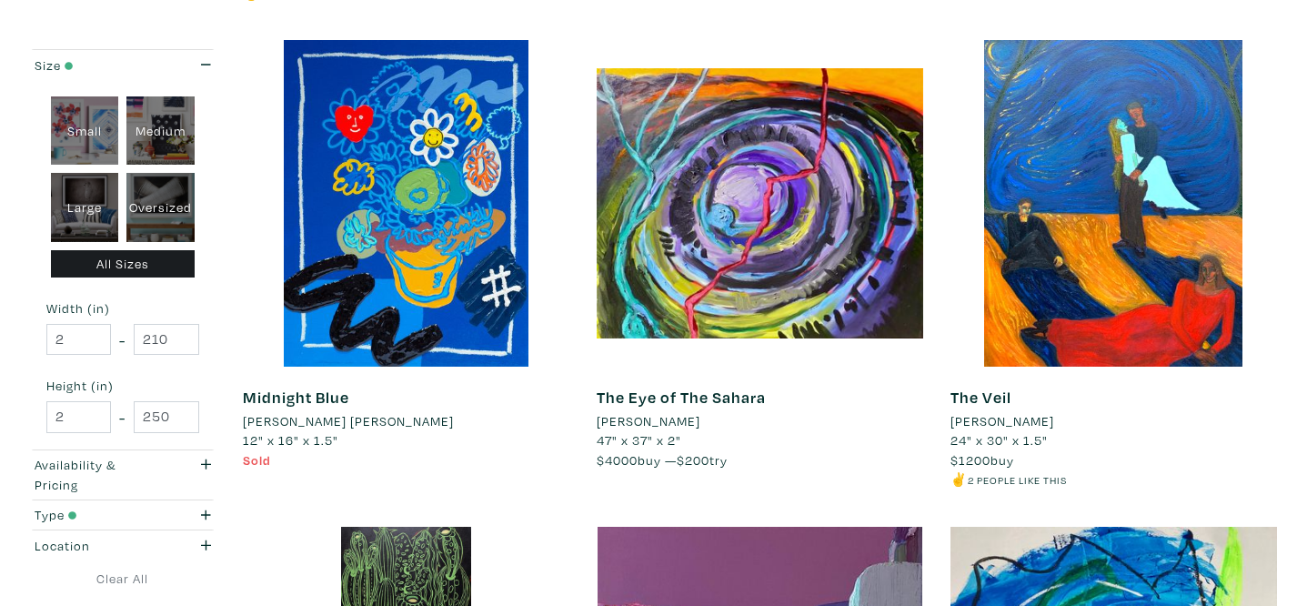
click at [1033, 423] on li "[PERSON_NAME]" at bounding box center [1003, 421] width 104 height 20
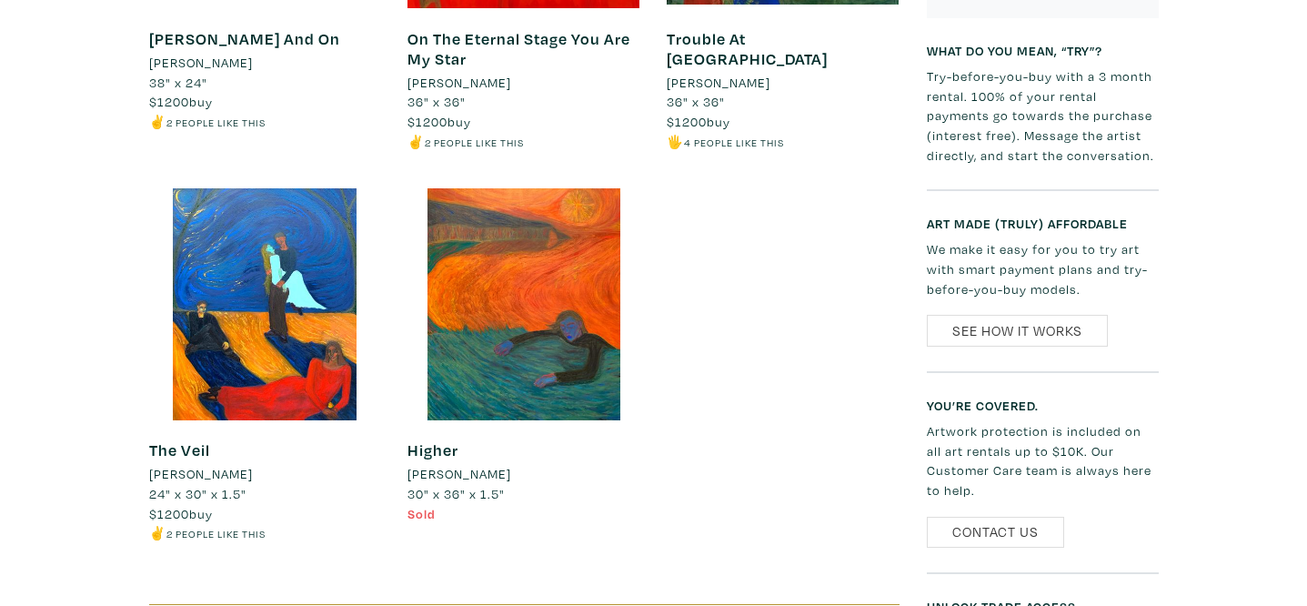
scroll to position [1187, 0]
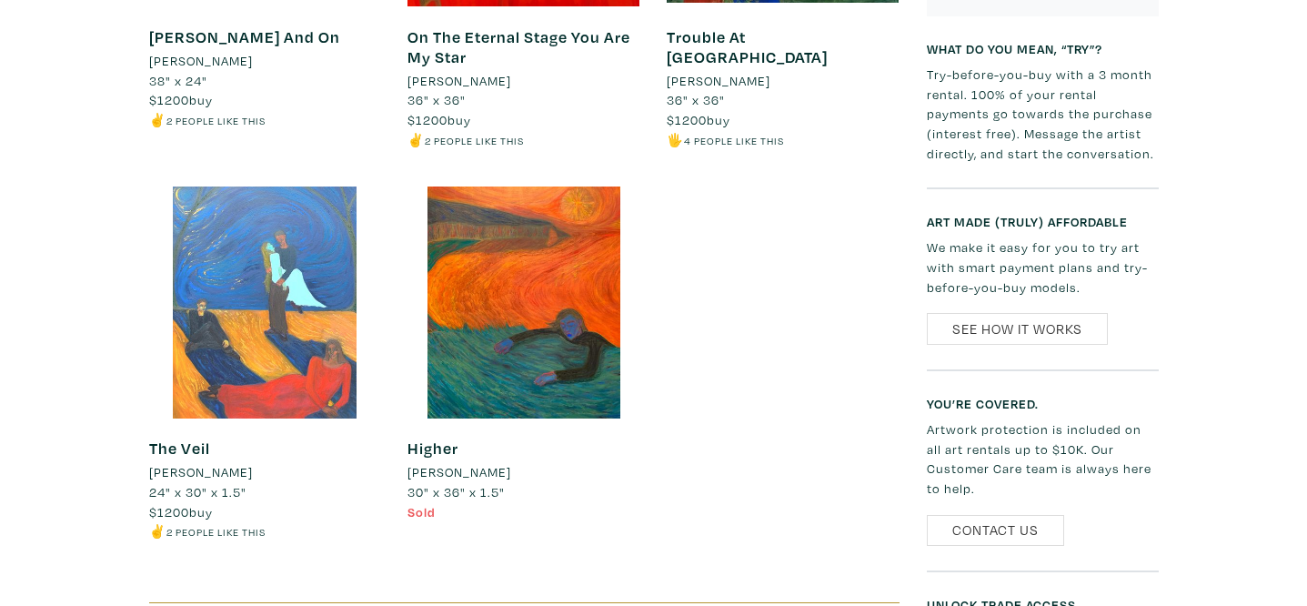
click at [262, 310] on div at bounding box center [265, 302] width 232 height 232
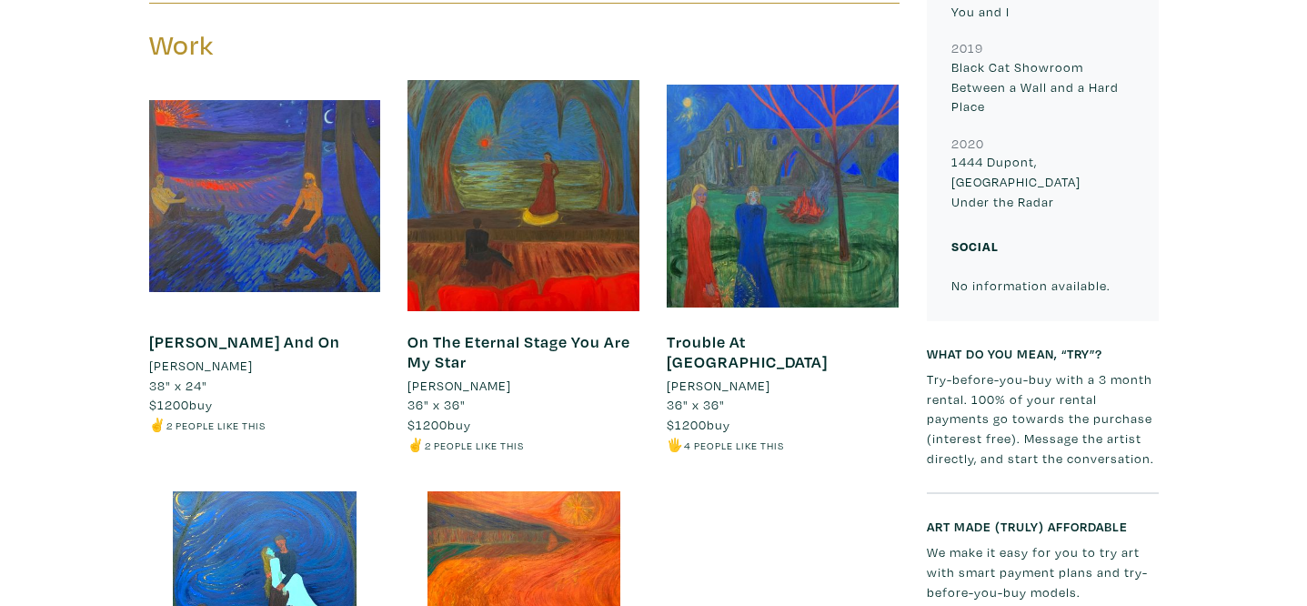
scroll to position [883, 0]
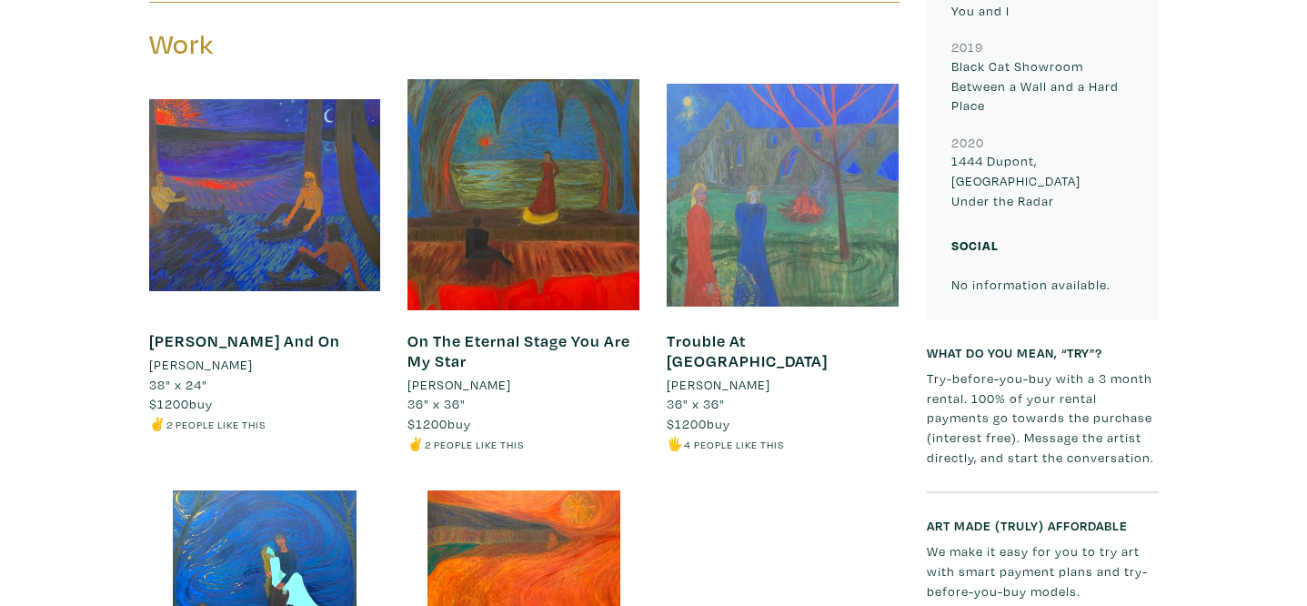
click at [858, 240] on div at bounding box center [783, 195] width 232 height 232
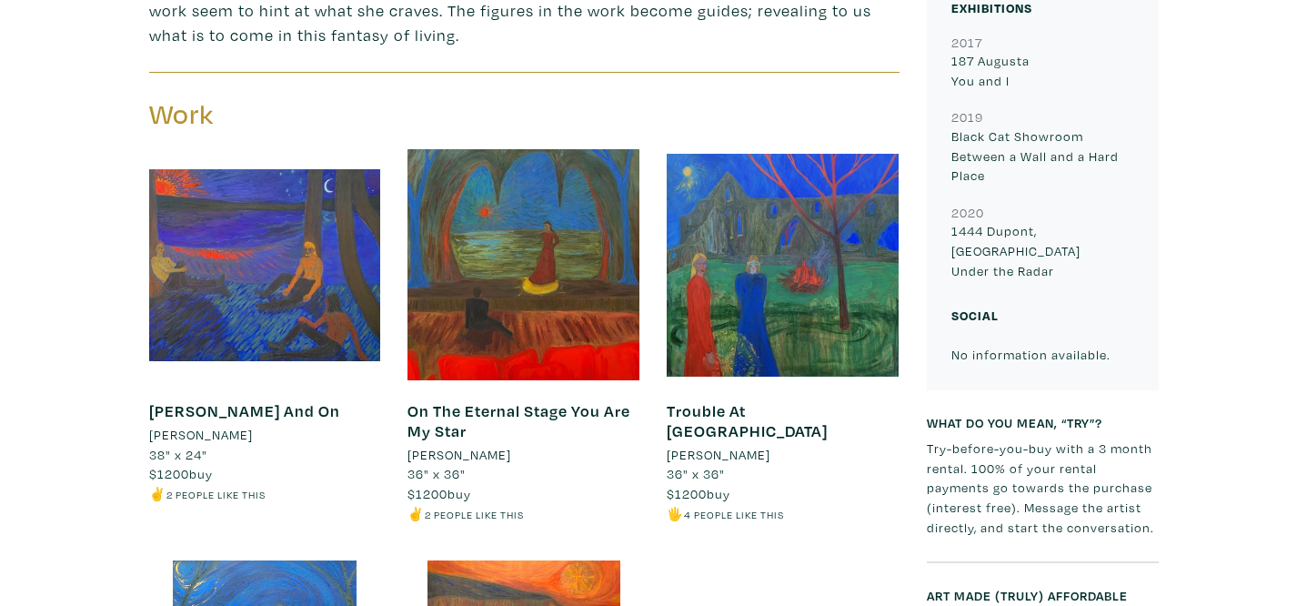
scroll to position [808, 0]
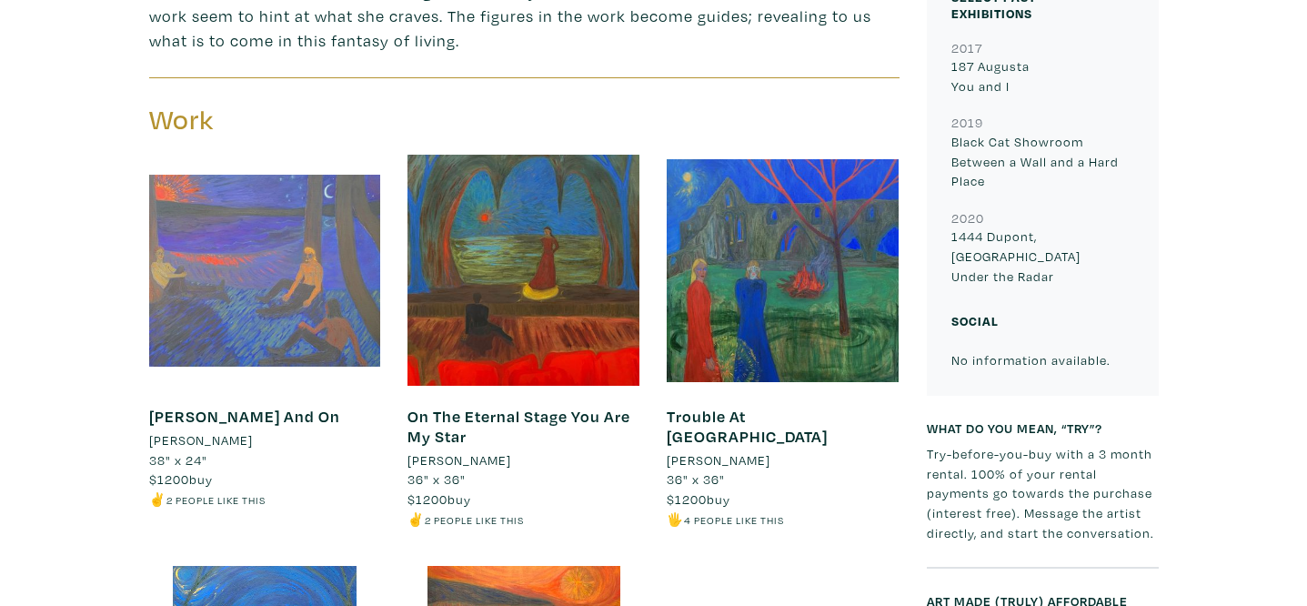
click at [317, 273] on div at bounding box center [265, 271] width 232 height 232
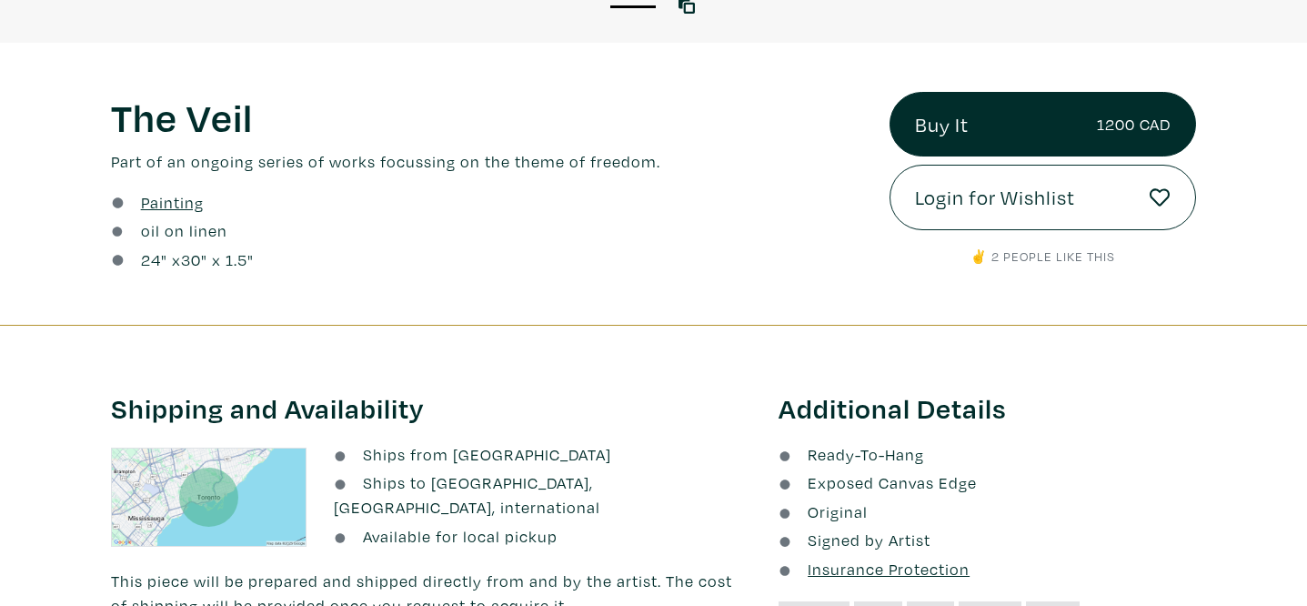
scroll to position [614, 0]
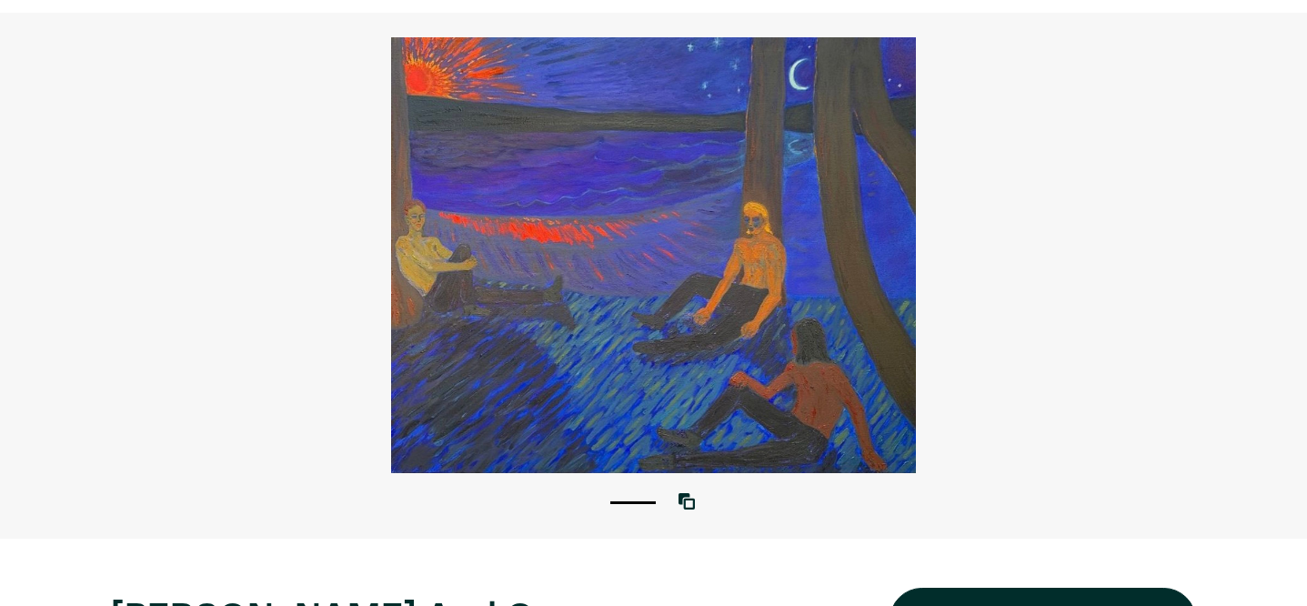
scroll to position [18, 0]
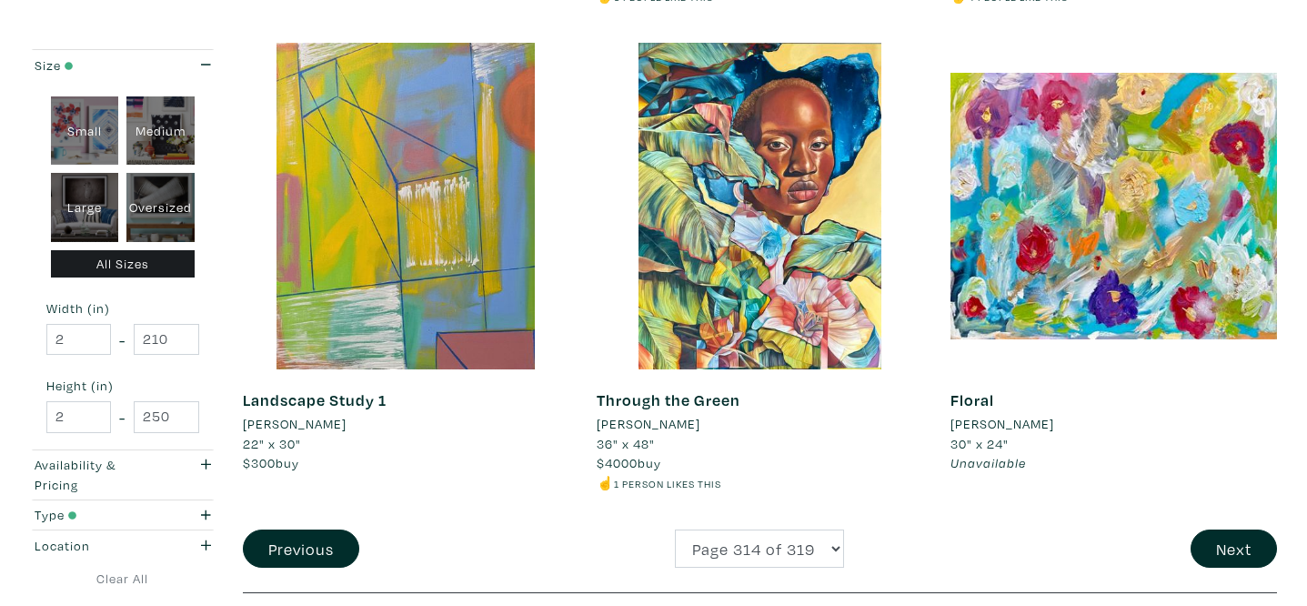
scroll to position [3675, 0]
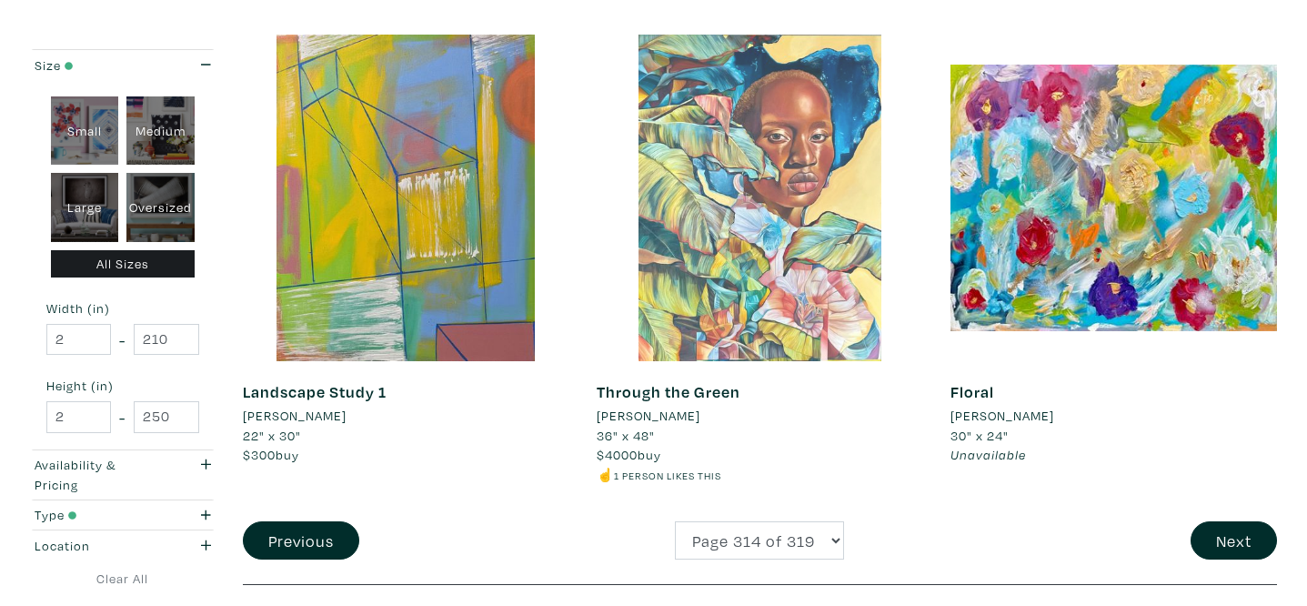
click at [723, 331] on div at bounding box center [760, 198] width 327 height 327
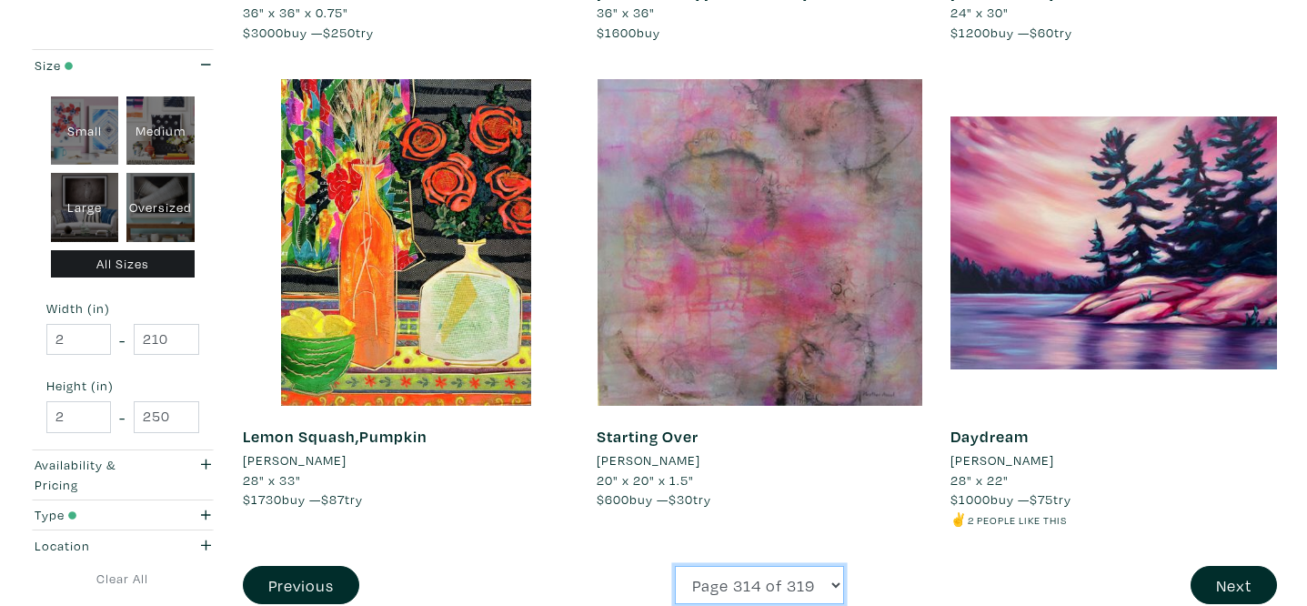
click at [701, 566] on select "Page 1 of 319 Page 2 of 319 Page 3 of 319 Page 4 of 319 Page 5 of 319 Page 6 of…" at bounding box center [759, 585] width 169 height 39
select select "288"
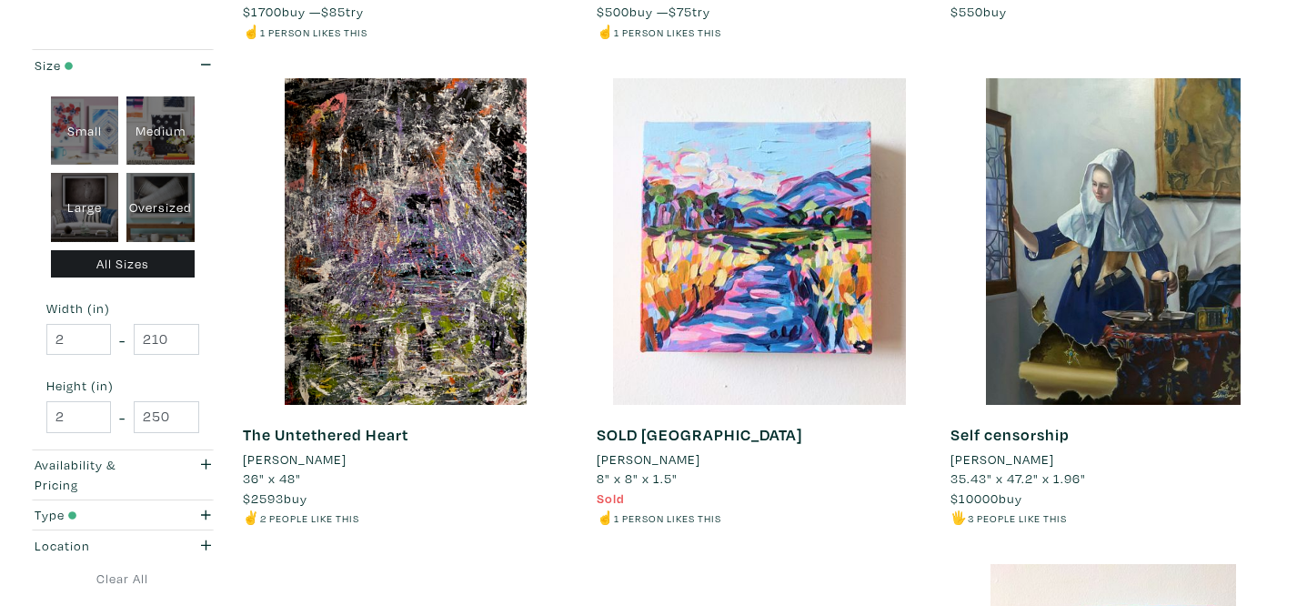
scroll to position [1299, 0]
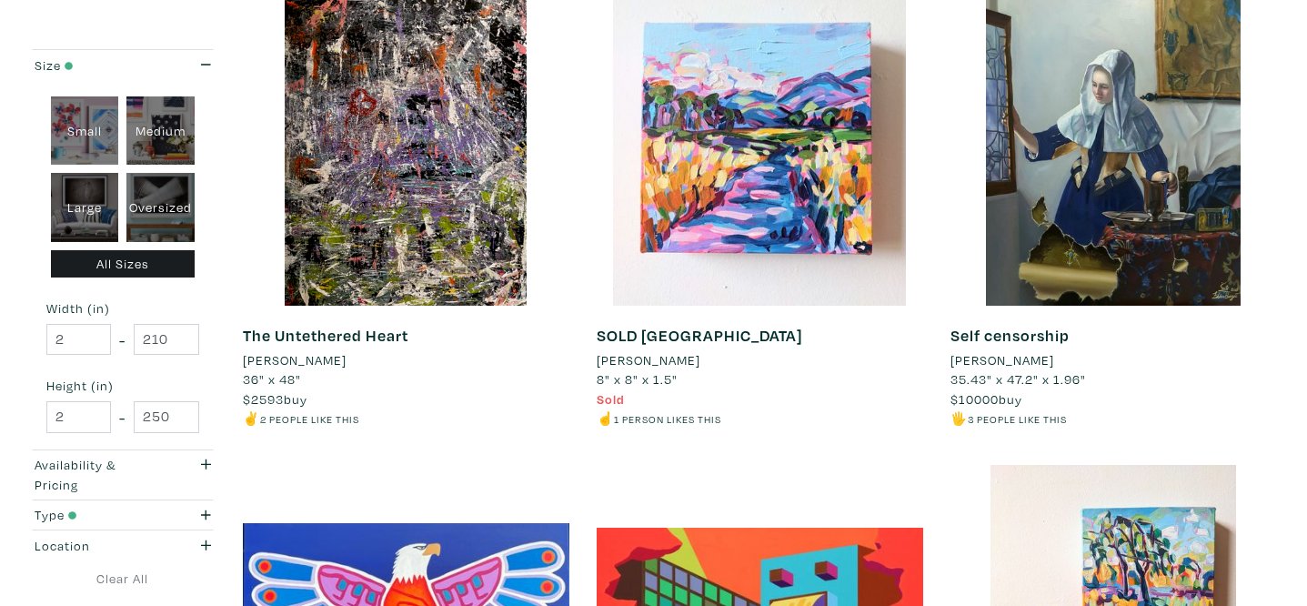
click at [1012, 362] on li "[PERSON_NAME]" at bounding box center [1003, 360] width 104 height 20
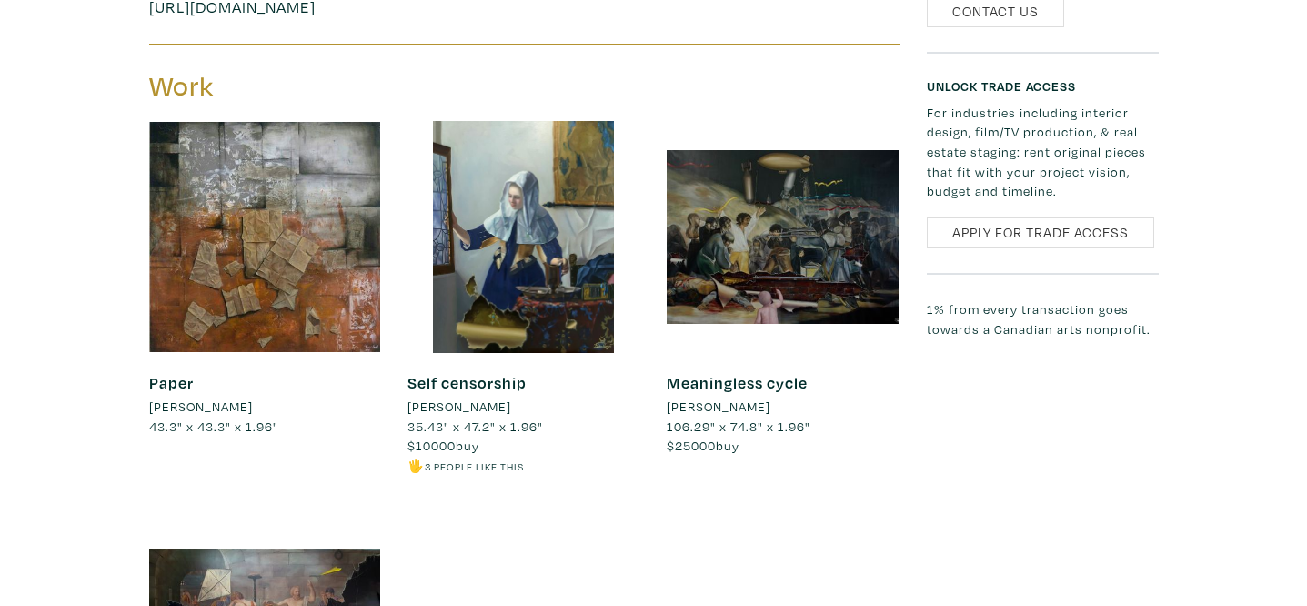
scroll to position [1422, 0]
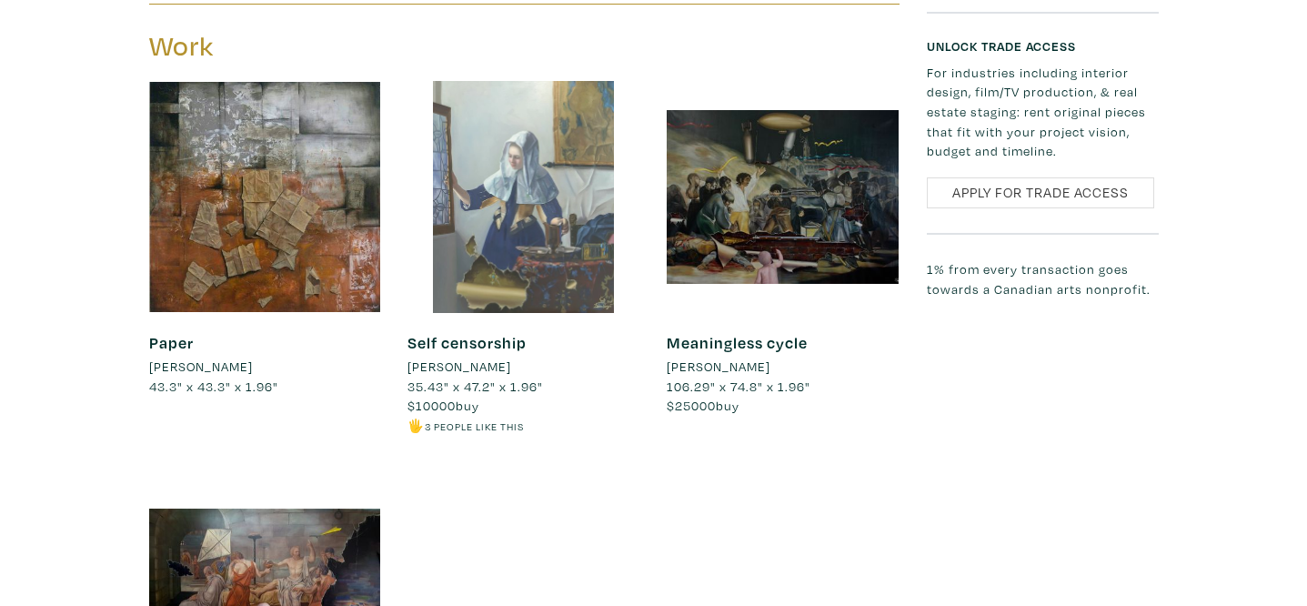
click at [561, 212] on div at bounding box center [524, 197] width 232 height 232
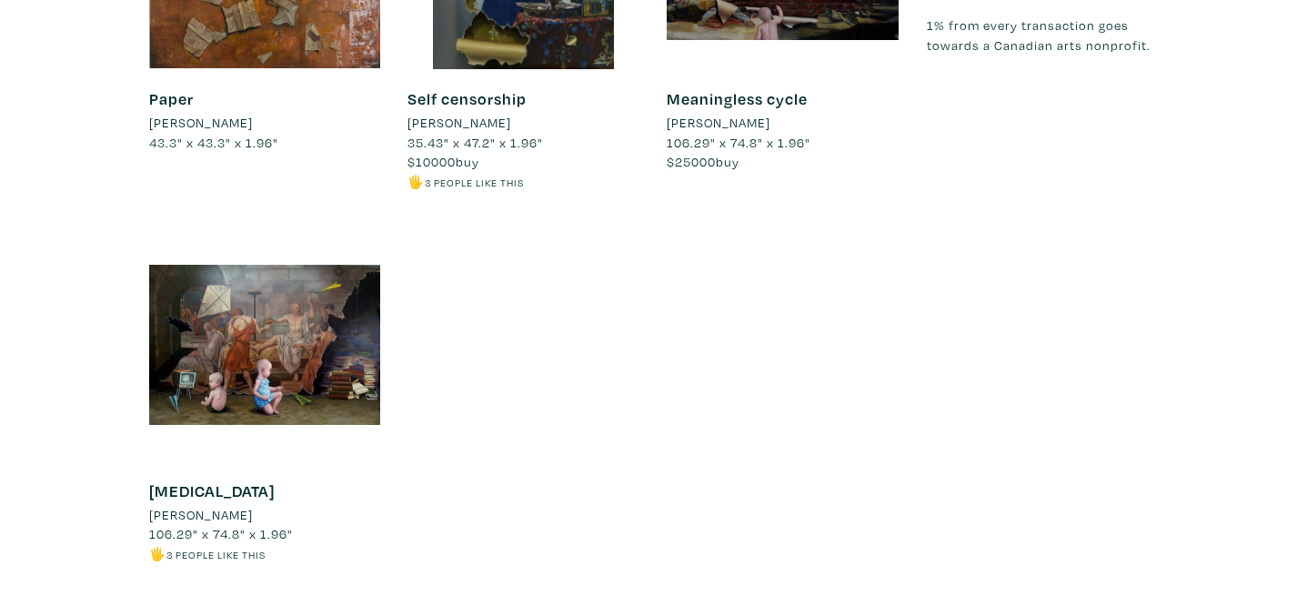
scroll to position [1693, 0]
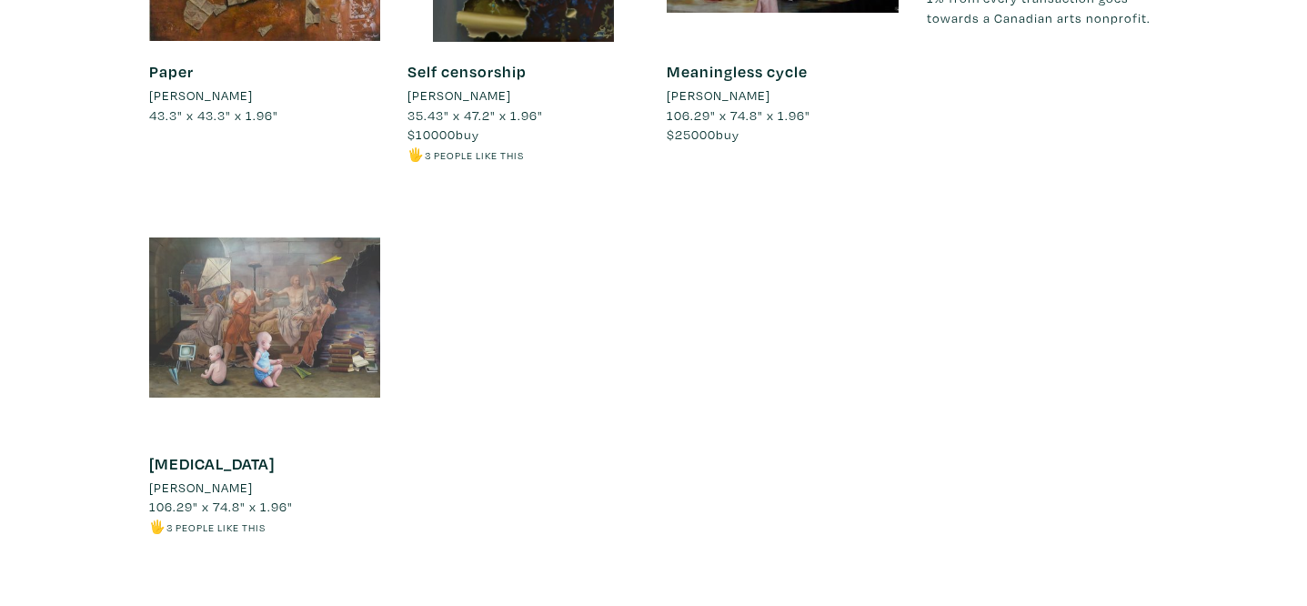
click at [326, 279] on div at bounding box center [265, 317] width 232 height 232
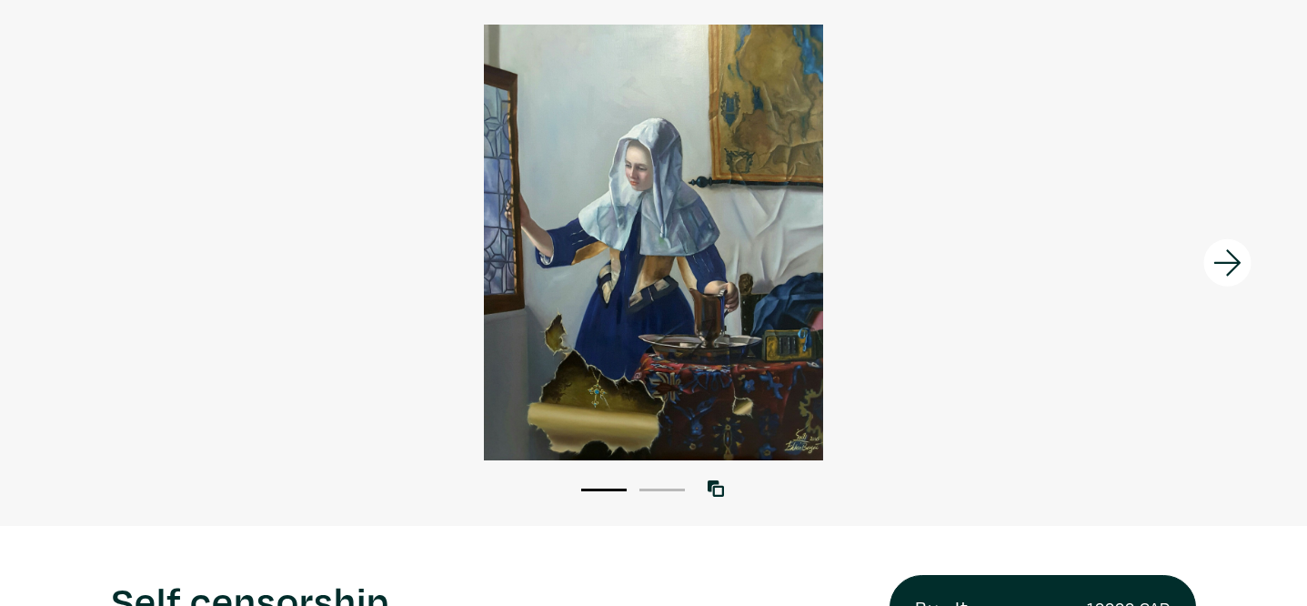
scroll to position [123, 0]
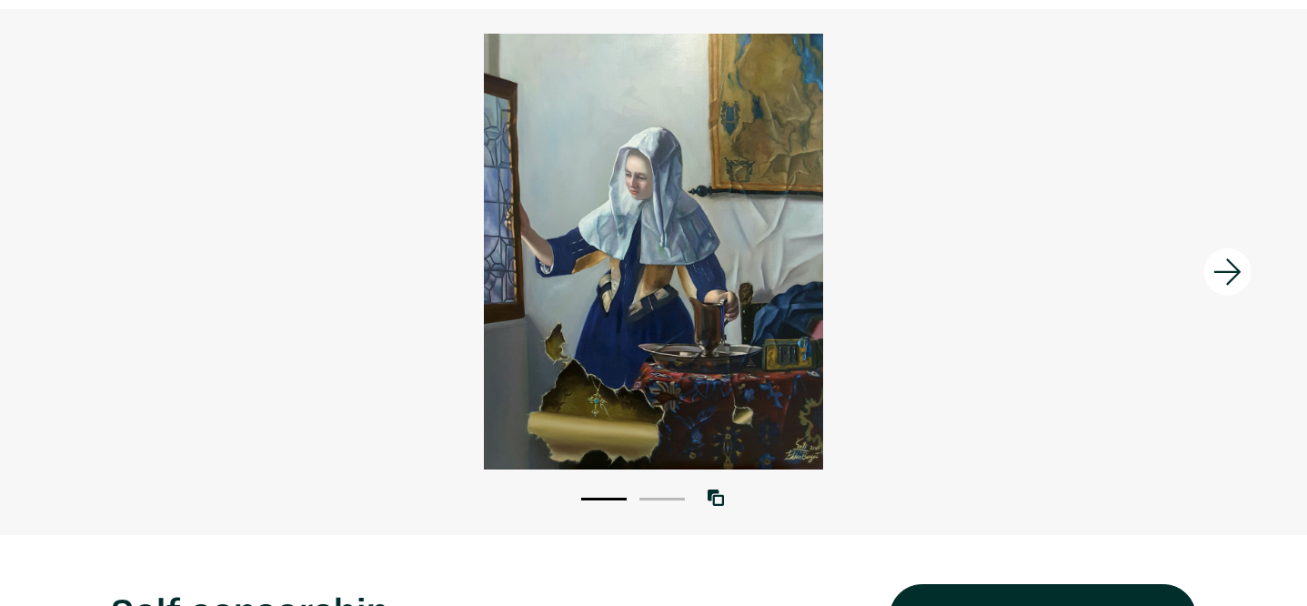
click at [1209, 268] on icon at bounding box center [1228, 271] width 62 height 49
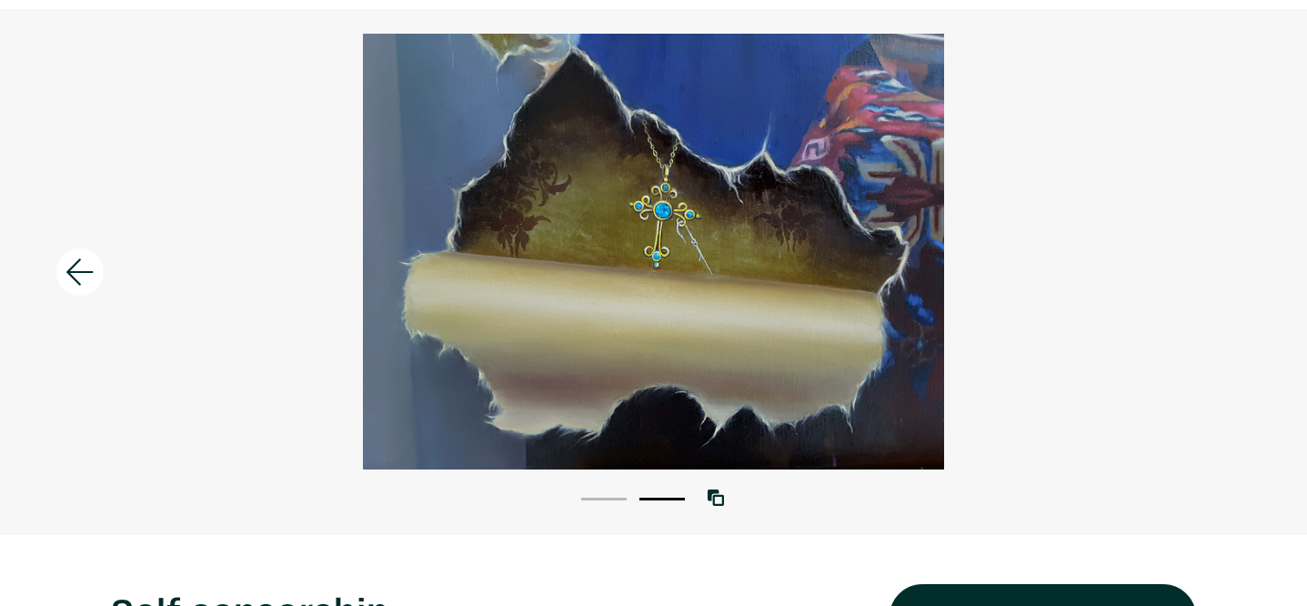
click at [77, 276] on icon at bounding box center [80, 271] width 62 height 49
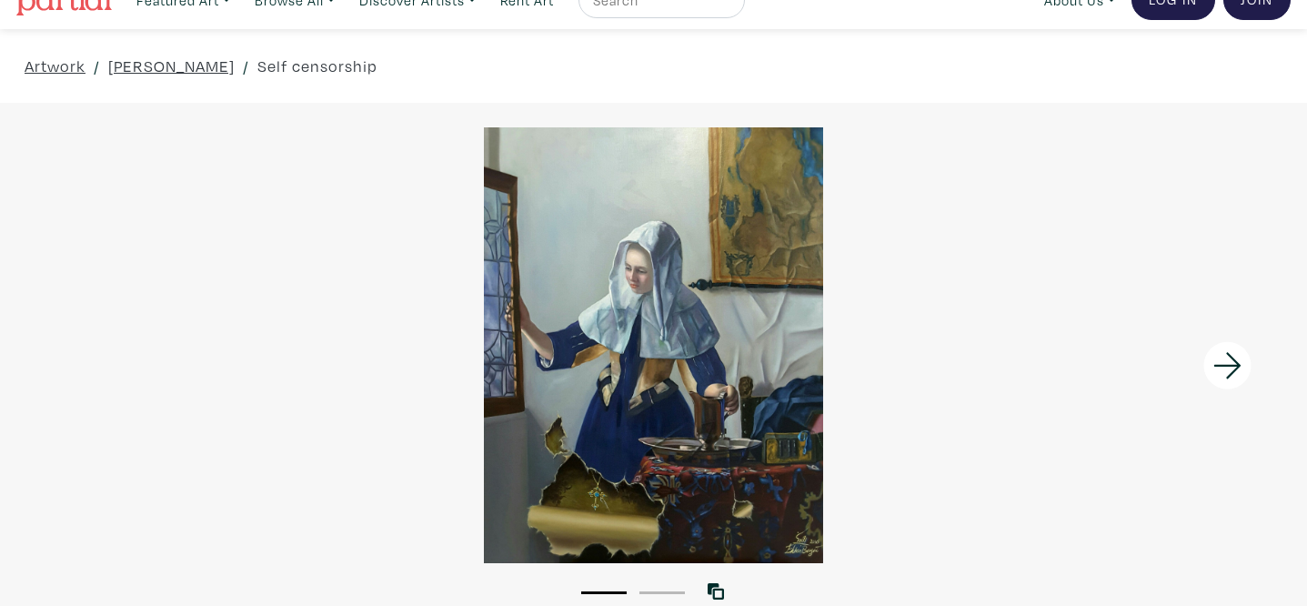
scroll to position [0, 0]
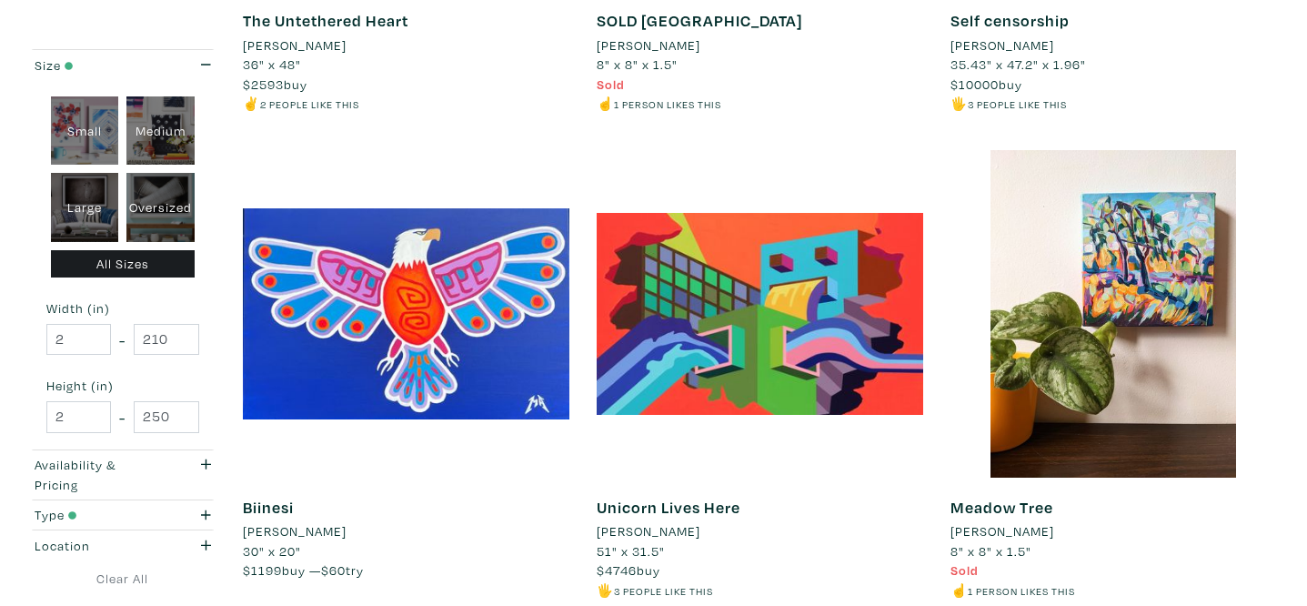
scroll to position [1813, 0]
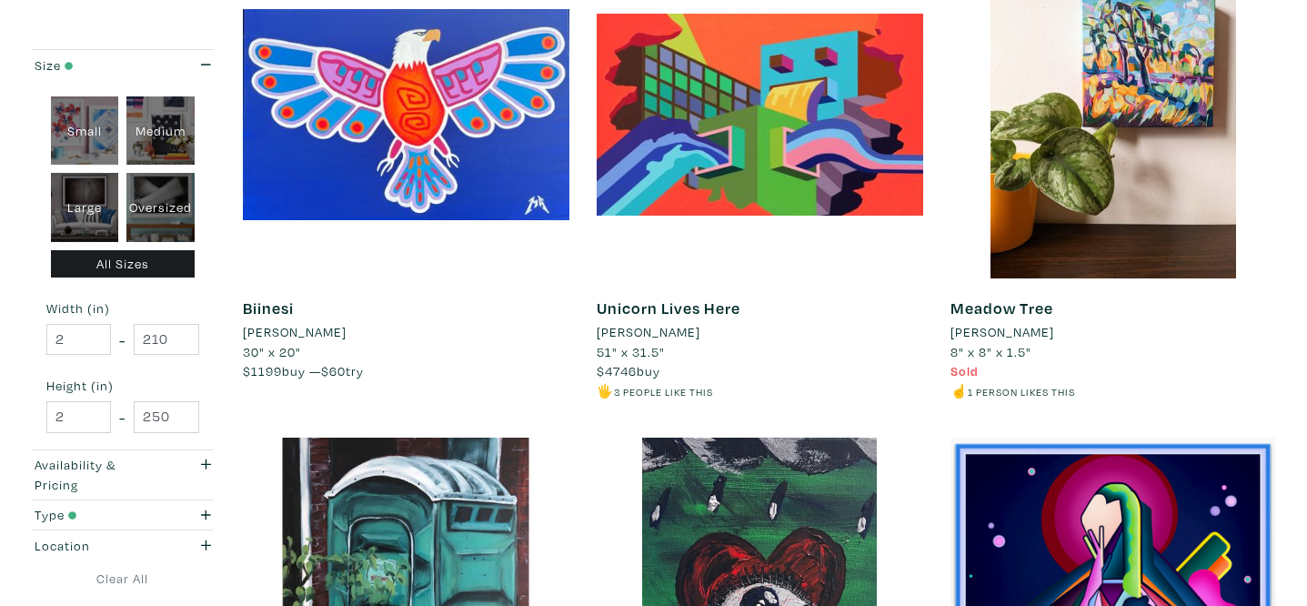
click at [327, 331] on li "Mike Alexander" at bounding box center [295, 332] width 104 height 20
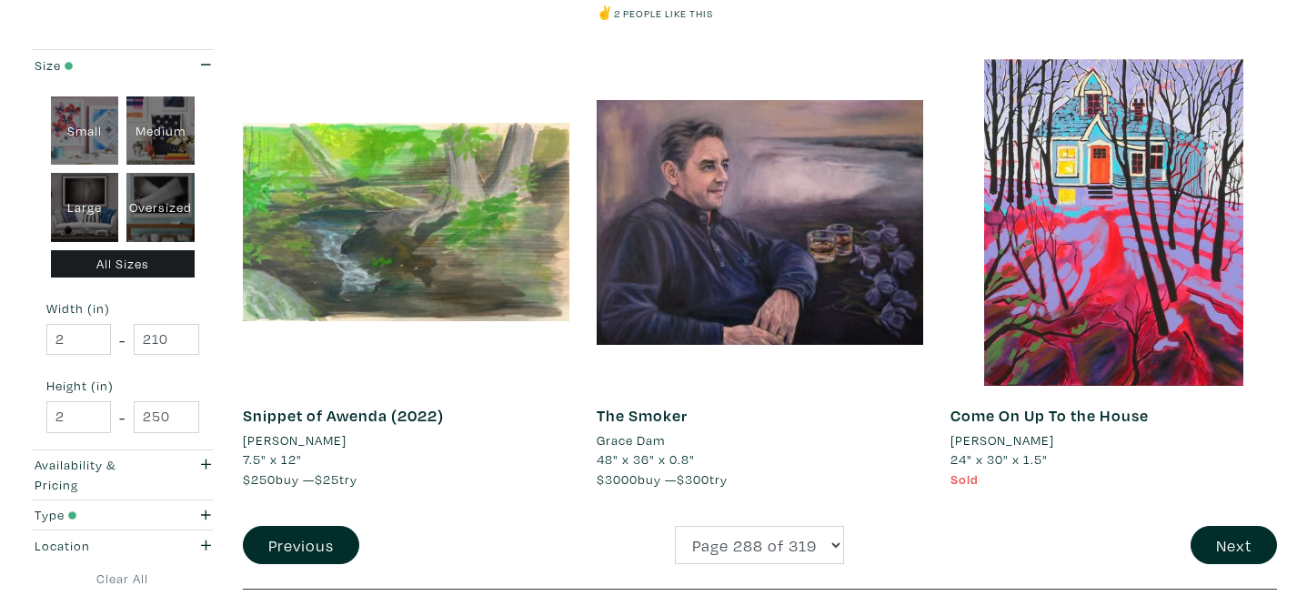
scroll to position [3658, 0]
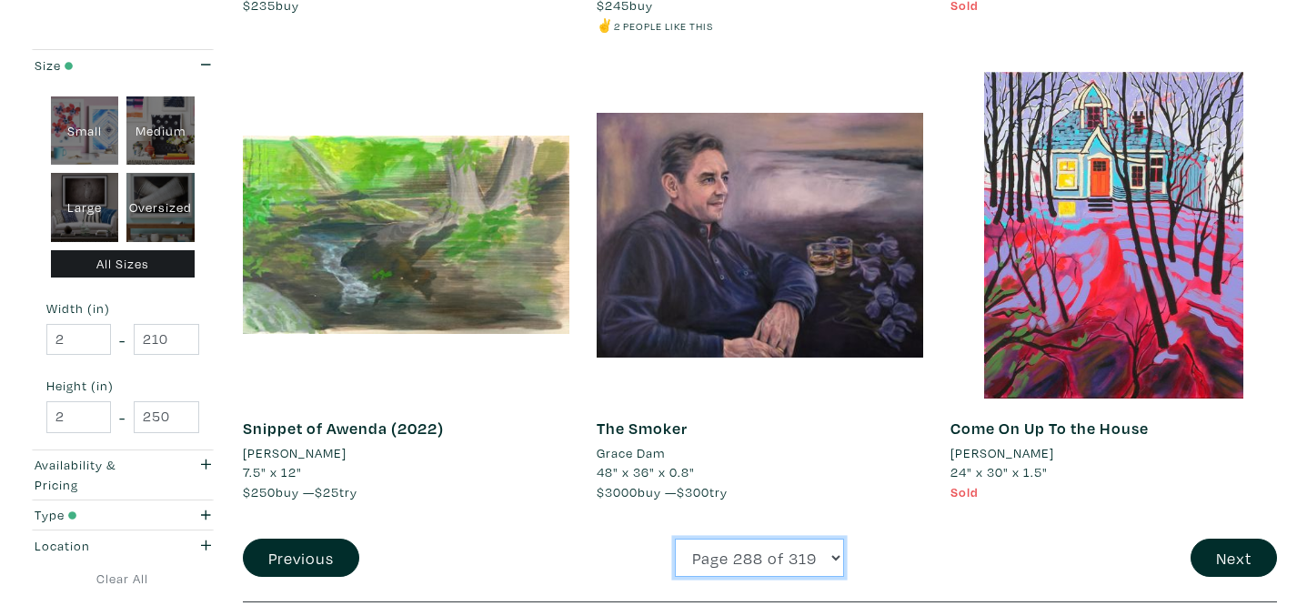
click at [732, 570] on select "Page 1 of 319 Page 2 of 319 Page 3 of 319 Page 4 of 319 Page 5 of 319 Page 6 of…" at bounding box center [759, 558] width 169 height 39
select select "294"
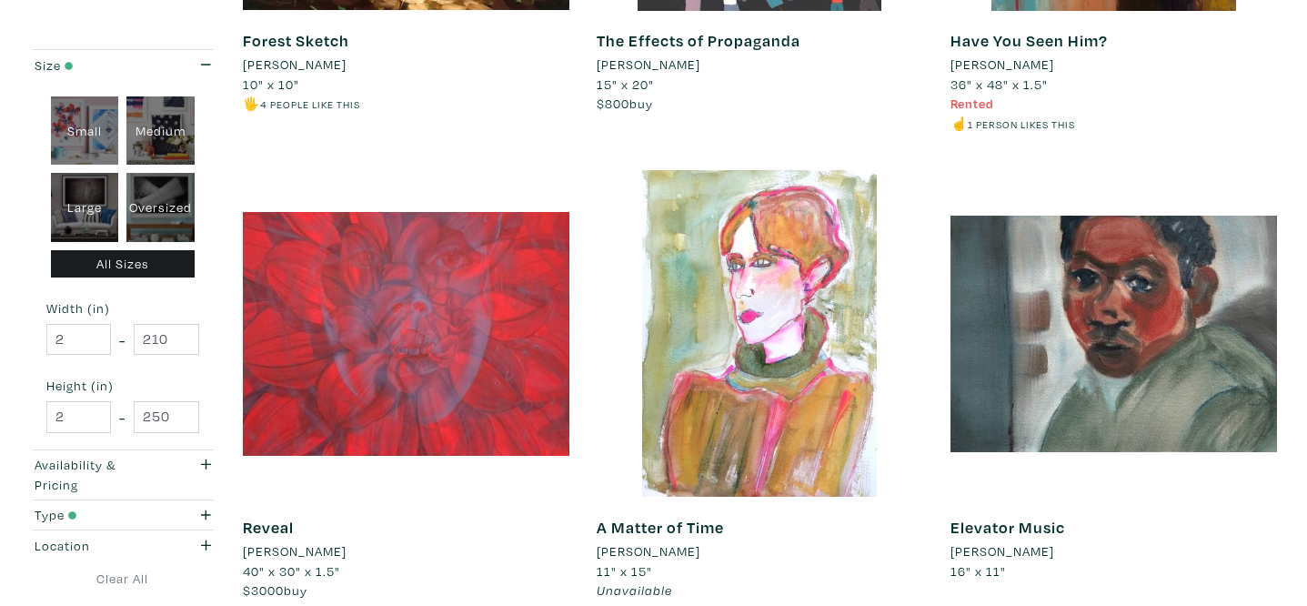
scroll to position [3810, 0]
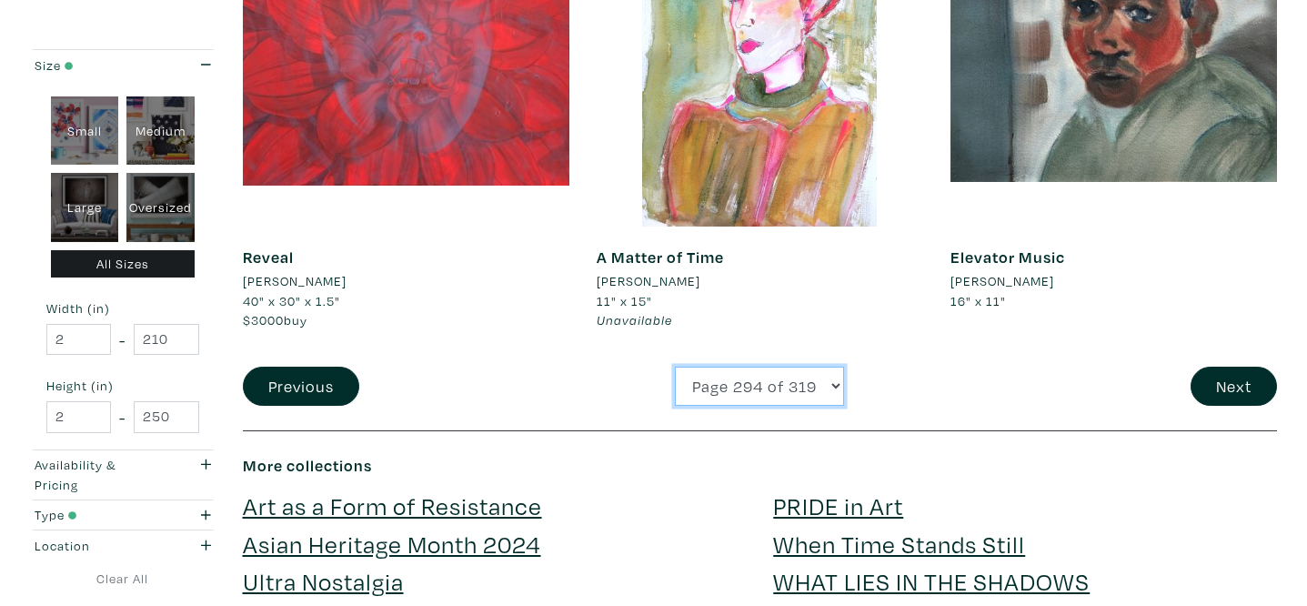
click at [761, 379] on select "Page 1 of 319 Page 2 of 319 Page 3 of 319 Page 4 of 319 Page 5 of 319 Page 6 of…" at bounding box center [759, 386] width 169 height 39
select select "223"
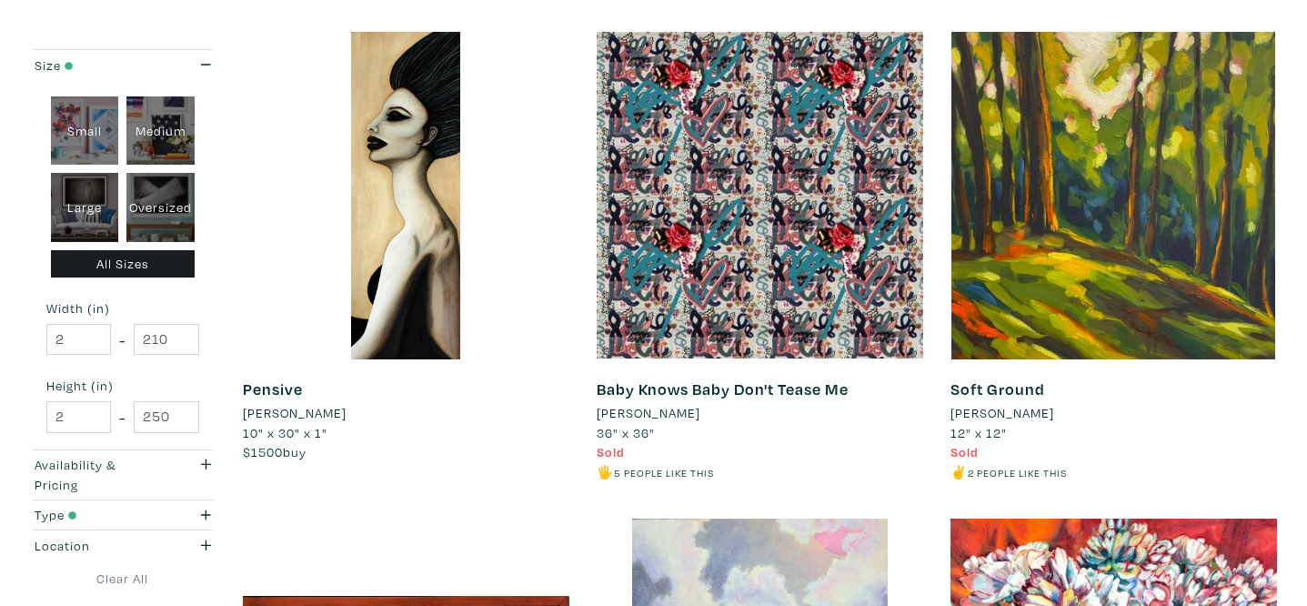
scroll to position [1301, 0]
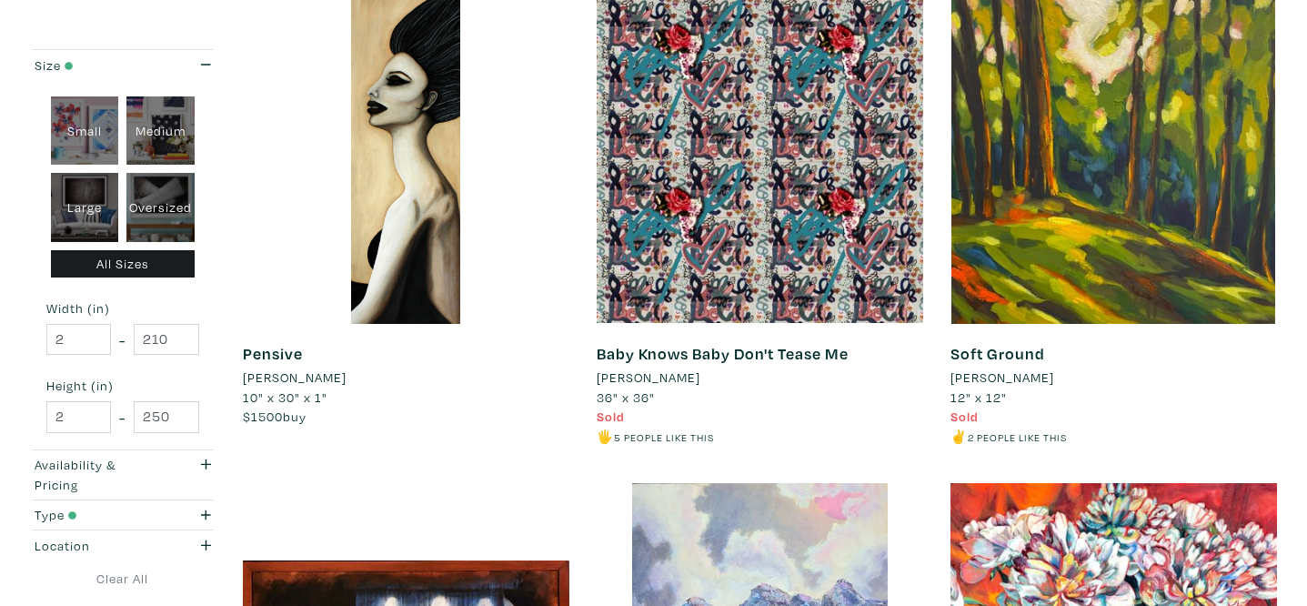
click at [309, 378] on li "[PERSON_NAME]" at bounding box center [295, 377] width 104 height 20
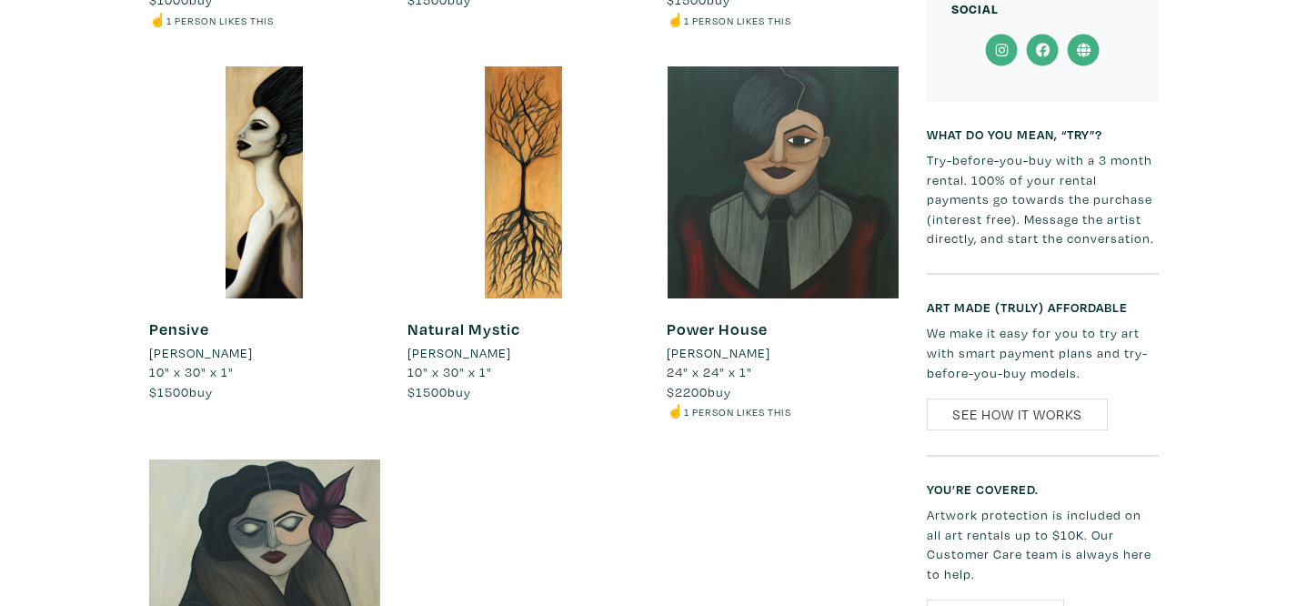
scroll to position [1735, 0]
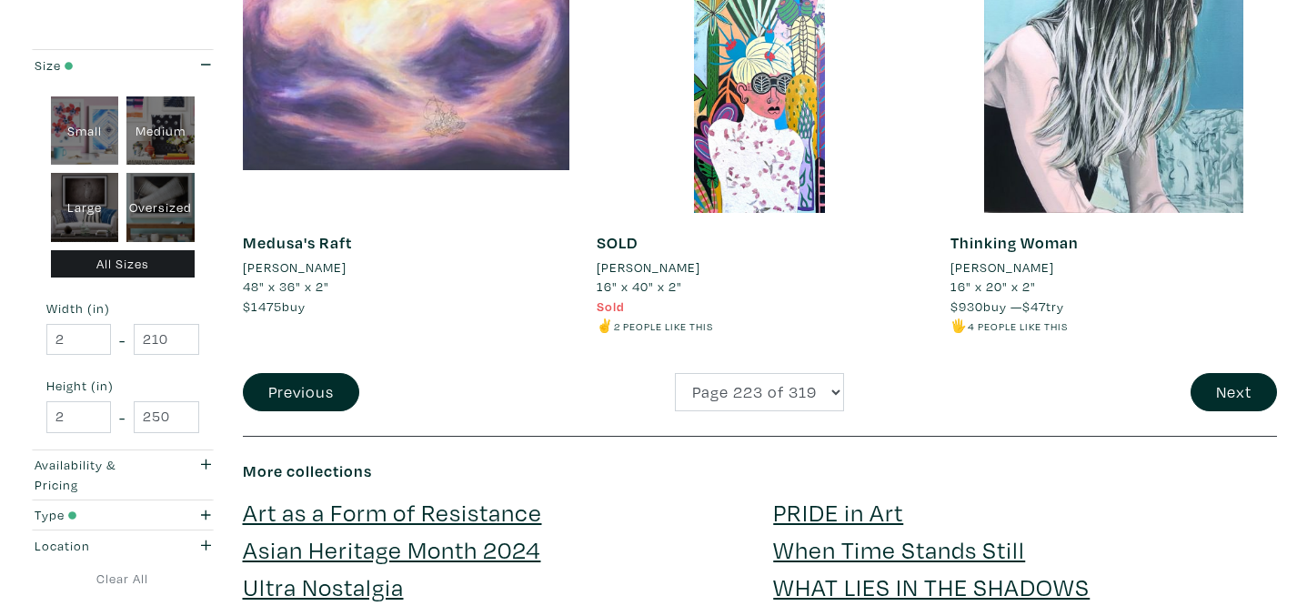
scroll to position [3845, 0]
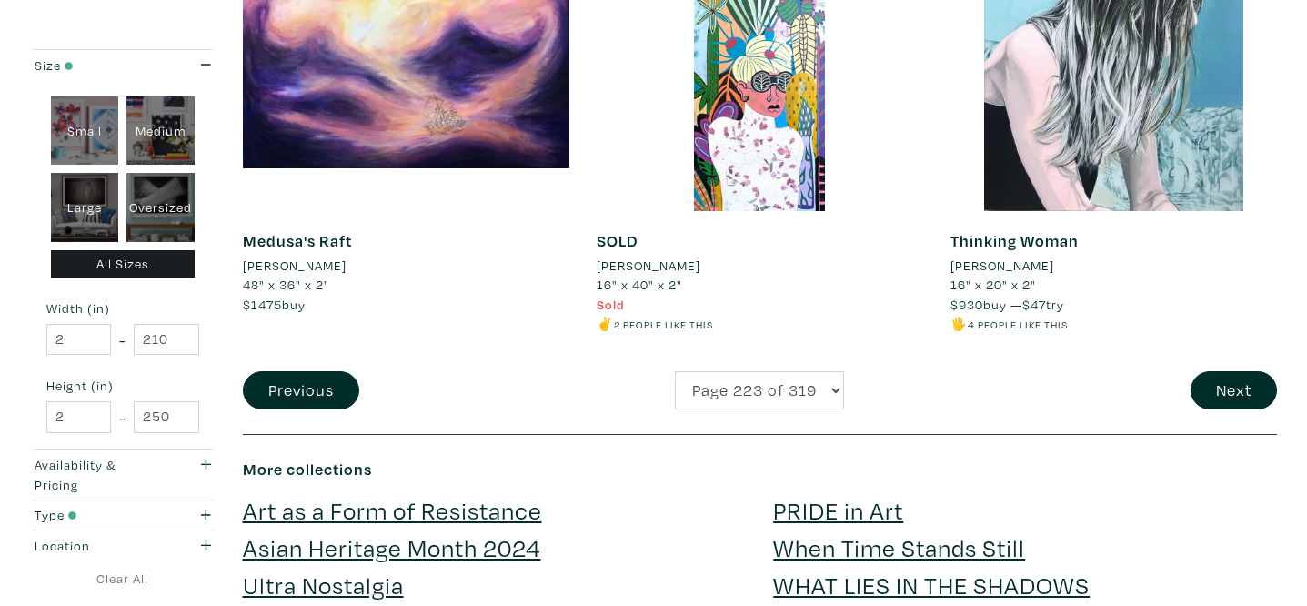
click at [301, 267] on li "[PERSON_NAME]" at bounding box center [295, 266] width 104 height 20
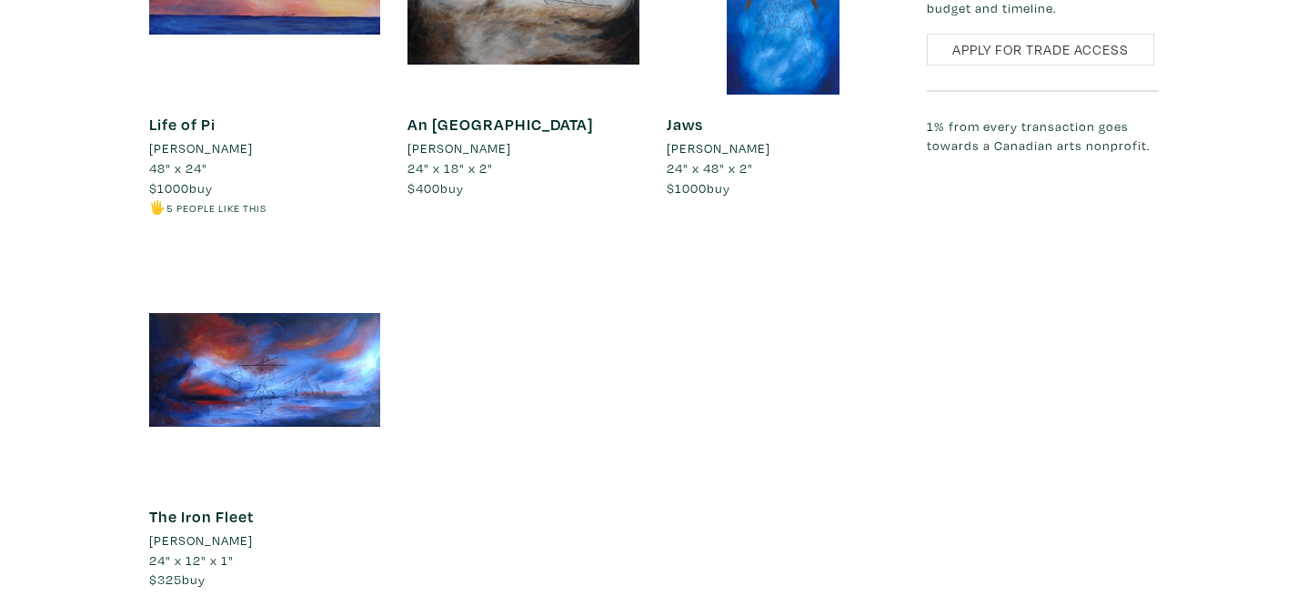
scroll to position [1947, 0]
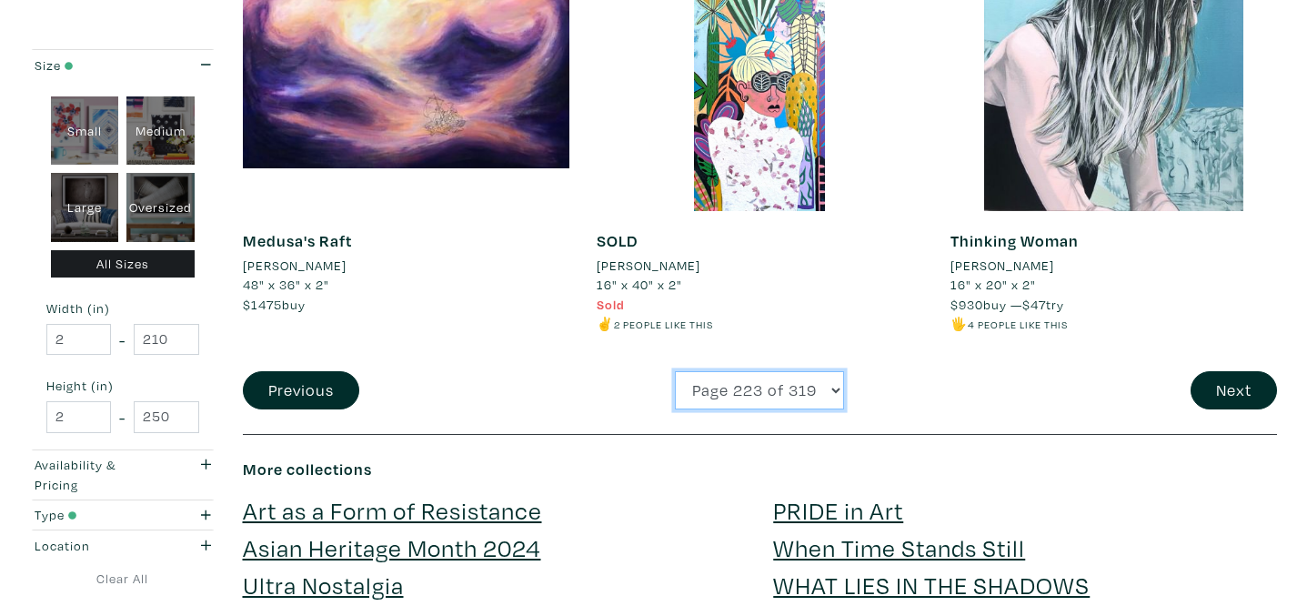
click at [808, 386] on select "Page 1 of 319 Page 2 of 319 Page 3 of 319 Page 4 of 319 Page 5 of 319 Page 6 of…" at bounding box center [759, 390] width 169 height 39
select select "211"
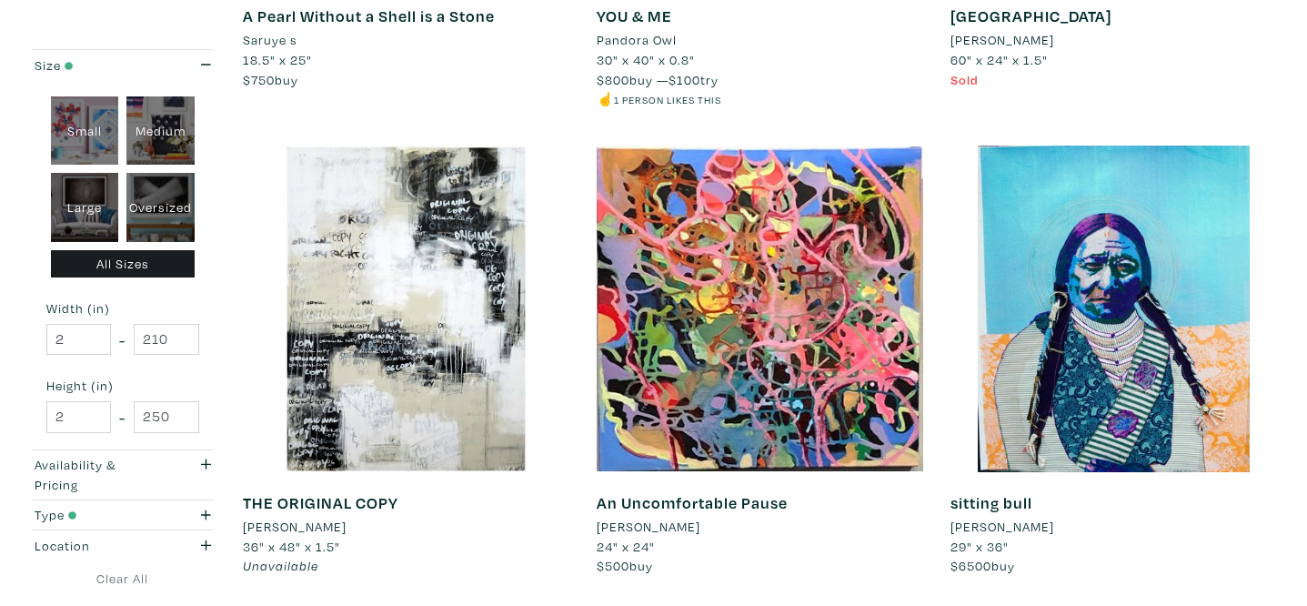
scroll to position [3650, 0]
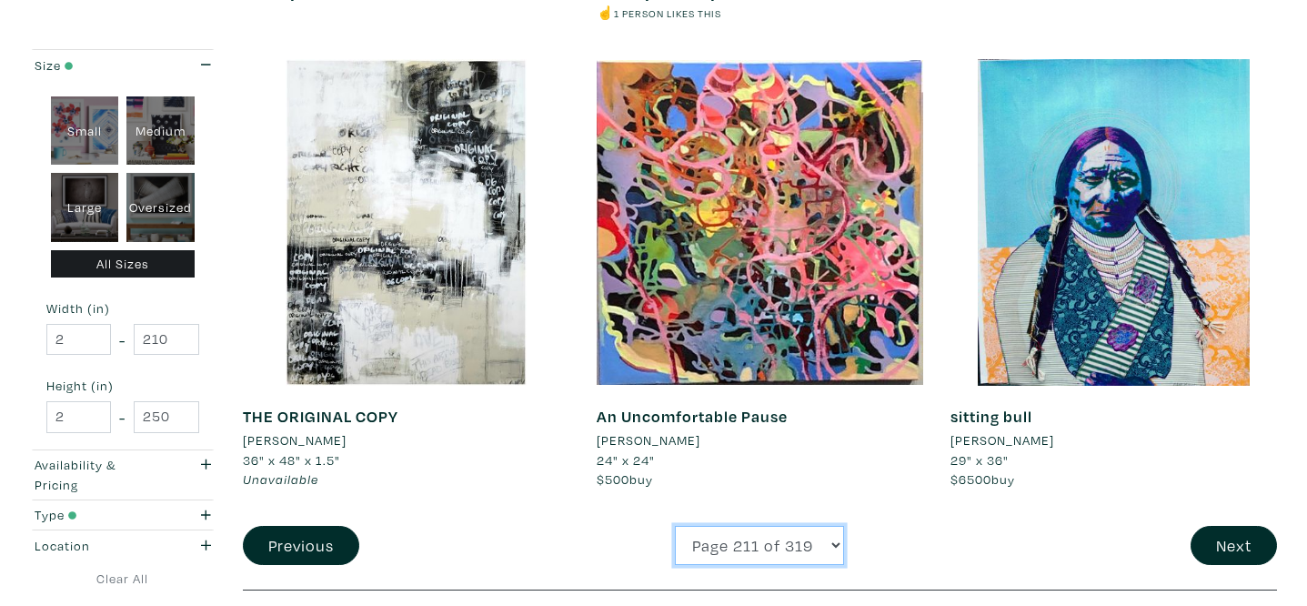
click at [742, 548] on select "Page 1 of 319 Page 2 of 319 Page 3 of 319 Page 4 of 319 Page 5 of 319 Page 6 of…" at bounding box center [759, 545] width 169 height 39
select select "196"
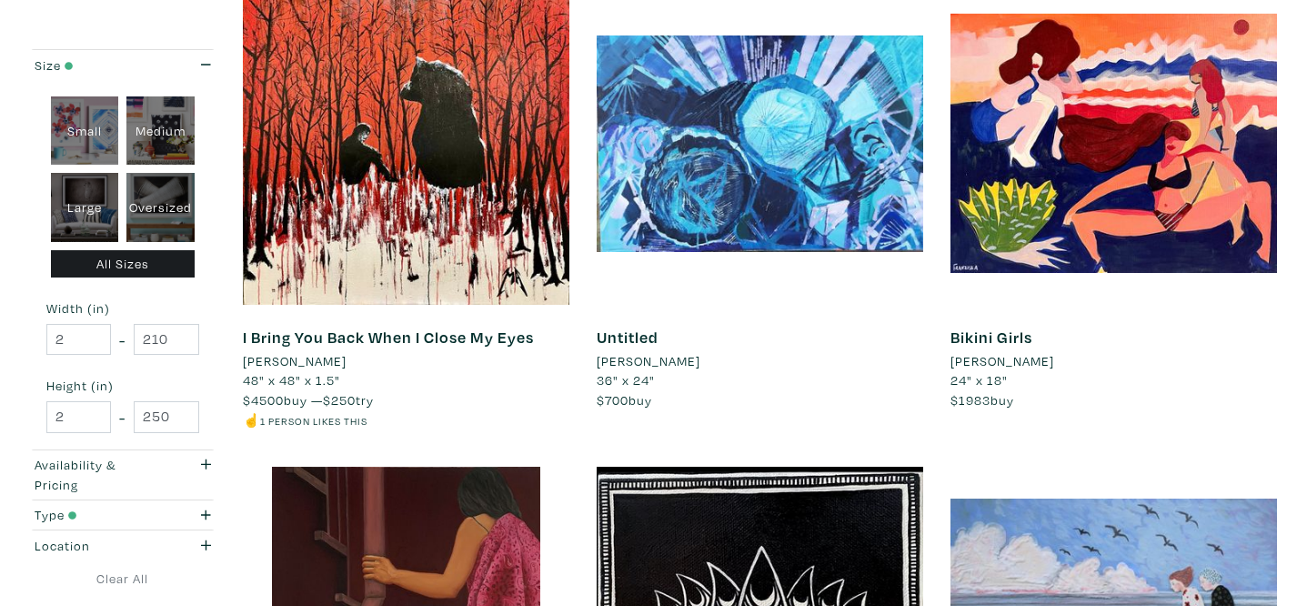
click at [1031, 360] on li "[PERSON_NAME]" at bounding box center [1003, 361] width 104 height 20
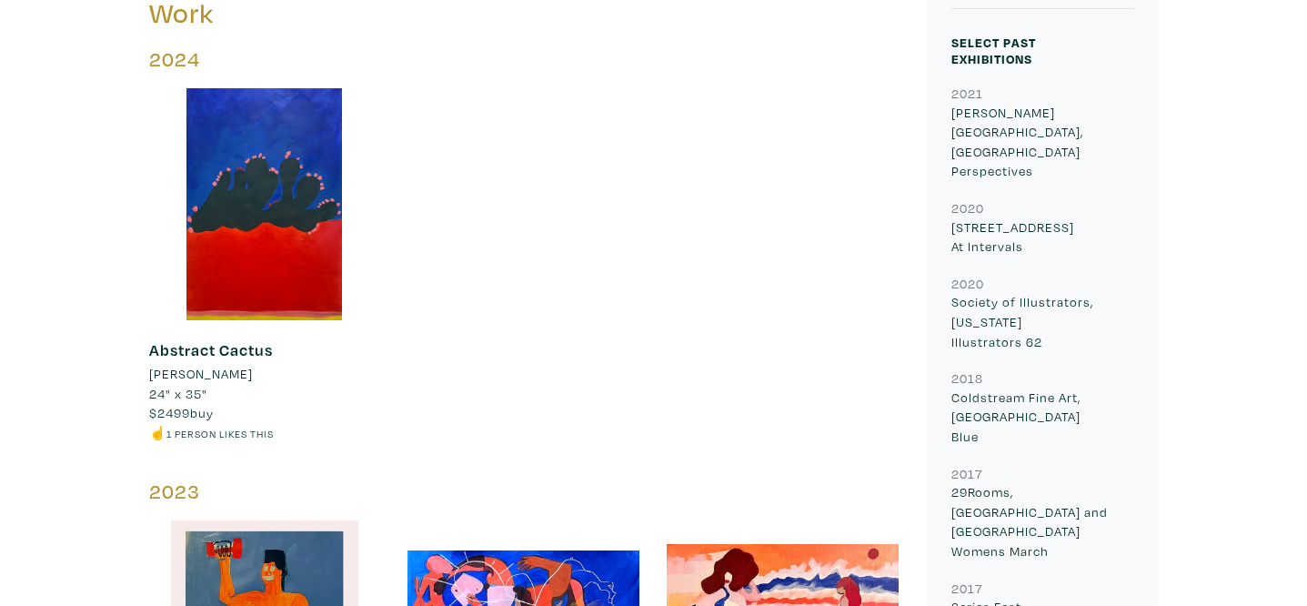
scroll to position [864, 0]
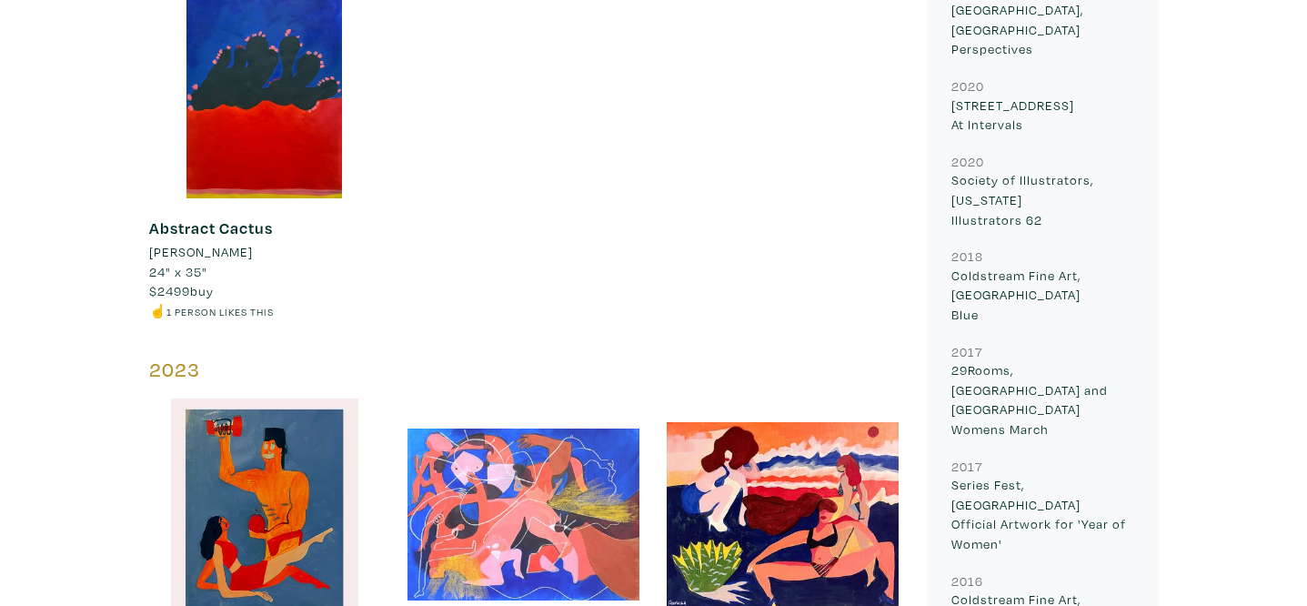
click at [525, 506] on div at bounding box center [524, 514] width 232 height 232
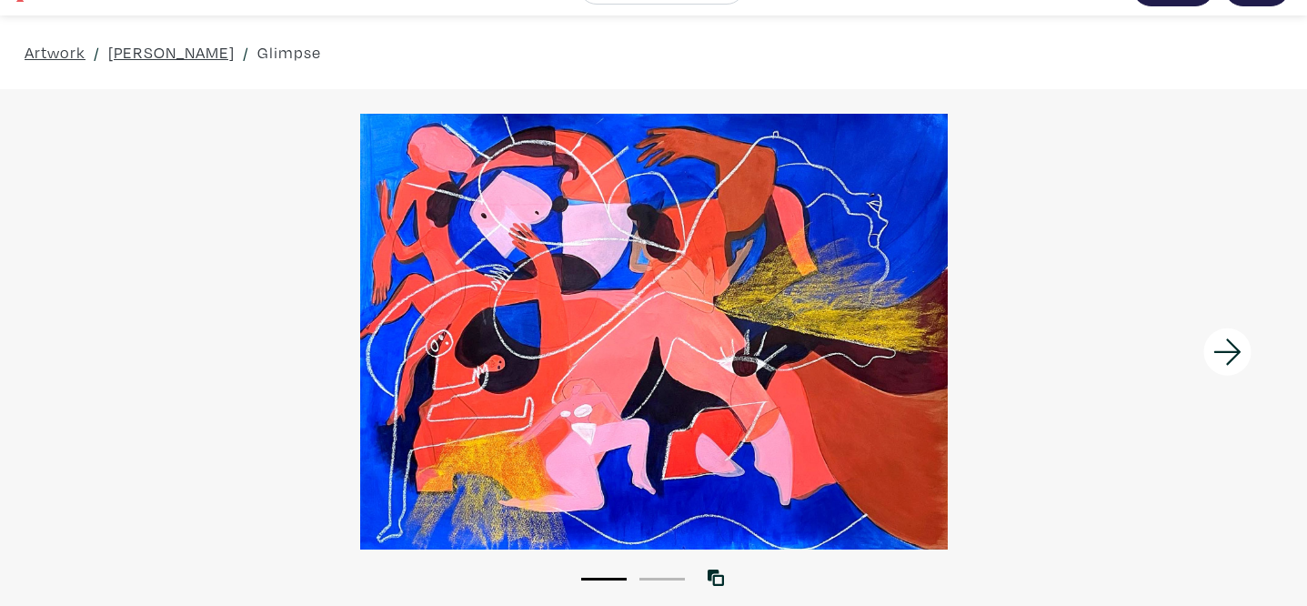
scroll to position [53, 0]
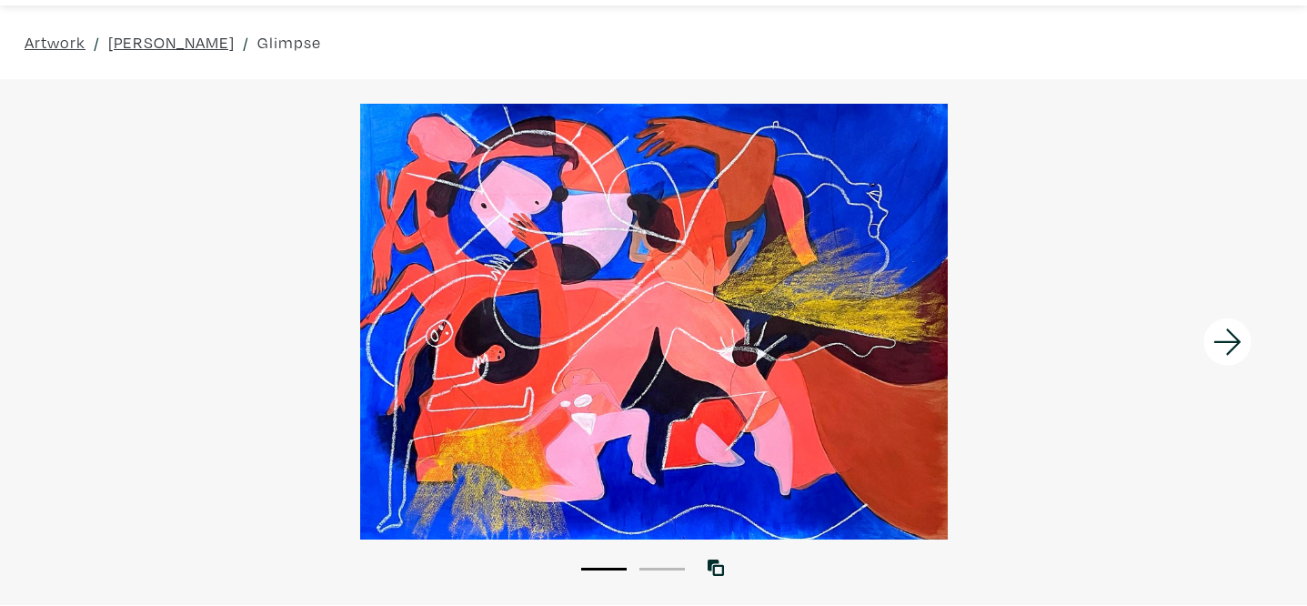
click at [1222, 318] on icon at bounding box center [1228, 341] width 62 height 49
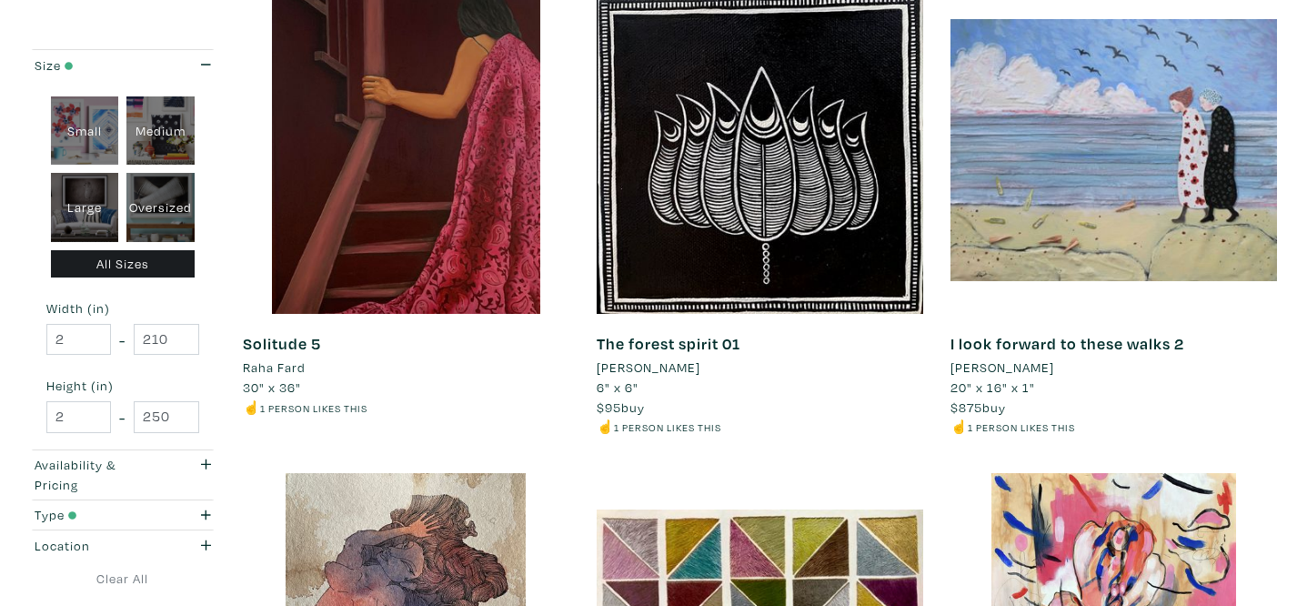
scroll to position [826, 0]
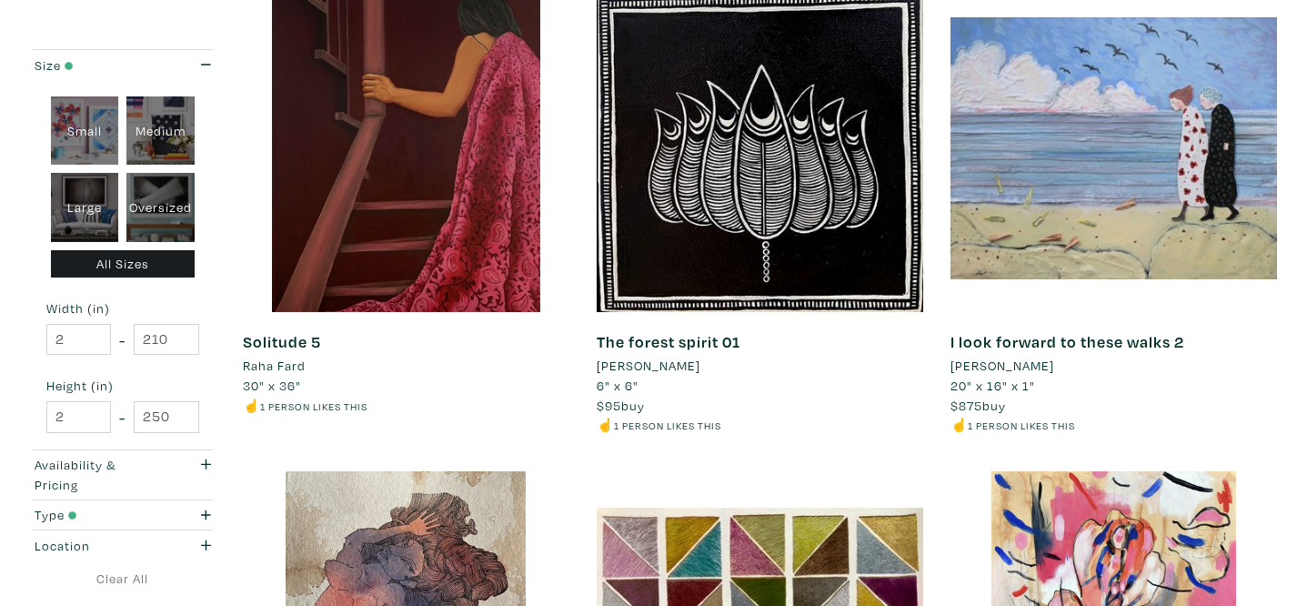
click at [1029, 359] on li "[PERSON_NAME]" at bounding box center [1003, 366] width 104 height 20
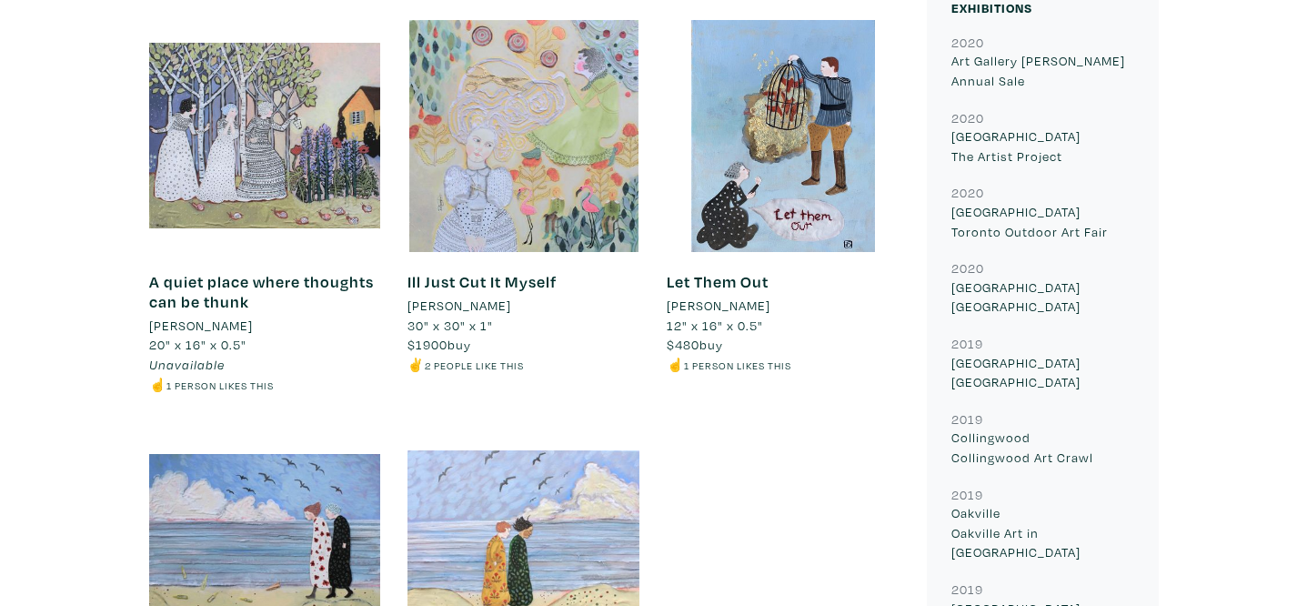
scroll to position [1043, 0]
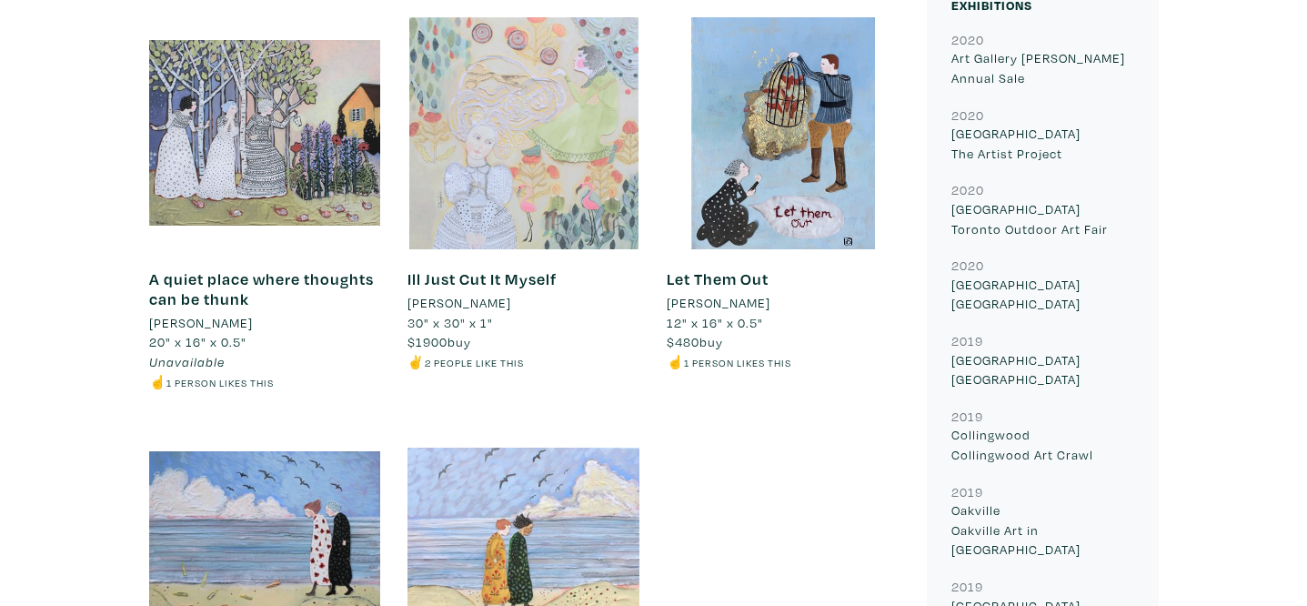
click at [567, 170] on div at bounding box center [524, 133] width 232 height 232
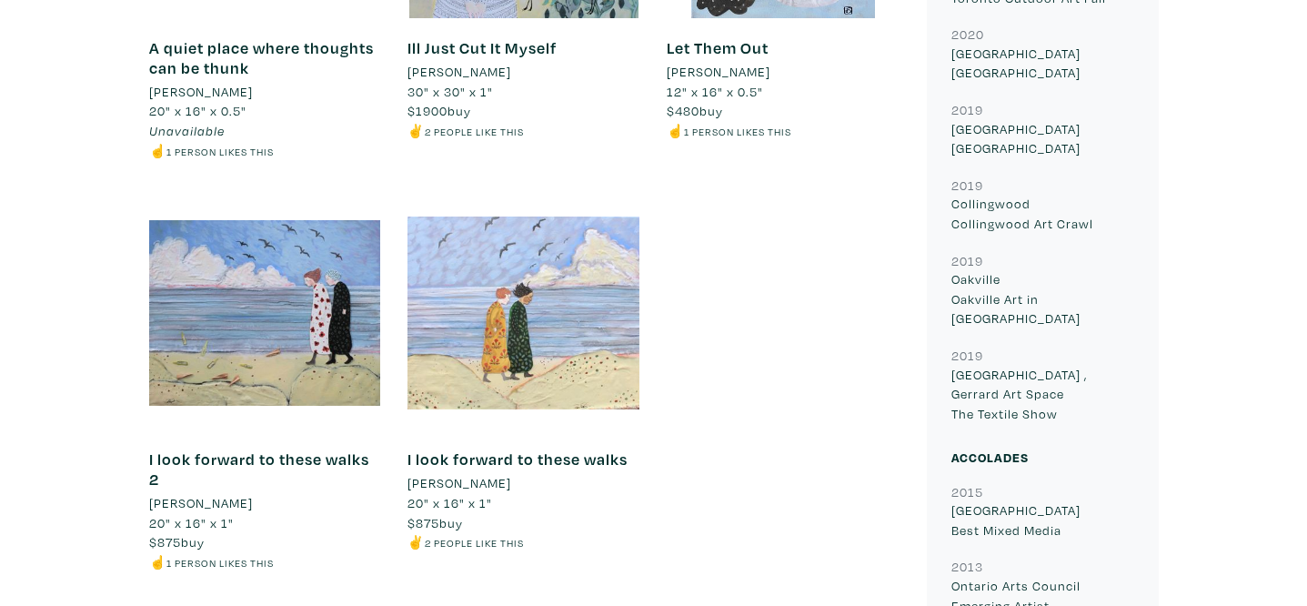
scroll to position [1282, 0]
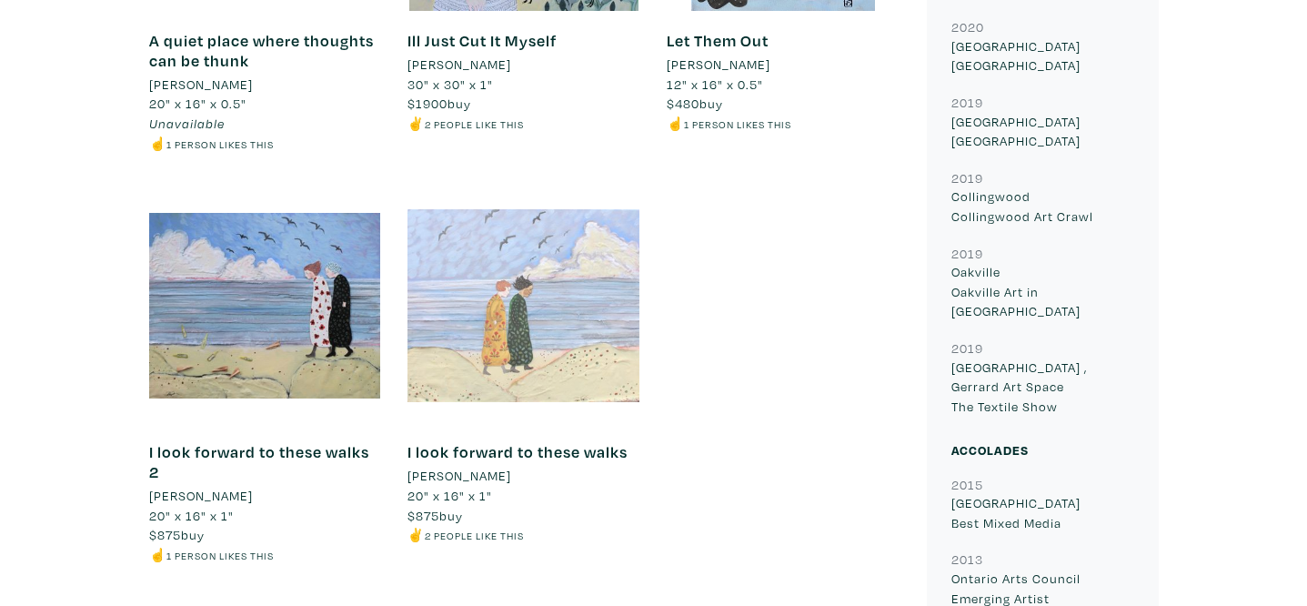
click at [558, 367] on div at bounding box center [524, 306] width 232 height 232
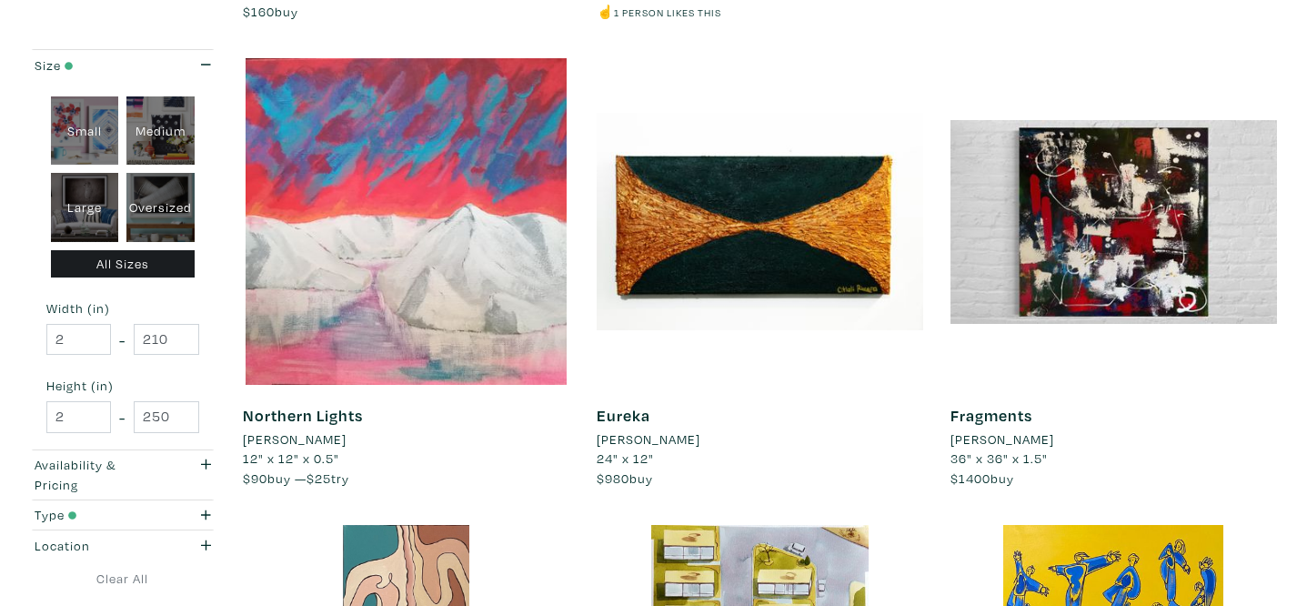
scroll to position [2142, 0]
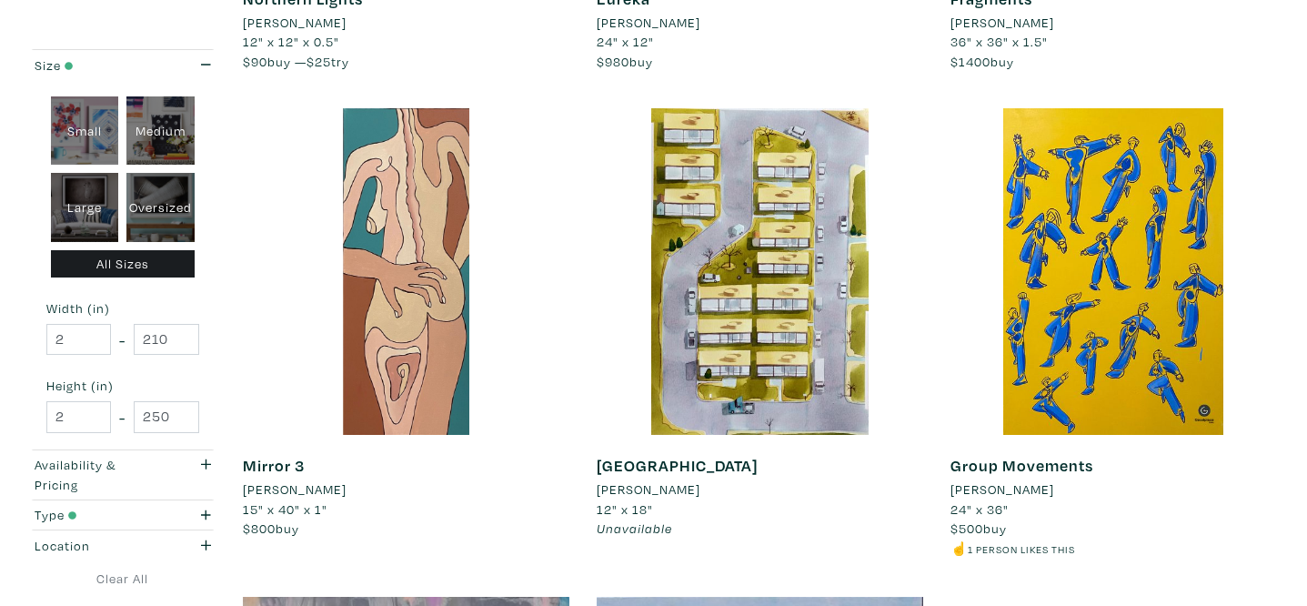
click at [680, 488] on li "[PERSON_NAME]" at bounding box center [649, 489] width 104 height 20
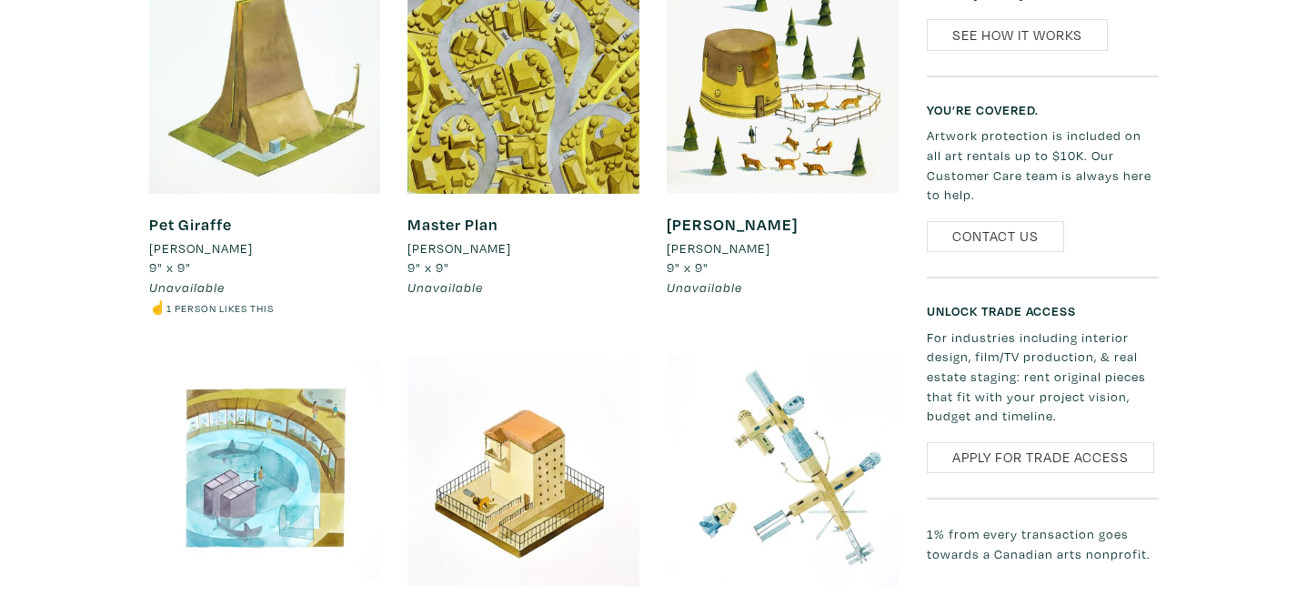
scroll to position [1294, 0]
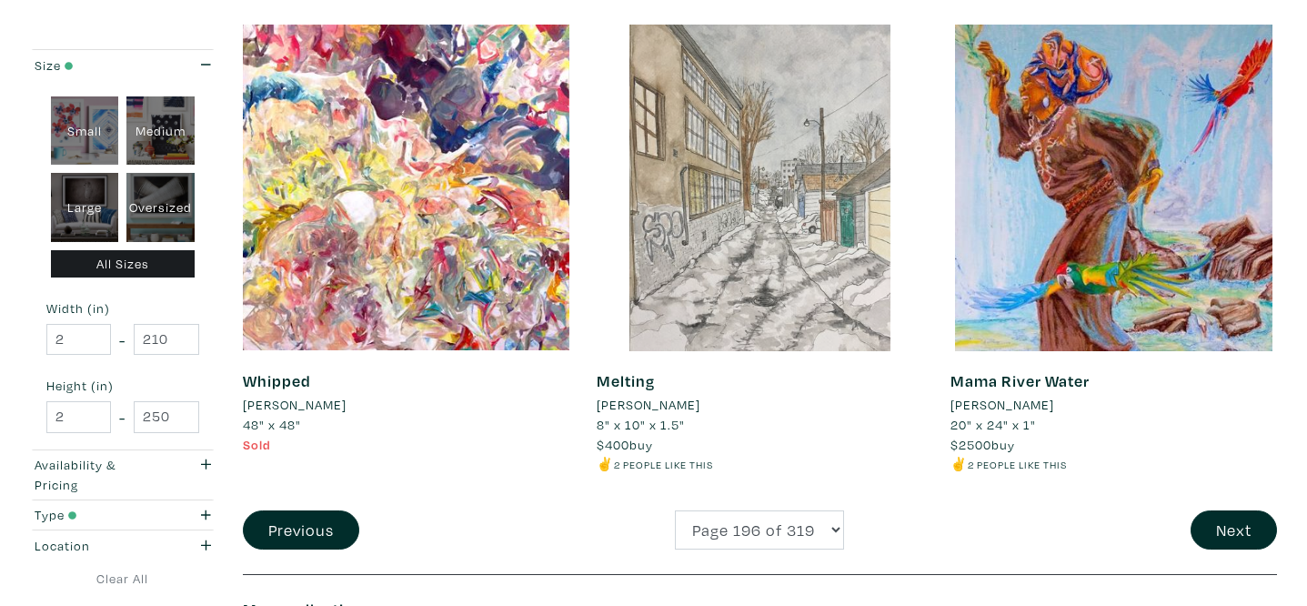
scroll to position [3660, 0]
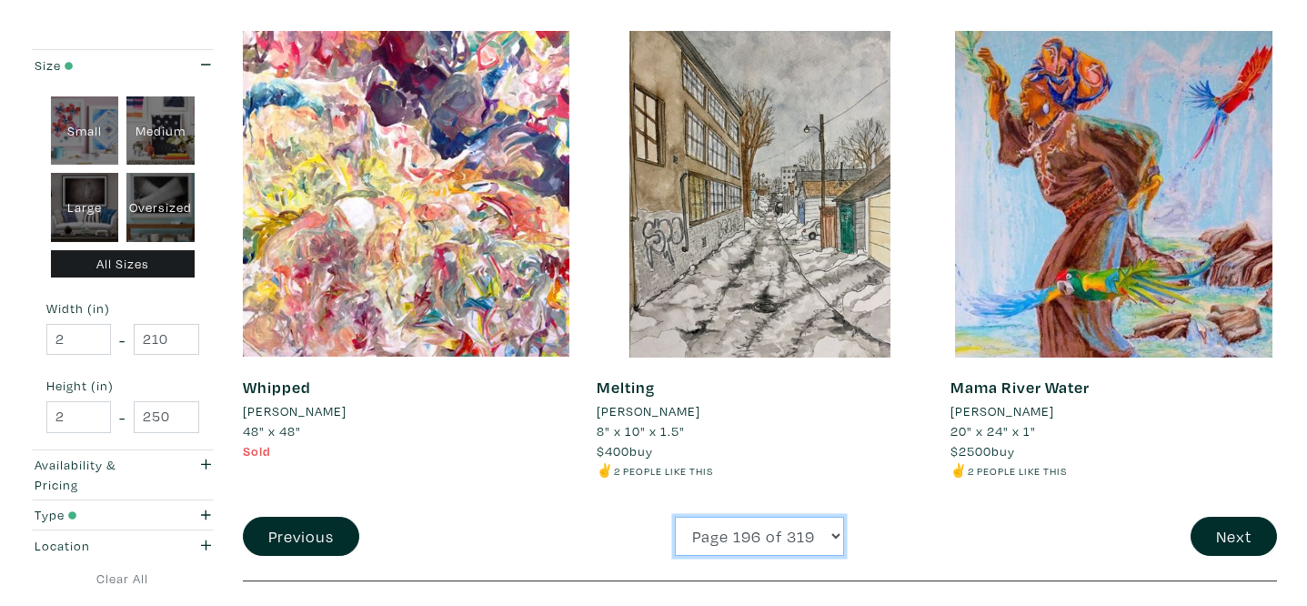
click at [756, 548] on select "Page 1 of 319 Page 2 of 319 Page 3 of 319 Page 4 of 319 Page 5 of 319 Page 6 of…" at bounding box center [759, 536] width 169 height 39
select select "173"
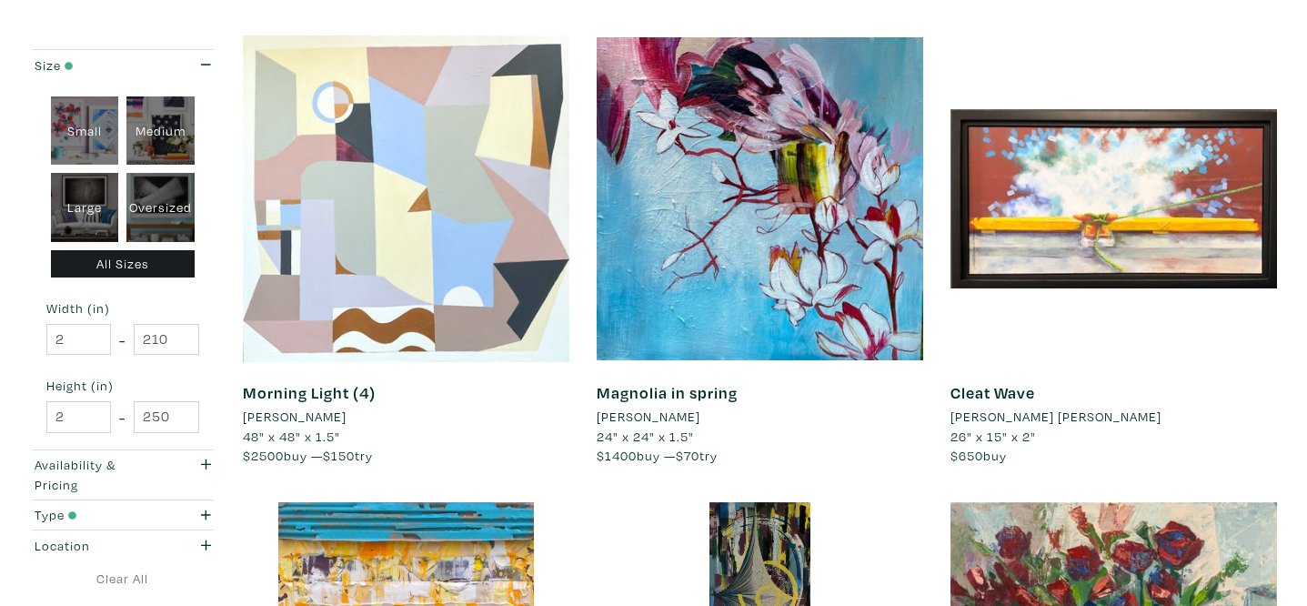
scroll to position [2304, 0]
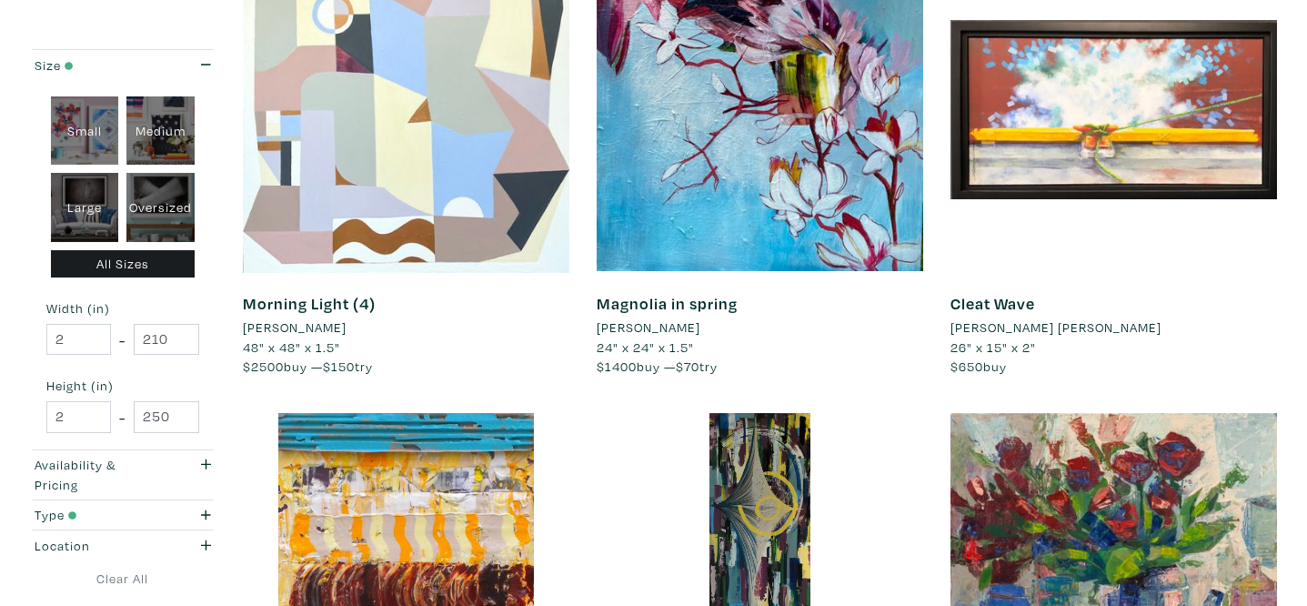
click at [1035, 327] on li "[PERSON_NAME] [PERSON_NAME]" at bounding box center [1056, 327] width 211 height 20
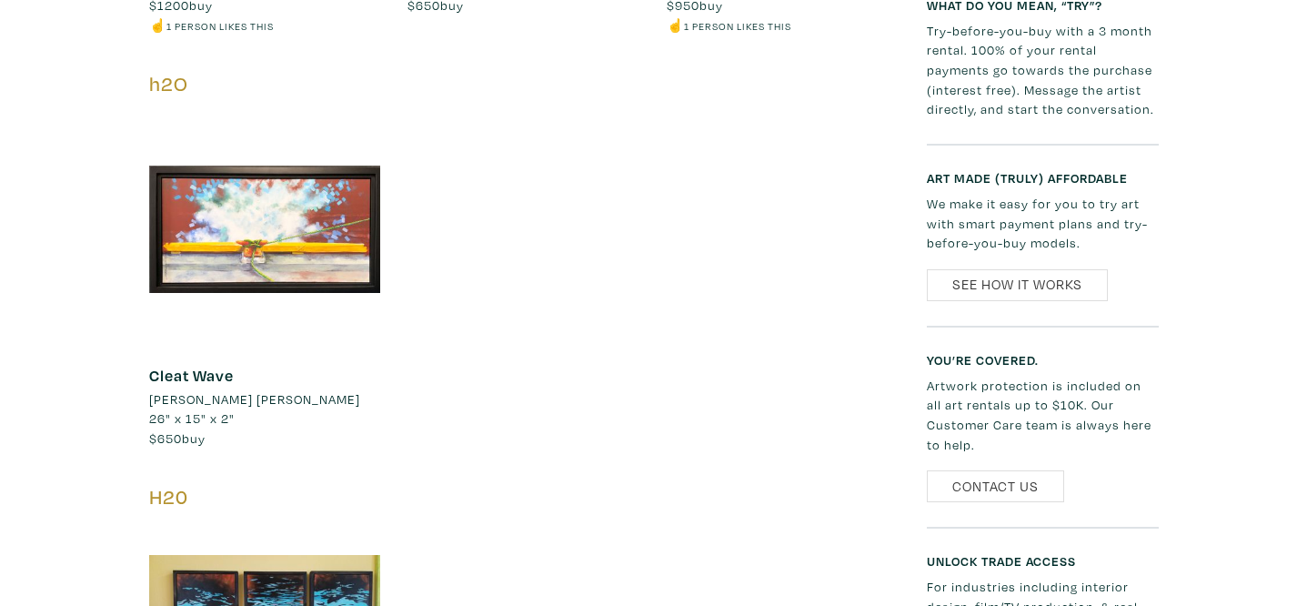
scroll to position [1495, 0]
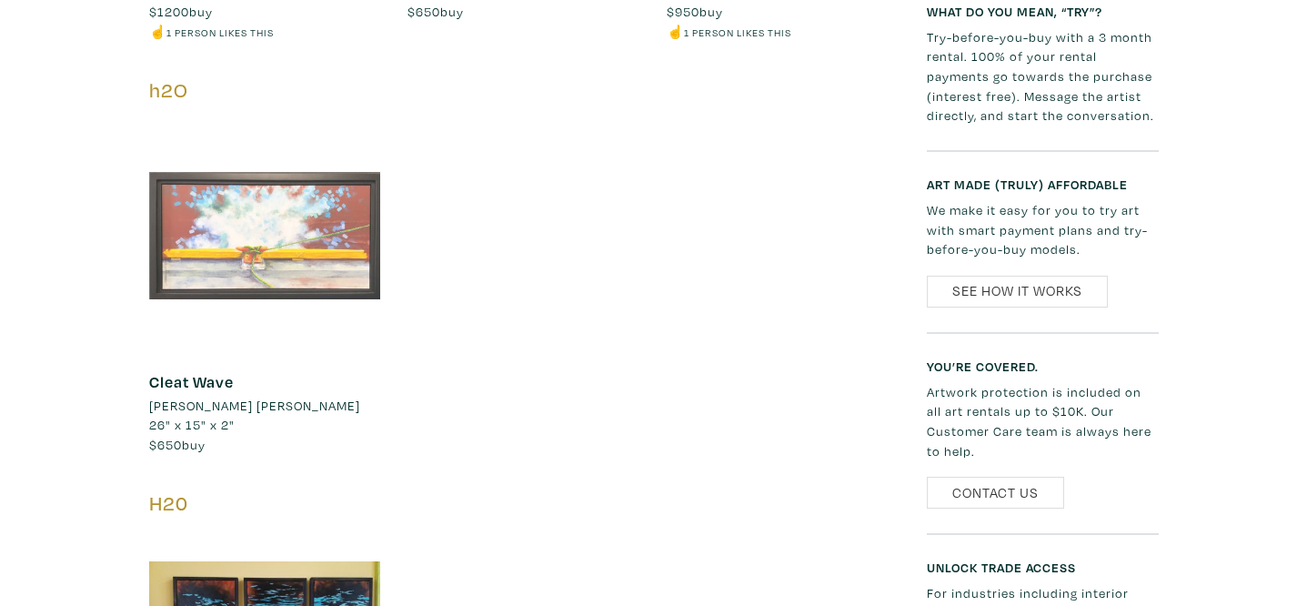
click at [248, 277] on div at bounding box center [265, 235] width 232 height 232
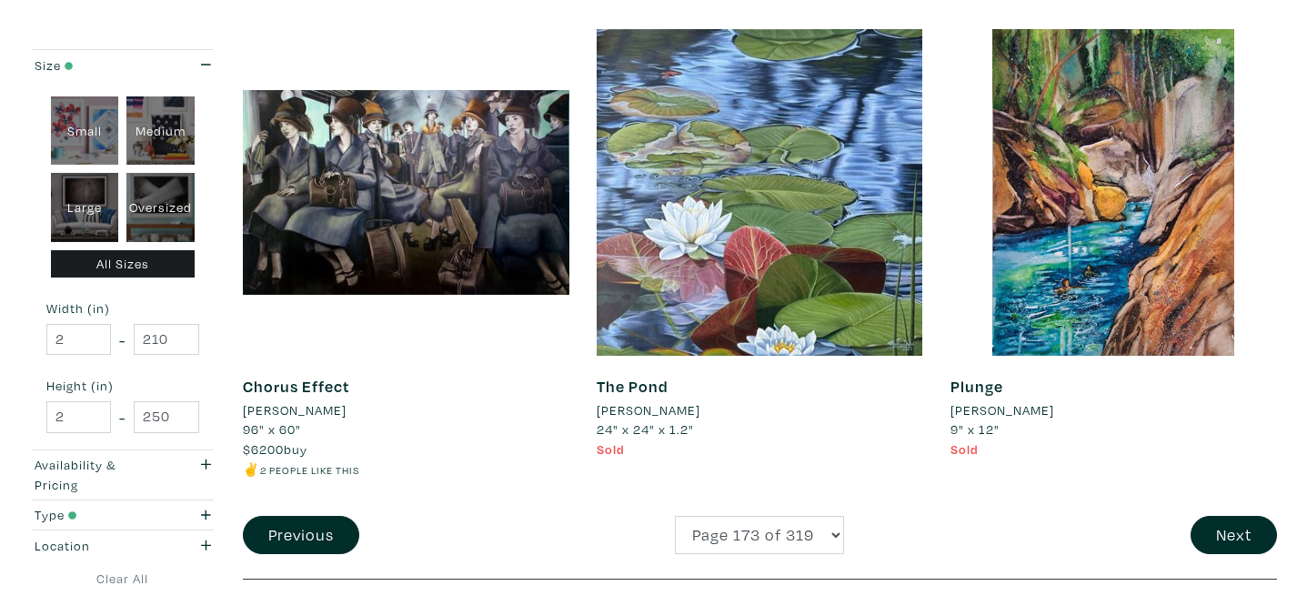
scroll to position [3698, 0]
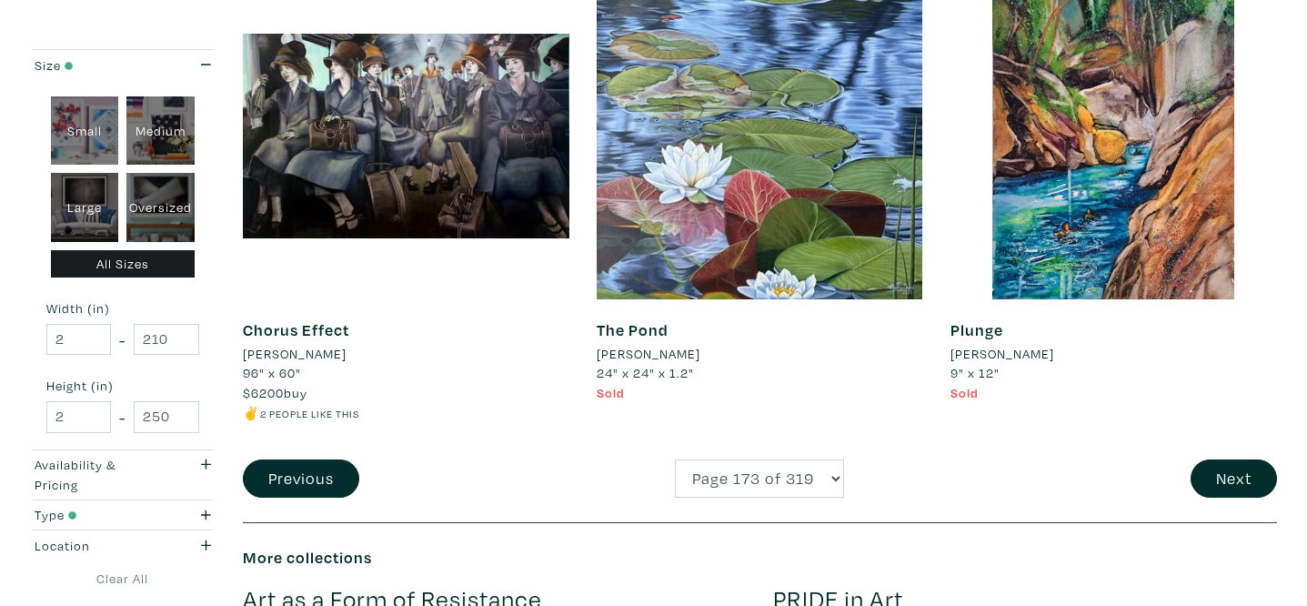
click at [309, 353] on li "[PERSON_NAME]" at bounding box center [295, 354] width 104 height 20
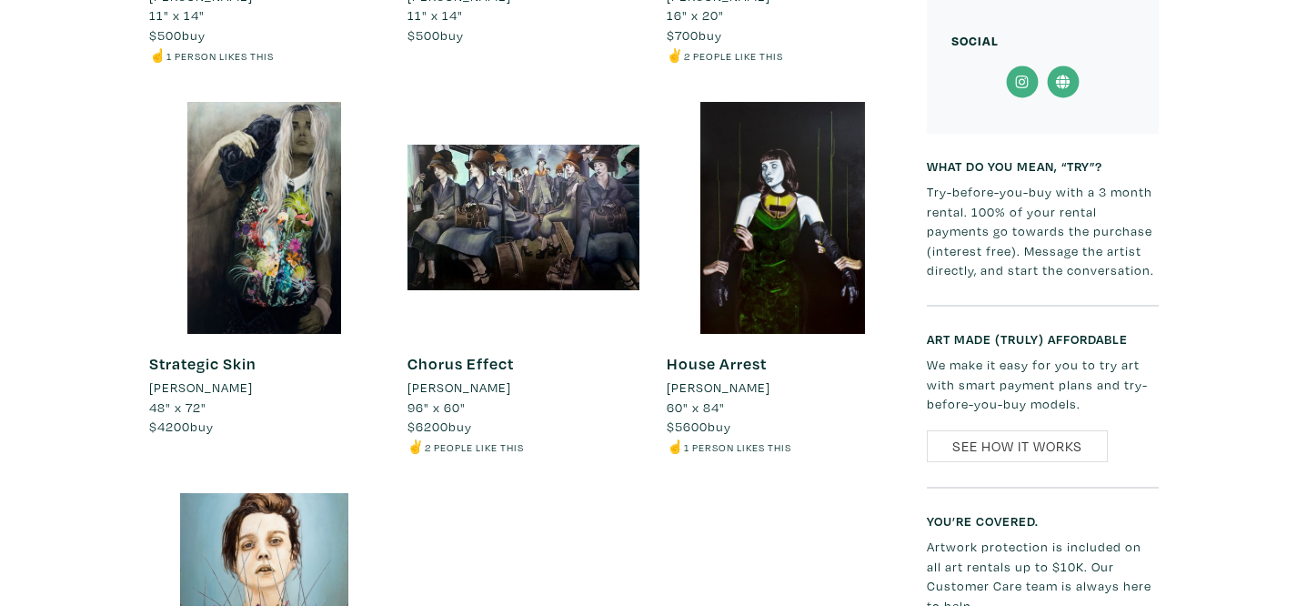
scroll to position [1710, 0]
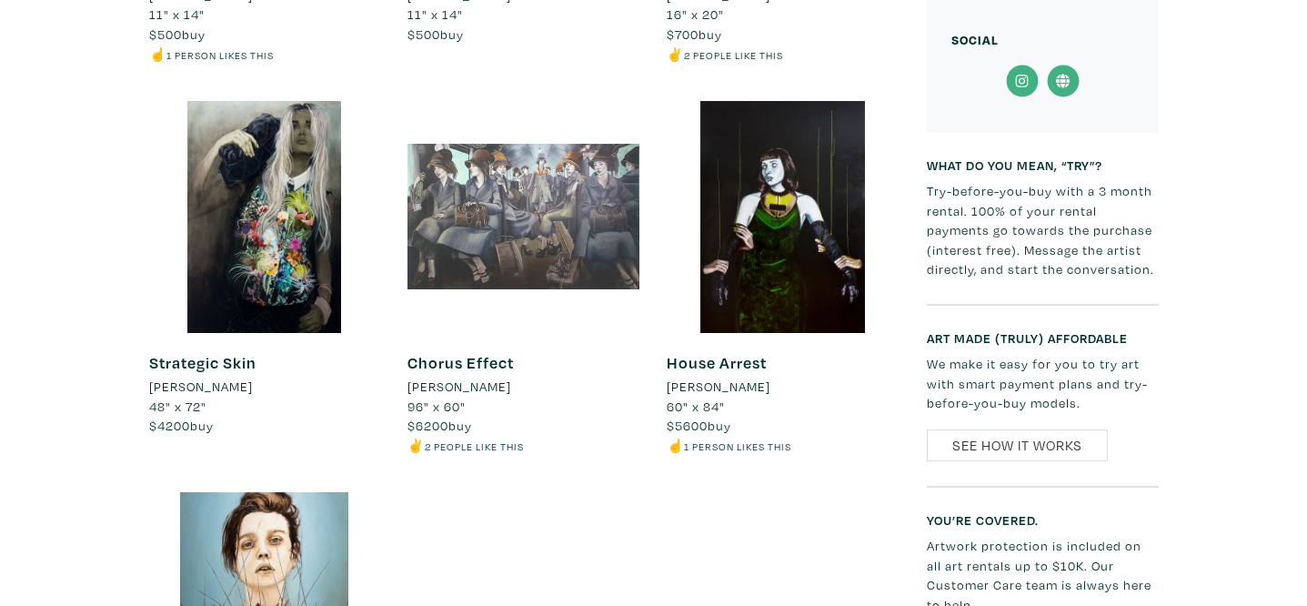
click at [528, 137] on div at bounding box center [524, 217] width 232 height 232
